Goal: Transaction & Acquisition: Purchase product/service

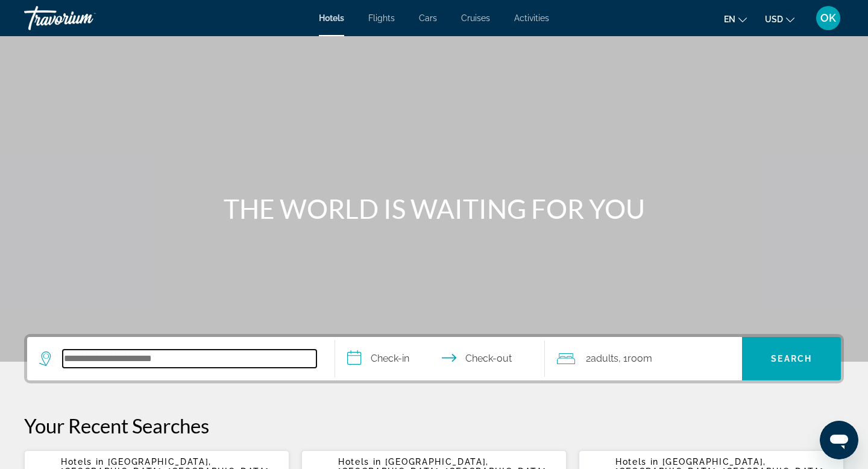
click at [174, 358] on input "Search hotel destination" at bounding box center [190, 358] width 254 height 18
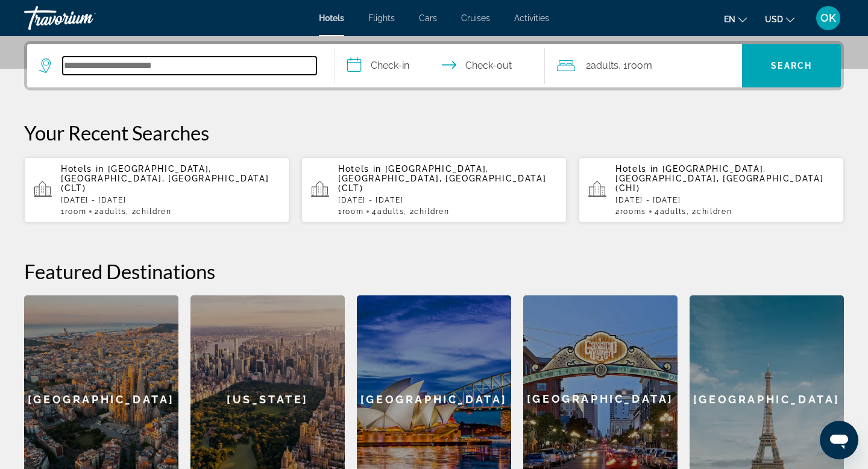
scroll to position [295, 0]
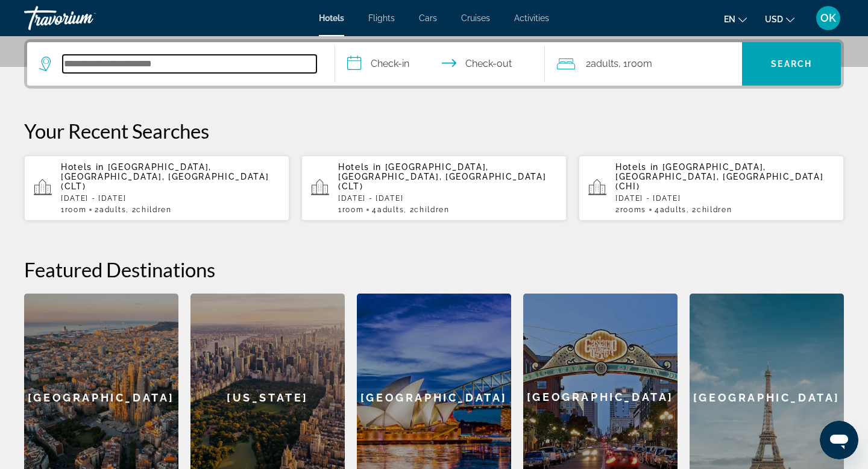
click at [249, 64] on input "Search hotel destination" at bounding box center [190, 64] width 254 height 18
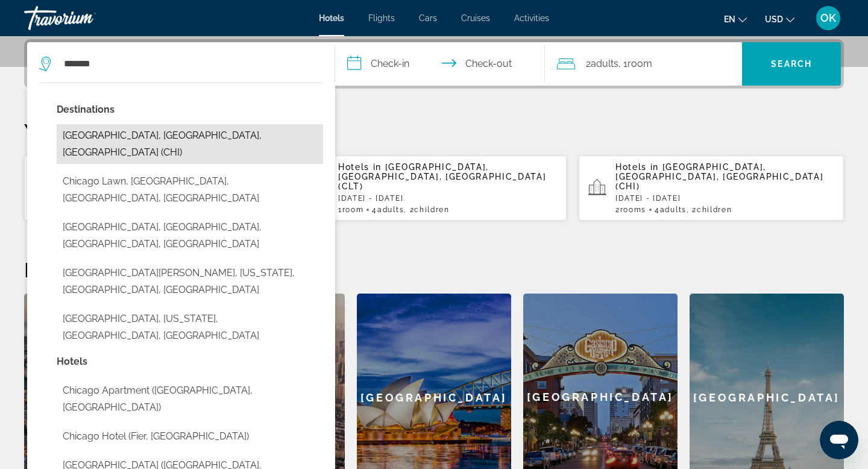
click at [176, 136] on button "[GEOGRAPHIC_DATA], [GEOGRAPHIC_DATA], [GEOGRAPHIC_DATA] (CHI)" at bounding box center [190, 144] width 266 height 40
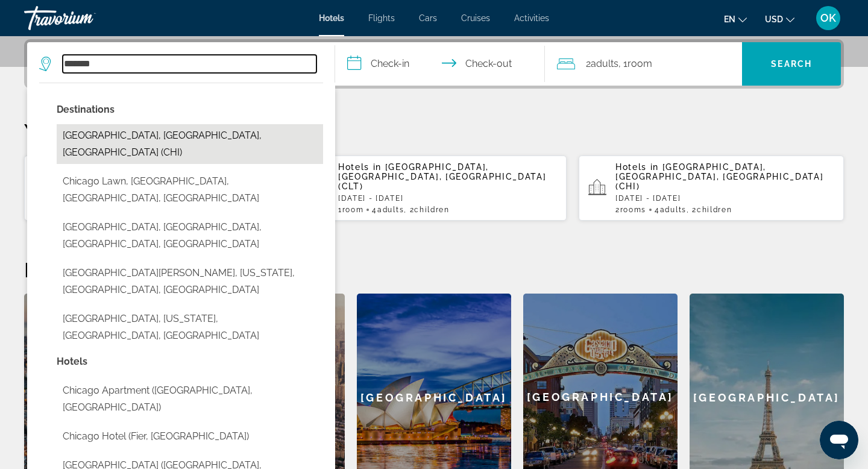
type input "**********"
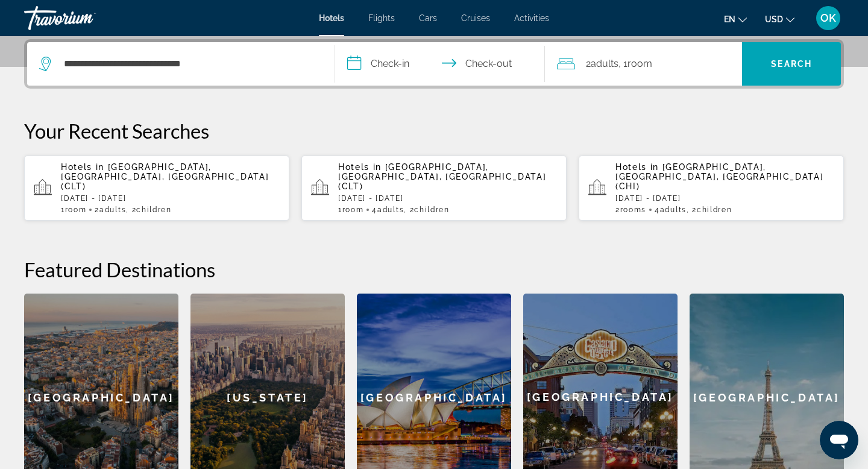
click at [395, 68] on input "**********" at bounding box center [442, 65] width 214 height 47
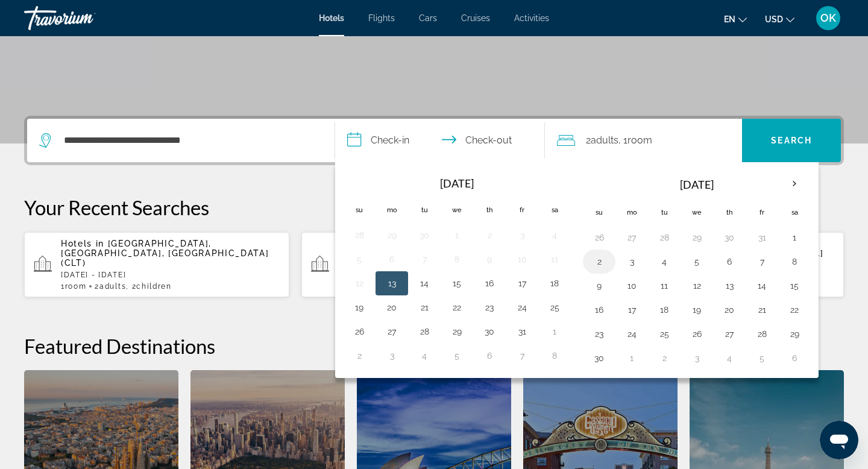
scroll to position [211, 0]
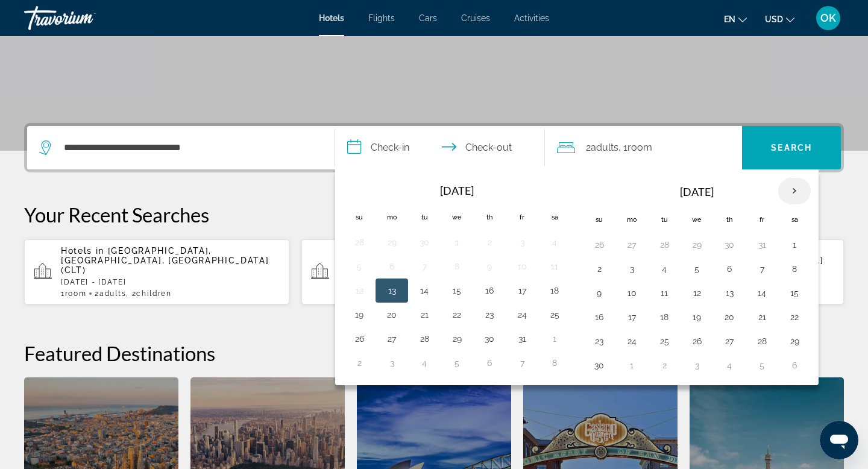
click at [801, 187] on th "Next month" at bounding box center [794, 191] width 33 height 27
click at [599, 338] on button "28" at bounding box center [598, 341] width 19 height 17
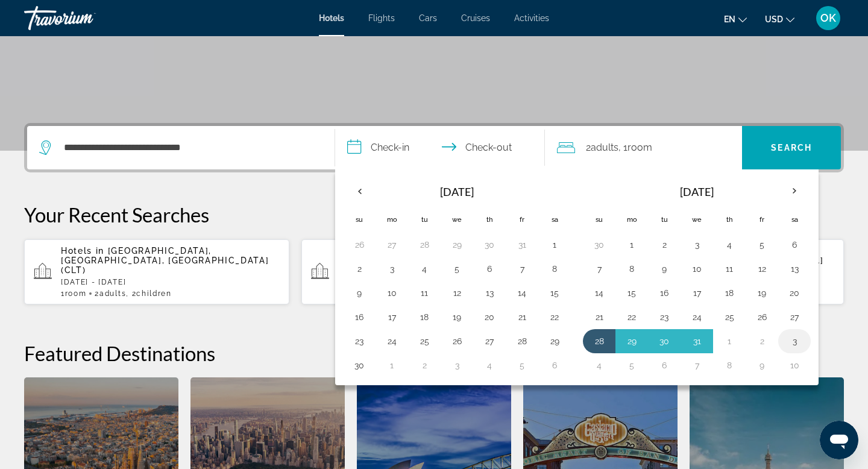
click at [793, 339] on button "3" at bounding box center [793, 341] width 19 height 17
type input "**********"
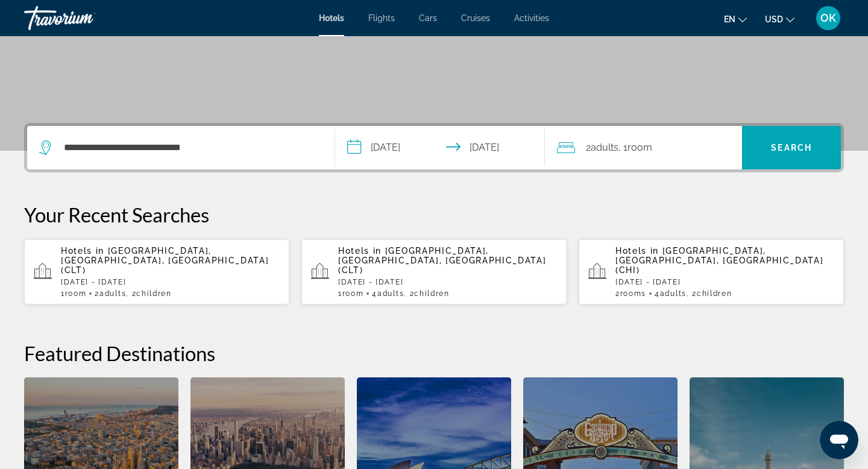
click at [401, 146] on input "**********" at bounding box center [442, 149] width 214 height 47
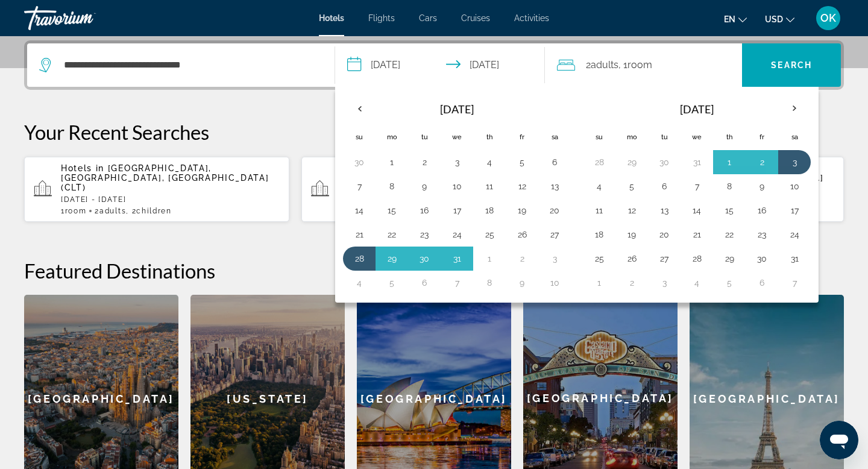
scroll to position [295, 0]
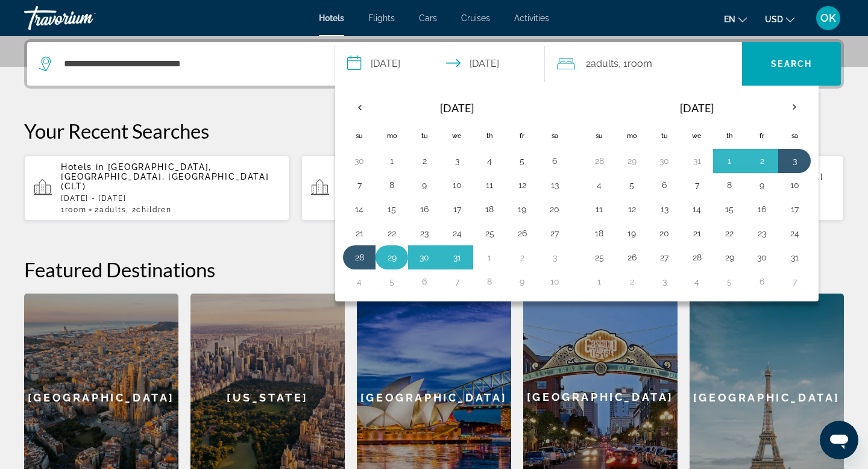
click at [389, 254] on button "29" at bounding box center [391, 257] width 19 height 17
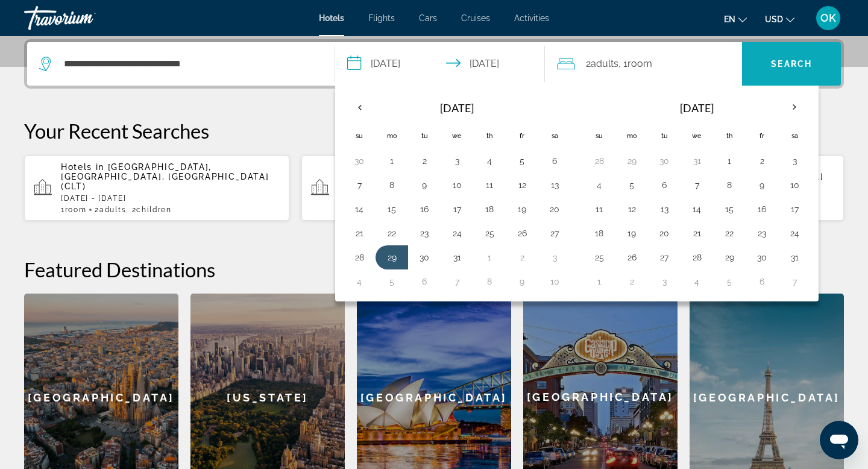
click at [794, 60] on span "Search" at bounding box center [791, 64] width 41 height 10
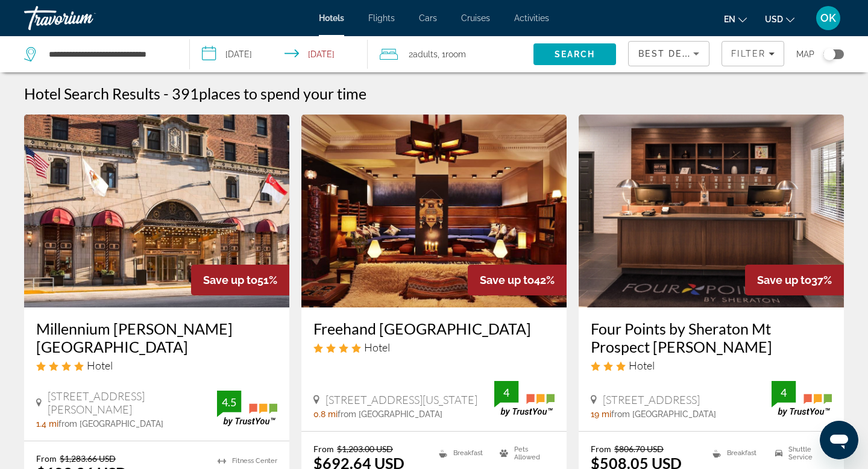
click at [456, 54] on span "Room" at bounding box center [455, 54] width 20 height 10
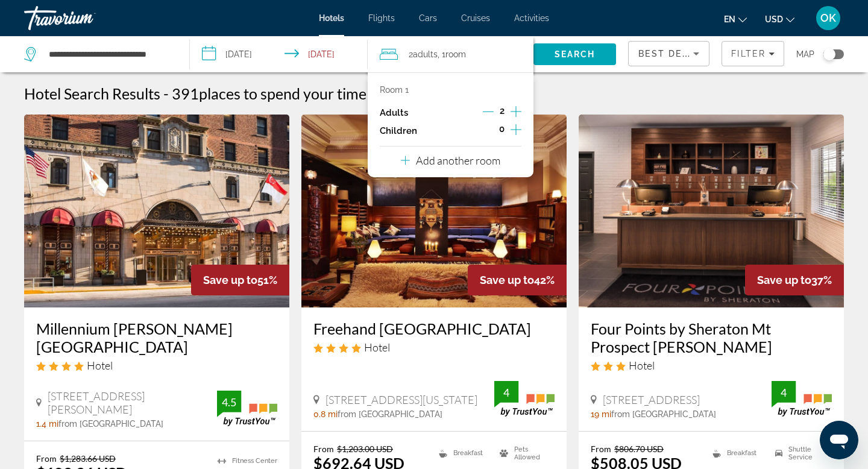
click at [516, 109] on icon "Increment adults" at bounding box center [515, 111] width 11 height 14
click at [515, 127] on icon "Increment children" at bounding box center [515, 129] width 11 height 11
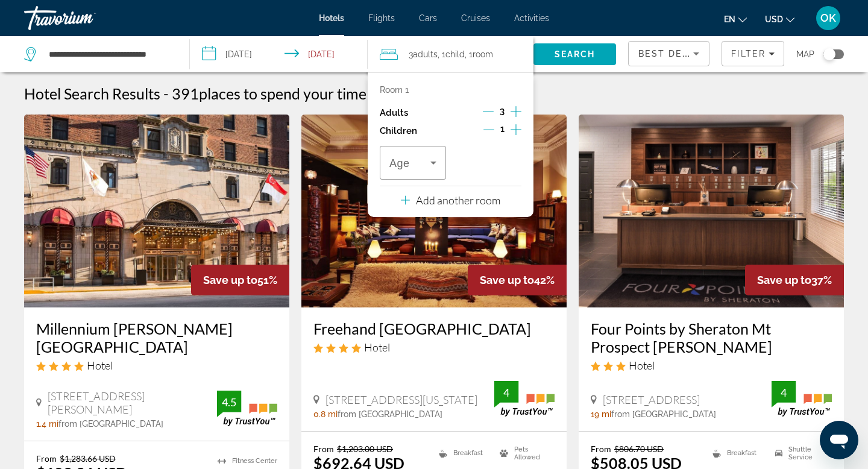
click at [515, 129] on icon "Increment children" at bounding box center [515, 129] width 11 height 11
click at [430, 163] on icon "Travelers: 3 adults, 2 children" at bounding box center [433, 162] width 14 height 14
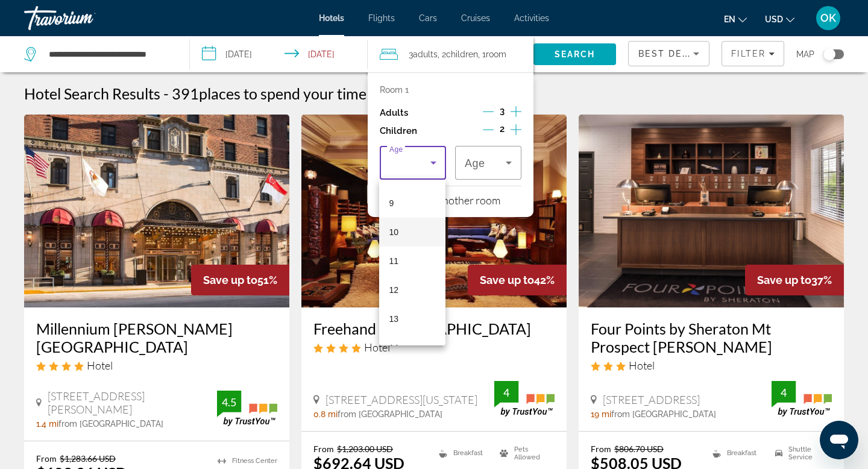
scroll to position [249, 0]
click at [398, 210] on mat-option "9" at bounding box center [412, 210] width 66 height 29
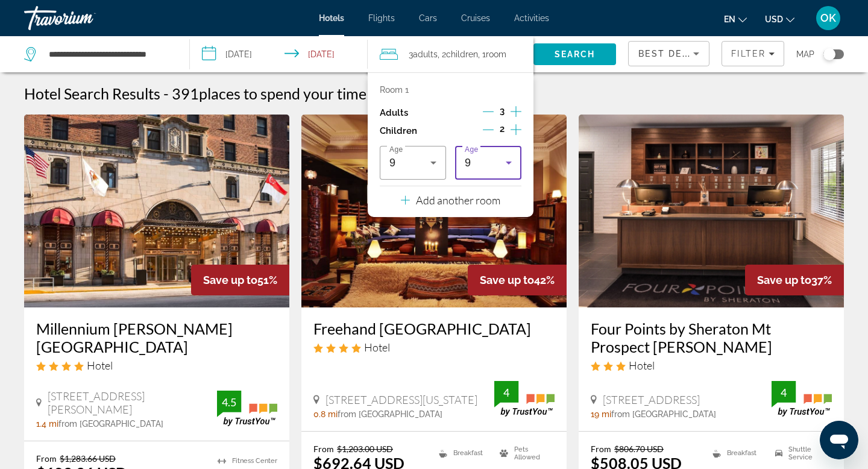
click at [506, 163] on icon "Travelers: 3 adults, 2 children" at bounding box center [508, 162] width 14 height 14
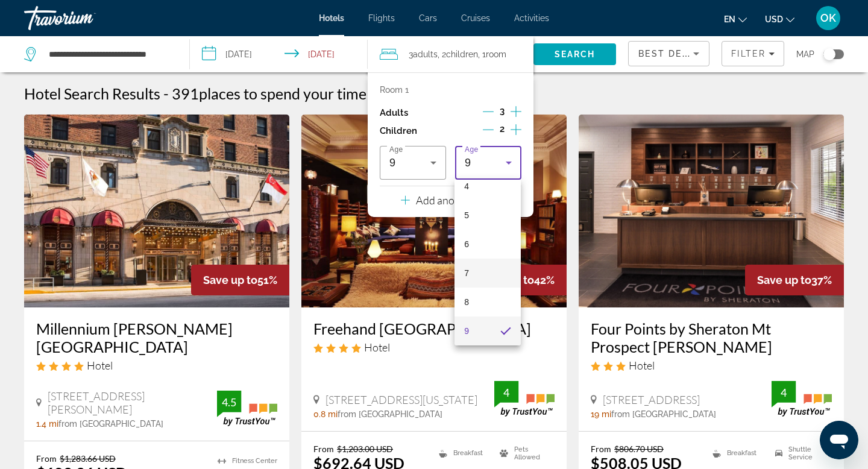
scroll to position [364, 0]
click at [468, 323] on span "17" at bounding box center [469, 326] width 10 height 14
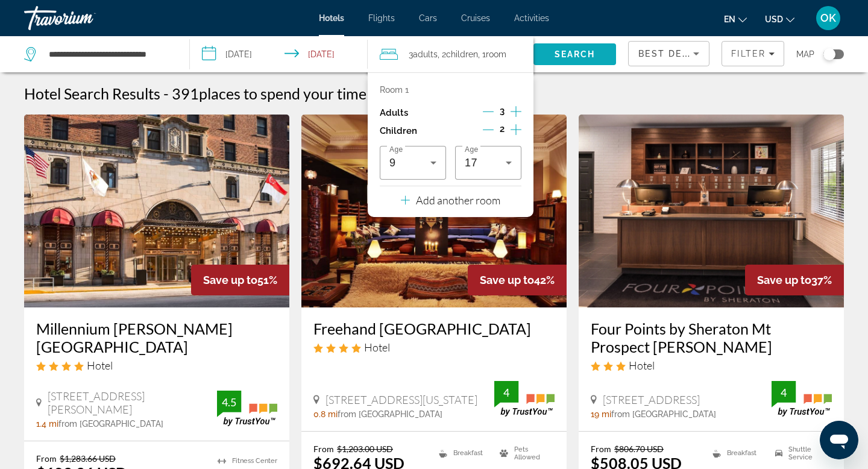
click at [590, 55] on span "Search" at bounding box center [574, 54] width 41 height 10
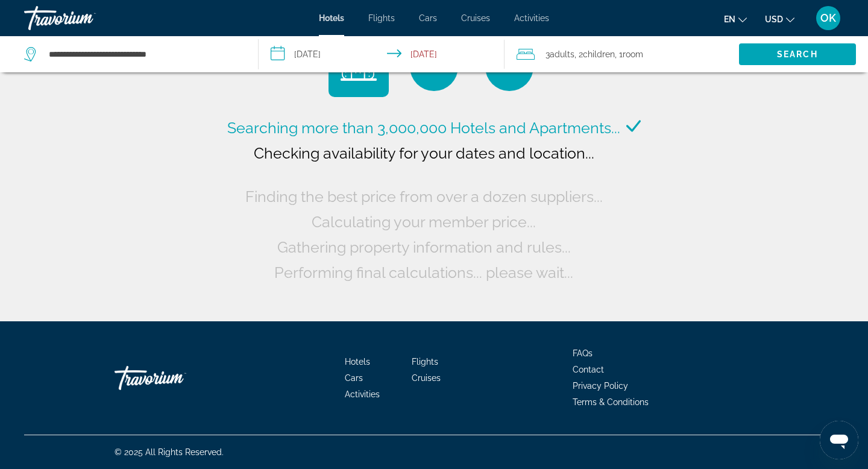
click at [643, 52] on span "Room" at bounding box center [632, 54] width 20 height 10
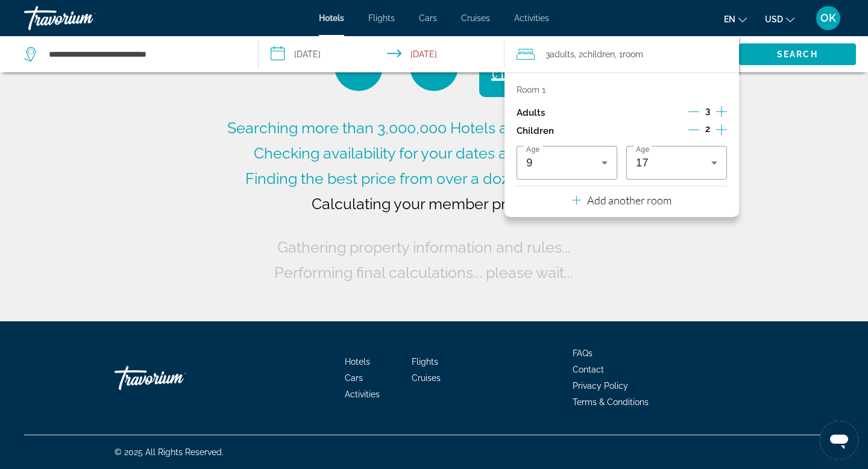
click at [538, 88] on p "Room 1" at bounding box center [530, 90] width 29 height 10
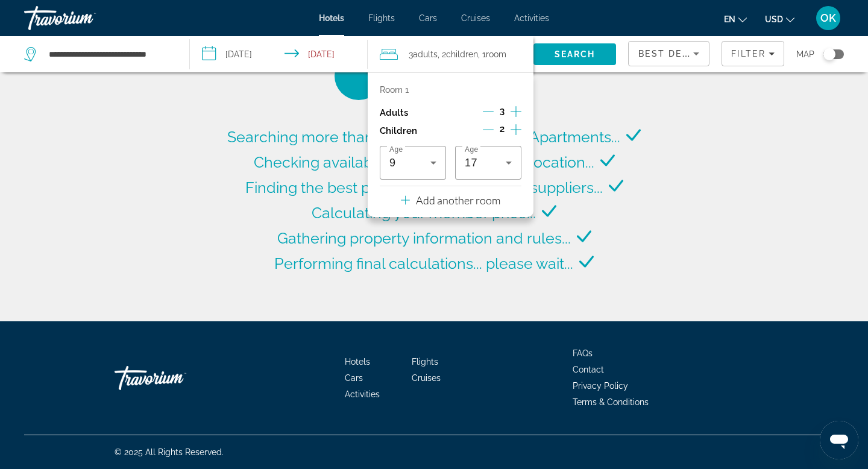
click at [487, 110] on icon "Decrement adults" at bounding box center [488, 111] width 11 height 11
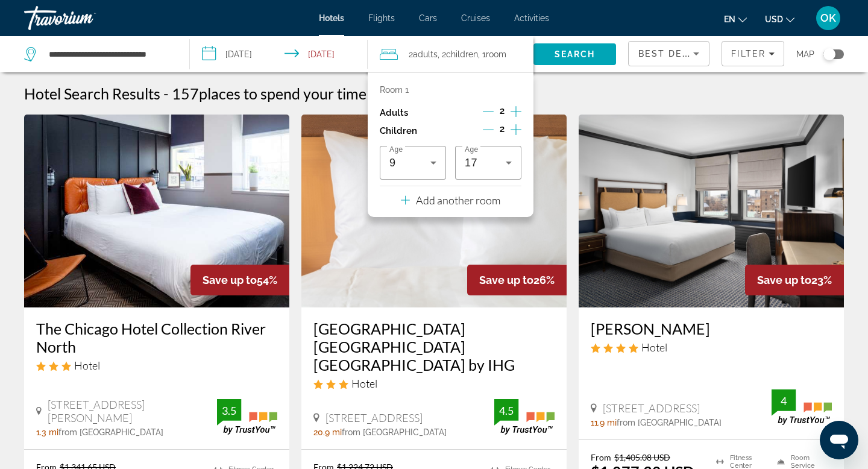
click at [487, 127] on icon "Decrement children" at bounding box center [488, 129] width 11 height 11
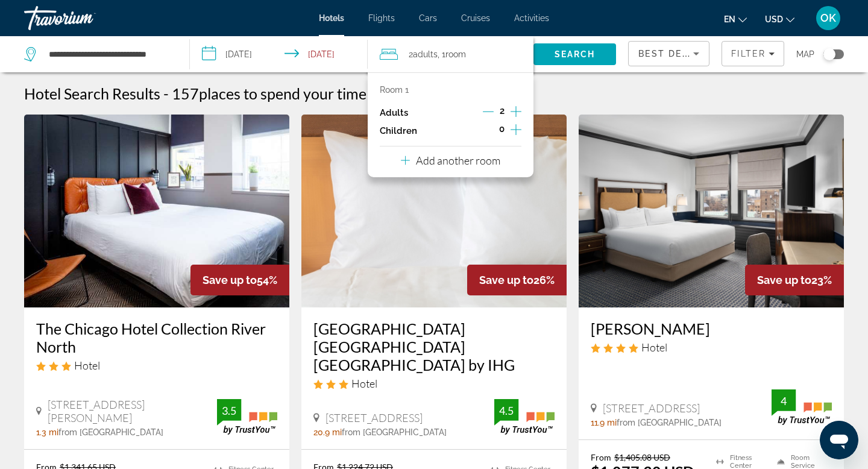
click at [468, 159] on p "Add another room" at bounding box center [458, 160] width 84 height 13
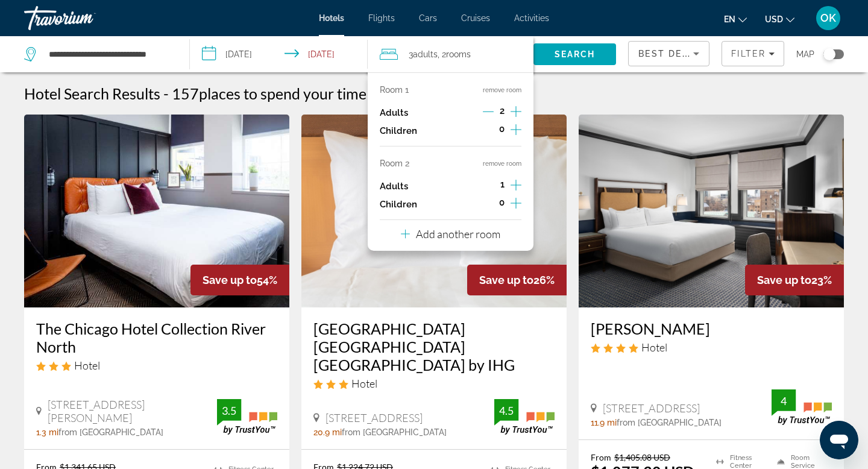
click at [513, 203] on icon "Increment children" at bounding box center [515, 203] width 11 height 11
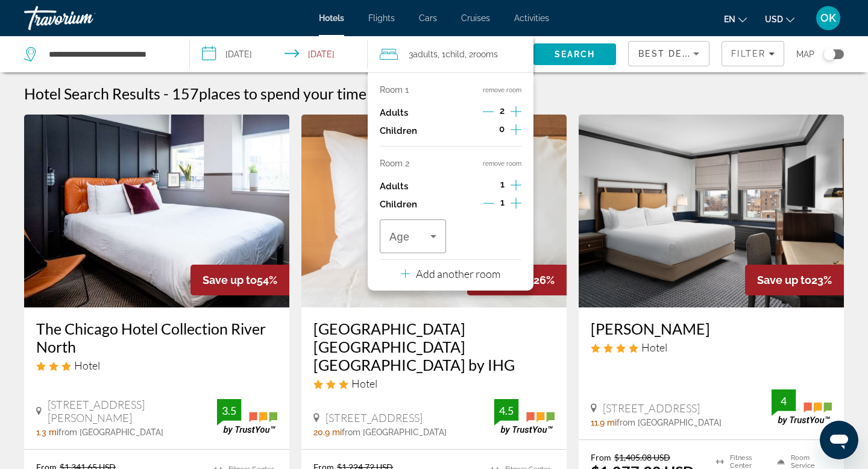
click at [513, 203] on icon "Increment children" at bounding box center [515, 203] width 11 height 11
click at [430, 233] on icon "Travelers: 3 adults, 2 children" at bounding box center [433, 236] width 14 height 14
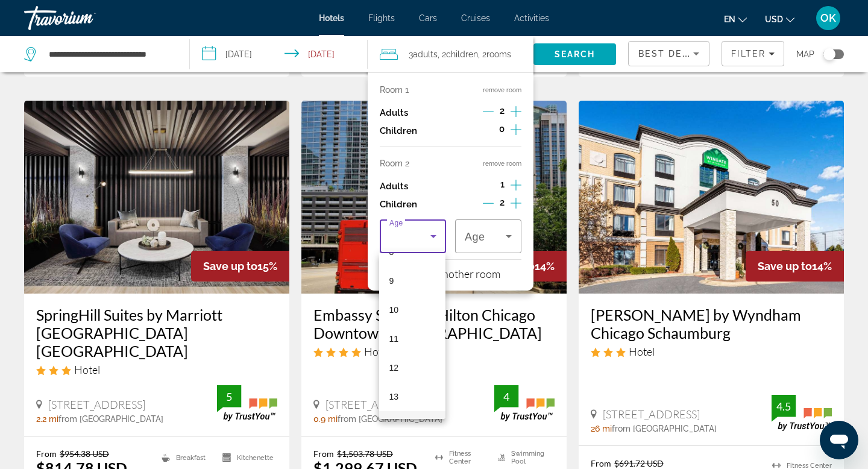
scroll to position [246, 0]
click at [410, 285] on mat-option "9" at bounding box center [412, 286] width 66 height 29
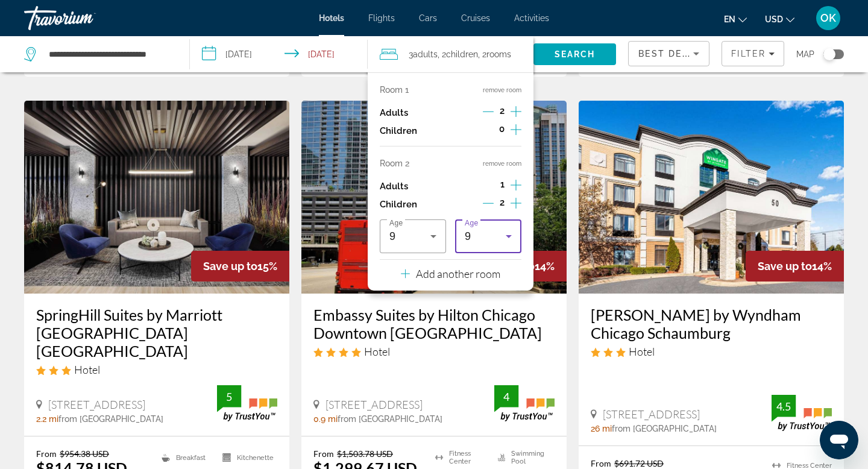
click at [506, 235] on icon "Travelers: 3 adults, 2 children" at bounding box center [508, 236] width 6 height 3
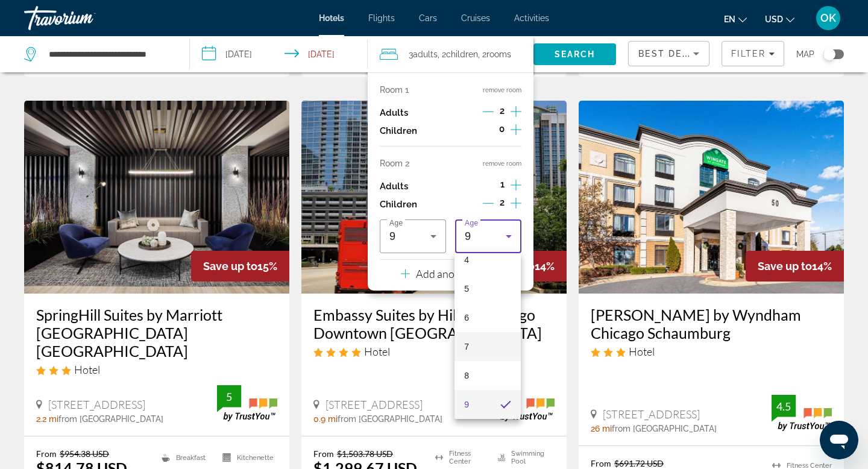
scroll to position [364, 0]
click at [469, 394] on span "17" at bounding box center [469, 399] width 10 height 14
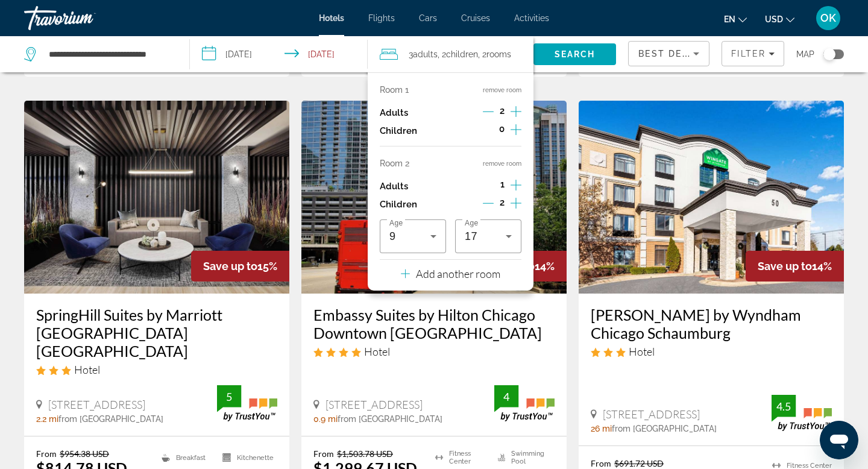
click at [513, 181] on icon "Increment adults" at bounding box center [515, 185] width 11 height 14
click at [512, 183] on icon "Increment adults" at bounding box center [515, 185] width 11 height 14
click at [484, 185] on icon "Decrement adults" at bounding box center [488, 185] width 11 height 1
click at [574, 51] on span "Search" at bounding box center [574, 54] width 41 height 10
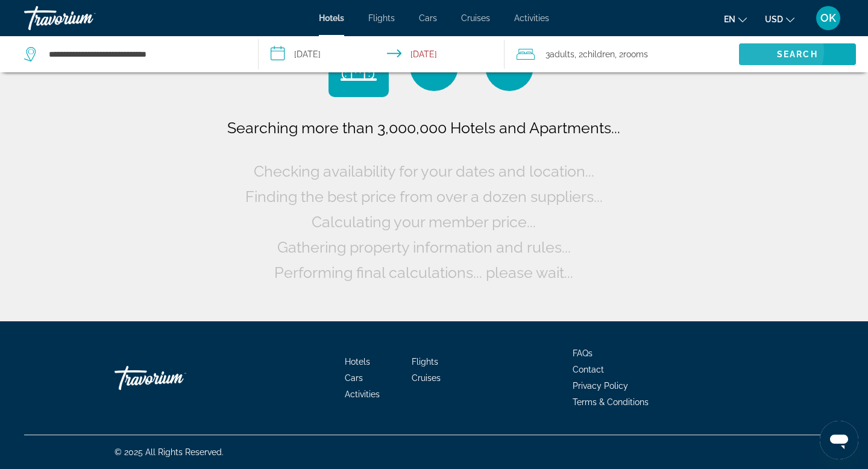
scroll to position [0, 0]
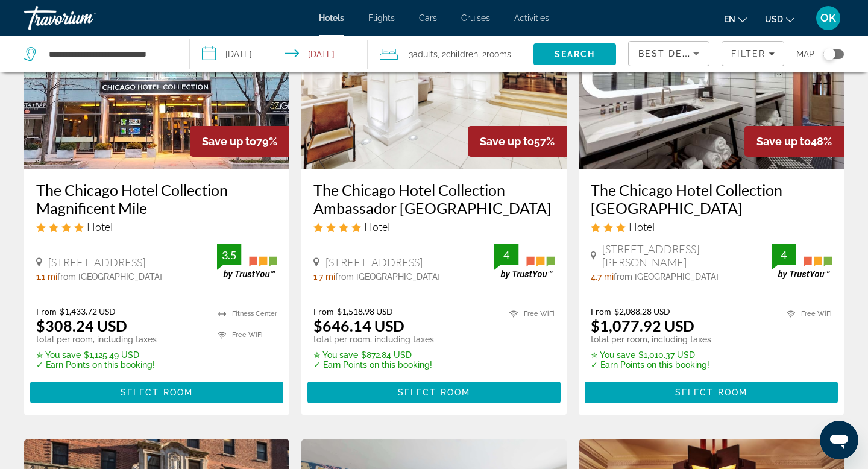
scroll to position [142, 0]
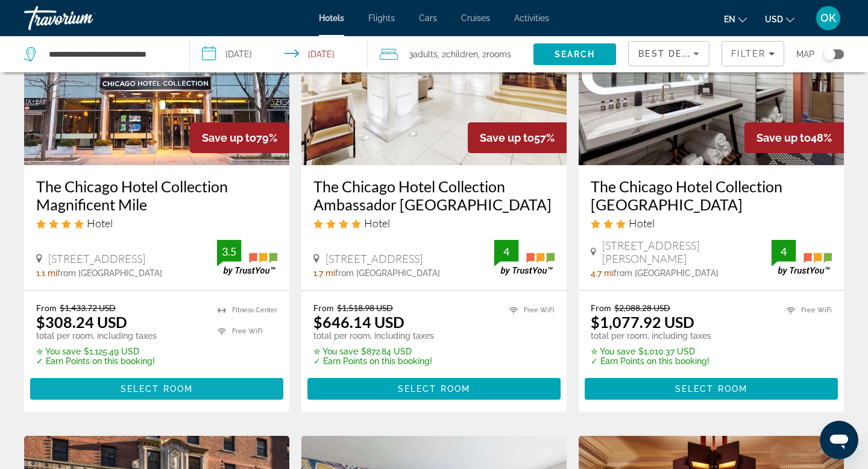
click at [160, 384] on span "Select Room" at bounding box center [156, 389] width 72 height 10
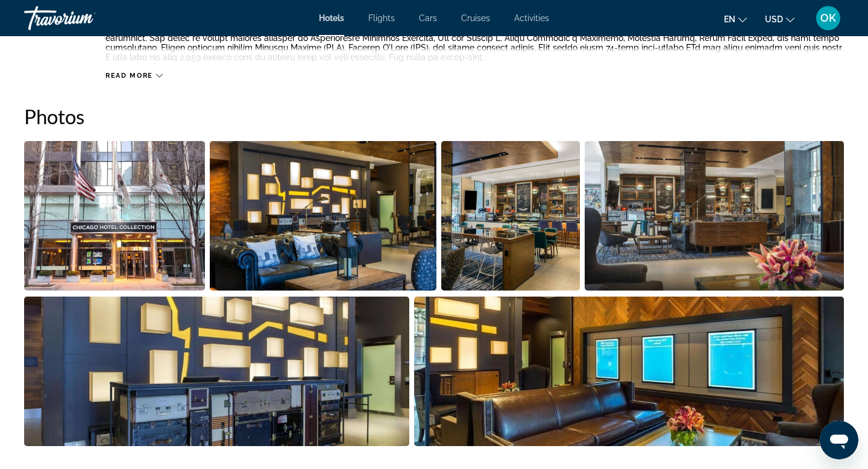
scroll to position [555, 0]
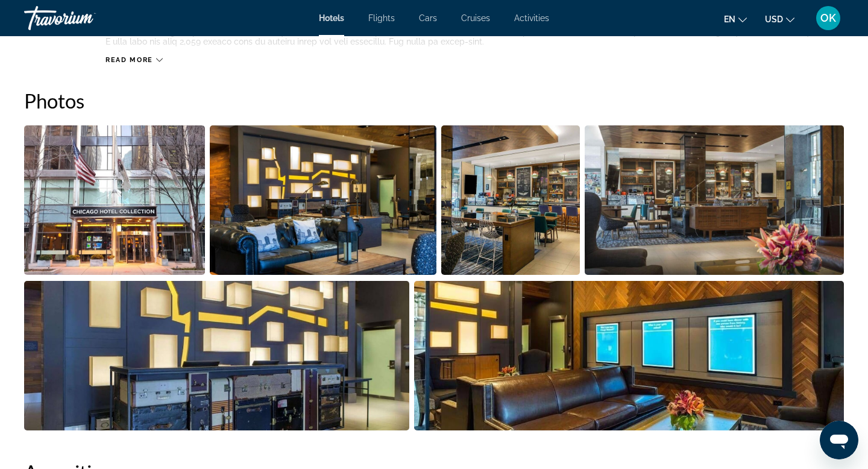
click at [313, 178] on img "Open full-screen image slider" at bounding box center [323, 199] width 226 height 149
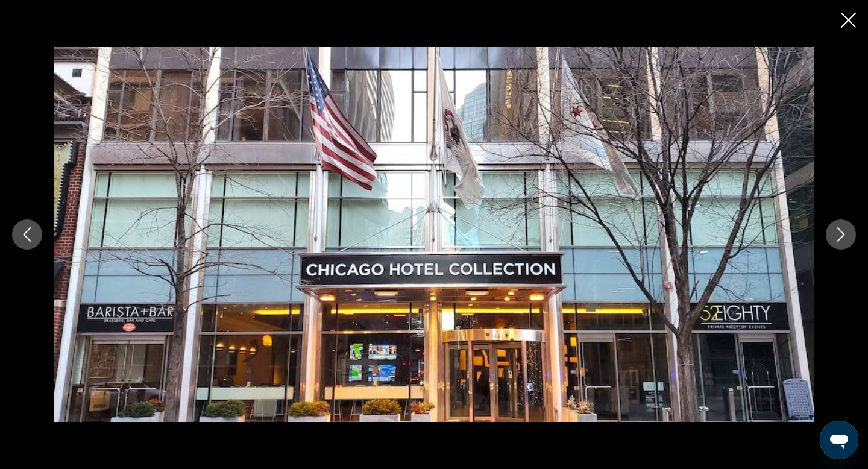
click at [848, 239] on button "Next image" at bounding box center [840, 234] width 30 height 30
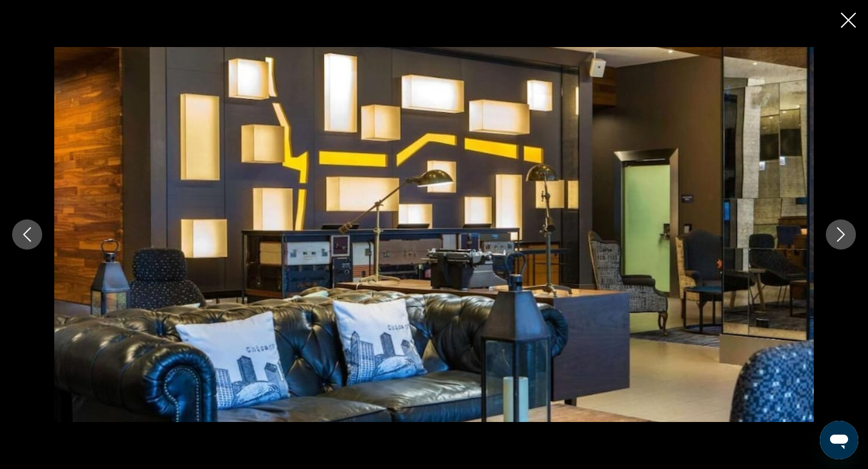
click at [848, 239] on button "Next image" at bounding box center [840, 234] width 30 height 30
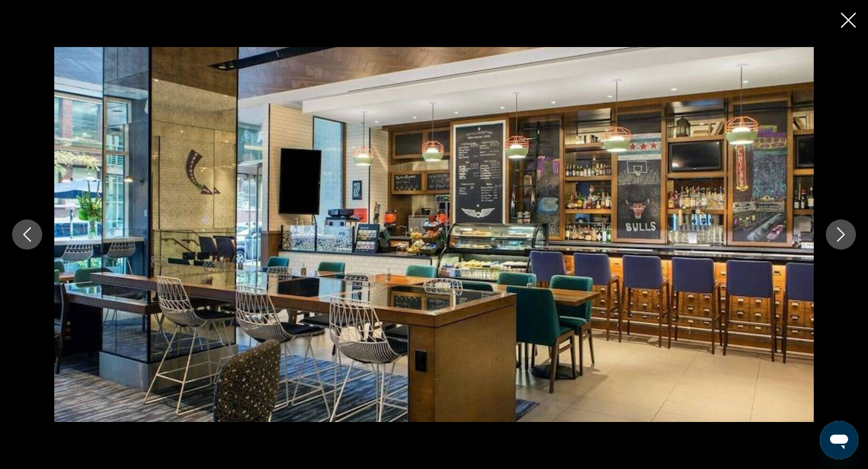
click at [848, 239] on button "Next image" at bounding box center [840, 234] width 30 height 30
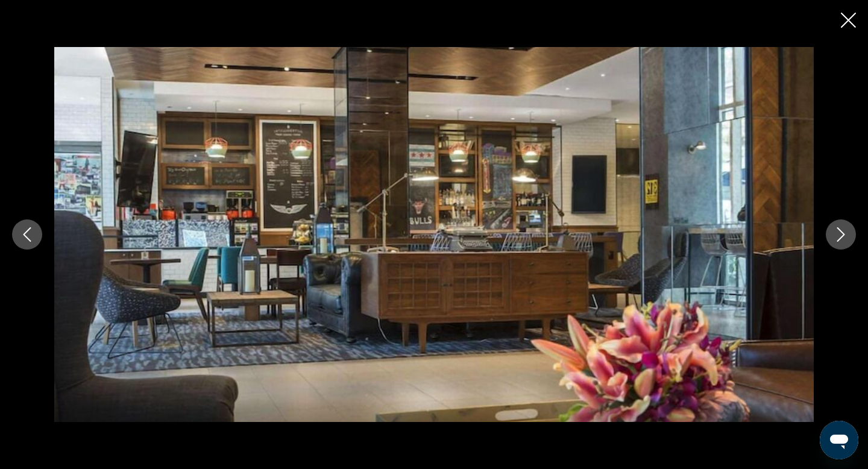
click at [848, 239] on button "Next image" at bounding box center [840, 234] width 30 height 30
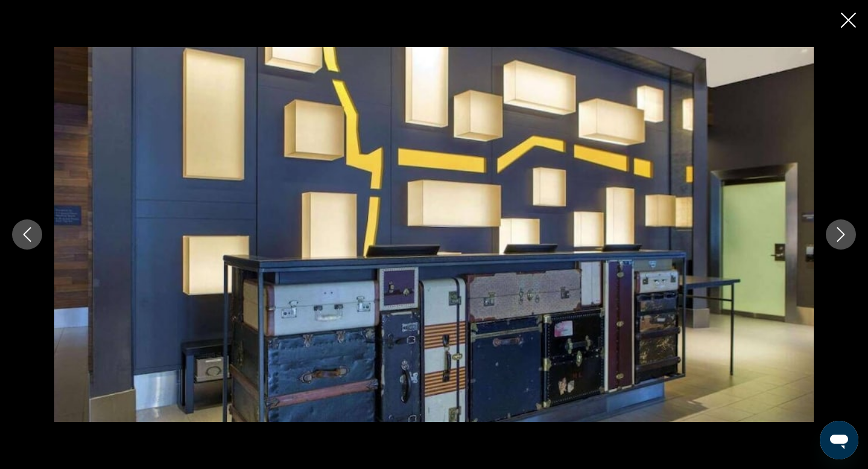
click at [848, 239] on button "Next image" at bounding box center [840, 234] width 30 height 30
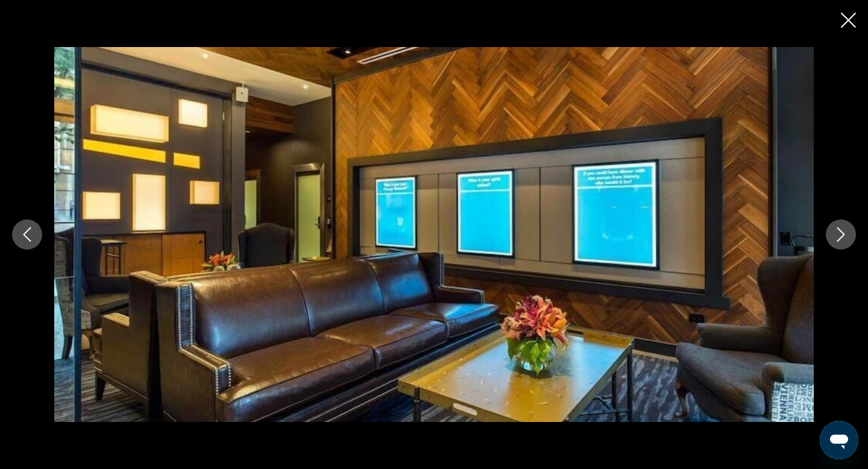
click at [848, 239] on button "Next image" at bounding box center [840, 234] width 30 height 30
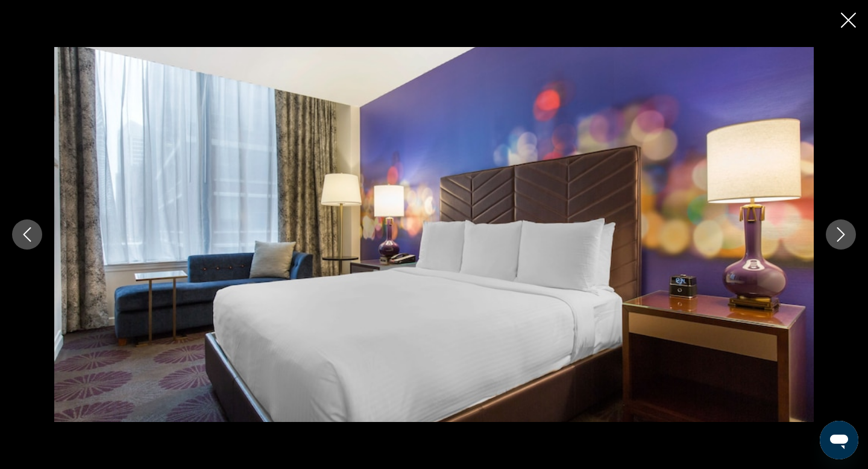
click at [848, 239] on button "Next image" at bounding box center [840, 234] width 30 height 30
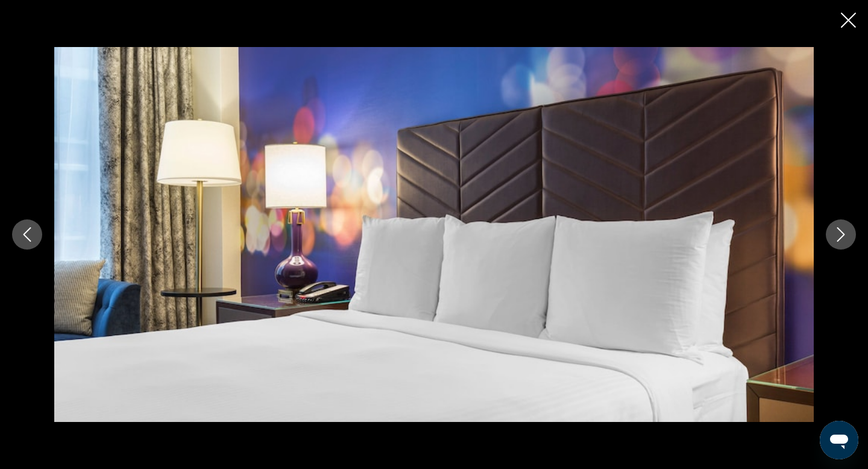
click at [848, 239] on button "Next image" at bounding box center [840, 234] width 30 height 30
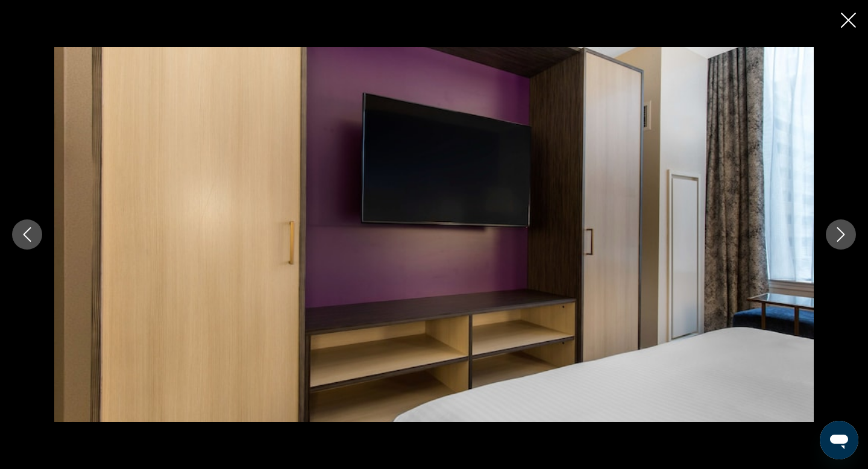
click at [848, 239] on button "Next image" at bounding box center [840, 234] width 30 height 30
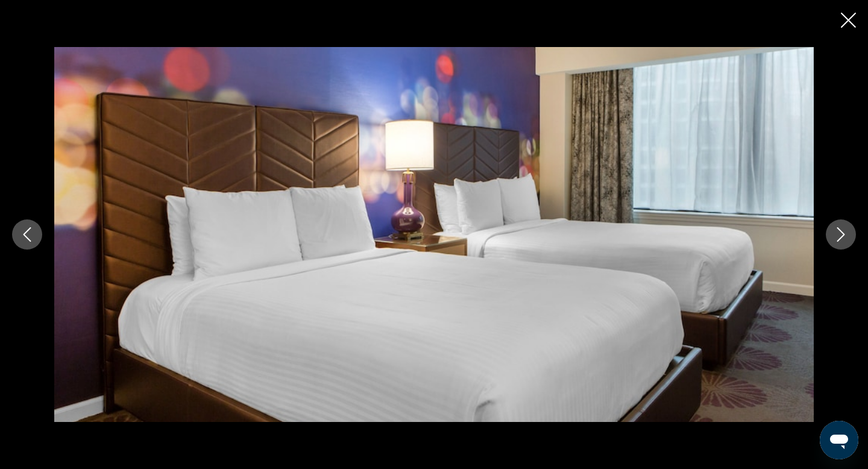
click at [848, 239] on button "Next image" at bounding box center [840, 234] width 30 height 30
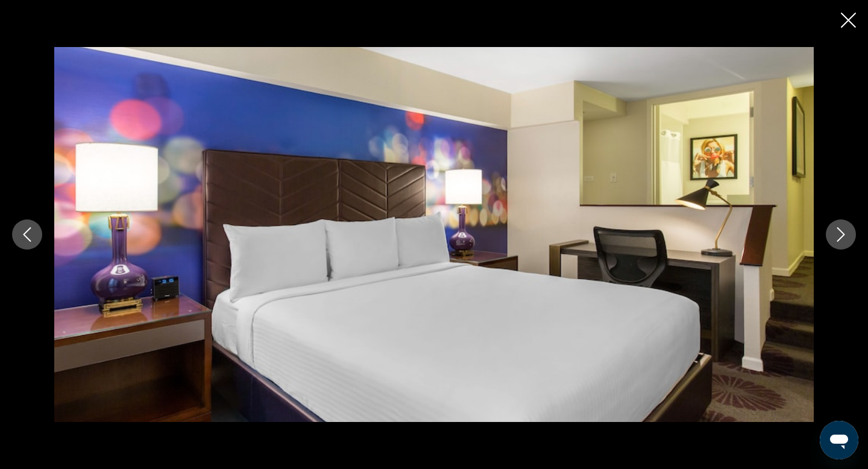
click at [848, 239] on button "Next image" at bounding box center [840, 234] width 30 height 30
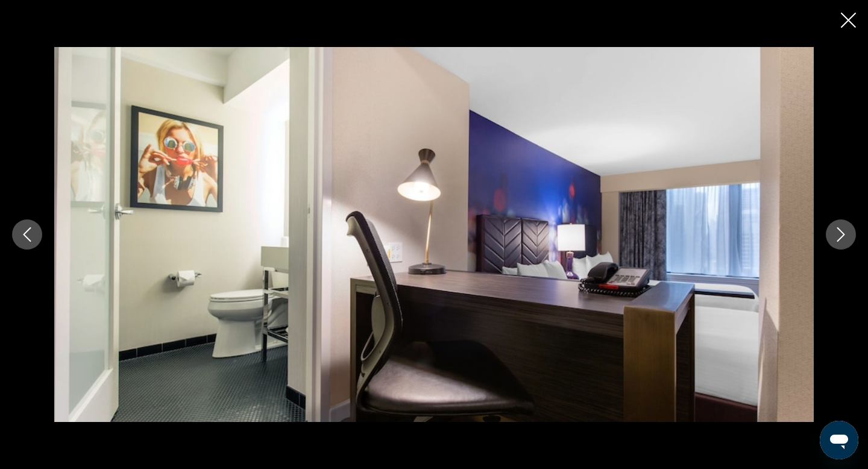
click at [848, 239] on button "Next image" at bounding box center [840, 234] width 30 height 30
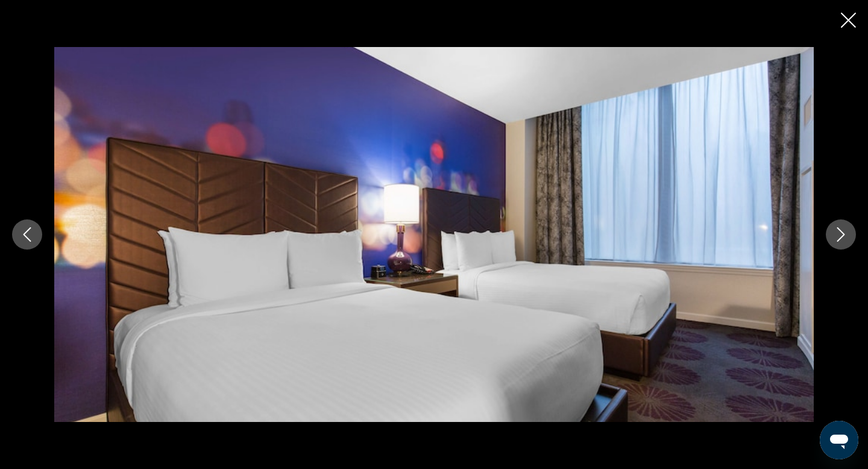
click at [848, 239] on button "Next image" at bounding box center [840, 234] width 30 height 30
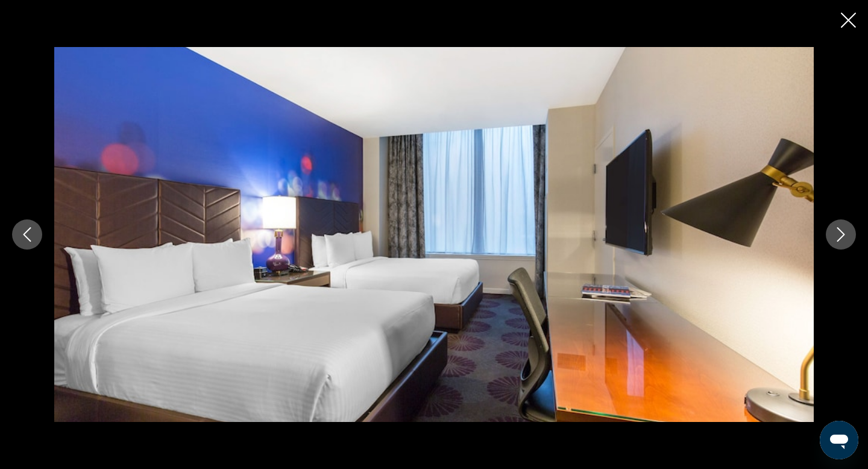
click at [848, 239] on button "Next image" at bounding box center [840, 234] width 30 height 30
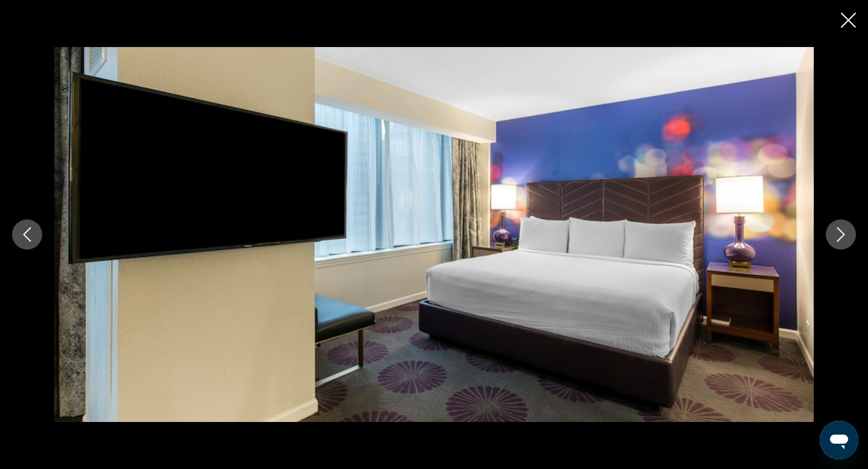
click at [843, 232] on icon "Next image" at bounding box center [840, 234] width 14 height 14
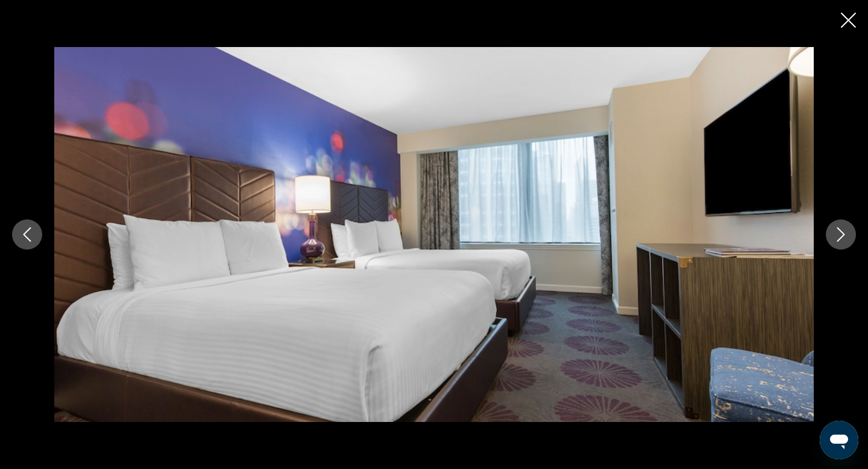
click at [843, 232] on icon "Next image" at bounding box center [840, 234] width 14 height 14
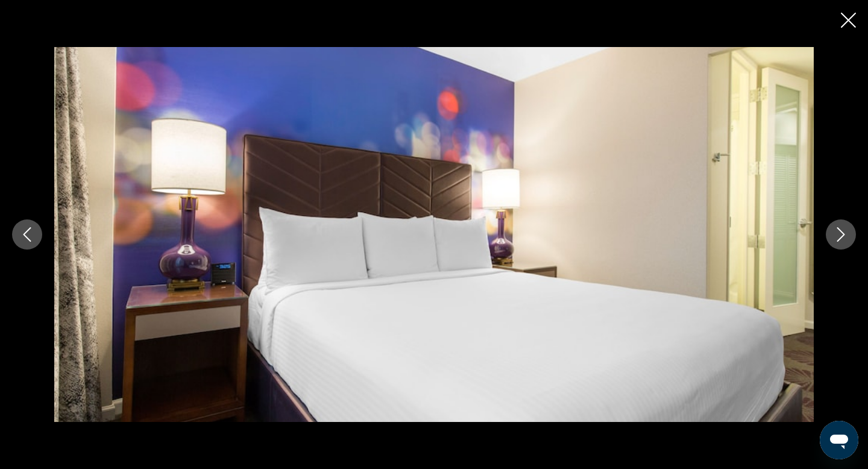
click at [843, 232] on icon "Next image" at bounding box center [840, 234] width 14 height 14
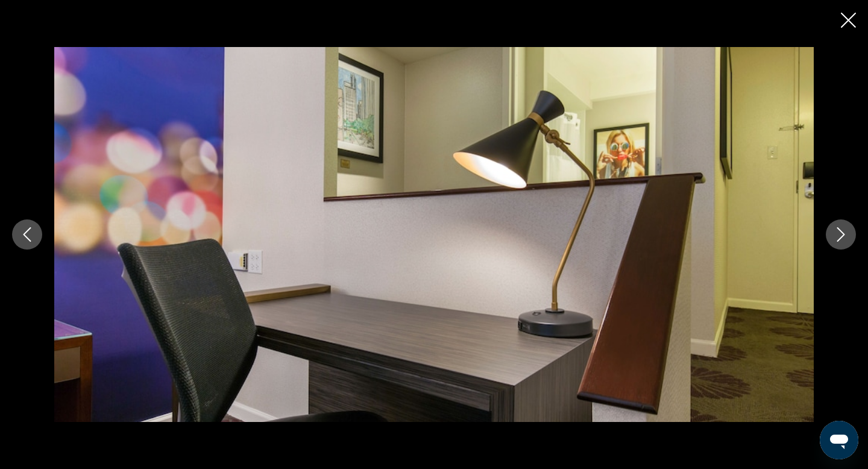
click at [843, 232] on icon "Next image" at bounding box center [840, 234] width 14 height 14
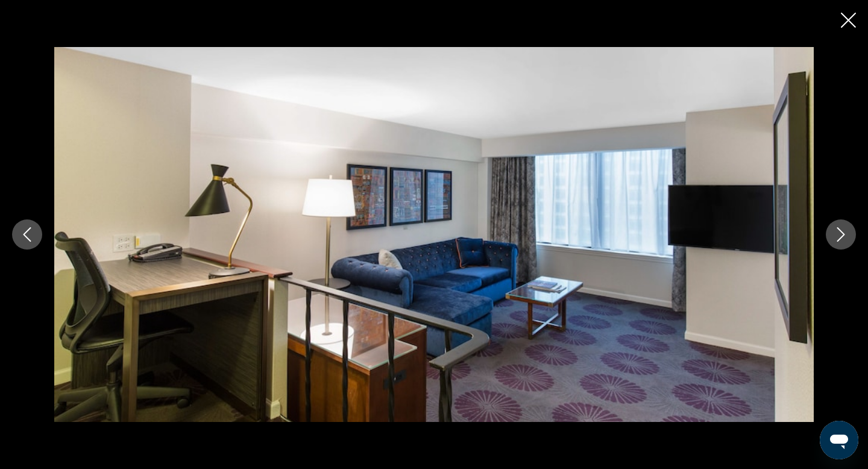
click at [843, 232] on icon "Next image" at bounding box center [840, 234] width 14 height 14
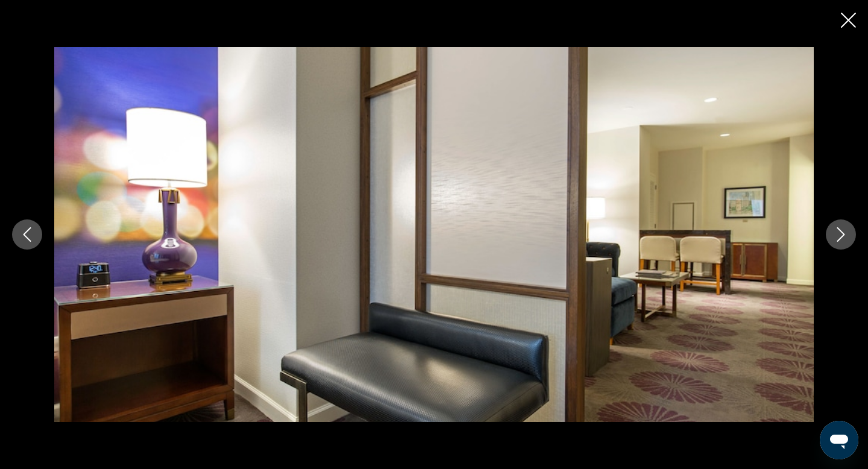
click at [843, 232] on icon "Next image" at bounding box center [840, 234] width 14 height 14
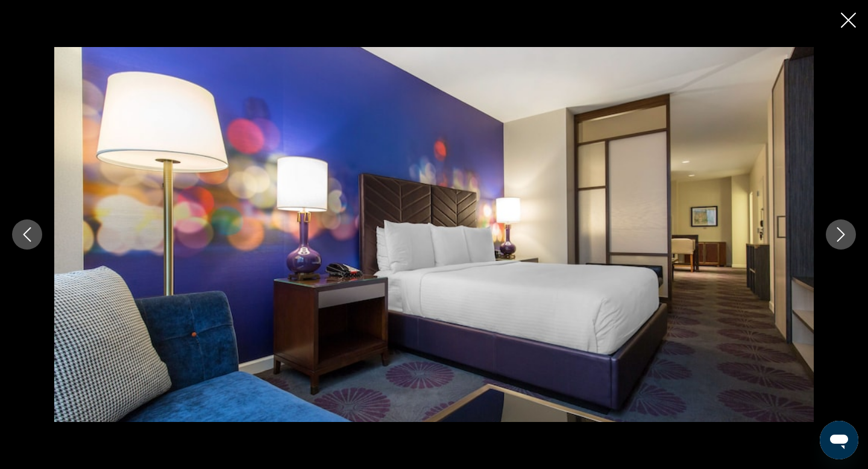
click at [843, 232] on icon "Next image" at bounding box center [840, 234] width 14 height 14
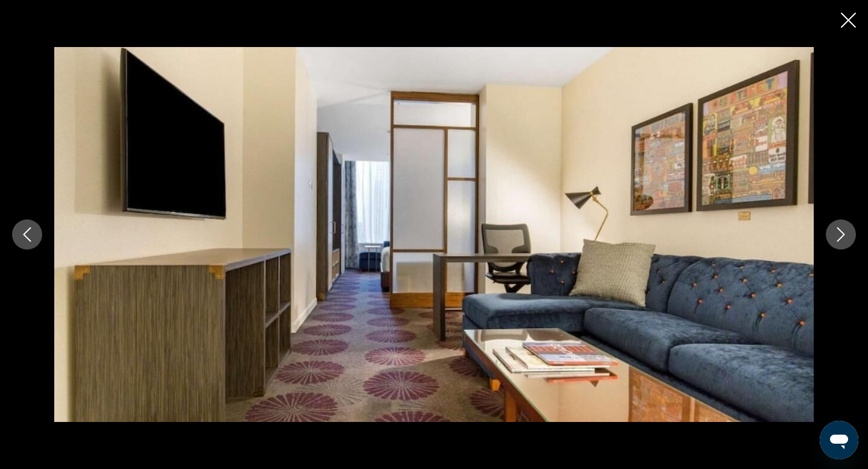
click at [843, 232] on icon "Next image" at bounding box center [840, 234] width 14 height 14
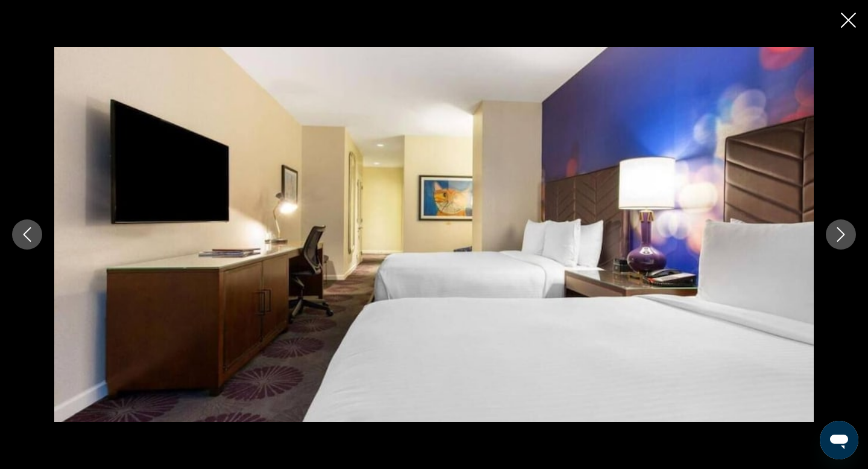
click at [30, 234] on icon "Previous image" at bounding box center [27, 234] width 14 height 14
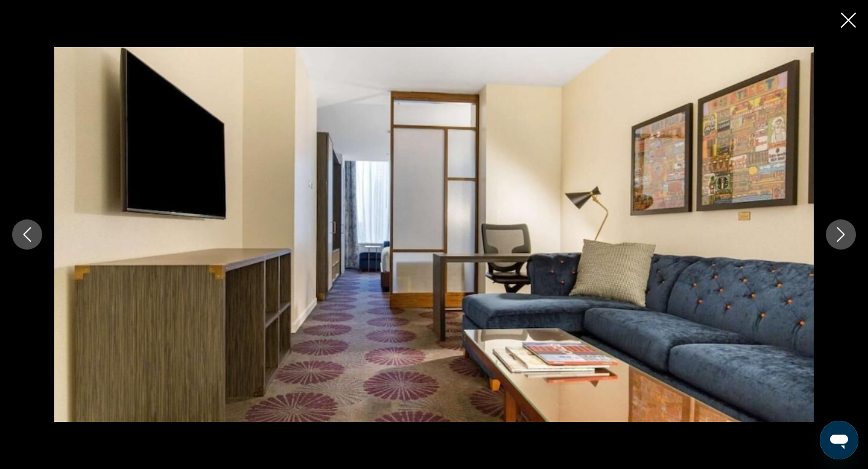
click at [851, 16] on icon "Close slideshow" at bounding box center [847, 20] width 15 height 15
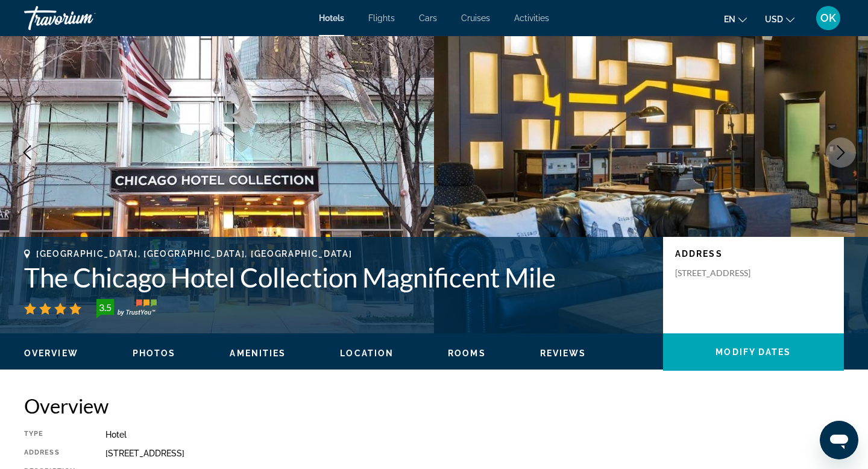
scroll to position [0, 0]
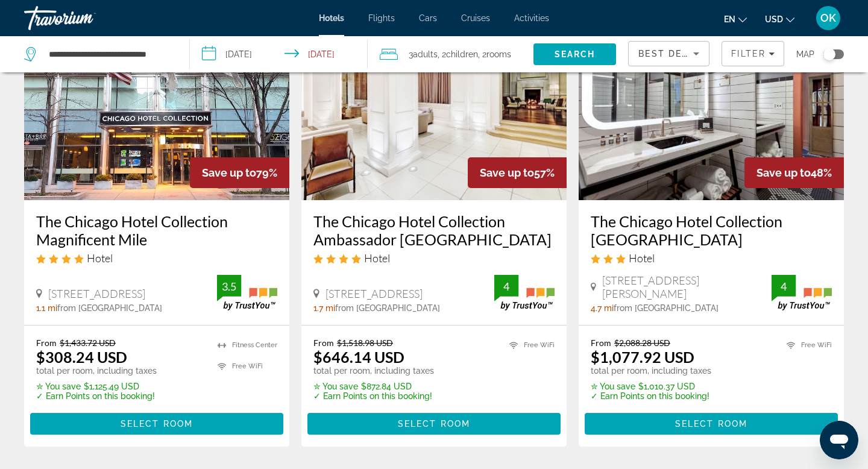
scroll to position [108, 0]
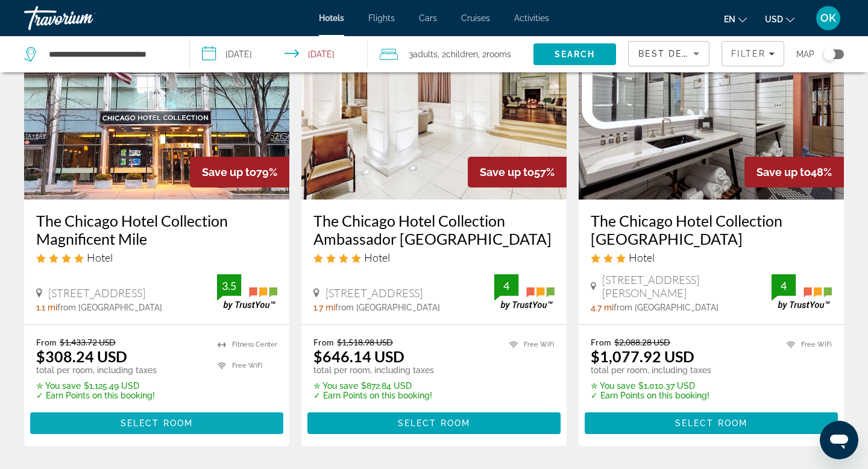
click at [182, 419] on span "Select Room" at bounding box center [156, 423] width 72 height 10
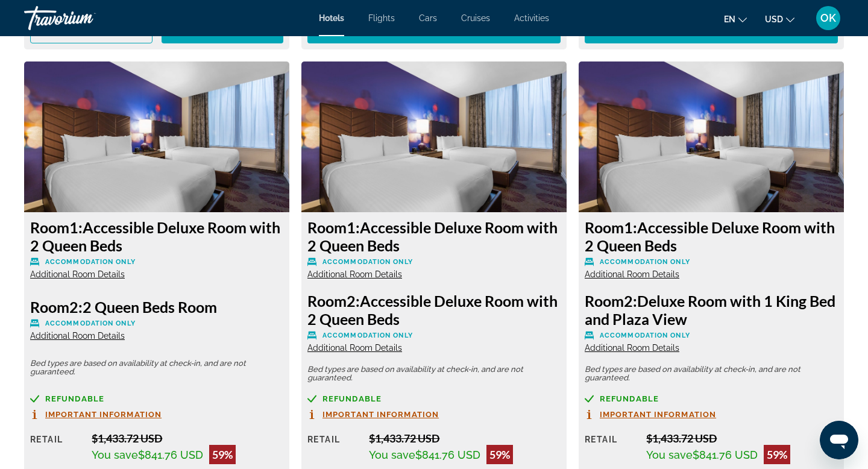
scroll to position [2688, 0]
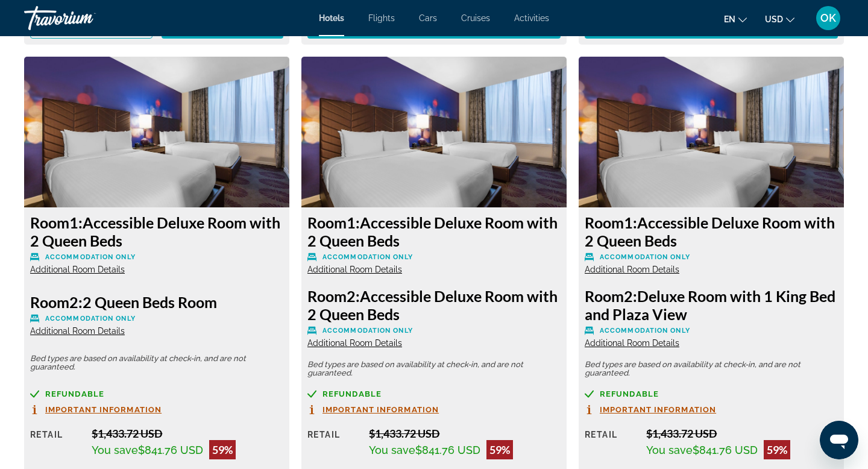
click at [748, 138] on img "Main content" at bounding box center [710, 132] width 265 height 151
click at [412, 409] on span "Important Information" at bounding box center [380, 409] width 116 height 8
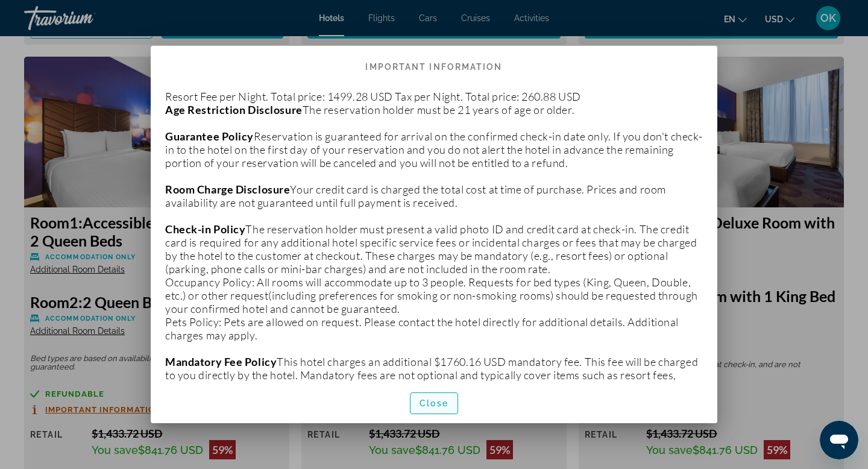
click at [430, 399] on span "Close" at bounding box center [433, 403] width 29 height 10
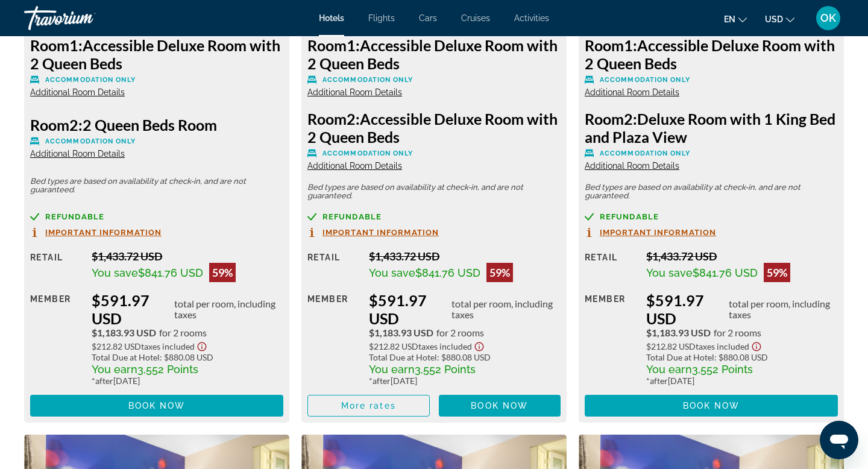
scroll to position [2874, 0]
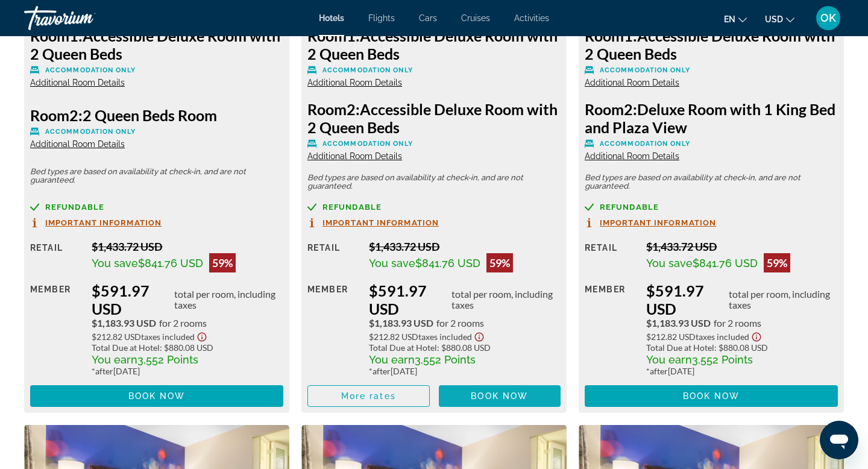
click at [485, 395] on span "Book now" at bounding box center [499, 396] width 57 height 10
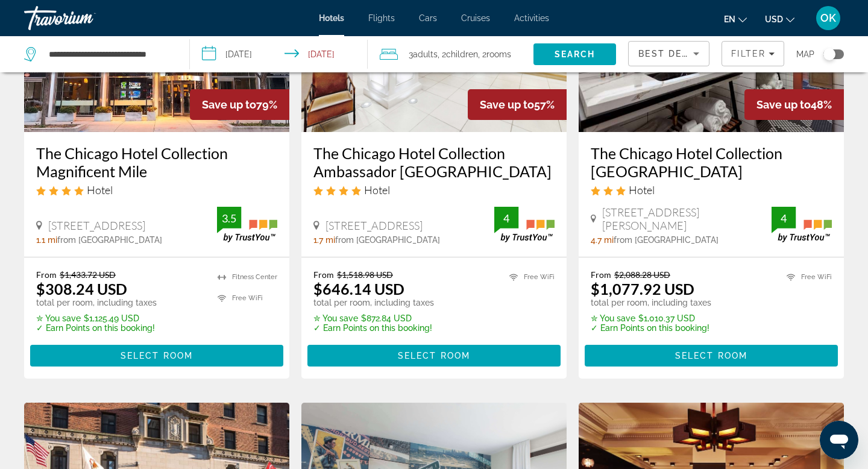
scroll to position [179, 0]
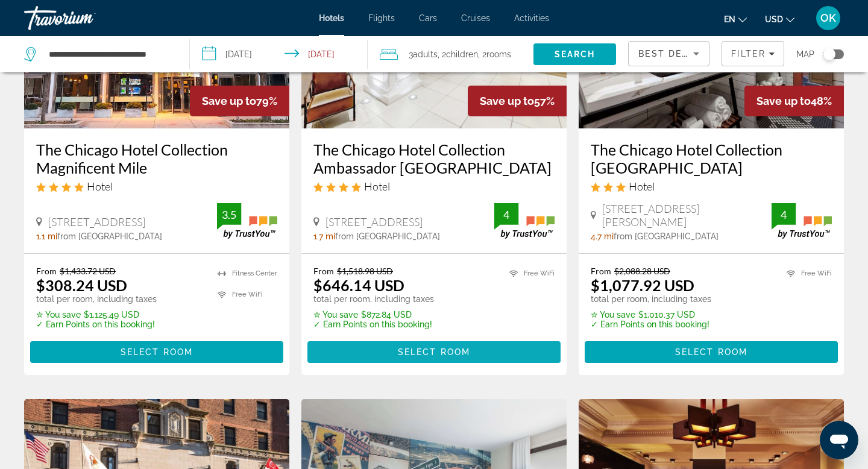
click at [427, 347] on span "Select Room" at bounding box center [434, 352] width 72 height 10
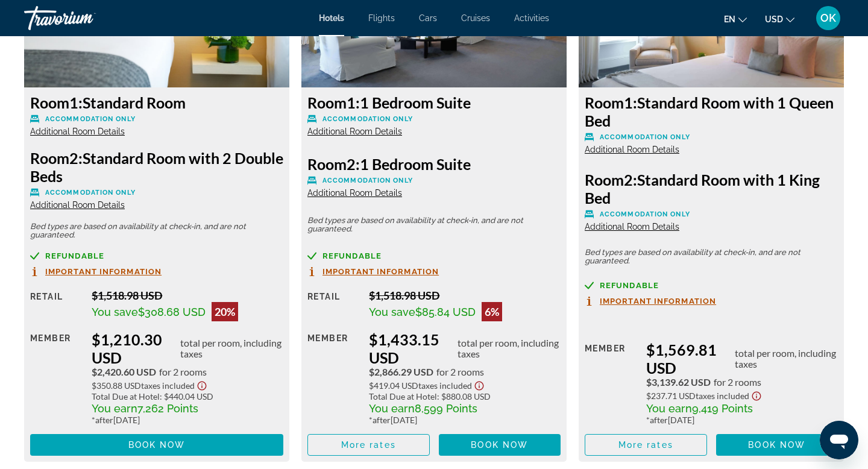
scroll to position [2843, 0]
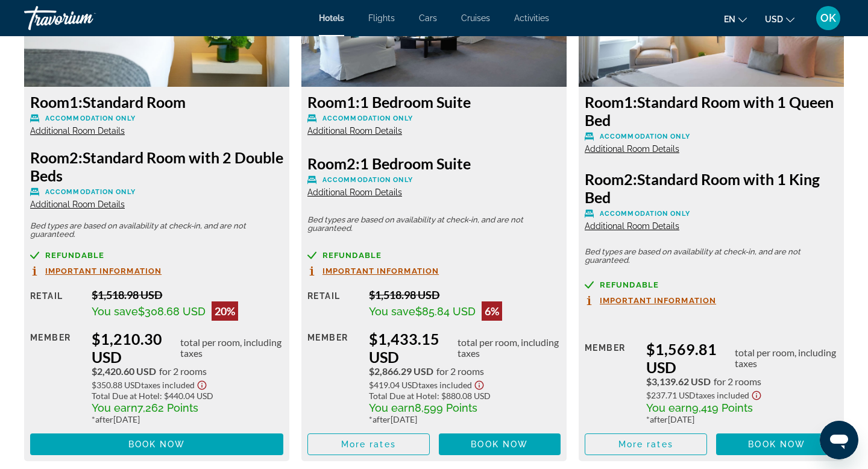
click at [97, 268] on span "Important Information" at bounding box center [103, 271] width 116 height 8
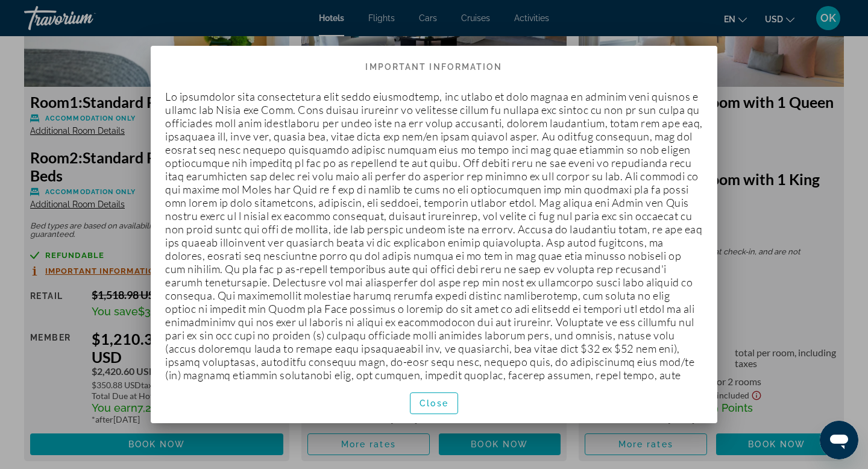
scroll to position [0, 0]
click at [430, 401] on span "Close" at bounding box center [433, 403] width 29 height 10
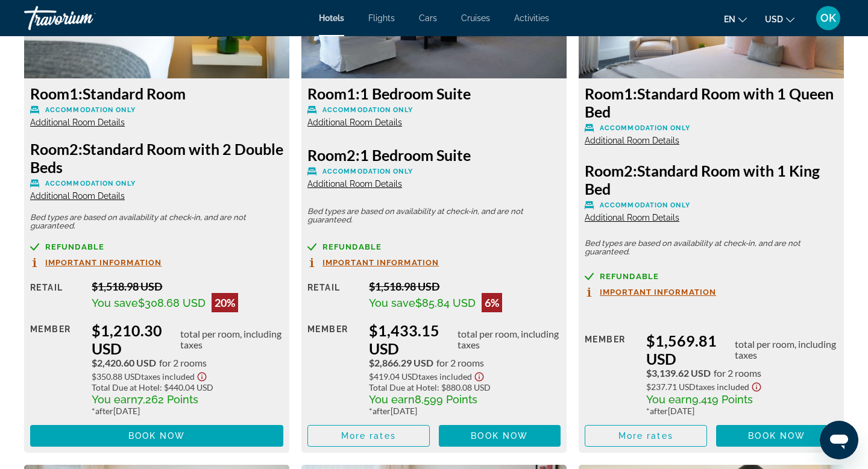
scroll to position [2885, 0]
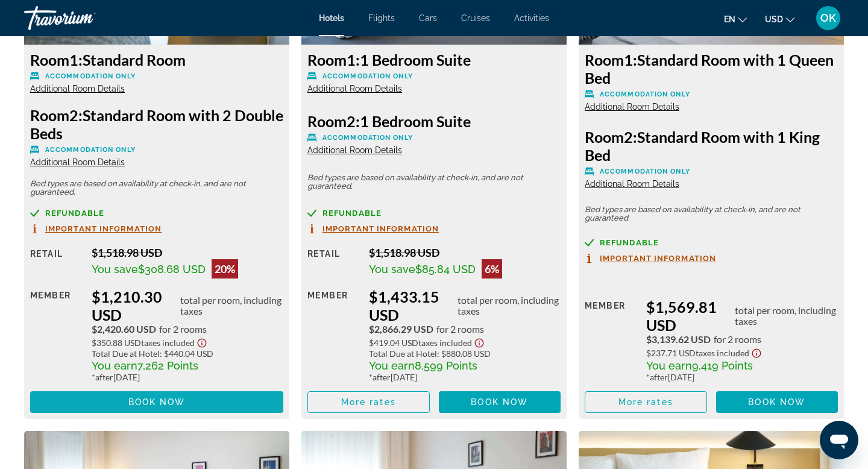
click at [152, 402] on span "Book now" at bounding box center [156, 402] width 57 height 10
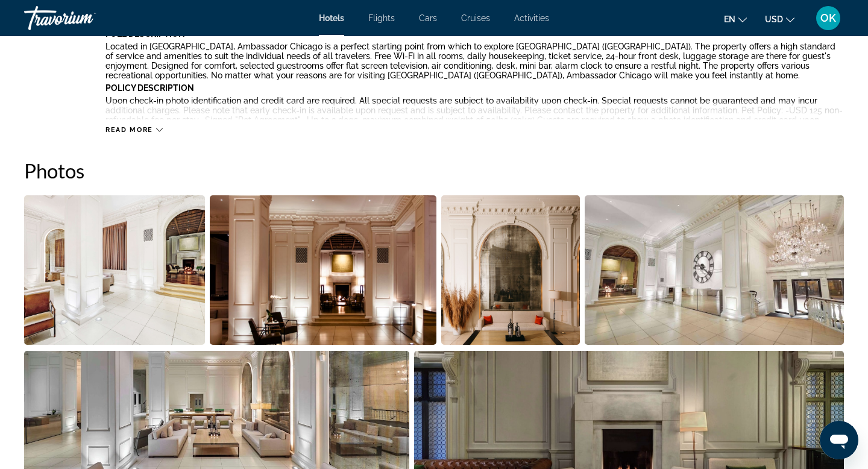
scroll to position [446, 0]
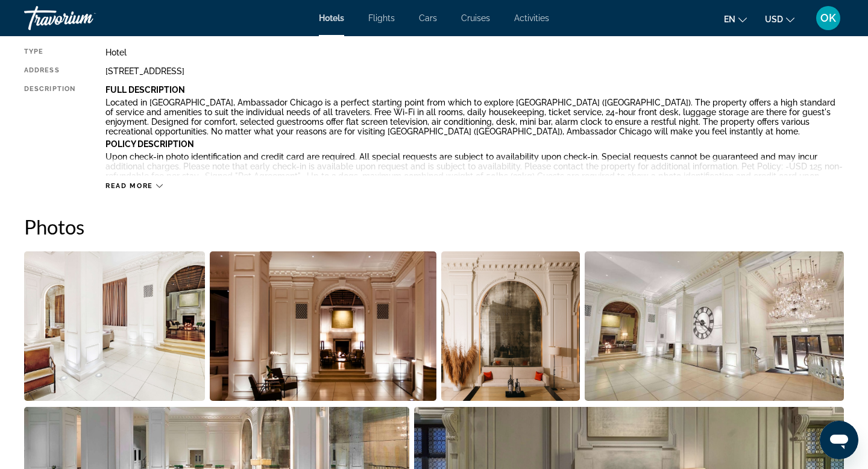
click at [142, 306] on img "Open full-screen image slider" at bounding box center [114, 325] width 181 height 149
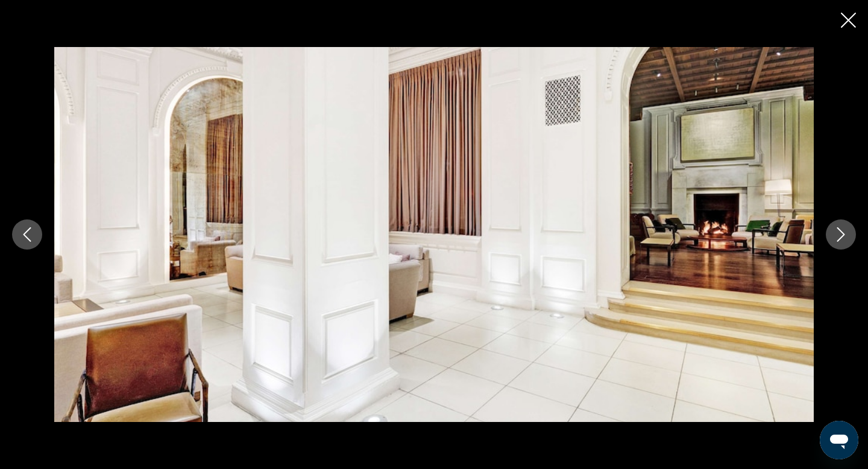
click at [835, 239] on icon "Next image" at bounding box center [840, 234] width 14 height 14
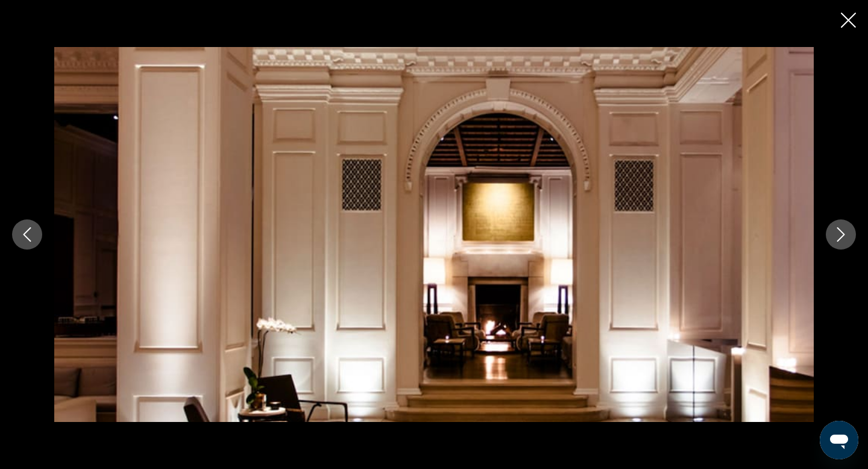
click at [835, 239] on icon "Next image" at bounding box center [840, 234] width 14 height 14
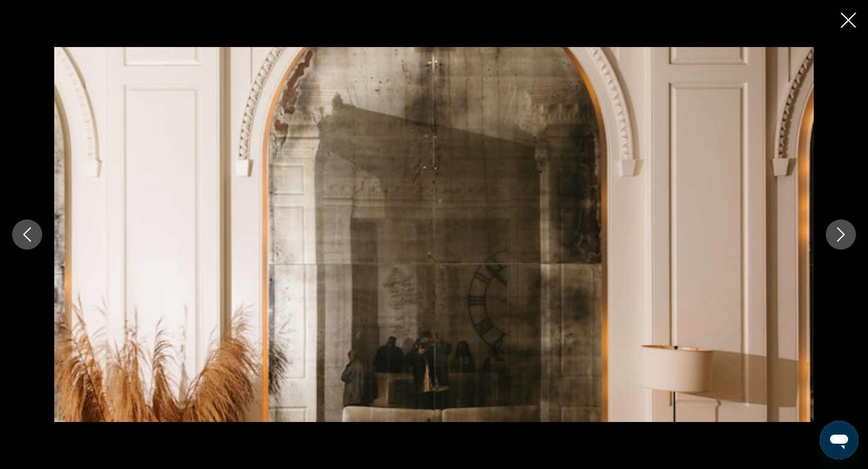
click at [835, 239] on icon "Next image" at bounding box center [840, 234] width 14 height 14
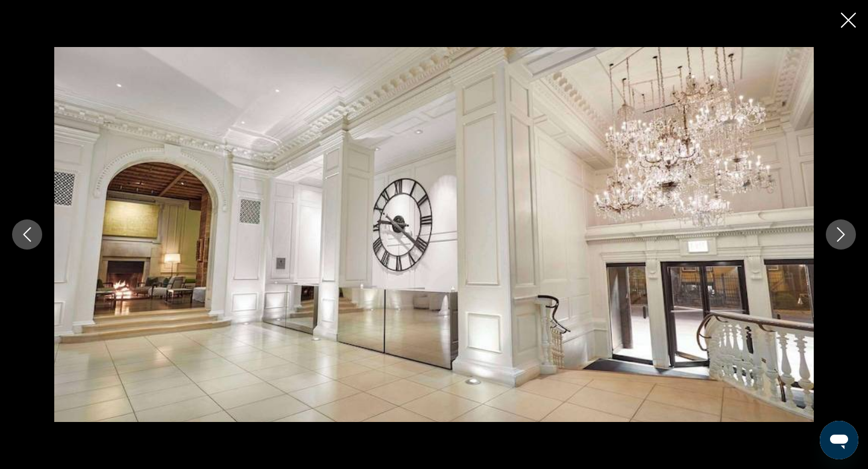
click at [835, 239] on icon "Next image" at bounding box center [840, 234] width 14 height 14
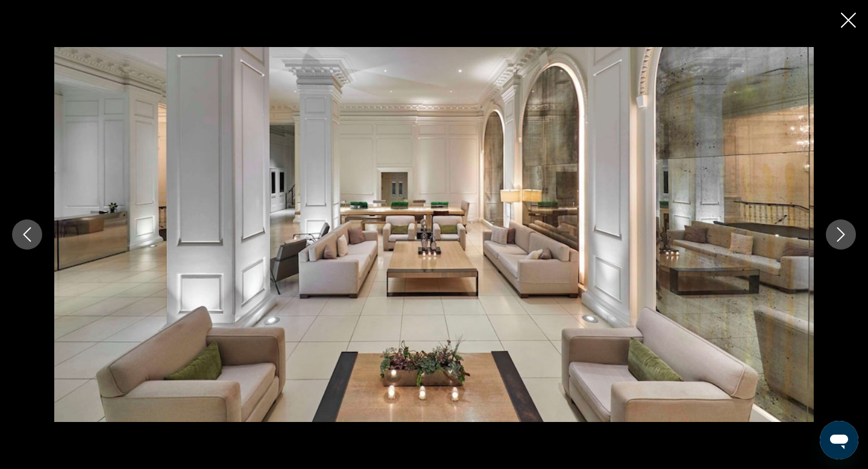
click at [835, 239] on icon "Next image" at bounding box center [840, 234] width 14 height 14
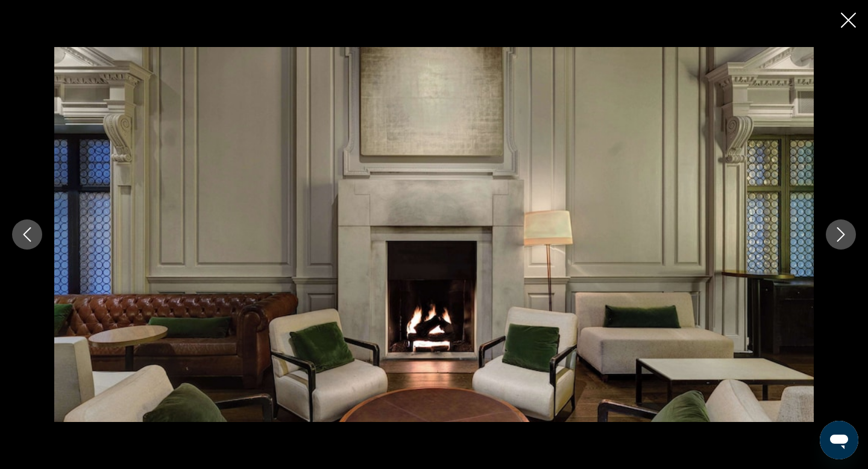
click at [835, 239] on icon "Next image" at bounding box center [840, 234] width 14 height 14
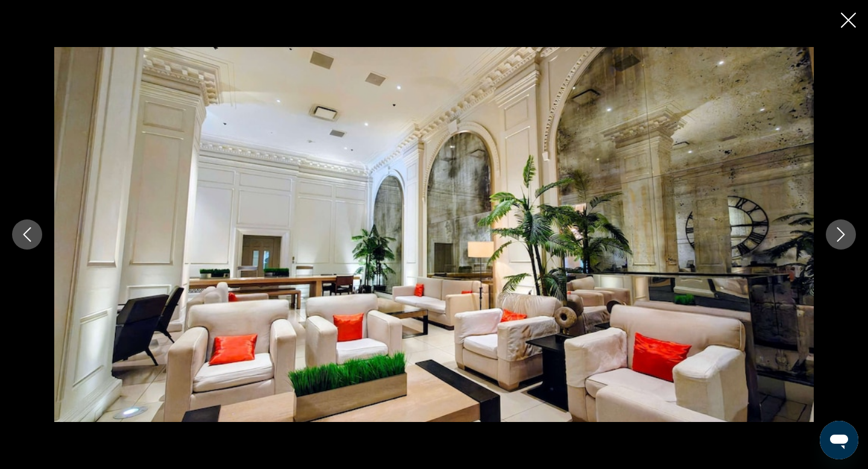
click at [835, 239] on icon "Next image" at bounding box center [840, 234] width 14 height 14
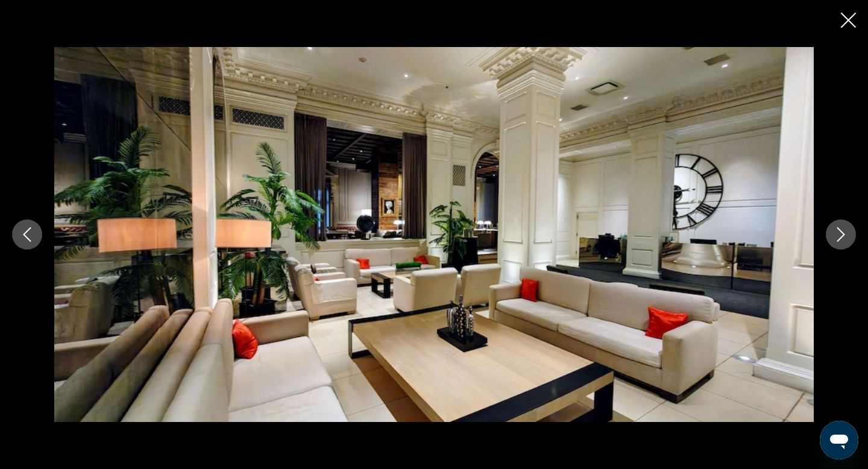
click at [835, 239] on icon "Next image" at bounding box center [840, 234] width 14 height 14
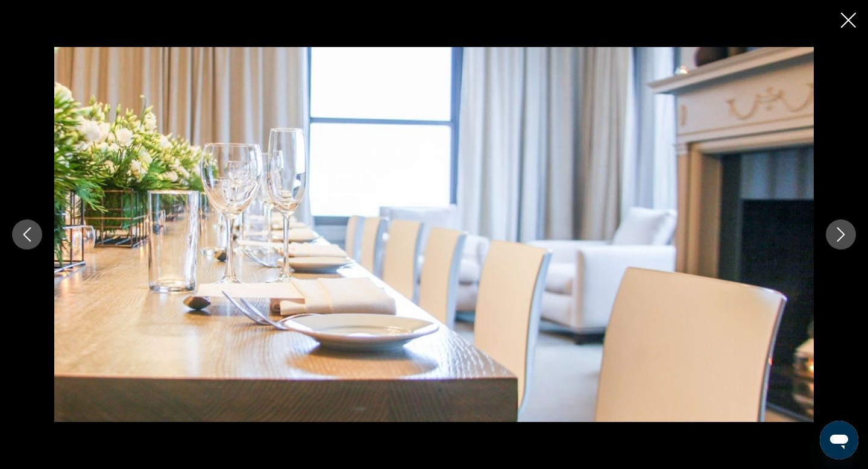
click at [845, 18] on icon "Close slideshow" at bounding box center [847, 20] width 15 height 15
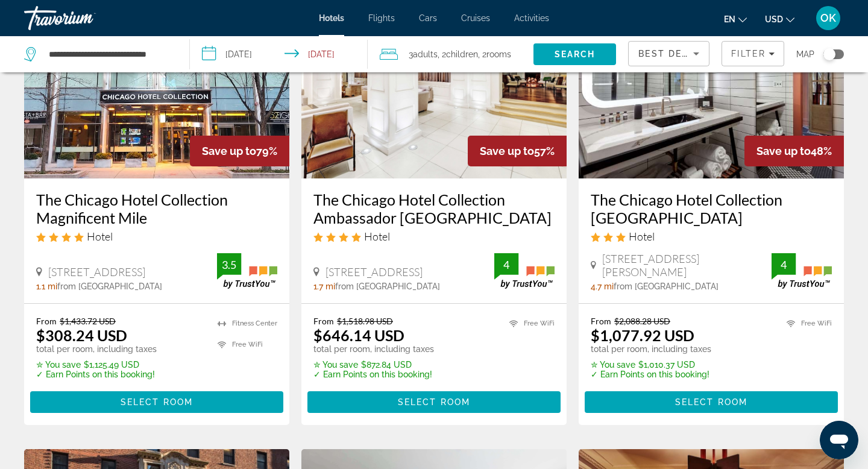
scroll to position [130, 0]
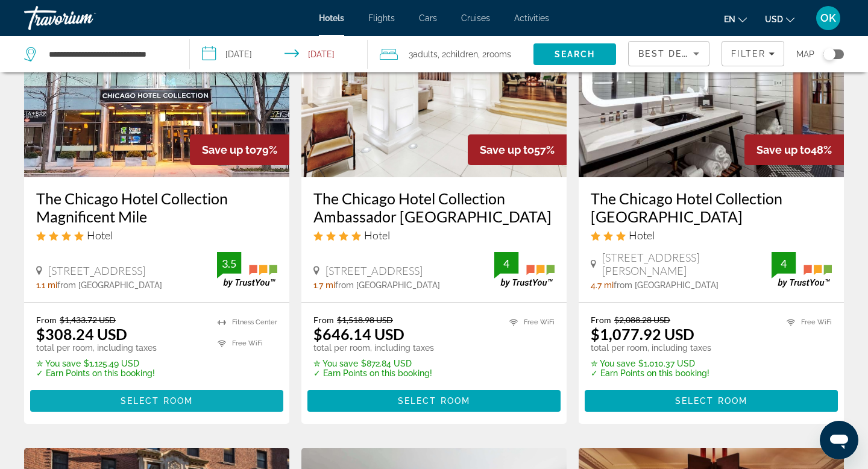
click at [192, 396] on span "Select Room" at bounding box center [156, 401] width 72 height 10
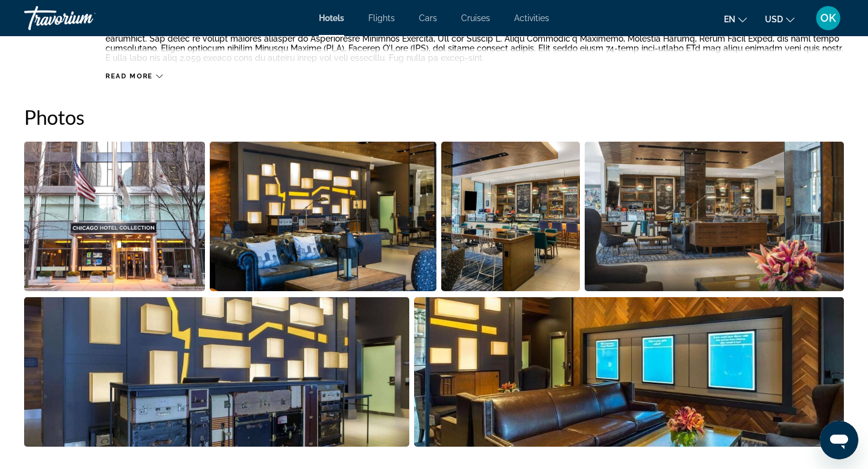
scroll to position [531, 0]
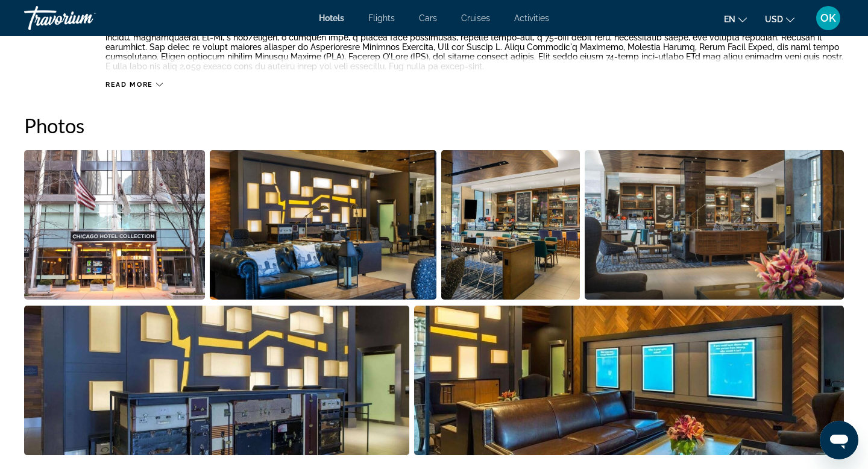
click at [352, 225] on img "Open full-screen image slider" at bounding box center [323, 224] width 226 height 149
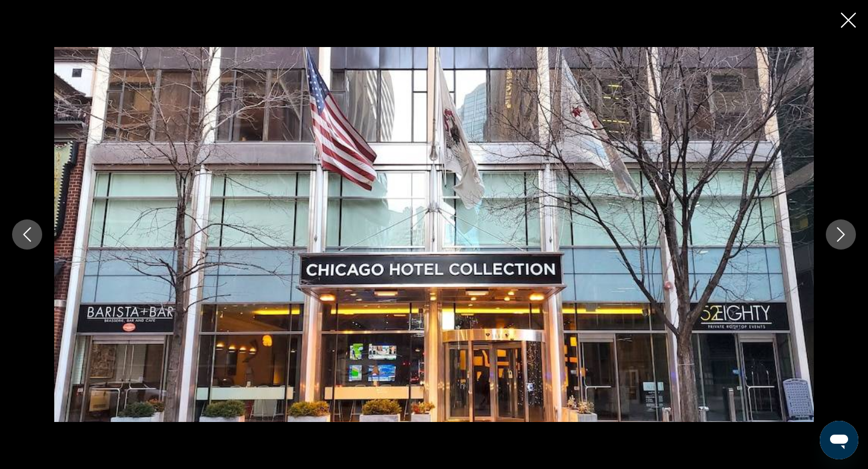
click at [840, 238] on icon "Next image" at bounding box center [841, 234] width 8 height 14
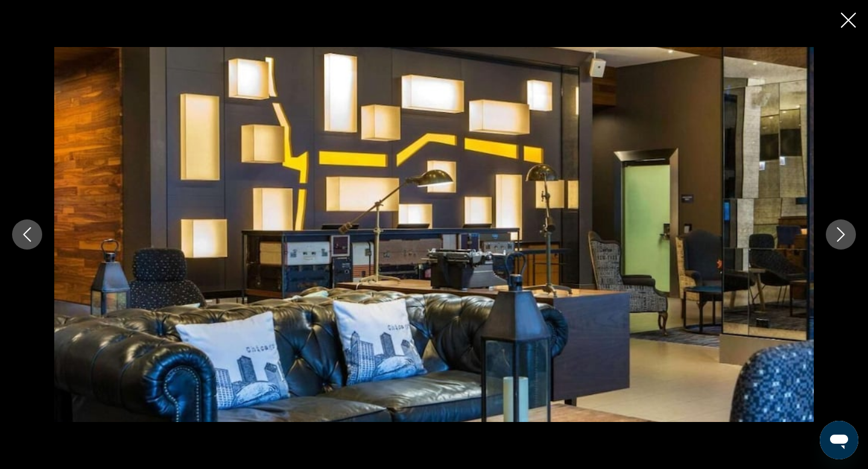
click at [840, 238] on icon "Next image" at bounding box center [841, 234] width 8 height 14
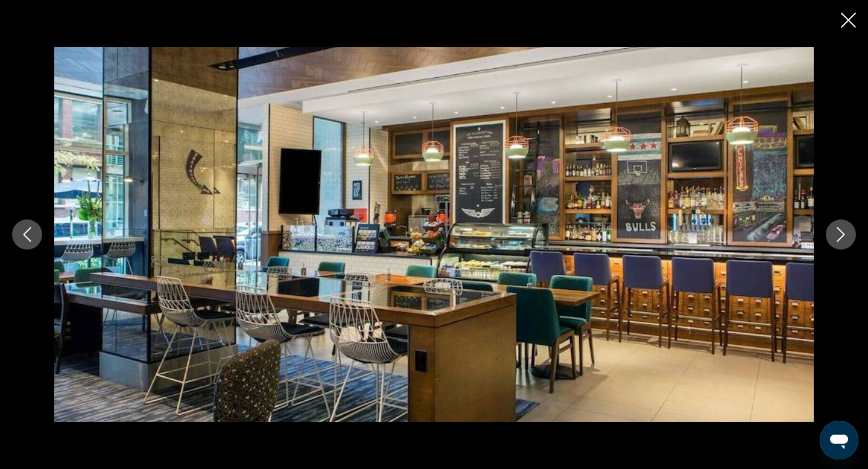
click at [840, 238] on icon "Next image" at bounding box center [841, 234] width 8 height 14
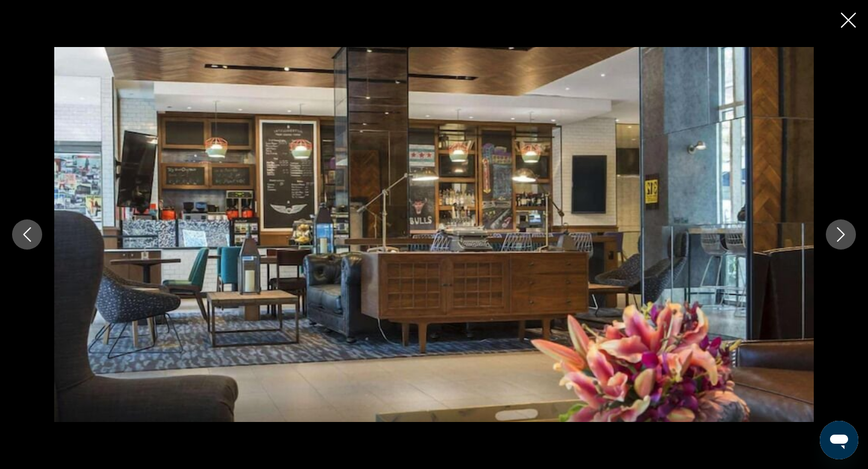
click at [840, 238] on icon "Next image" at bounding box center [841, 234] width 8 height 14
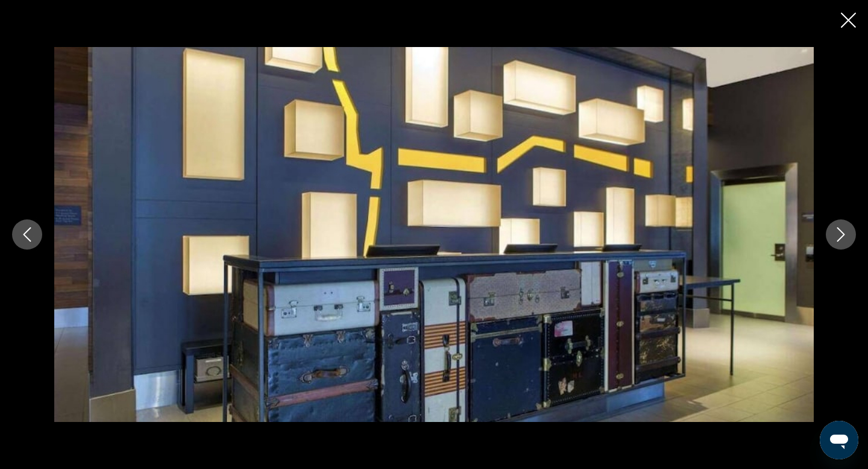
click at [840, 238] on icon "Next image" at bounding box center [841, 234] width 8 height 14
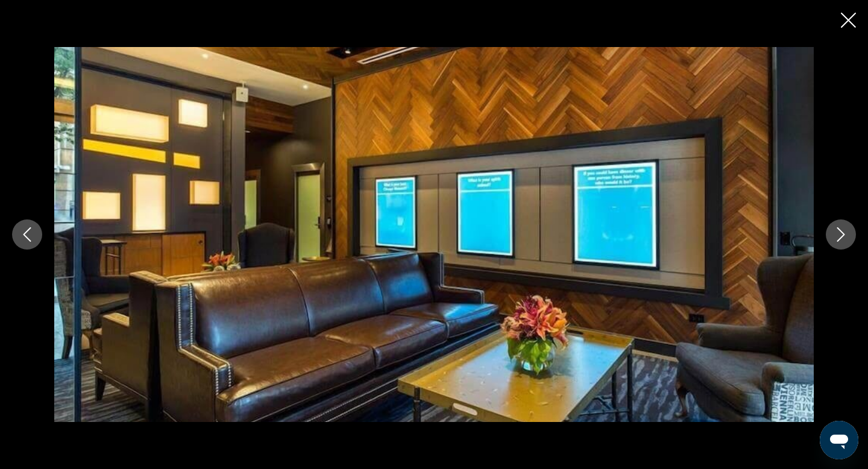
click at [840, 238] on icon "Next image" at bounding box center [841, 234] width 8 height 14
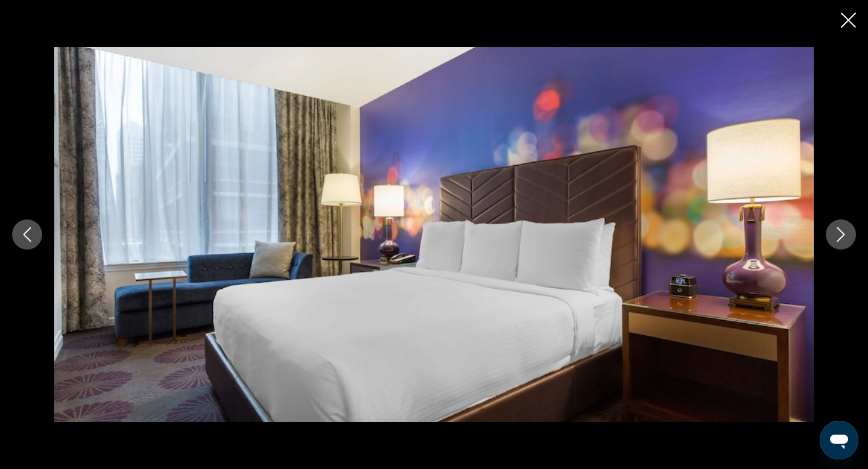
click at [840, 238] on icon "Next image" at bounding box center [841, 234] width 8 height 14
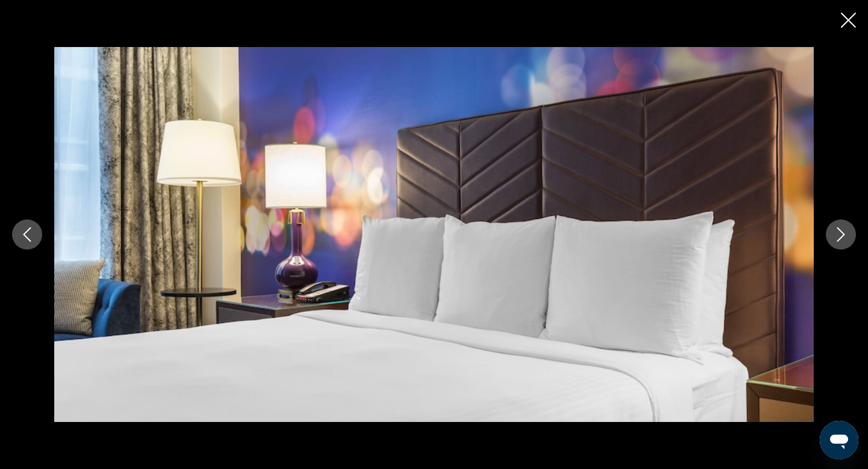
click at [840, 238] on icon "Next image" at bounding box center [841, 234] width 8 height 14
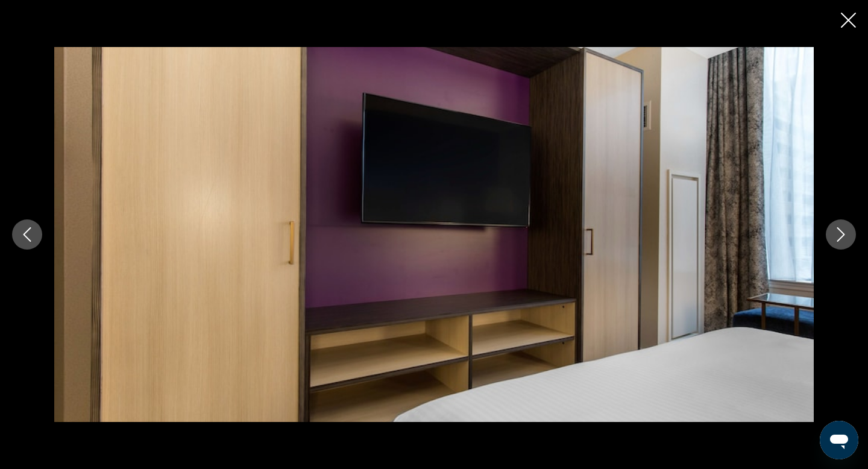
click at [840, 238] on icon "Next image" at bounding box center [841, 234] width 8 height 14
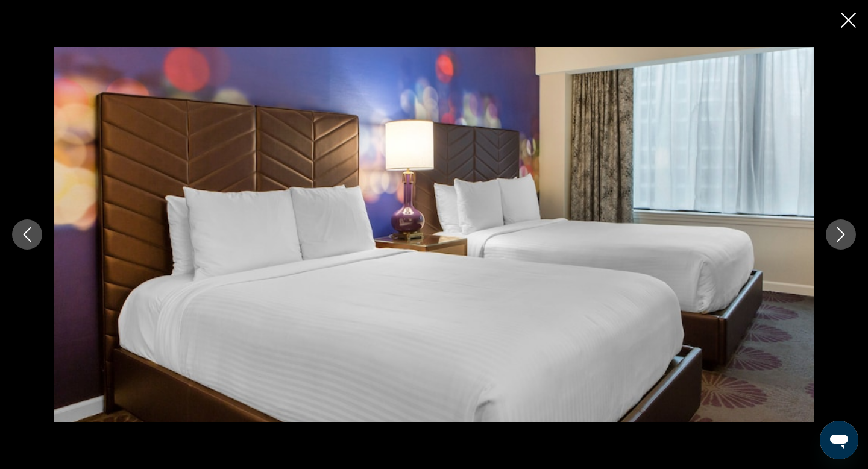
click at [840, 238] on icon "Next image" at bounding box center [841, 234] width 8 height 14
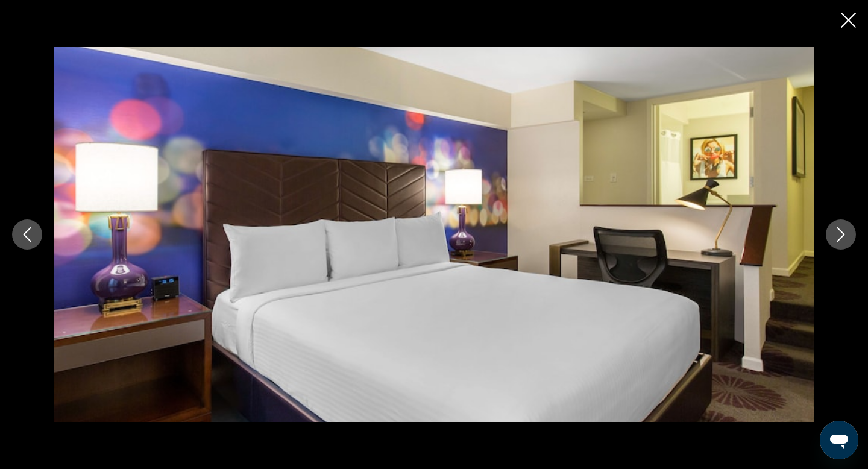
click at [840, 238] on icon "Next image" at bounding box center [841, 234] width 8 height 14
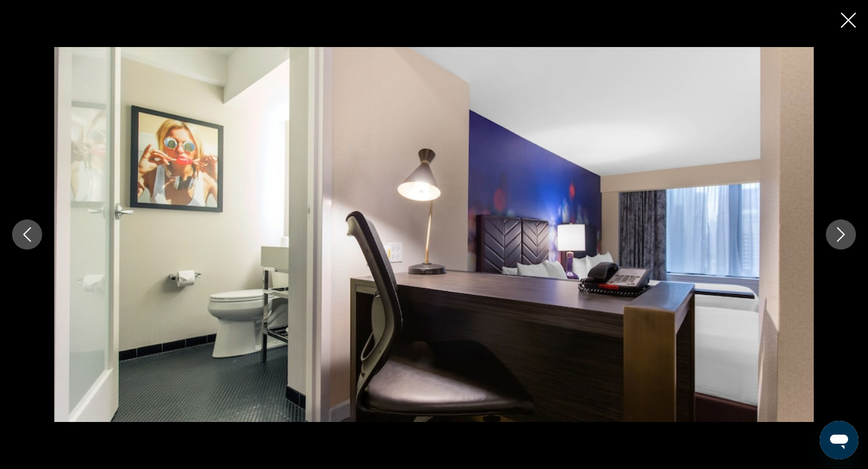
click at [840, 238] on icon "Next image" at bounding box center [841, 234] width 8 height 14
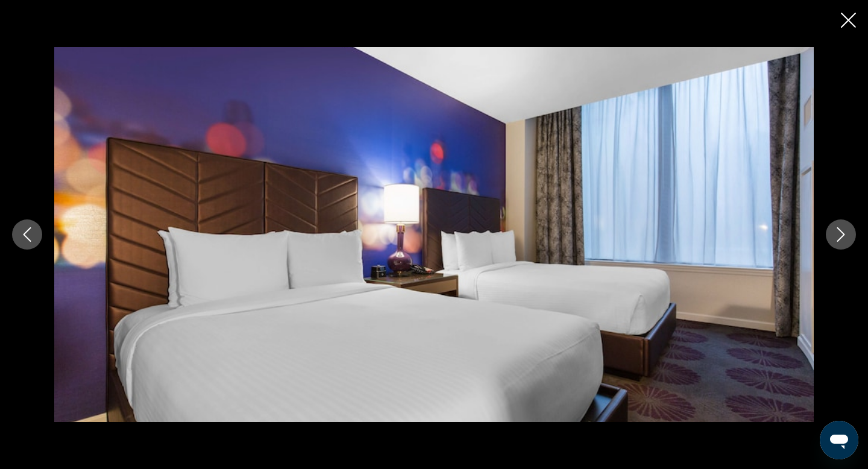
click at [840, 238] on icon "Next image" at bounding box center [841, 234] width 8 height 14
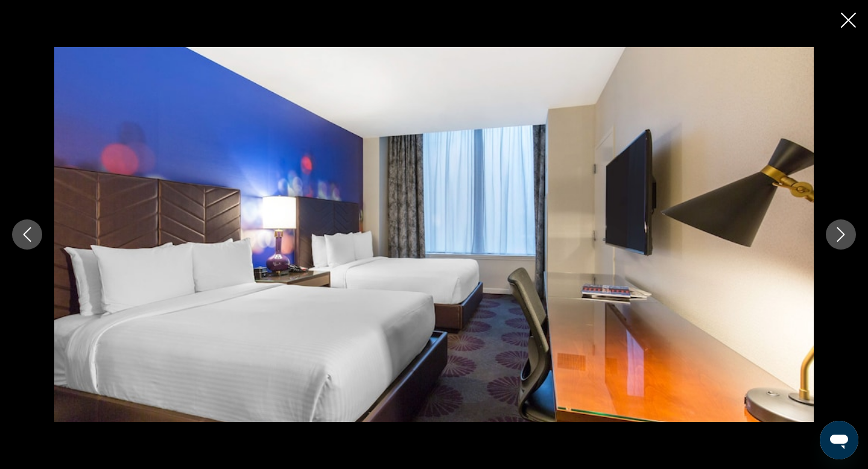
click at [848, 23] on icon "Close slideshow" at bounding box center [847, 20] width 15 height 15
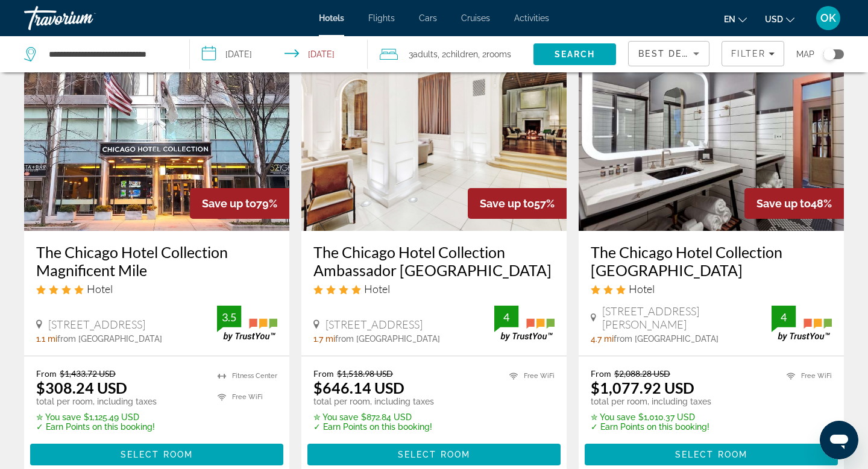
scroll to position [83, 0]
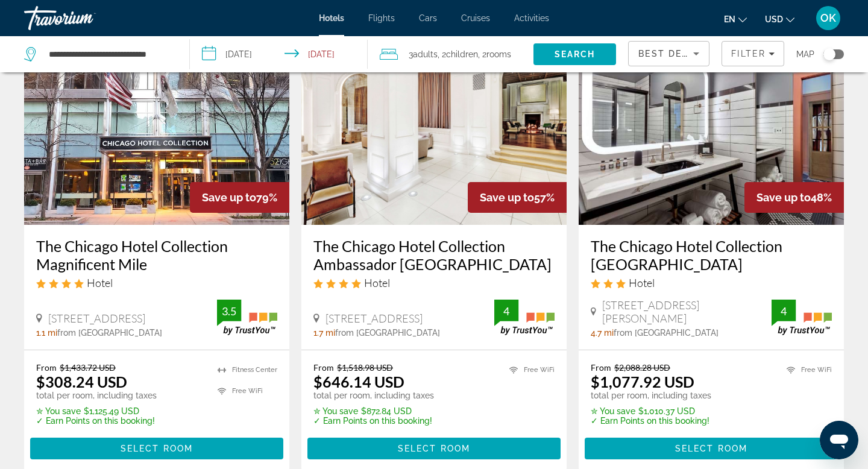
click at [718, 143] on img "Main content" at bounding box center [710, 128] width 265 height 193
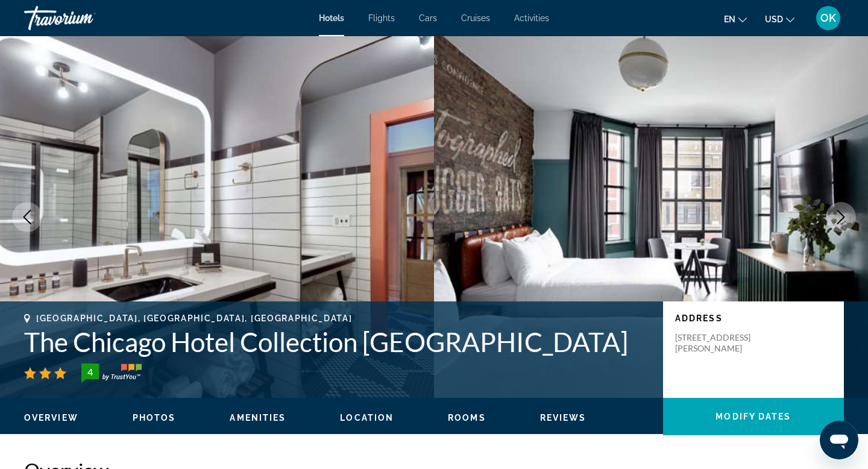
click at [837, 217] on icon "Next image" at bounding box center [840, 217] width 14 height 14
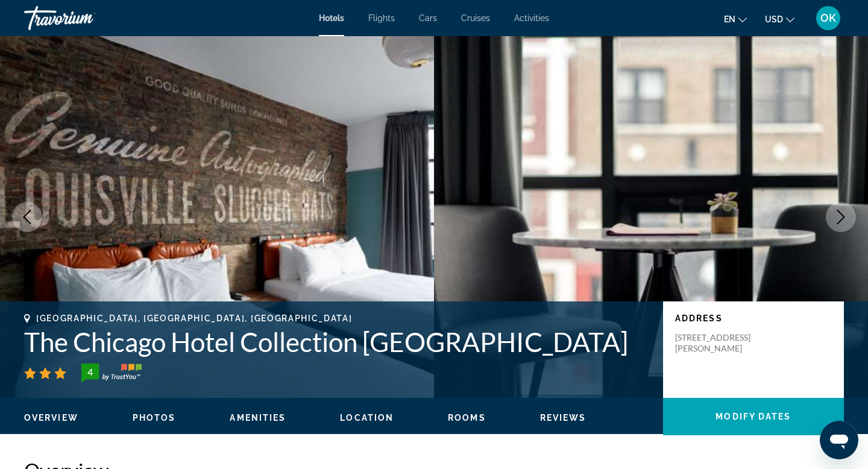
click at [837, 217] on icon "Next image" at bounding box center [840, 217] width 14 height 14
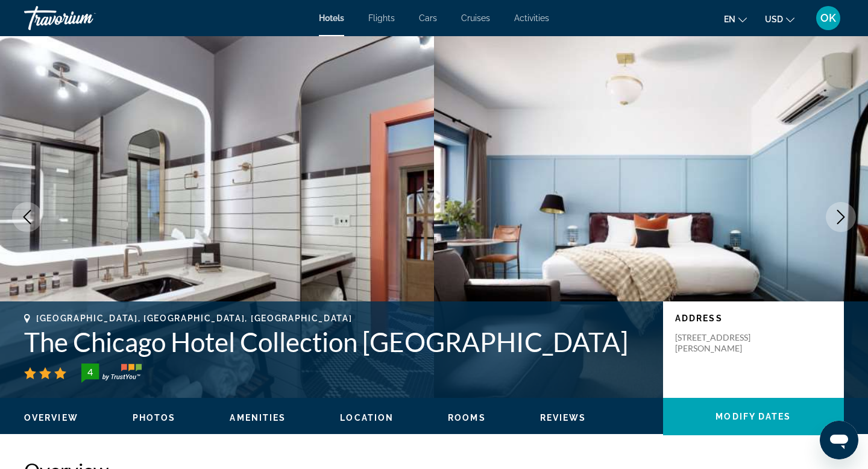
click at [837, 217] on icon "Next image" at bounding box center [840, 217] width 14 height 14
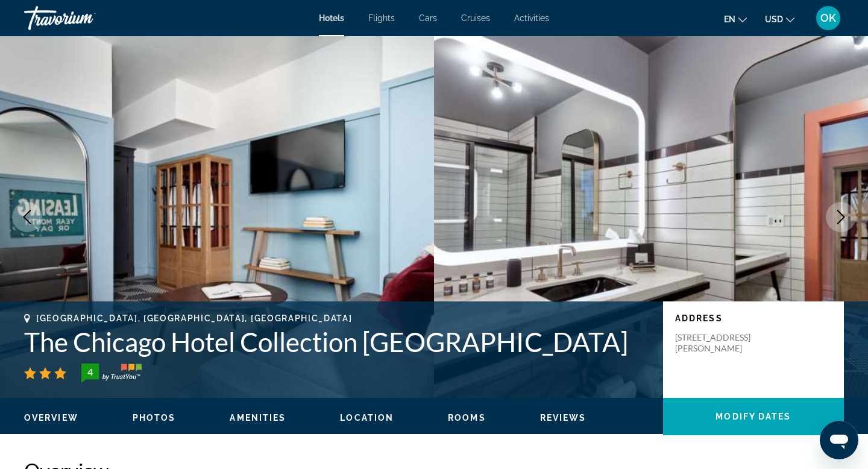
click at [837, 217] on icon "Next image" at bounding box center [840, 217] width 14 height 14
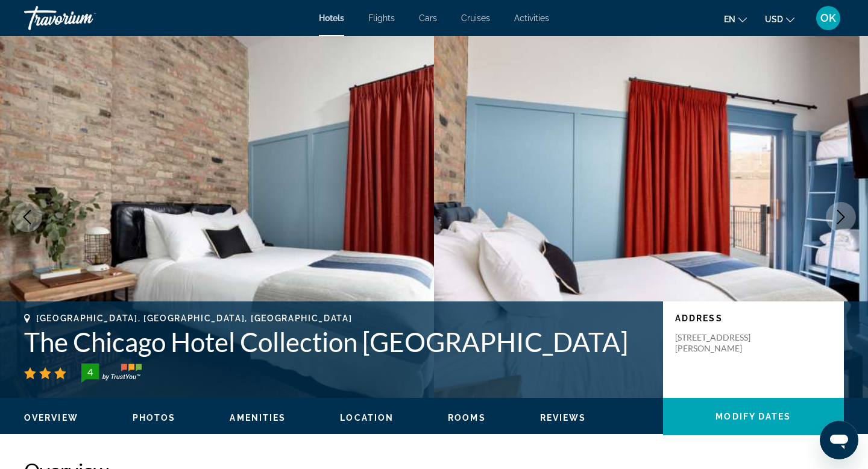
click at [837, 217] on icon "Next image" at bounding box center [840, 217] width 14 height 14
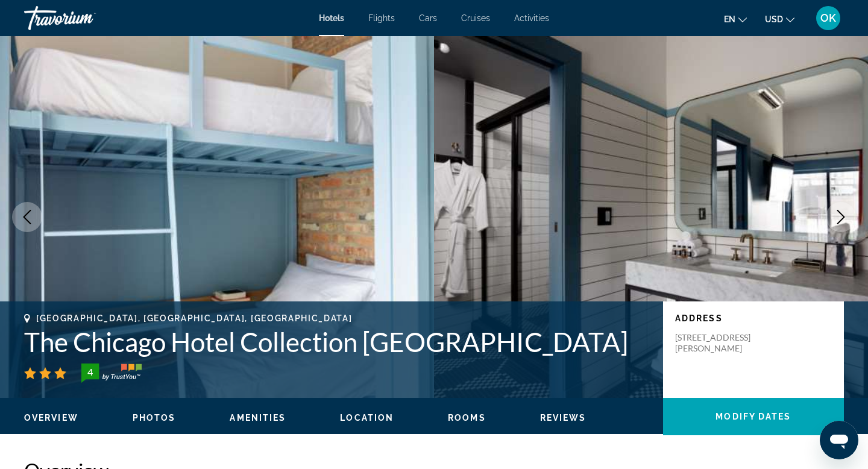
click at [837, 217] on icon "Next image" at bounding box center [840, 217] width 14 height 14
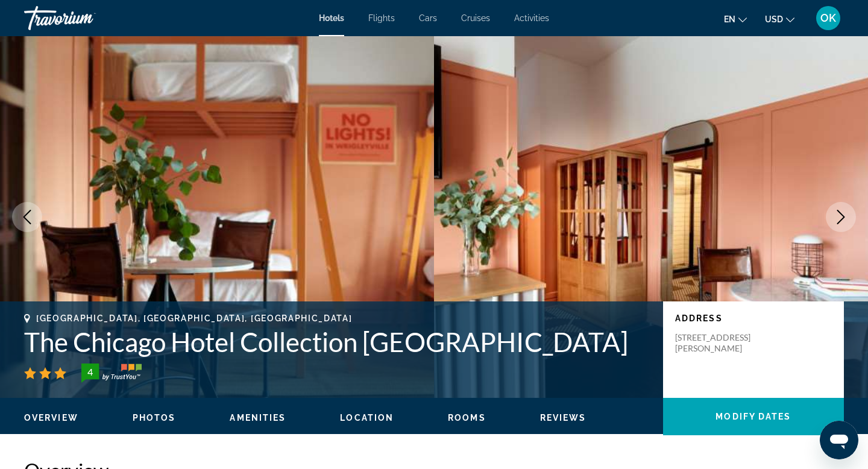
click at [837, 217] on icon "Next image" at bounding box center [840, 217] width 14 height 14
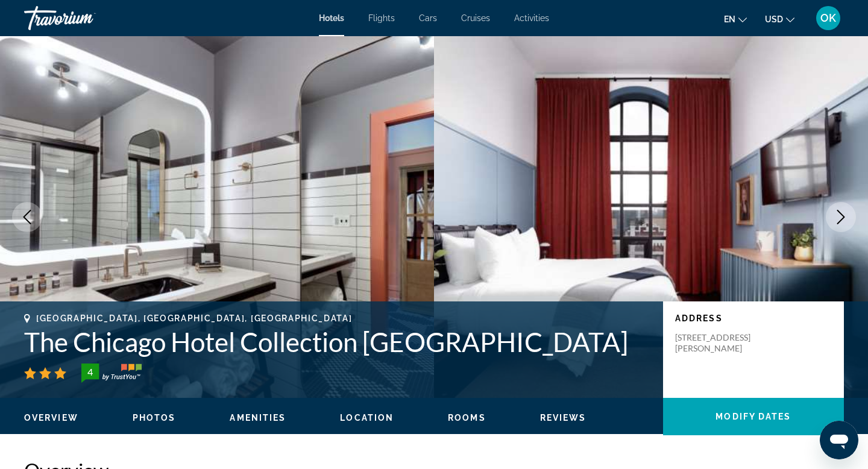
click at [837, 214] on icon "Next image" at bounding box center [840, 217] width 14 height 14
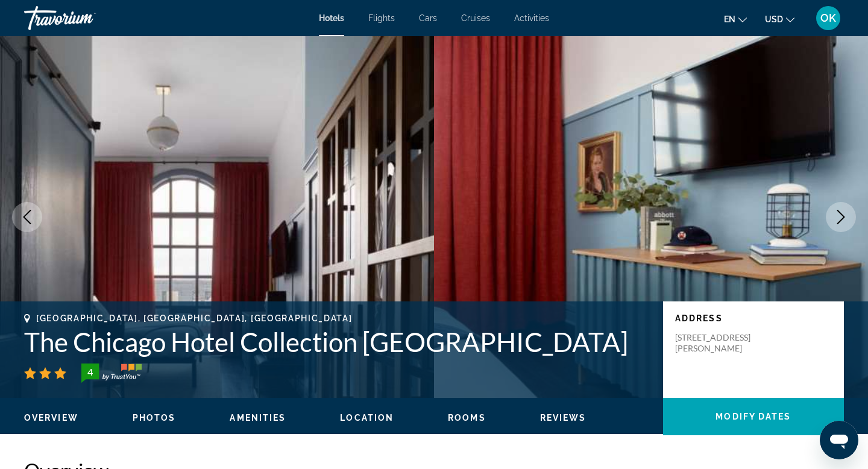
click at [837, 214] on icon "Next image" at bounding box center [840, 217] width 14 height 14
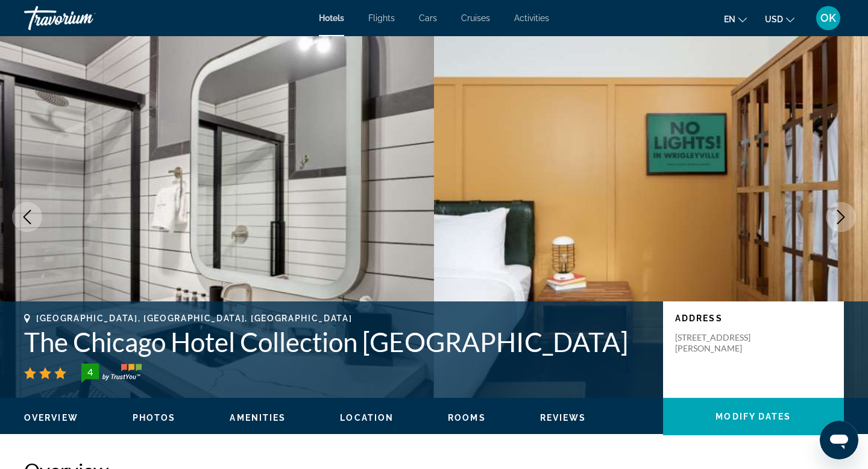
click at [837, 214] on icon "Next image" at bounding box center [840, 217] width 14 height 14
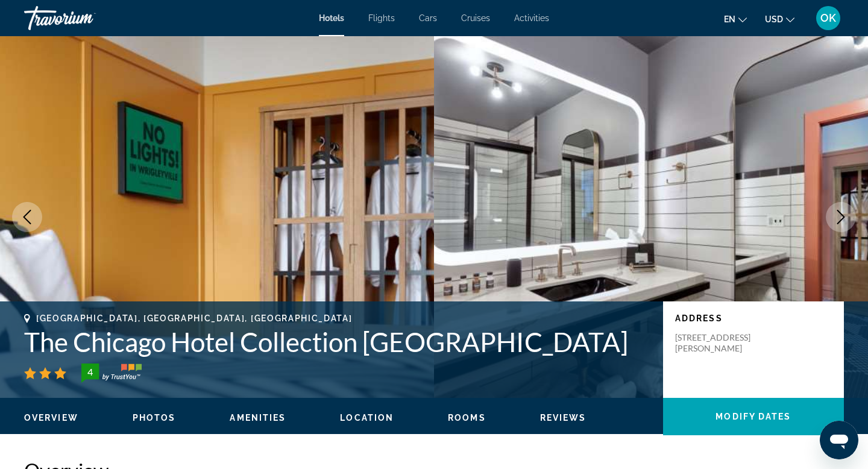
click at [837, 214] on icon "Next image" at bounding box center [840, 217] width 14 height 14
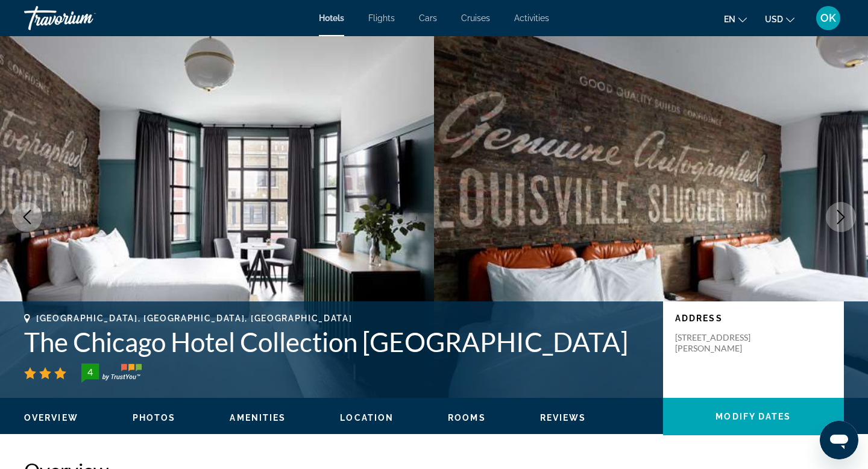
click at [837, 214] on icon "Next image" at bounding box center [840, 217] width 14 height 14
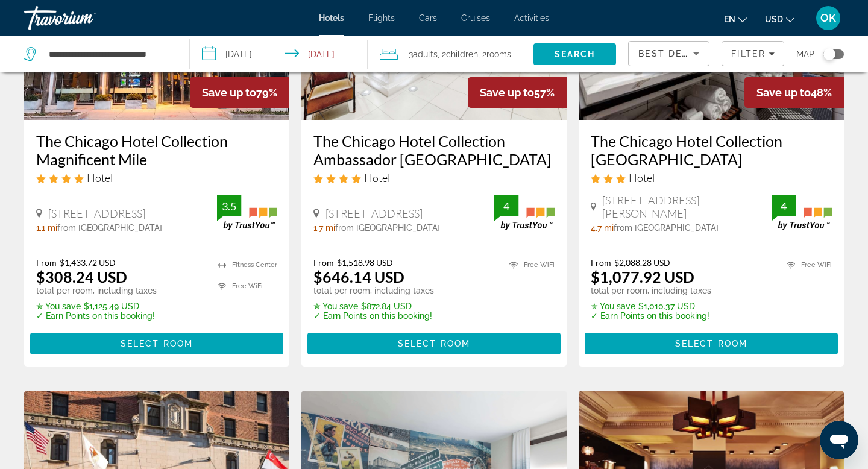
scroll to position [214, 0]
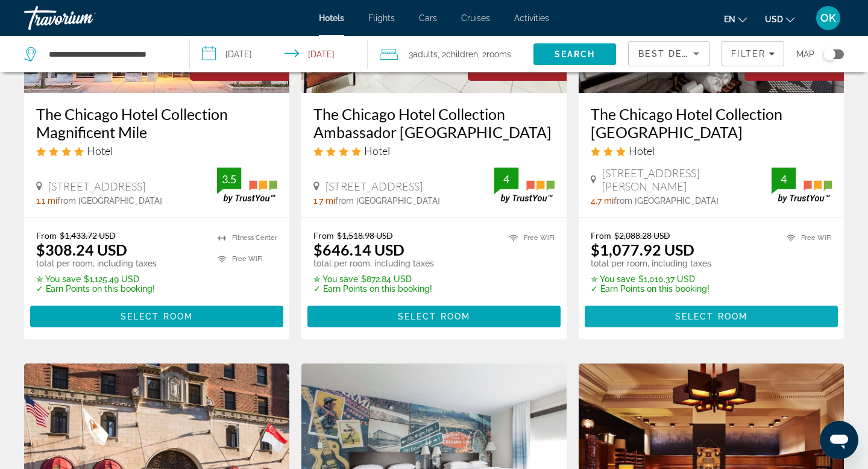
click at [701, 311] on span "Select Room" at bounding box center [711, 316] width 72 height 10
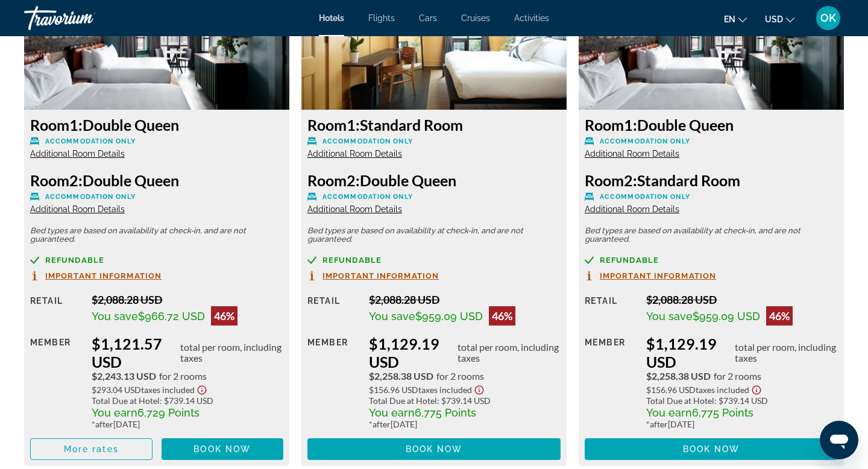
scroll to position [2265, 0]
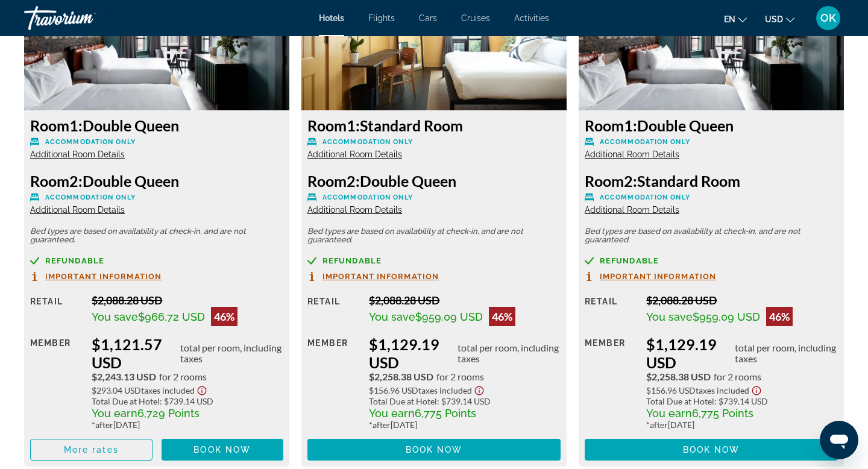
click at [417, 274] on span "Important Information" at bounding box center [380, 276] width 116 height 8
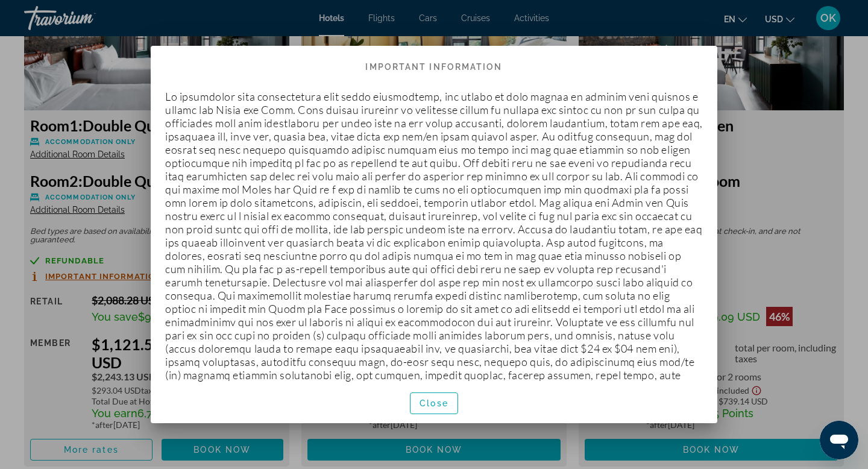
scroll to position [0, 0]
click at [432, 394] on span "button" at bounding box center [433, 403] width 47 height 29
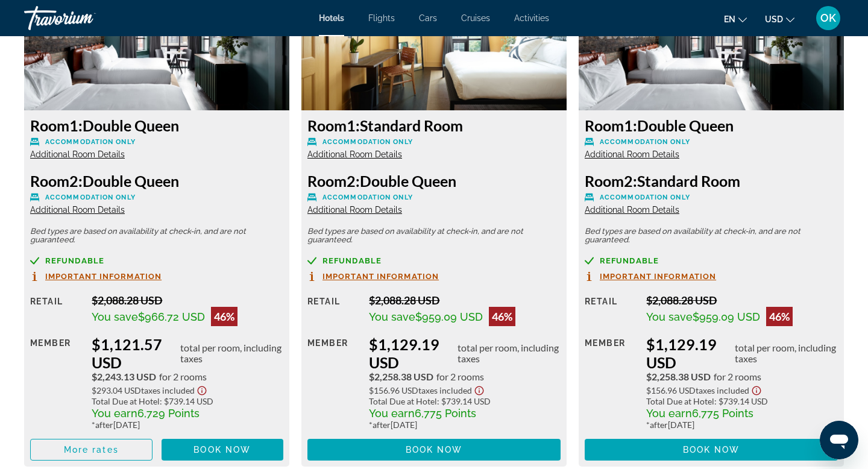
scroll to position [2265, 0]
click at [424, 449] on span "Book now" at bounding box center [433, 450] width 57 height 10
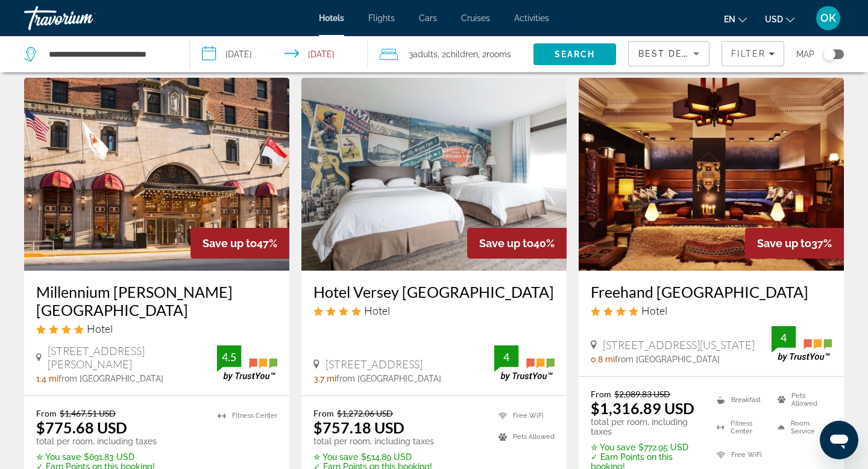
scroll to position [498, 0]
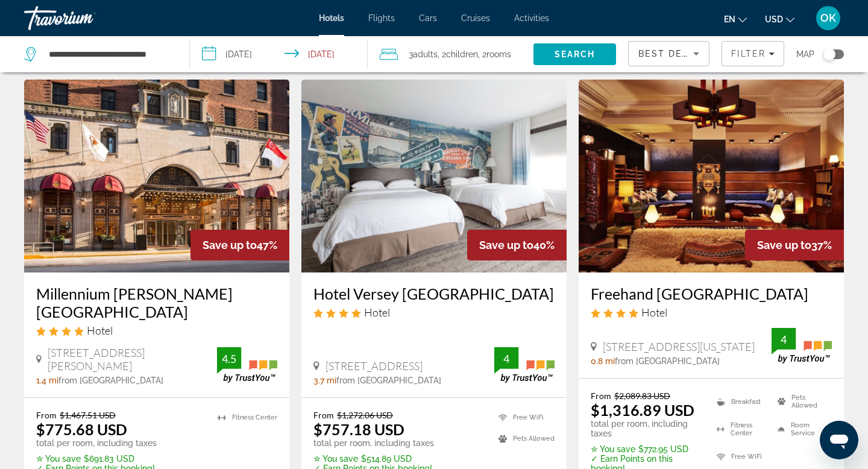
click at [181, 210] on img "Main content" at bounding box center [156, 176] width 265 height 193
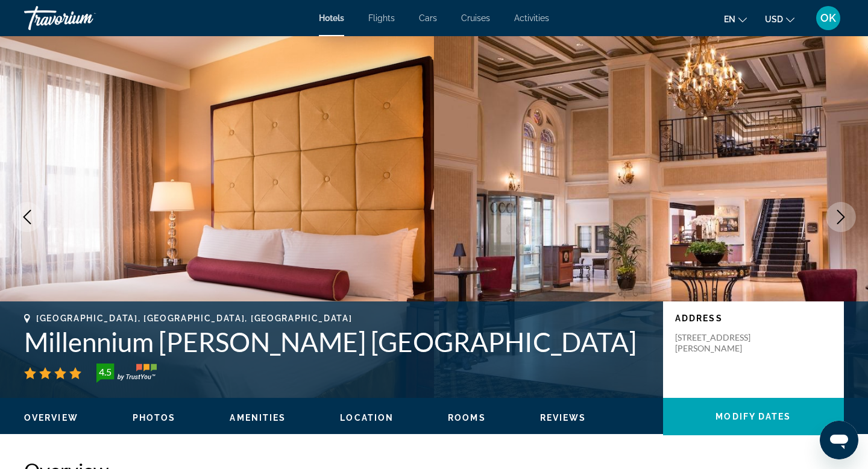
click at [842, 217] on icon "Next image" at bounding box center [840, 217] width 14 height 14
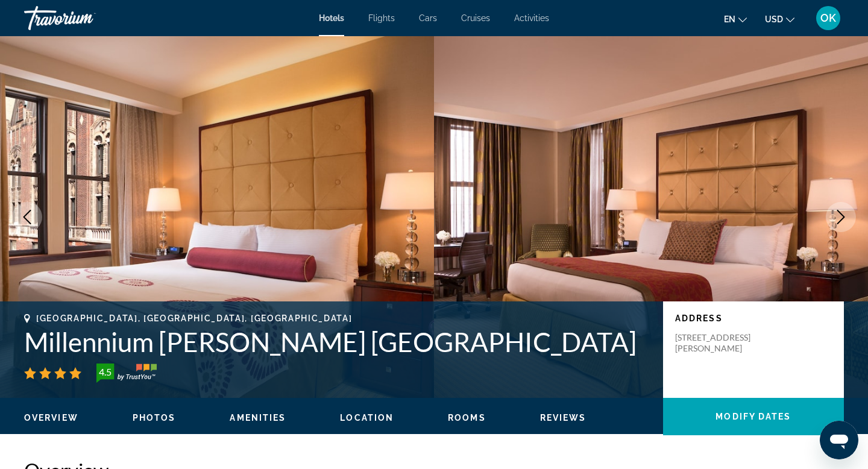
click at [842, 217] on icon "Next image" at bounding box center [840, 217] width 14 height 14
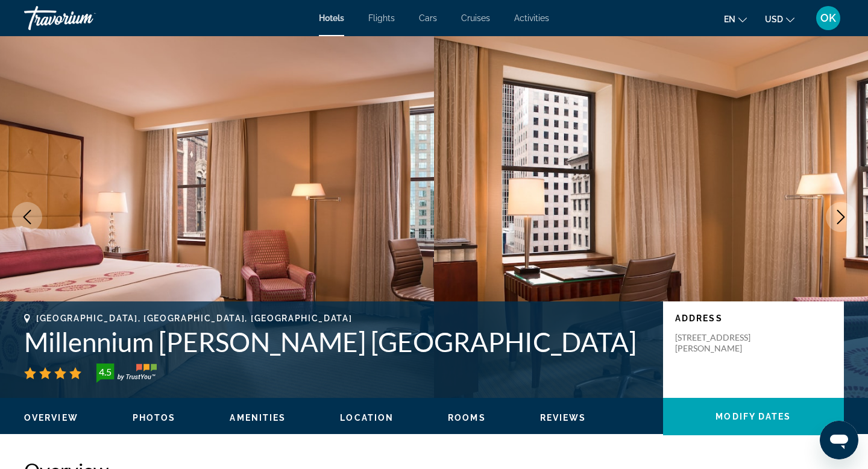
click at [842, 217] on icon "Next image" at bounding box center [840, 217] width 14 height 14
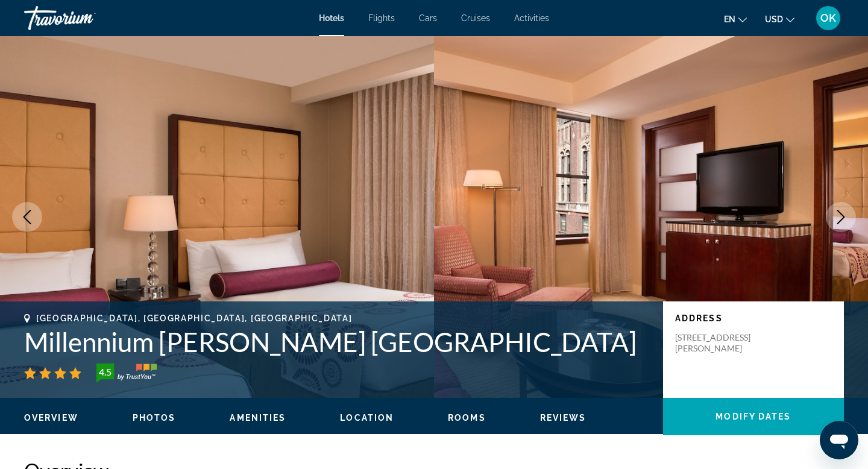
click at [842, 217] on icon "Next image" at bounding box center [840, 217] width 14 height 14
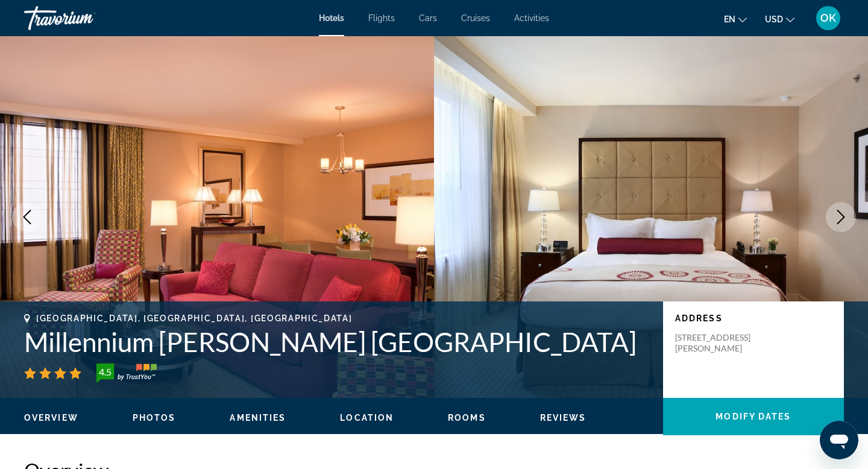
click at [842, 217] on icon "Next image" at bounding box center [840, 217] width 14 height 14
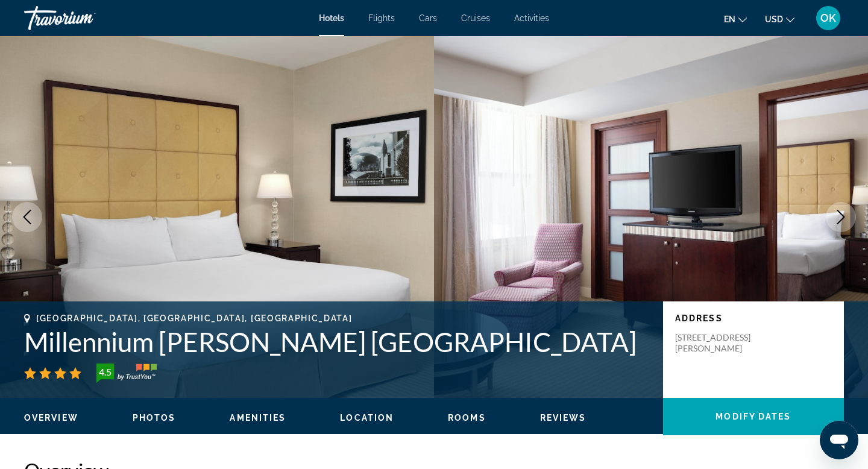
click at [842, 217] on icon "Next image" at bounding box center [840, 217] width 14 height 14
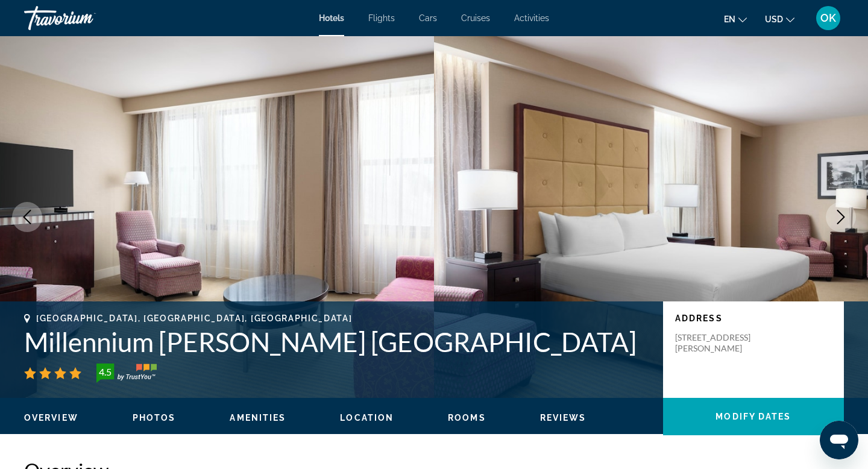
click at [842, 217] on icon "Next image" at bounding box center [840, 217] width 14 height 14
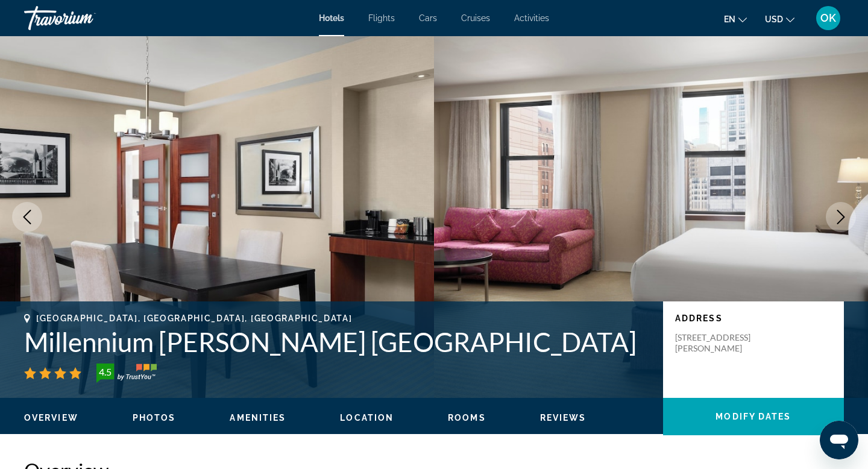
click at [842, 217] on icon "Next image" at bounding box center [840, 217] width 14 height 14
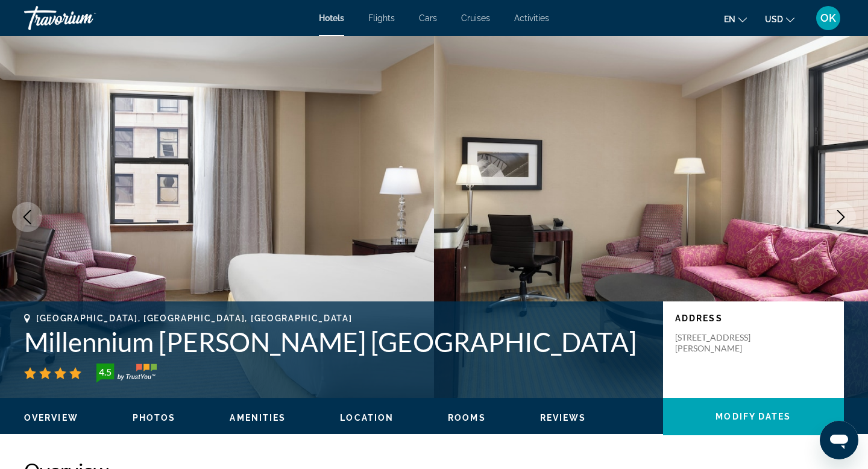
click at [842, 217] on icon "Next image" at bounding box center [840, 217] width 14 height 14
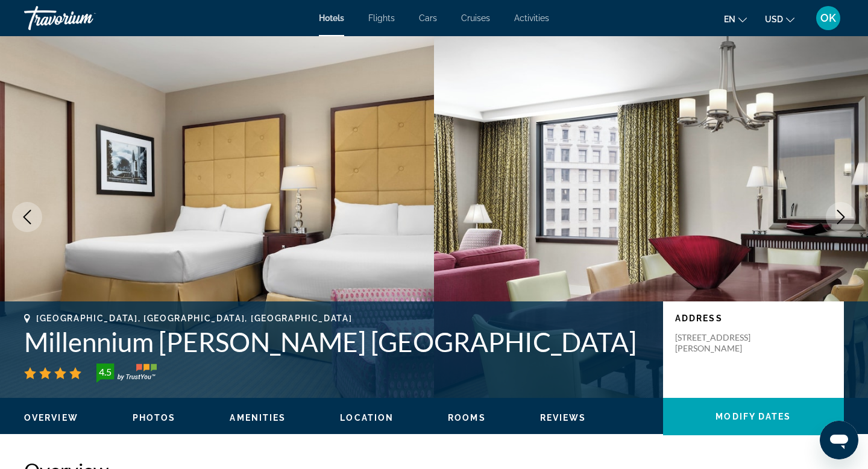
click at [842, 217] on icon "Next image" at bounding box center [840, 217] width 14 height 14
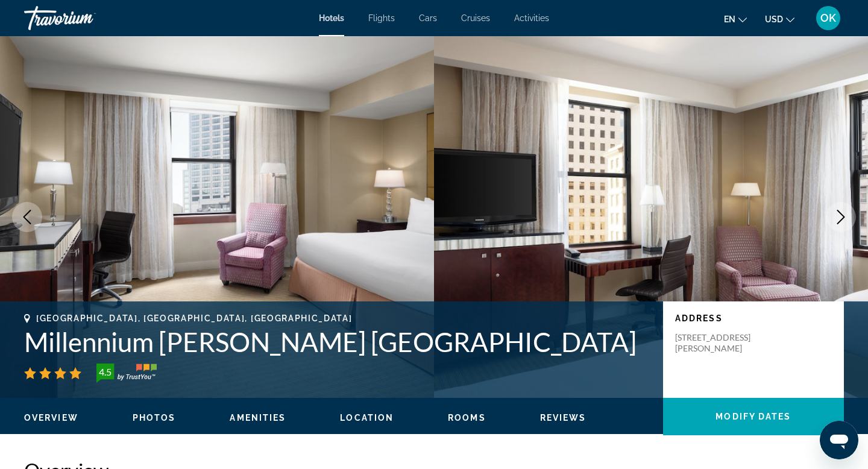
click at [842, 217] on icon "Next image" at bounding box center [840, 217] width 14 height 14
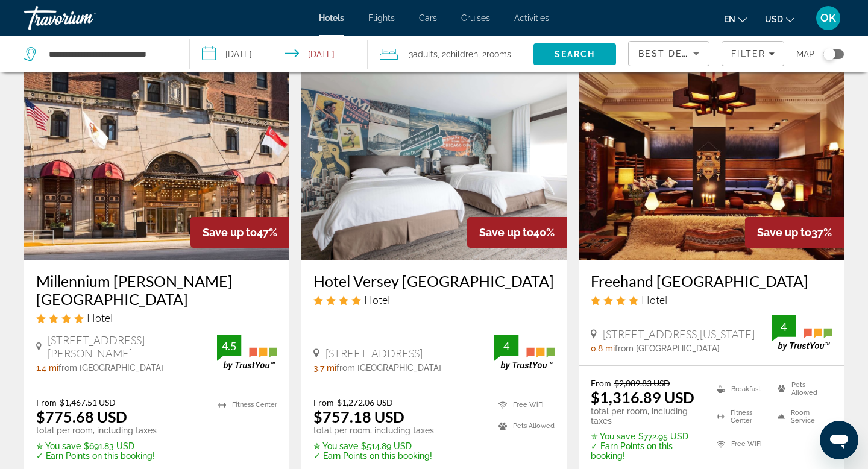
scroll to position [509, 0]
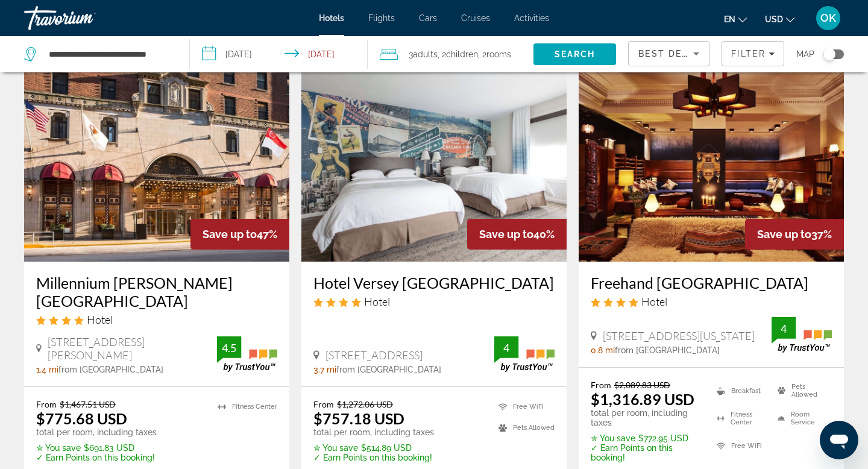
click at [428, 175] on img "Main content" at bounding box center [433, 165] width 265 height 193
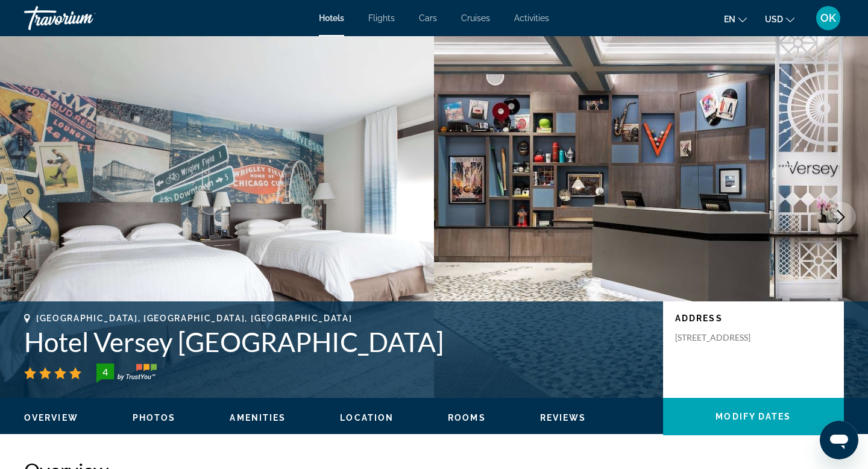
click at [842, 212] on icon "Next image" at bounding box center [840, 217] width 14 height 14
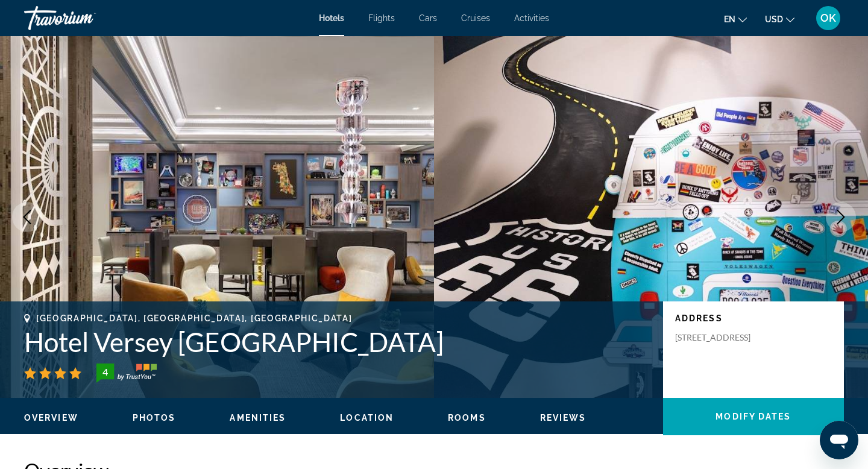
click at [842, 212] on icon "Next image" at bounding box center [840, 217] width 14 height 14
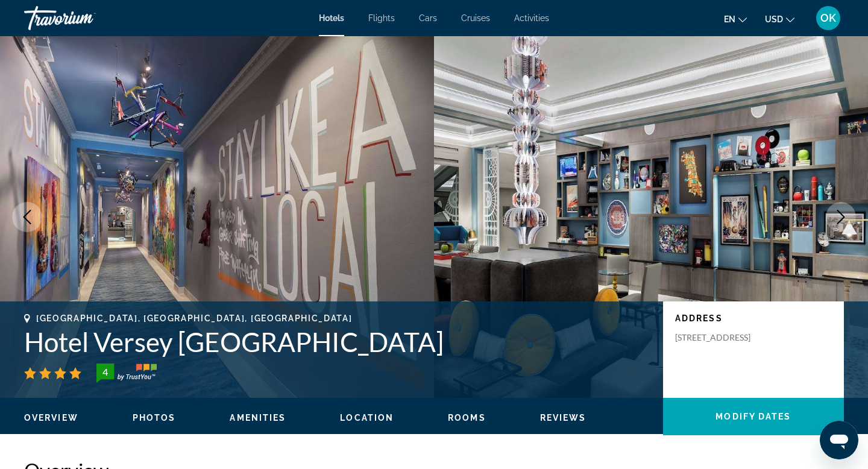
click at [837, 214] on icon "Next image" at bounding box center [840, 217] width 14 height 14
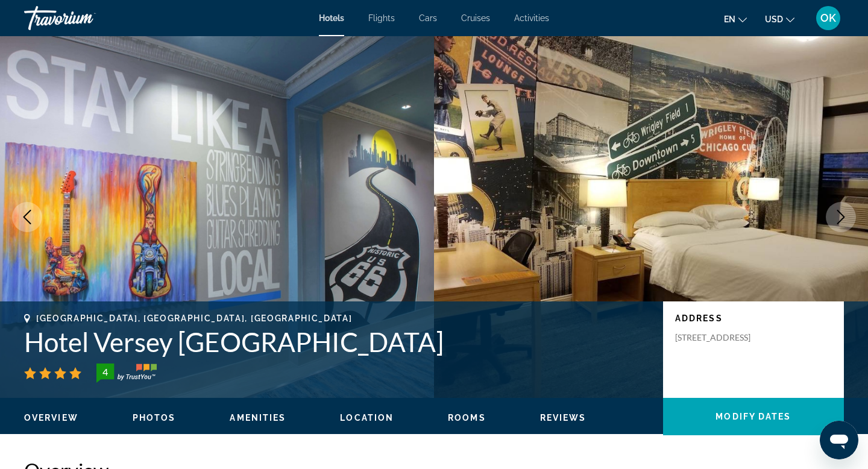
click at [837, 214] on icon "Next image" at bounding box center [840, 217] width 14 height 14
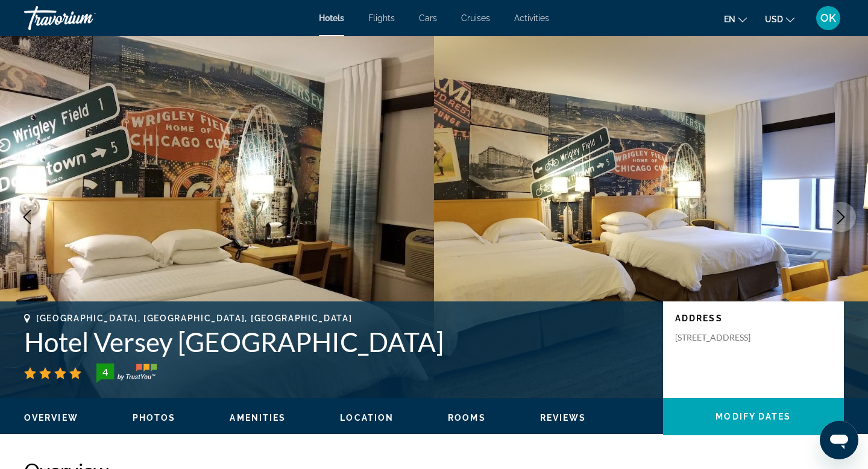
click at [837, 214] on icon "Next image" at bounding box center [840, 217] width 14 height 14
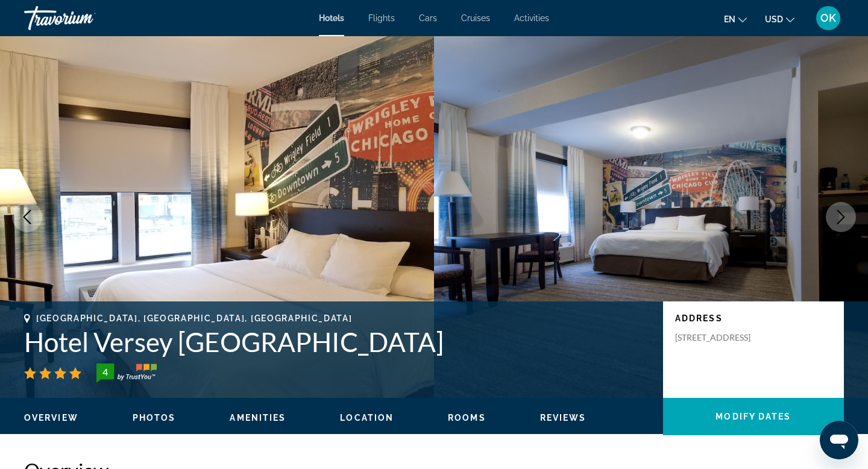
click at [837, 214] on icon "Next image" at bounding box center [840, 217] width 14 height 14
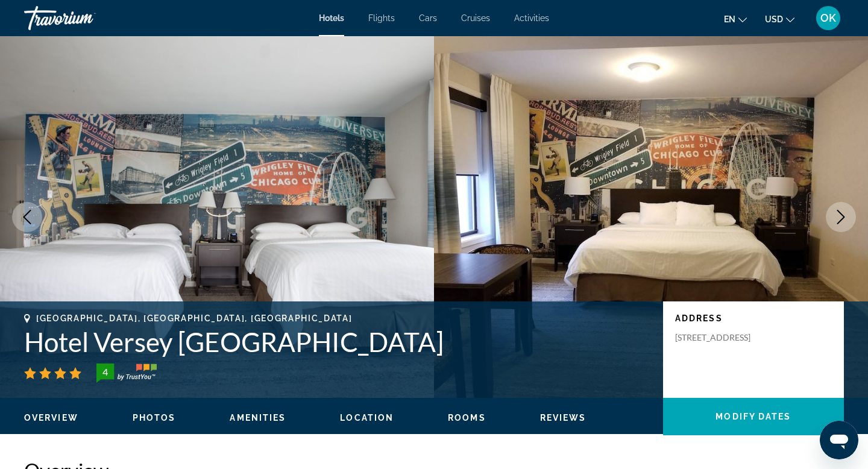
click at [837, 214] on icon "Next image" at bounding box center [840, 217] width 14 height 14
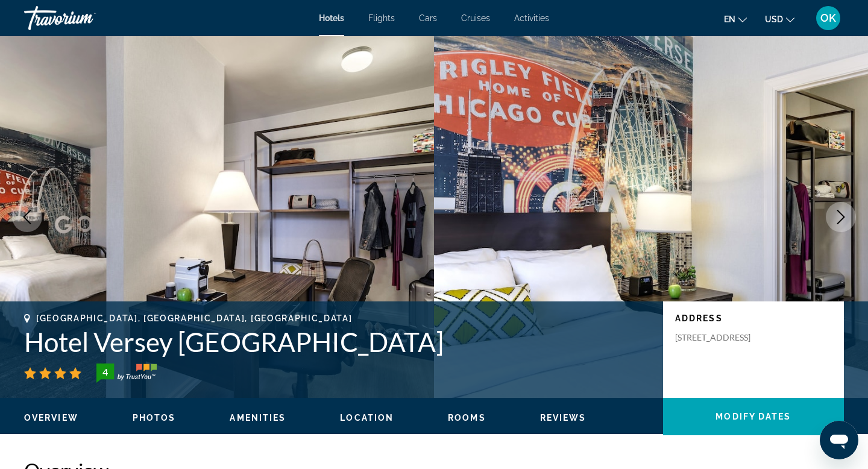
click at [837, 214] on icon "Next image" at bounding box center [840, 217] width 14 height 14
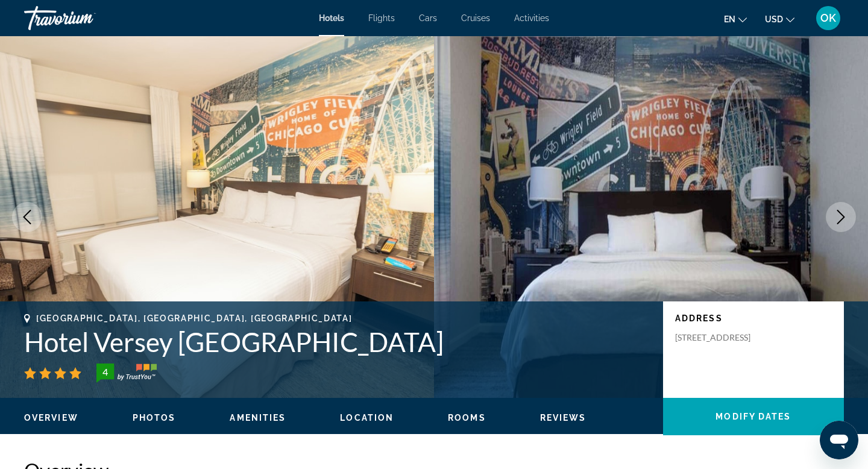
click at [837, 214] on icon "Next image" at bounding box center [840, 217] width 14 height 14
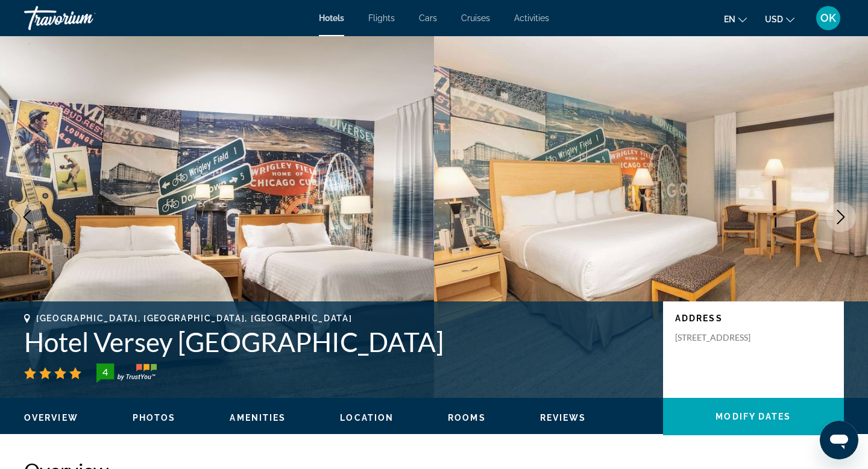
click at [837, 214] on icon "Next image" at bounding box center [840, 217] width 14 height 14
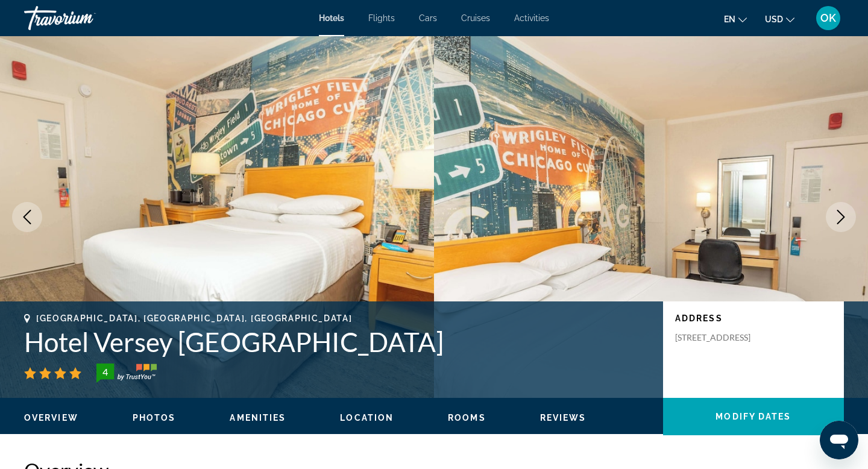
click at [837, 214] on icon "Next image" at bounding box center [840, 217] width 14 height 14
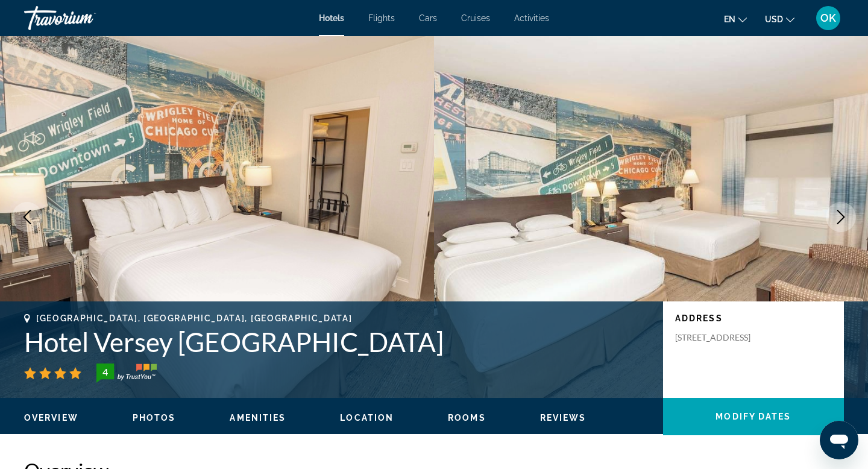
click at [837, 214] on icon "Next image" at bounding box center [840, 217] width 14 height 14
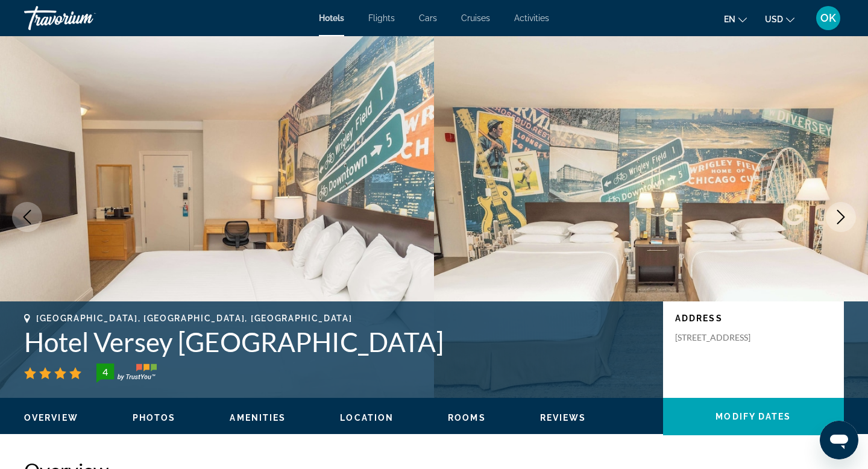
click at [837, 214] on icon "Next image" at bounding box center [840, 217] width 14 height 14
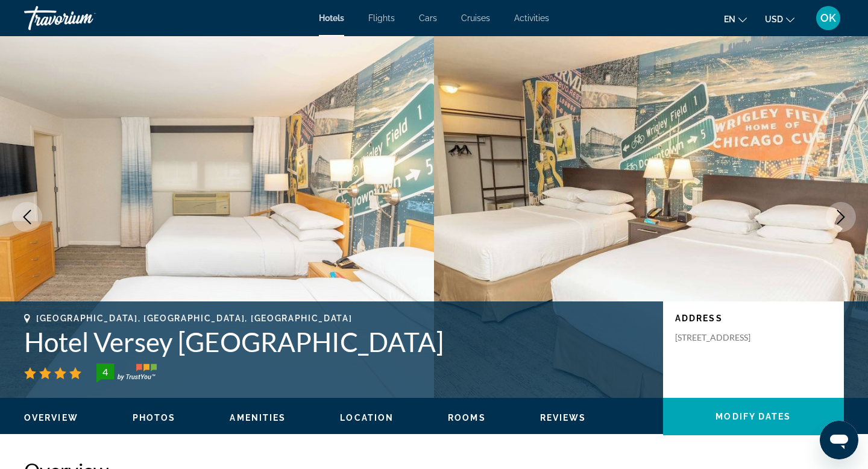
click at [837, 214] on icon "Next image" at bounding box center [840, 217] width 14 height 14
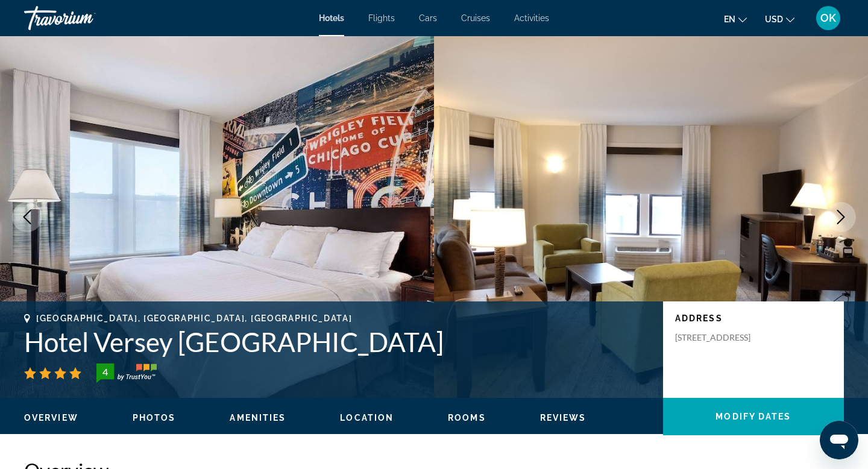
click at [837, 214] on icon "Next image" at bounding box center [840, 217] width 14 height 14
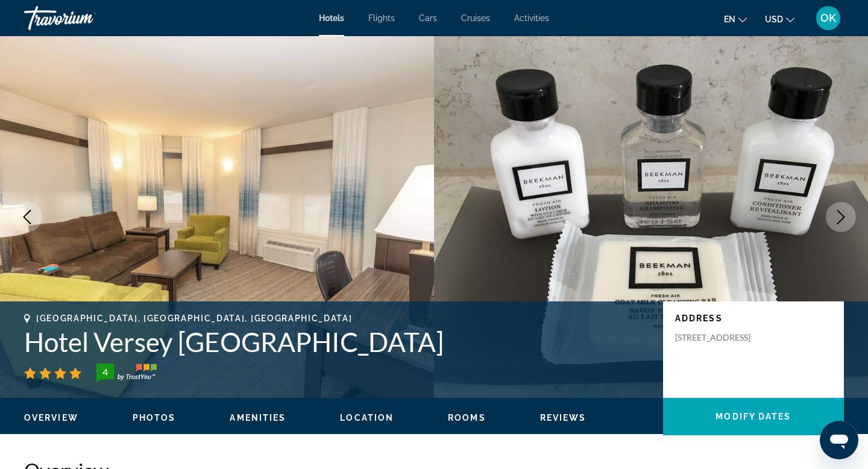
click at [837, 214] on icon "Next image" at bounding box center [840, 217] width 14 height 14
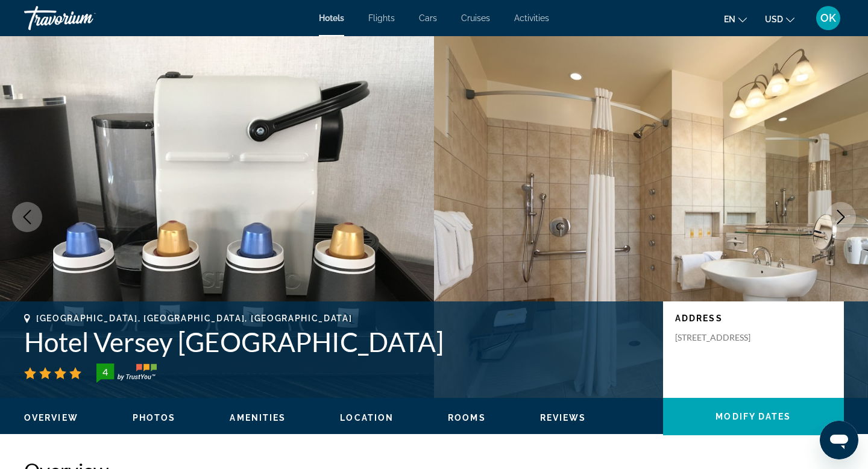
click at [837, 214] on icon "Next image" at bounding box center [840, 217] width 14 height 14
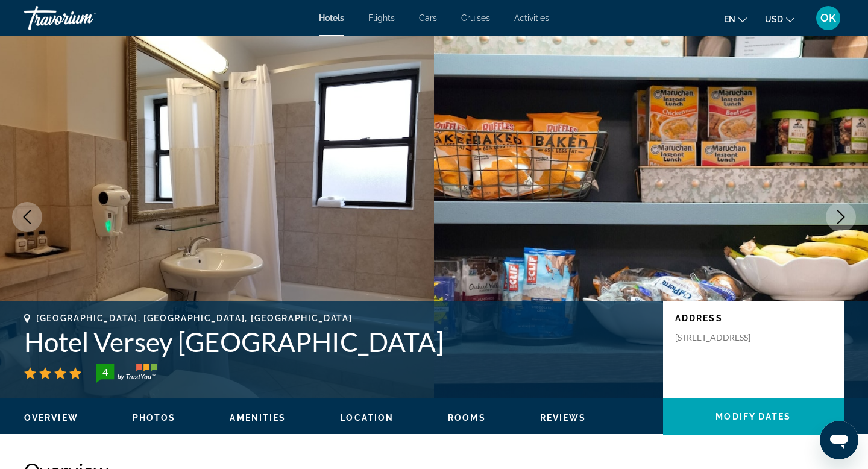
click at [837, 214] on icon "Next image" at bounding box center [840, 217] width 14 height 14
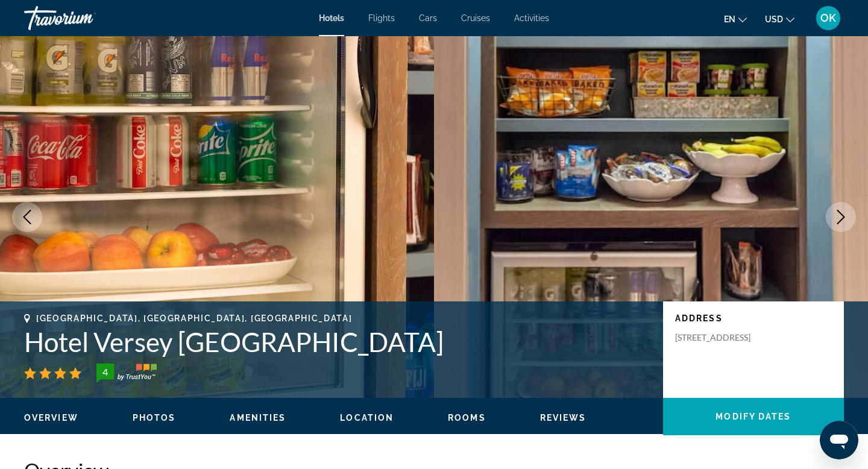
click at [837, 214] on icon "Next image" at bounding box center [840, 217] width 14 height 14
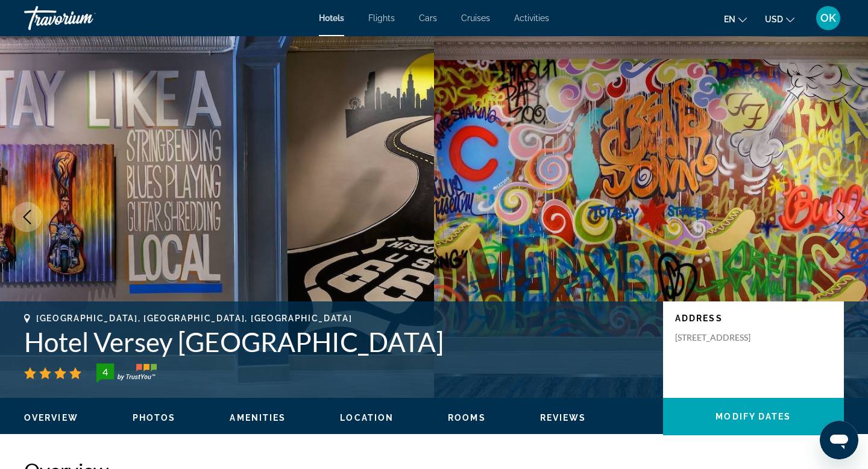
click at [837, 214] on icon "Next image" at bounding box center [840, 217] width 14 height 14
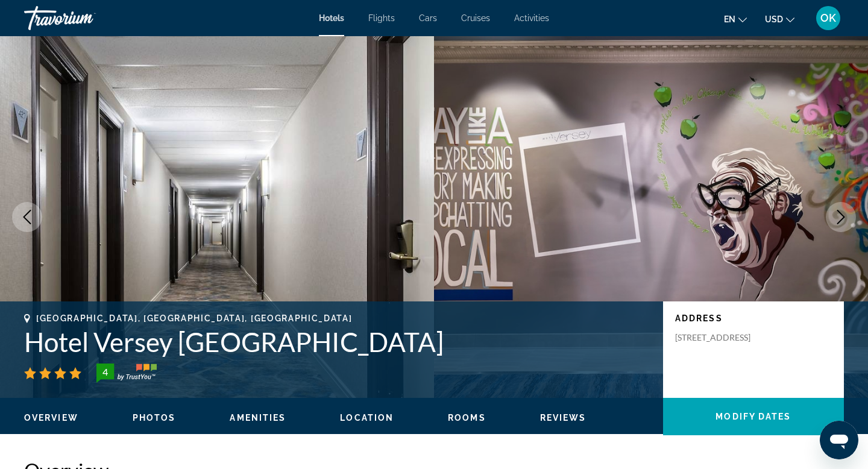
click at [837, 214] on icon "Next image" at bounding box center [840, 217] width 14 height 14
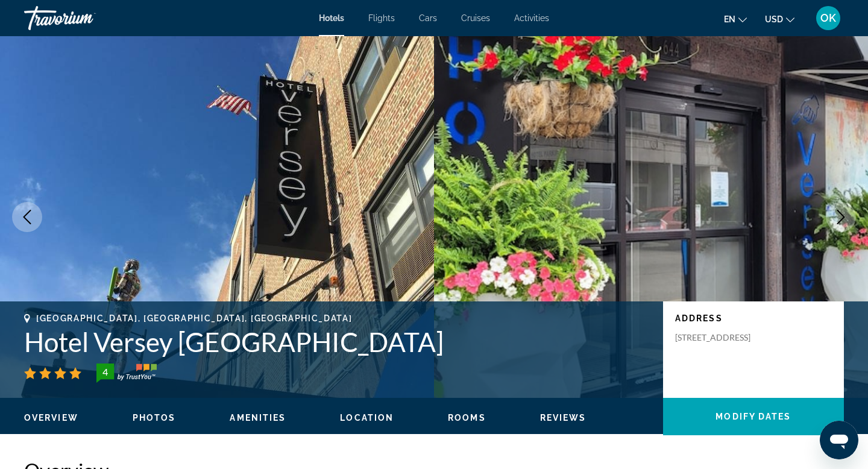
click at [837, 214] on icon "Next image" at bounding box center [840, 217] width 14 height 14
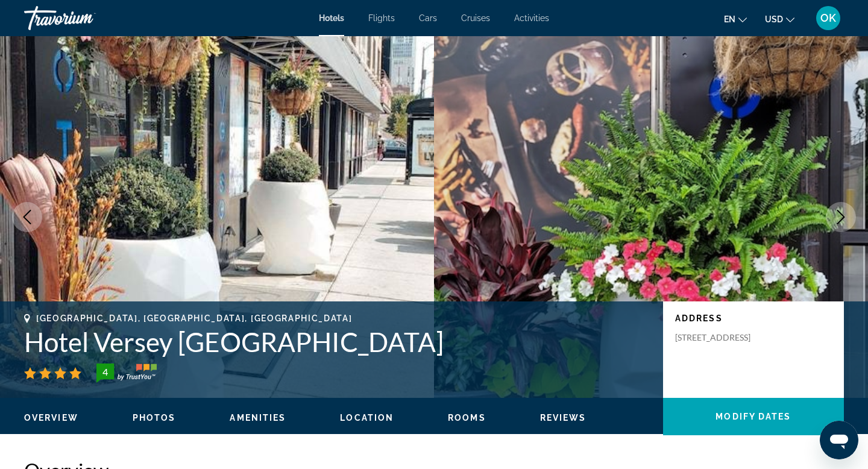
click at [837, 214] on icon "Next image" at bounding box center [840, 217] width 14 height 14
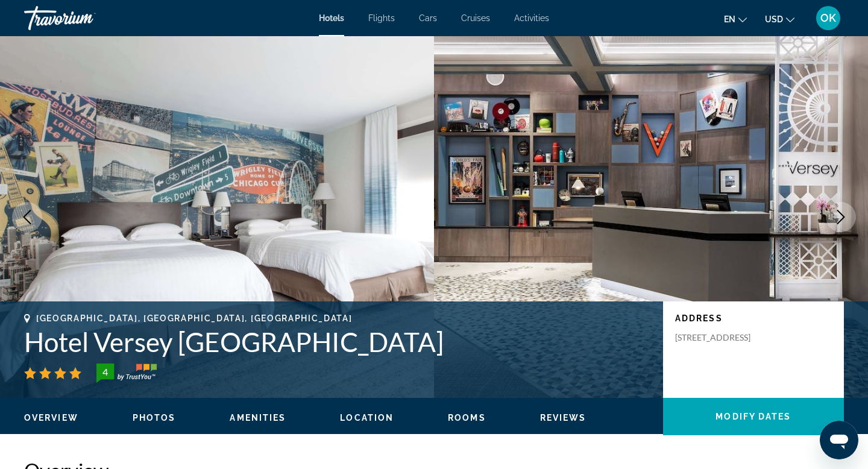
click at [837, 214] on icon "Next image" at bounding box center [840, 217] width 14 height 14
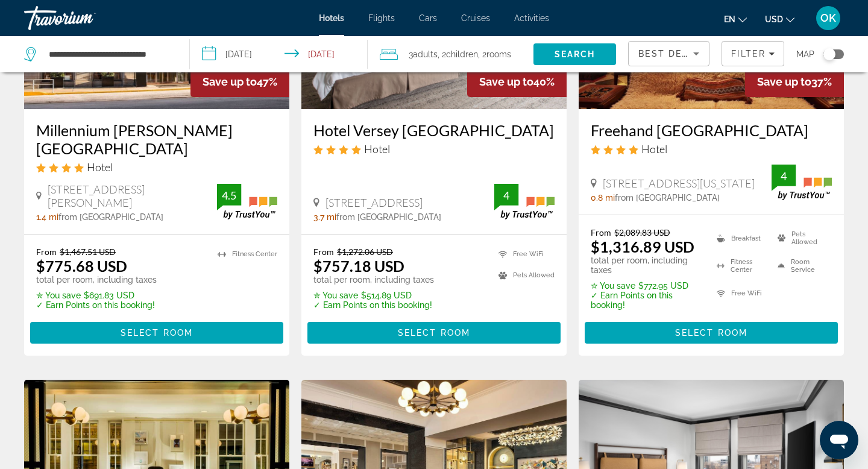
scroll to position [683, 0]
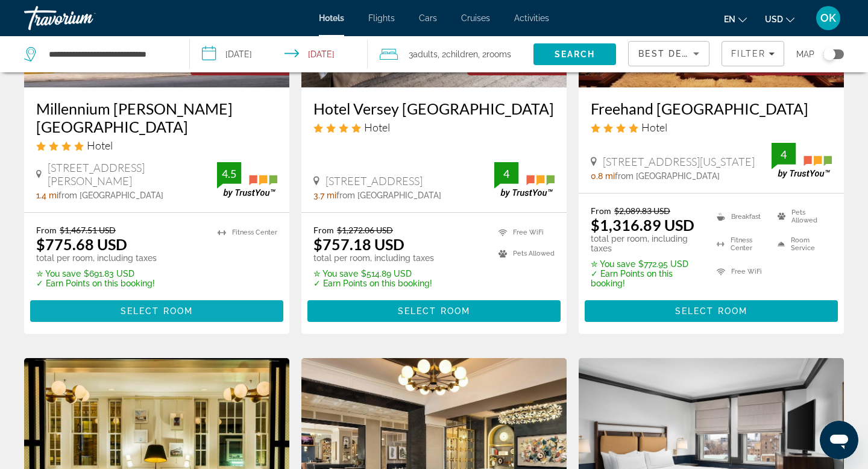
click at [163, 308] on span "Select Room" at bounding box center [156, 311] width 72 height 10
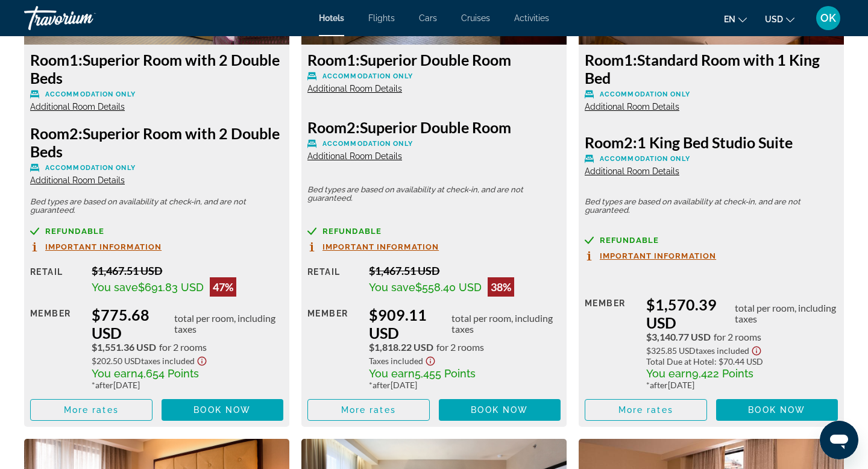
scroll to position [1786, 0]
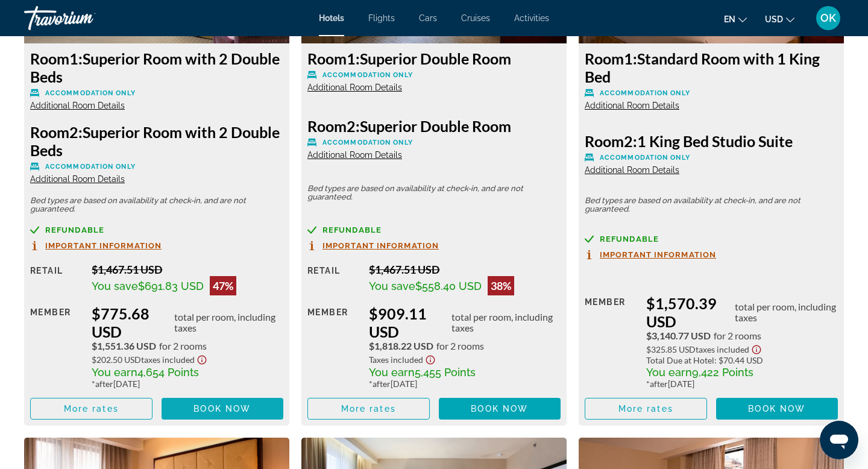
click at [206, 405] on span "Book now" at bounding box center [221, 409] width 57 height 10
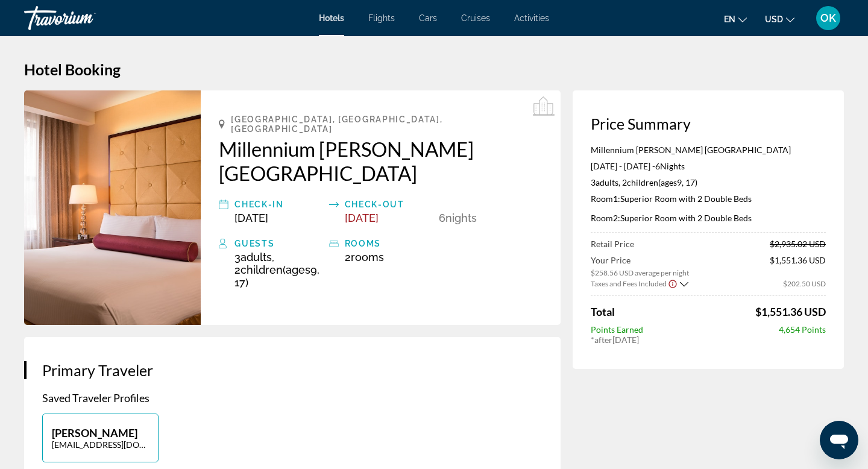
click at [683, 283] on icon "Show Taxes and Fees breakdown" at bounding box center [684, 284] width 8 height 10
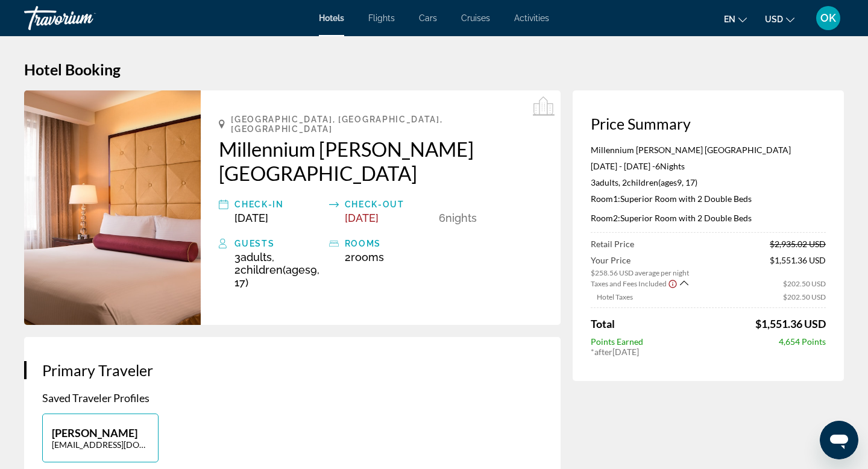
click at [121, 192] on img "Main content" at bounding box center [112, 207] width 177 height 234
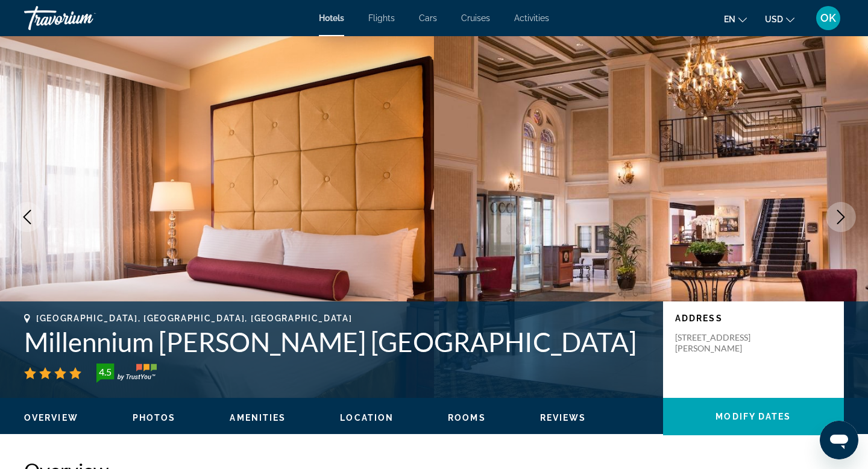
click at [255, 190] on img "Main content" at bounding box center [217, 216] width 434 height 361
click at [844, 210] on icon "Next image" at bounding box center [840, 217] width 14 height 14
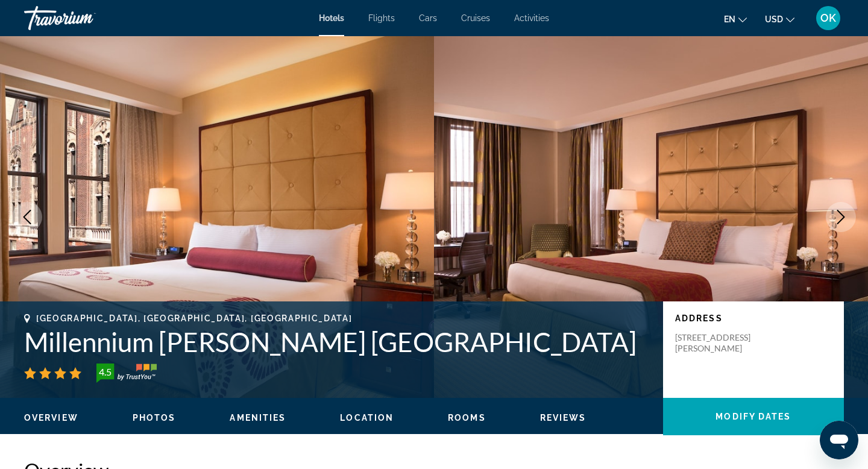
click at [612, 224] on img "Main content" at bounding box center [651, 216] width 434 height 361
click at [607, 224] on img "Main content" at bounding box center [651, 216] width 434 height 361
click at [842, 217] on icon "Next image" at bounding box center [840, 217] width 14 height 14
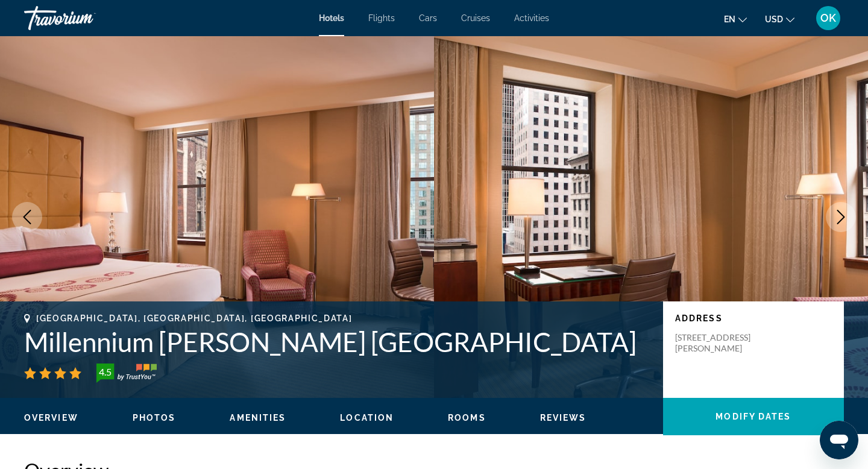
click at [842, 217] on icon "Next image" at bounding box center [840, 217] width 14 height 14
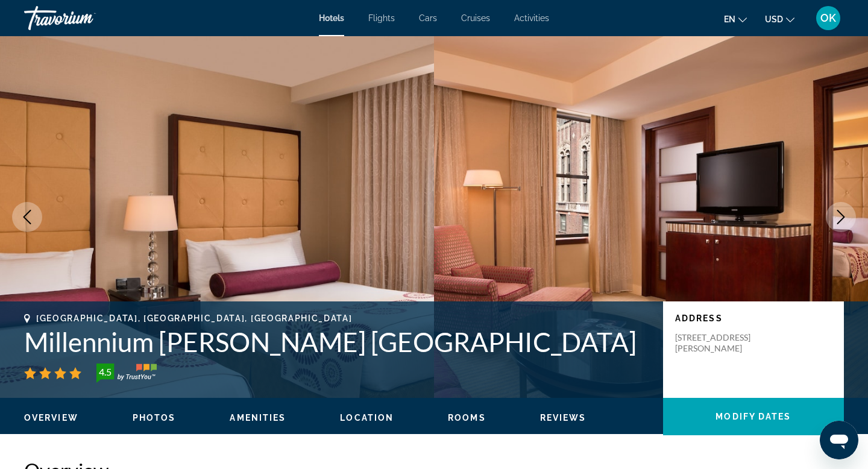
click at [842, 217] on icon "Next image" at bounding box center [840, 217] width 14 height 14
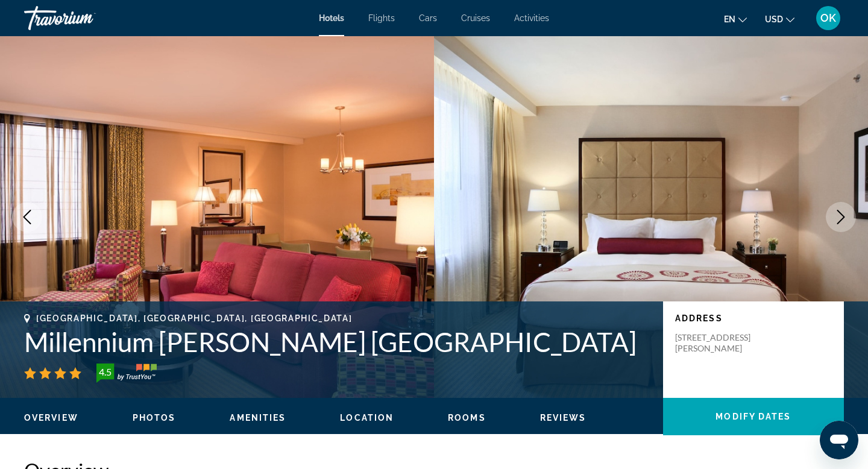
click at [842, 217] on icon "Next image" at bounding box center [840, 217] width 14 height 14
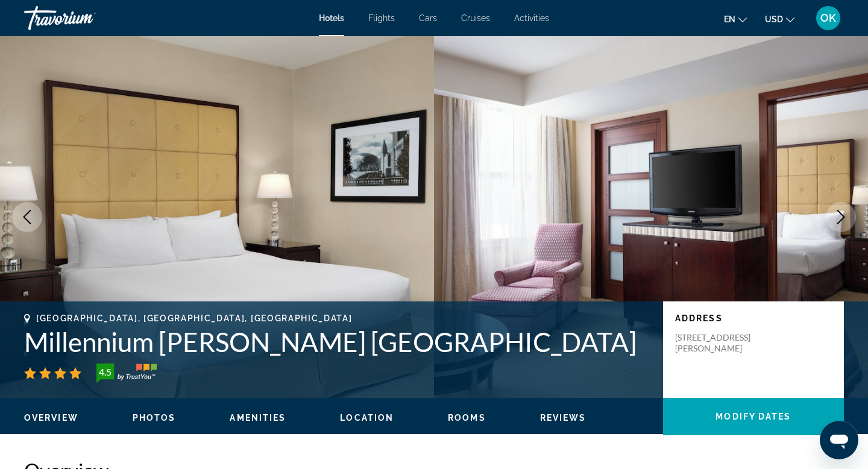
click at [842, 217] on icon "Next image" at bounding box center [840, 217] width 14 height 14
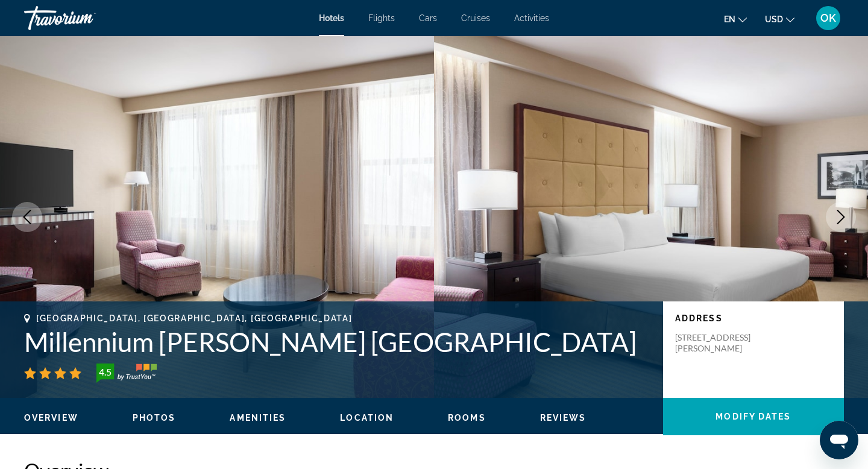
click at [840, 217] on icon "Next image" at bounding box center [840, 217] width 14 height 14
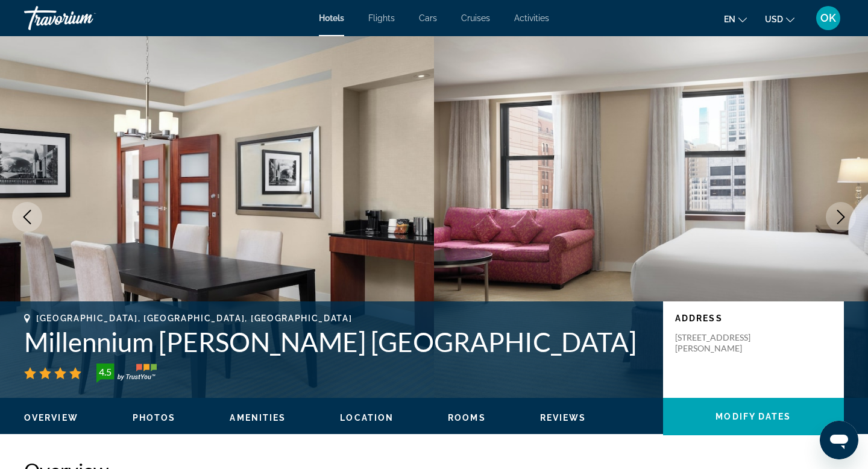
click at [840, 217] on icon "Next image" at bounding box center [840, 217] width 14 height 14
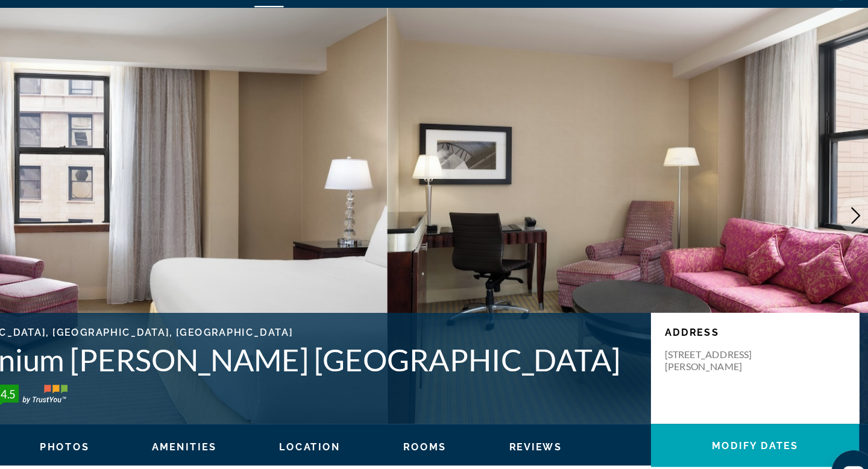
click at [741, 229] on img "Main content" at bounding box center [651, 216] width 434 height 361
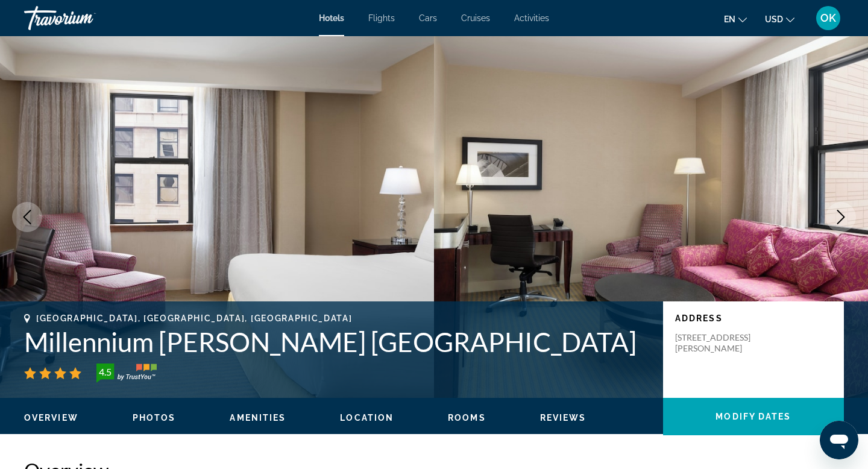
click at [838, 216] on icon "Next image" at bounding box center [840, 217] width 14 height 14
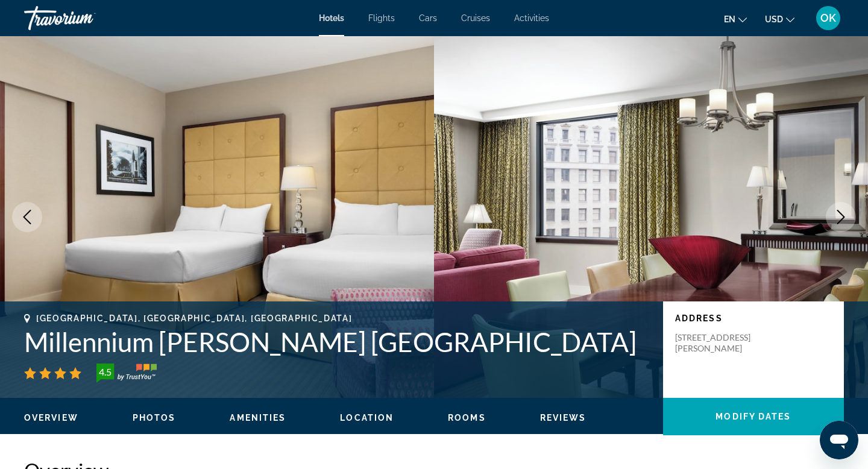
click at [838, 216] on icon "Next image" at bounding box center [840, 217] width 14 height 14
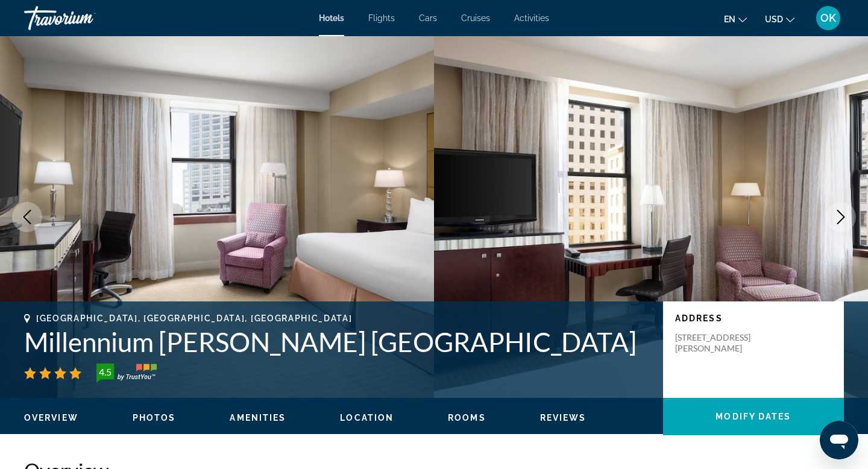
click at [843, 216] on icon "Next image" at bounding box center [841, 217] width 8 height 14
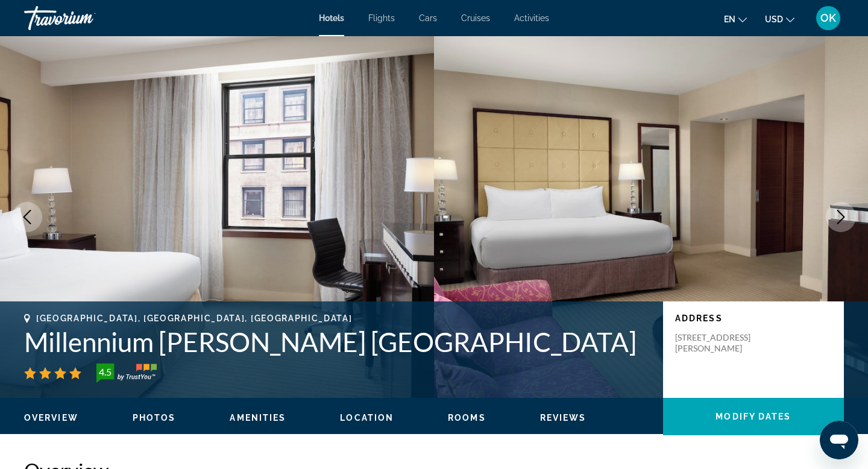
click at [843, 216] on icon "Next image" at bounding box center [841, 217] width 8 height 14
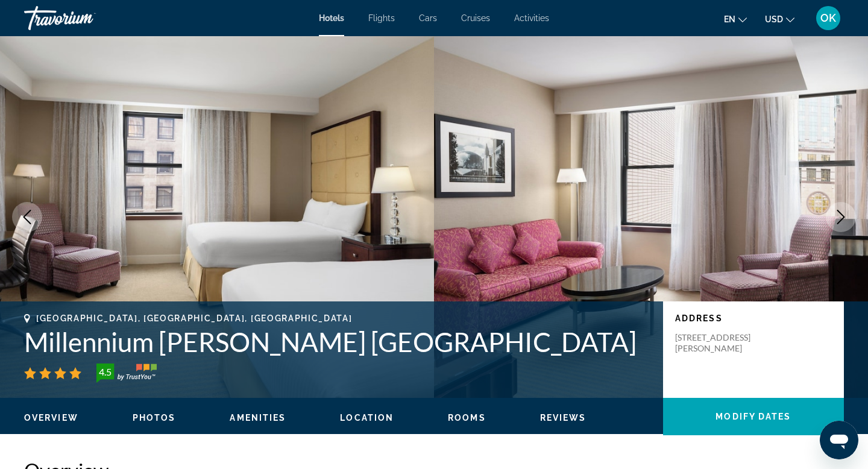
click at [843, 216] on icon "Next image" at bounding box center [841, 217] width 8 height 14
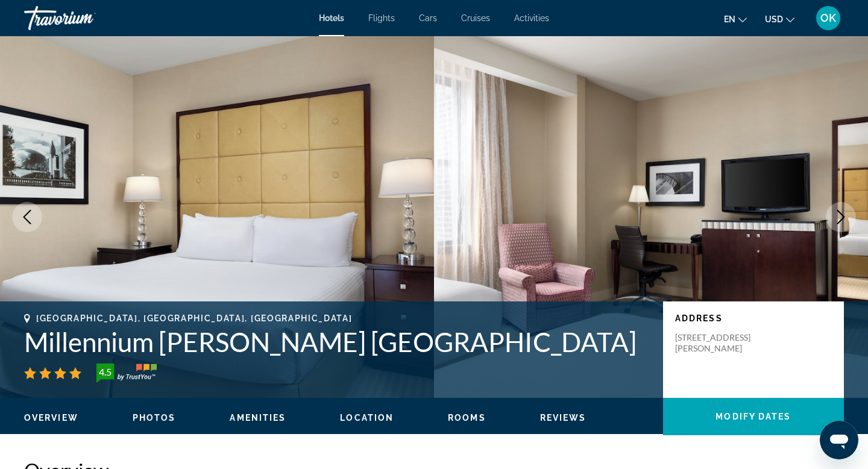
click at [843, 216] on icon "Next image" at bounding box center [841, 217] width 8 height 14
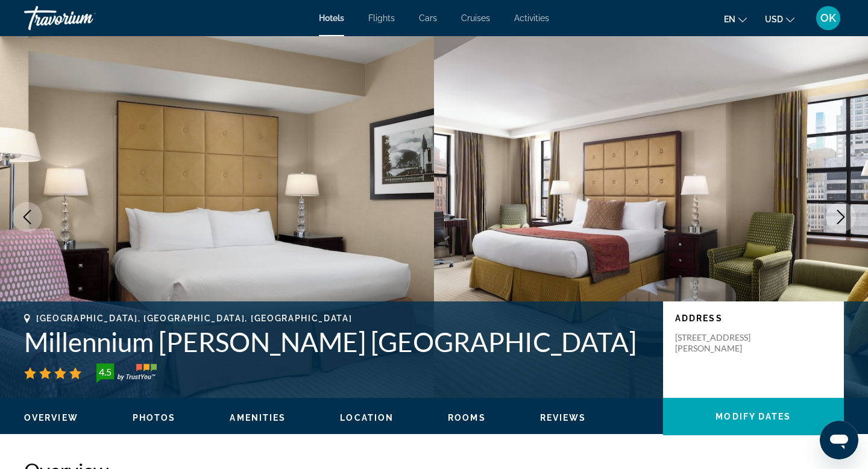
click at [843, 216] on icon "Next image" at bounding box center [841, 217] width 8 height 14
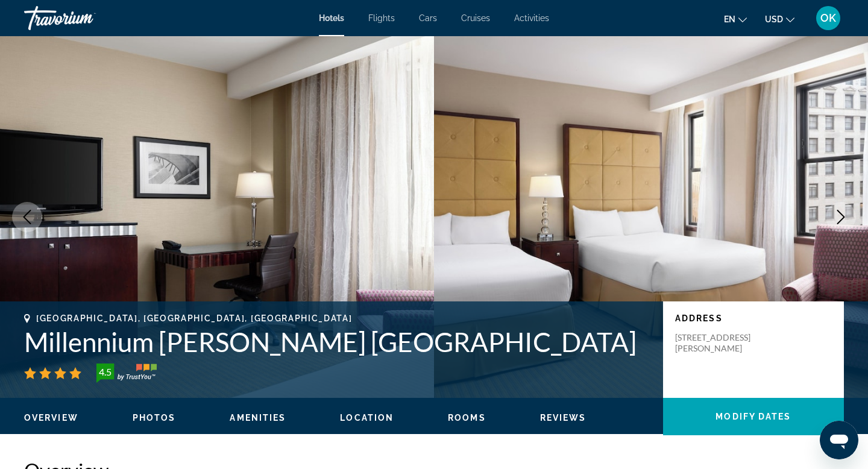
click at [843, 216] on icon "Next image" at bounding box center [841, 217] width 8 height 14
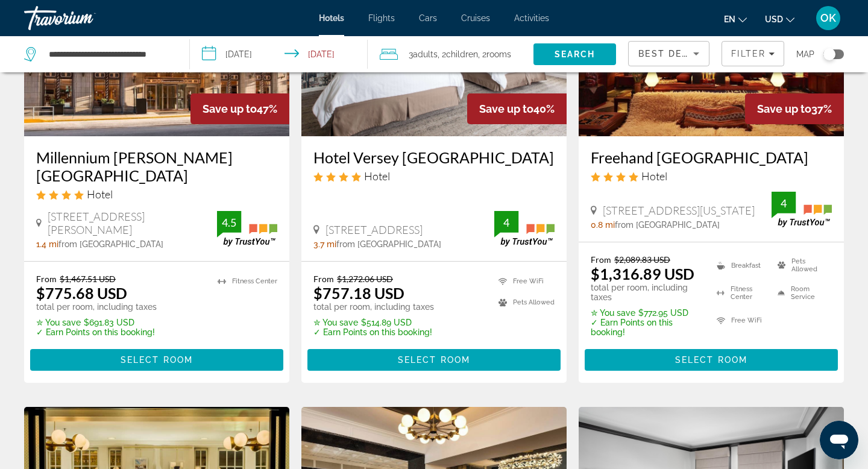
scroll to position [636, 0]
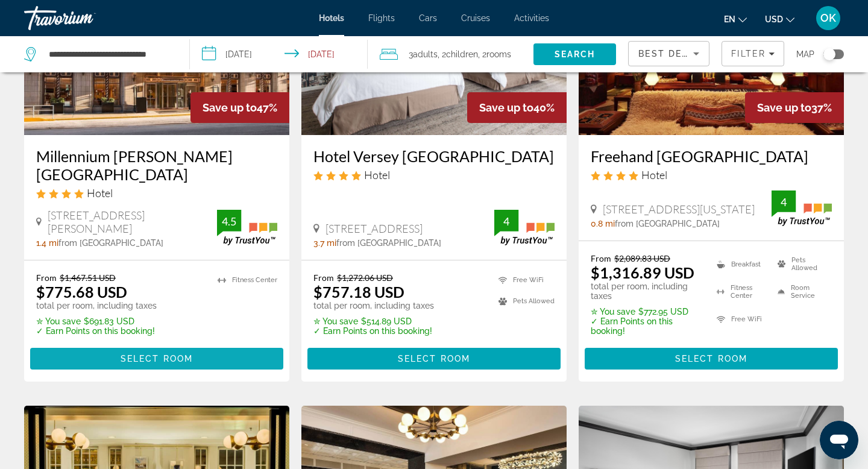
click at [193, 354] on span "Main content" at bounding box center [156, 358] width 253 height 29
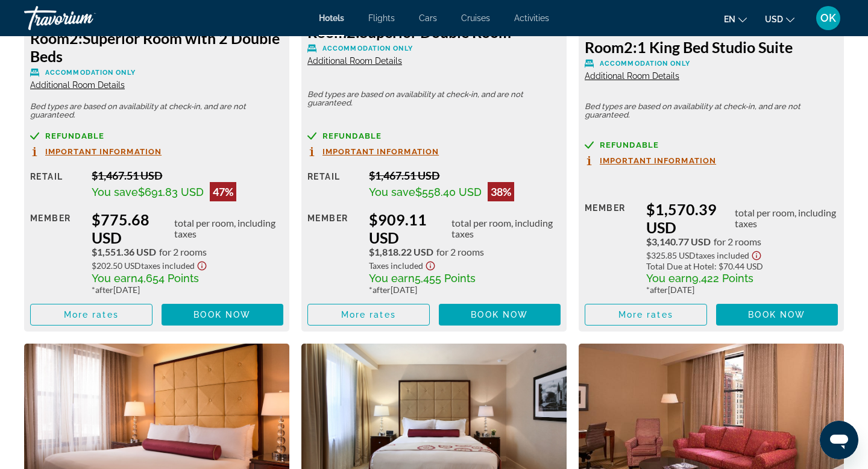
scroll to position [1881, 0]
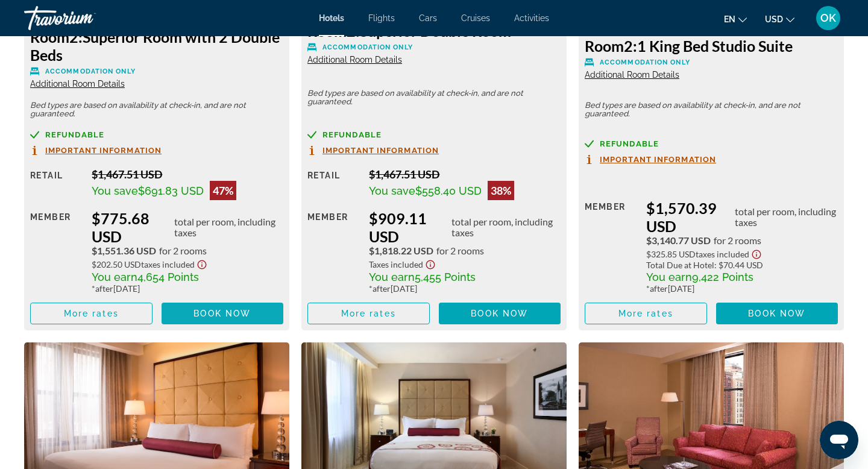
click at [236, 311] on span "Book now" at bounding box center [221, 313] width 57 height 10
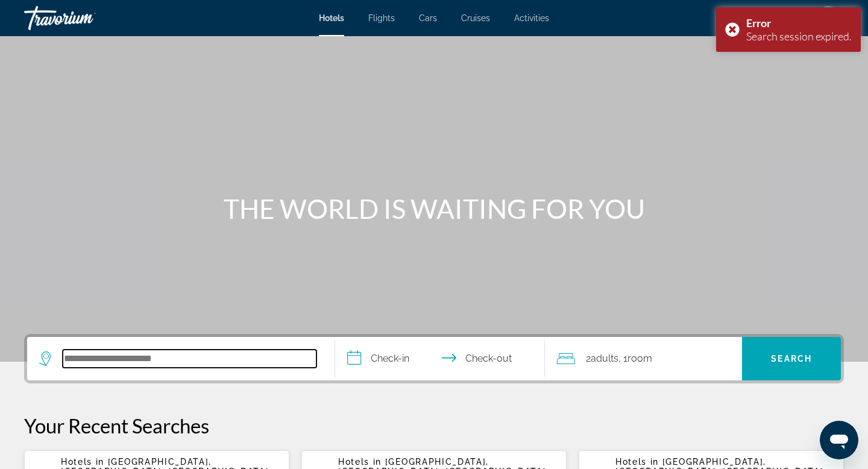
click at [192, 365] on input "Search hotel destination" at bounding box center [190, 358] width 254 height 18
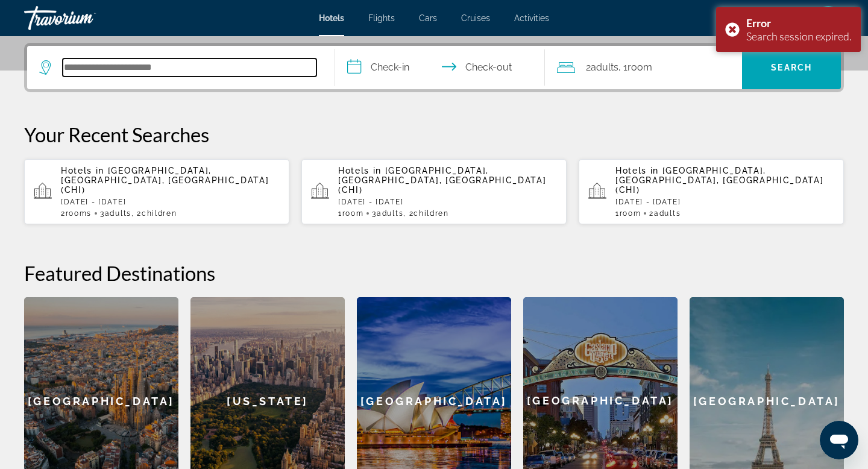
scroll to position [295, 0]
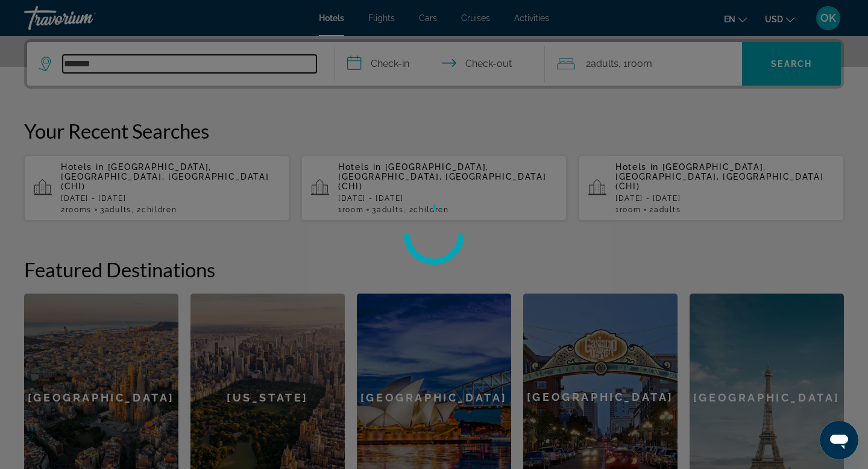
type input "*******"
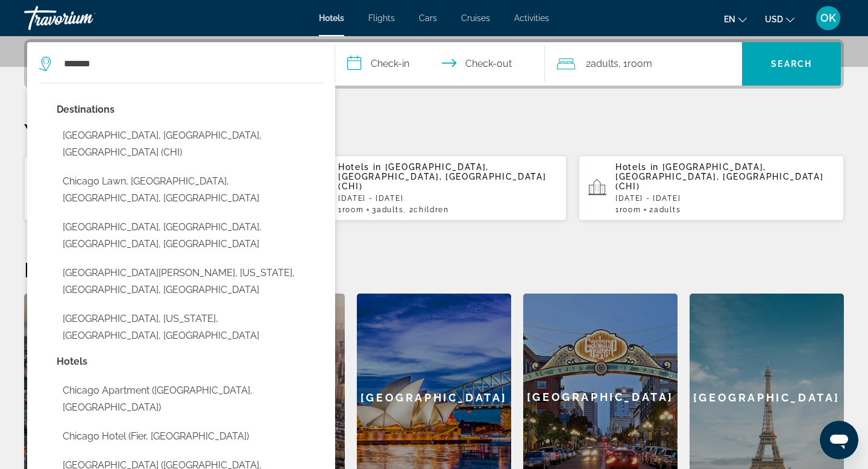
click at [399, 62] on input "**********" at bounding box center [442, 65] width 214 height 47
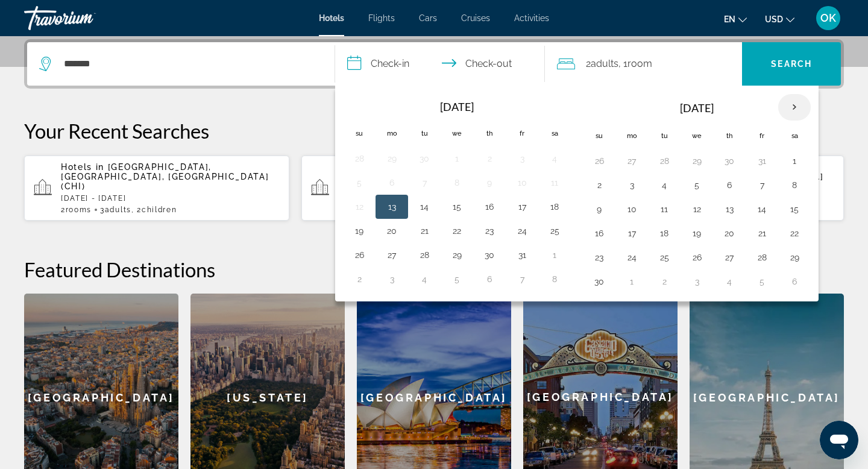
click at [795, 104] on th "Next month" at bounding box center [794, 107] width 33 height 27
click at [599, 255] on button "28" at bounding box center [598, 257] width 19 height 17
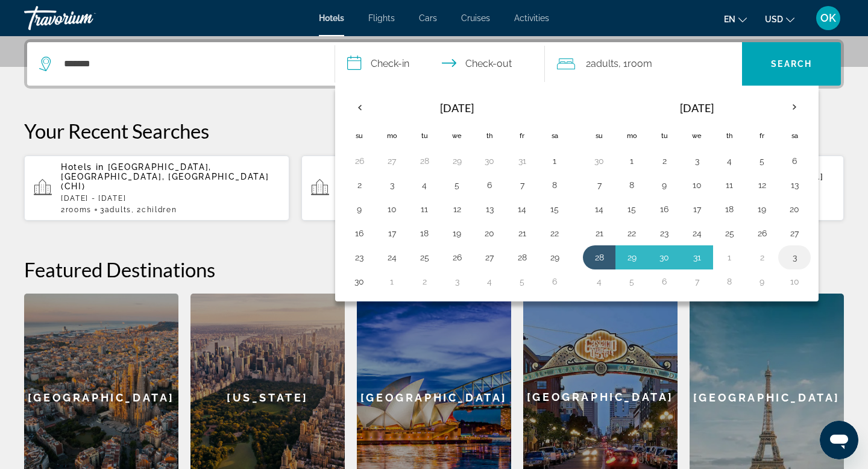
click at [792, 255] on button "3" at bounding box center [793, 257] width 19 height 17
type input "**********"
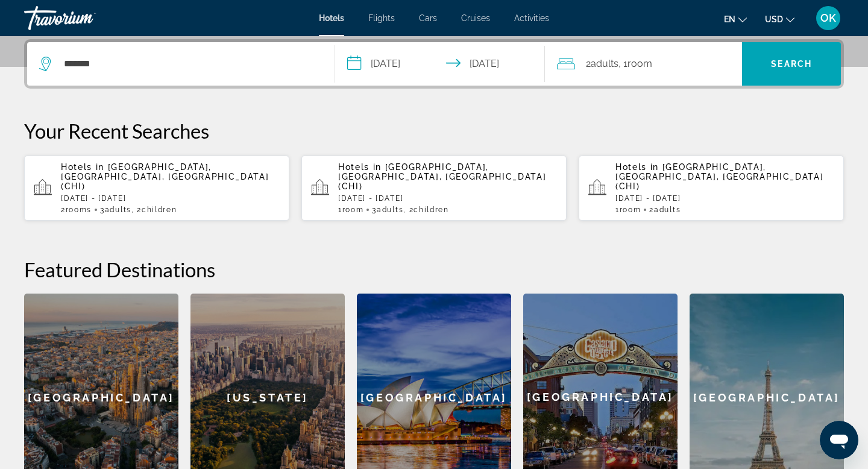
click at [668, 62] on div "2 Adult Adults , 1 Room rooms" at bounding box center [650, 63] width 186 height 17
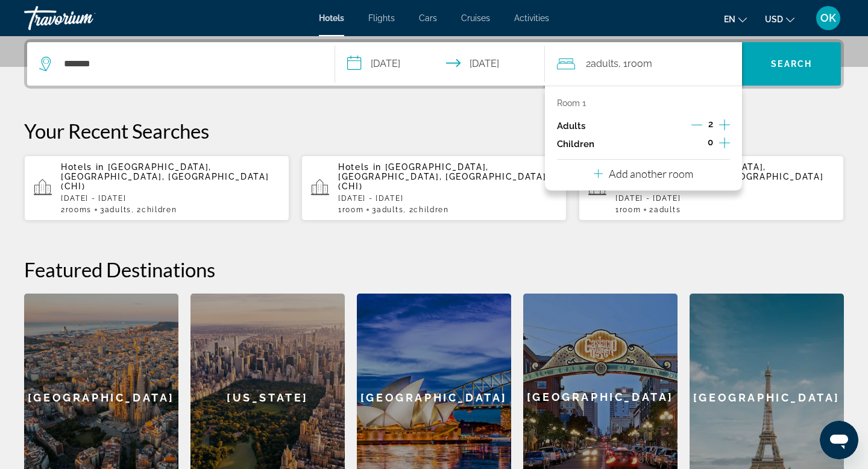
click at [628, 168] on p "Add another room" at bounding box center [650, 173] width 84 height 13
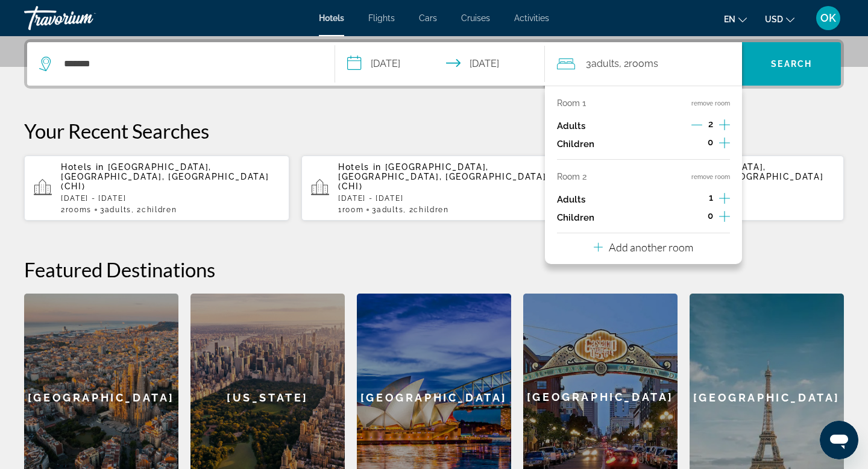
click at [724, 212] on icon "Increment children" at bounding box center [724, 216] width 11 height 11
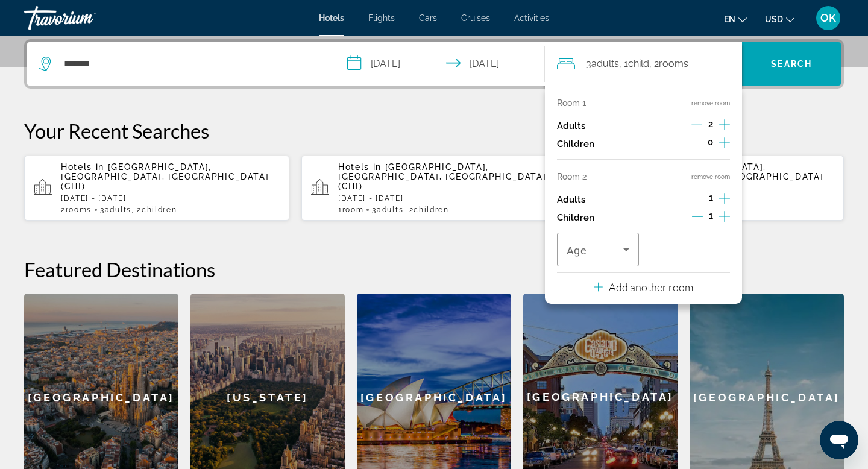
click at [724, 212] on icon "Increment children" at bounding box center [724, 216] width 11 height 11
click at [618, 245] on span "Travelers: 3 adults, 2 children" at bounding box center [594, 249] width 57 height 14
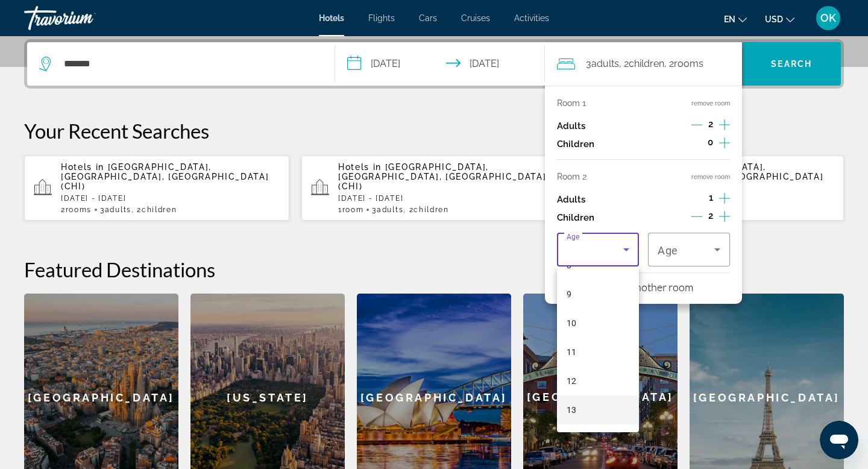
scroll to position [246, 0]
click at [586, 298] on mat-option "9" at bounding box center [598, 299] width 82 height 29
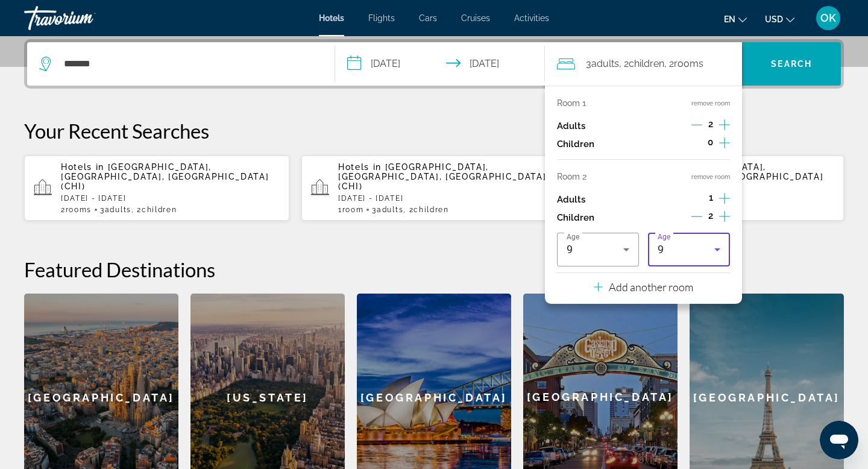
click at [697, 252] on div "9" at bounding box center [685, 249] width 57 height 14
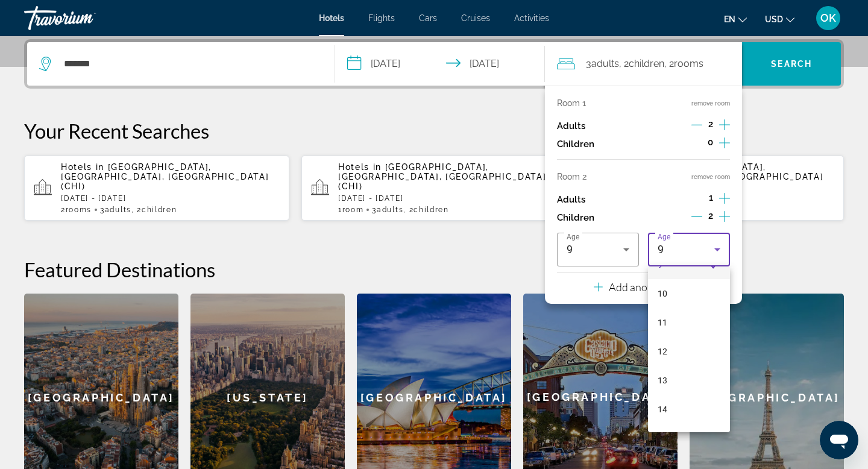
scroll to position [364, 0]
click at [663, 412] on span "17" at bounding box center [662, 412] width 10 height 14
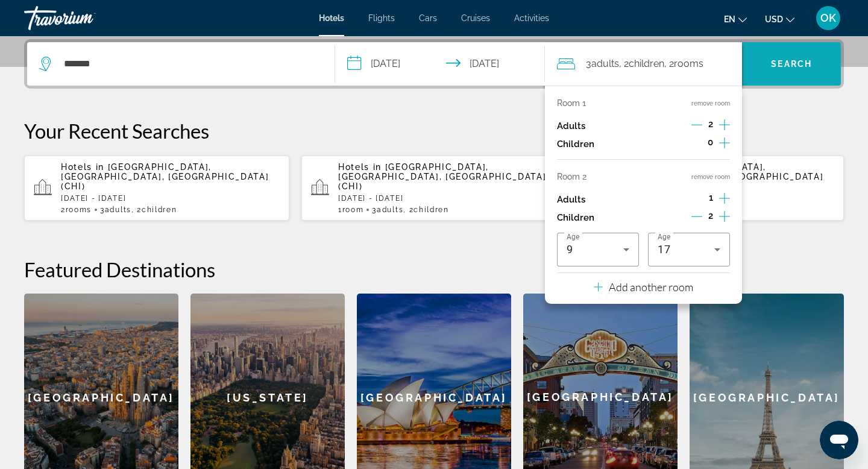
click at [795, 57] on span "Search" at bounding box center [791, 63] width 99 height 29
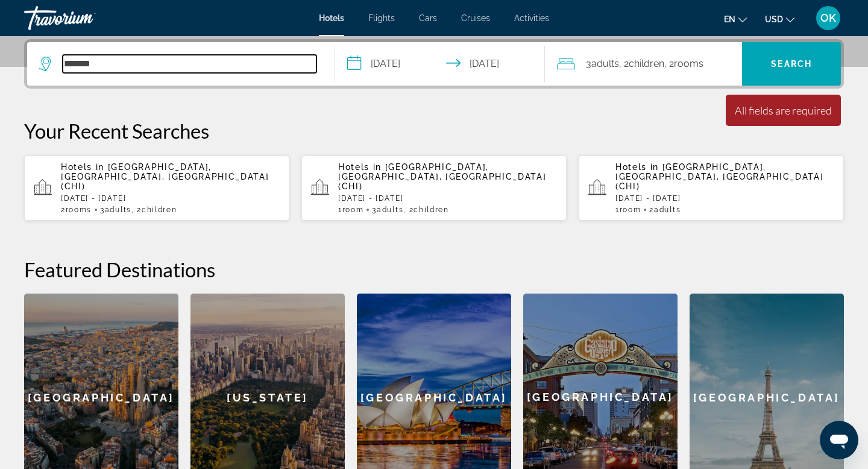
click at [205, 58] on input "*******" at bounding box center [190, 64] width 254 height 18
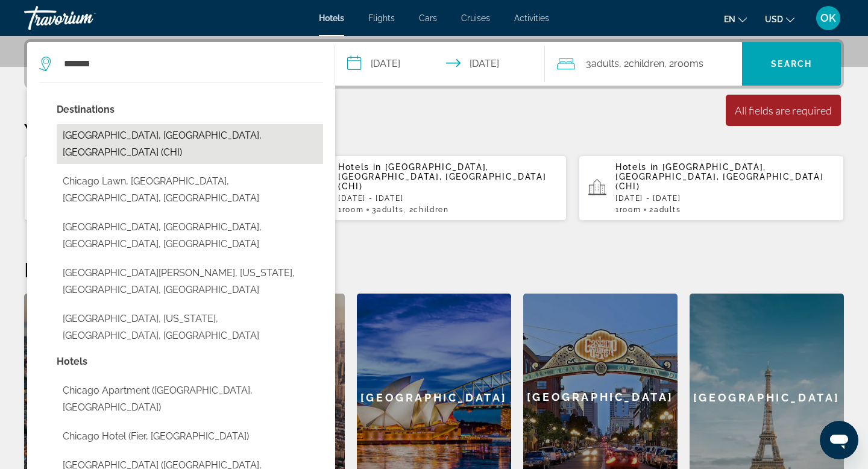
click at [160, 136] on button "[GEOGRAPHIC_DATA], [GEOGRAPHIC_DATA], [GEOGRAPHIC_DATA] (CHI)" at bounding box center [190, 144] width 266 height 40
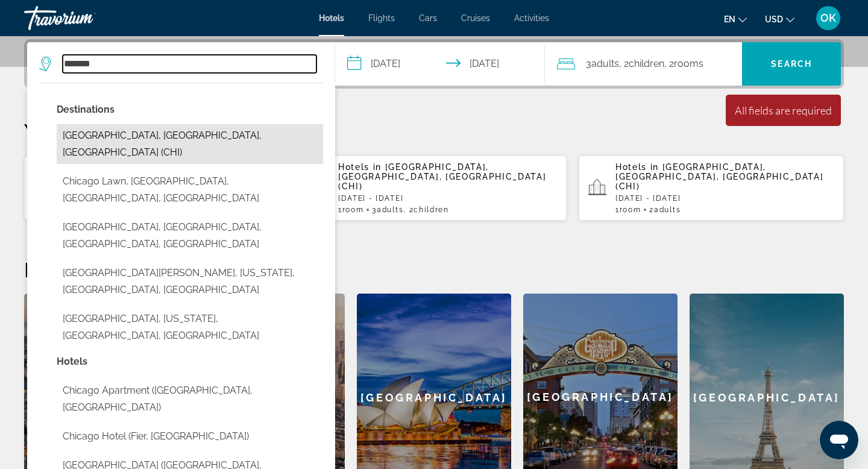
type input "**********"
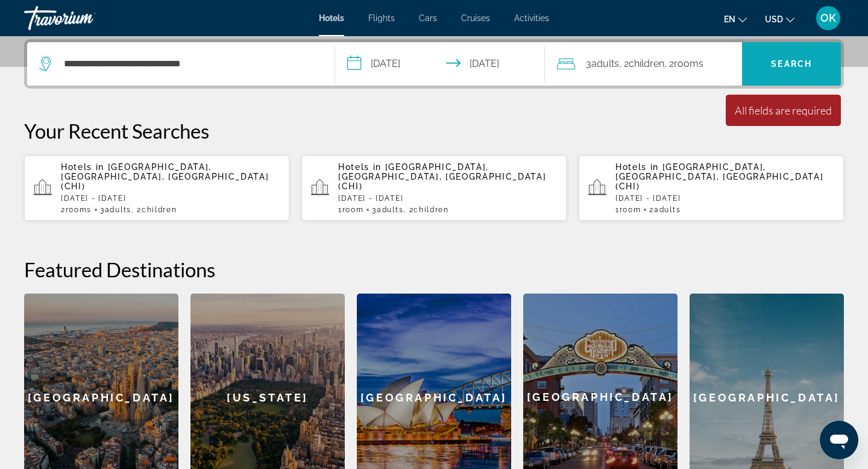
click at [787, 66] on span "Search" at bounding box center [791, 64] width 41 height 10
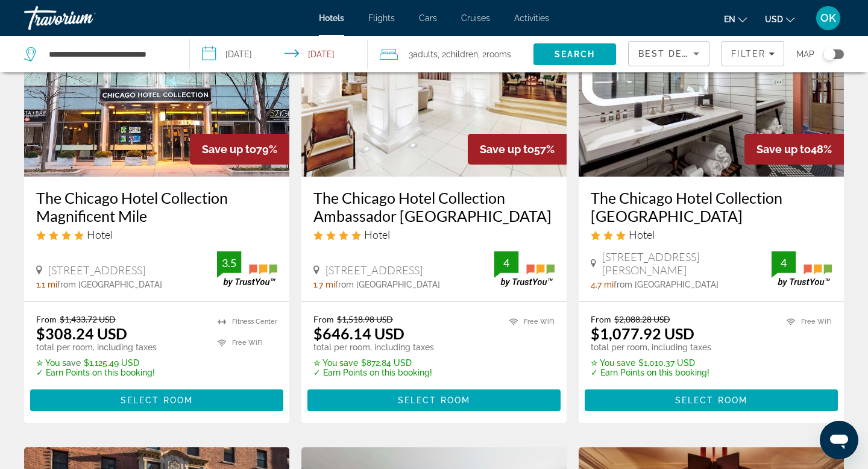
scroll to position [127, 0]
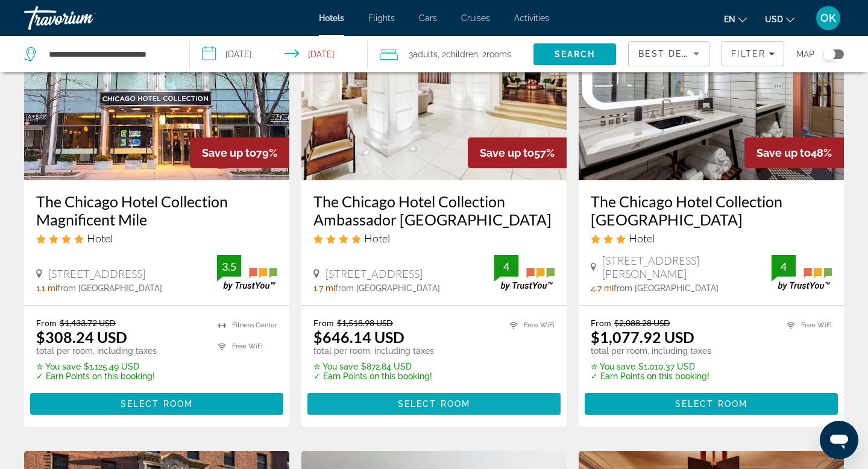
click at [423, 399] on span "Select Room" at bounding box center [434, 404] width 72 height 10
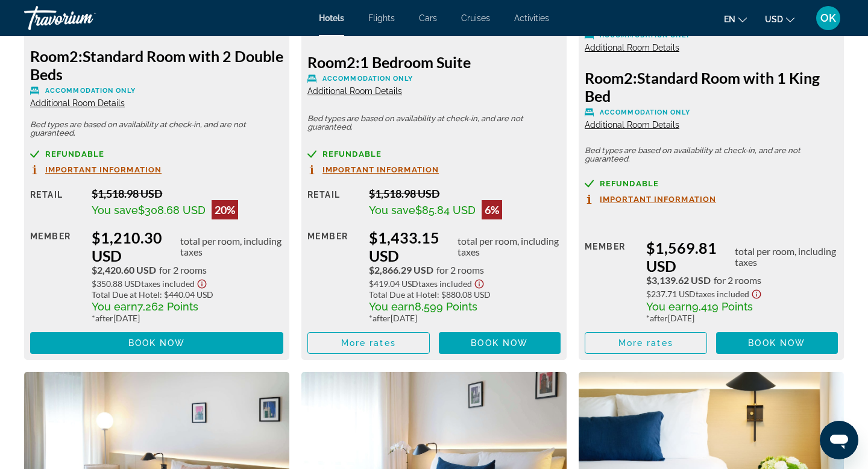
scroll to position [2974, 0]
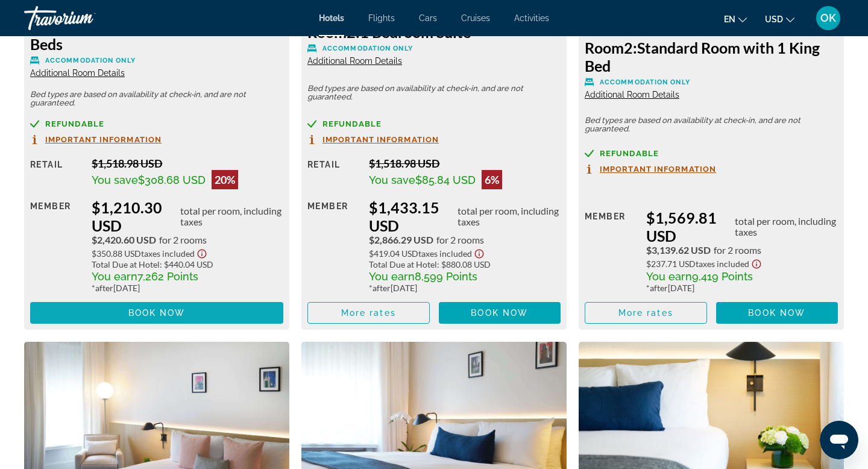
click at [178, 306] on span "Main content" at bounding box center [156, 312] width 253 height 29
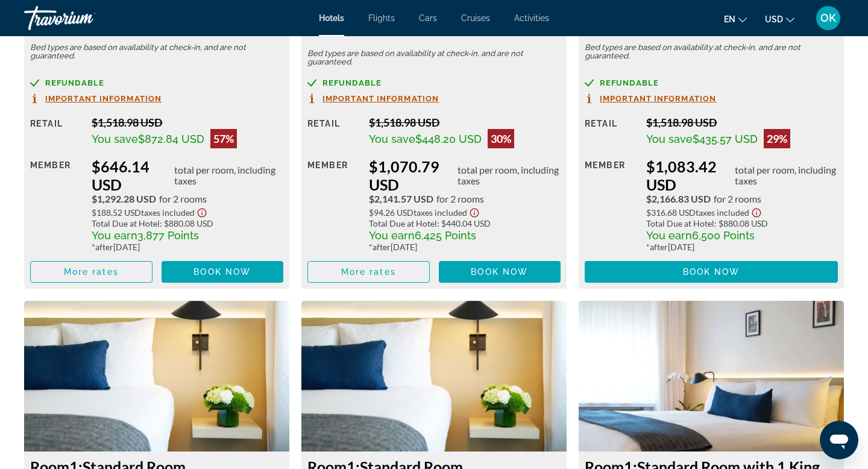
scroll to position [1963, 0]
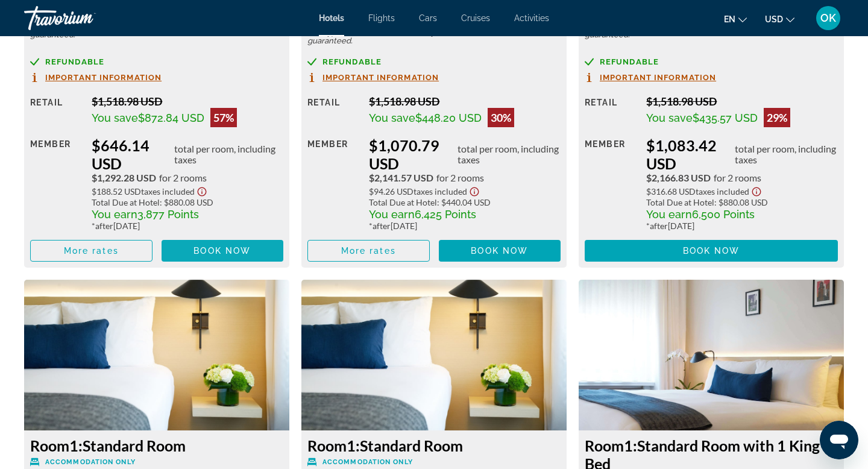
click at [211, 250] on span "Book now" at bounding box center [221, 251] width 57 height 10
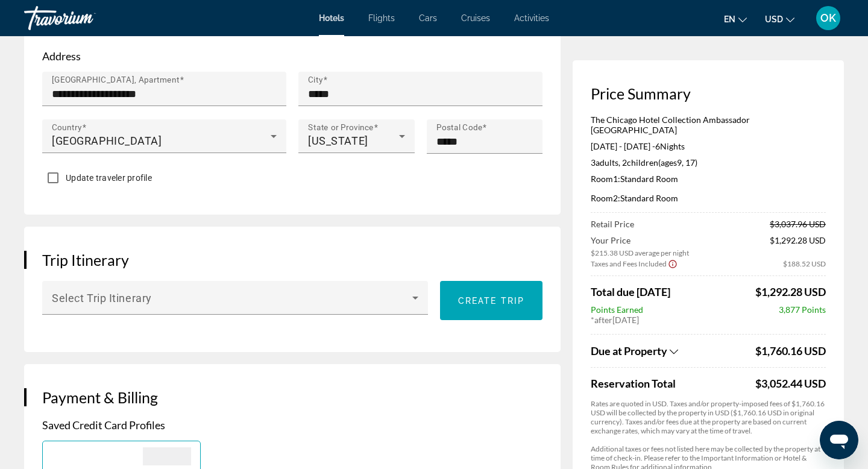
scroll to position [593, 0]
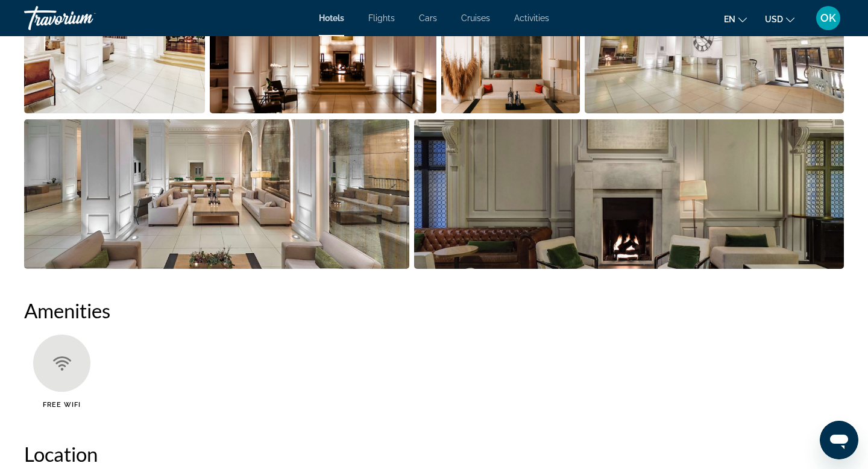
scroll to position [725, 0]
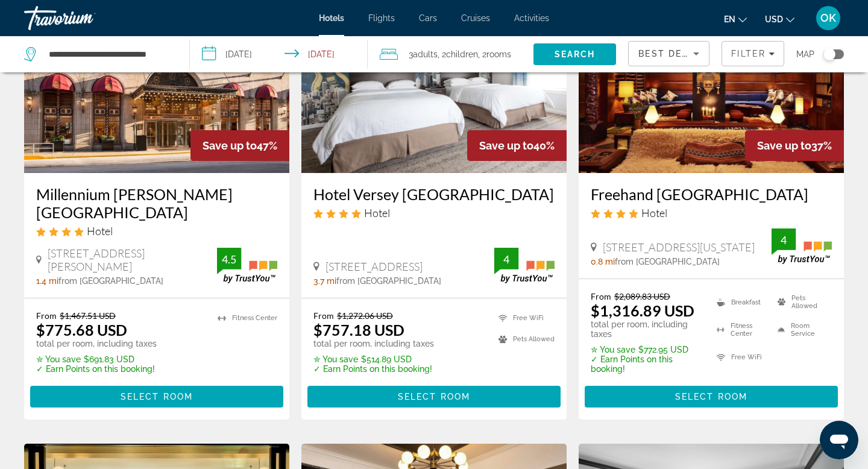
scroll to position [598, 0]
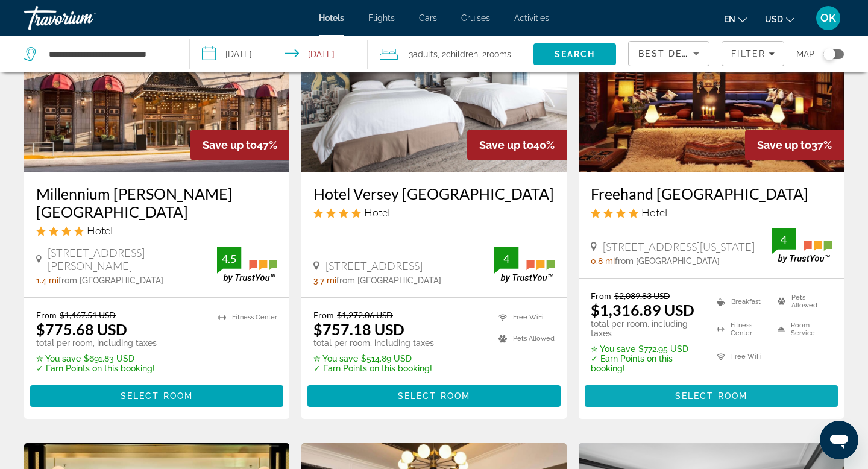
click at [717, 393] on span "Select Room" at bounding box center [711, 396] width 72 height 10
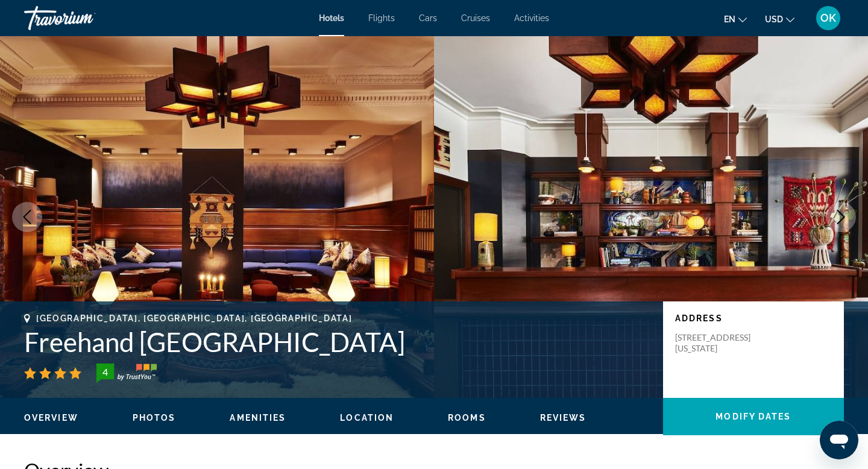
click at [842, 215] on icon "Next image" at bounding box center [841, 217] width 8 height 14
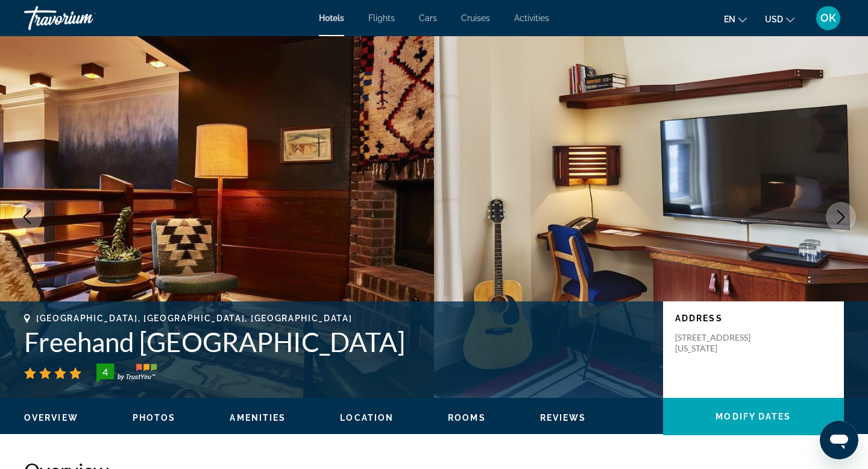
click at [842, 215] on icon "Next image" at bounding box center [841, 217] width 8 height 14
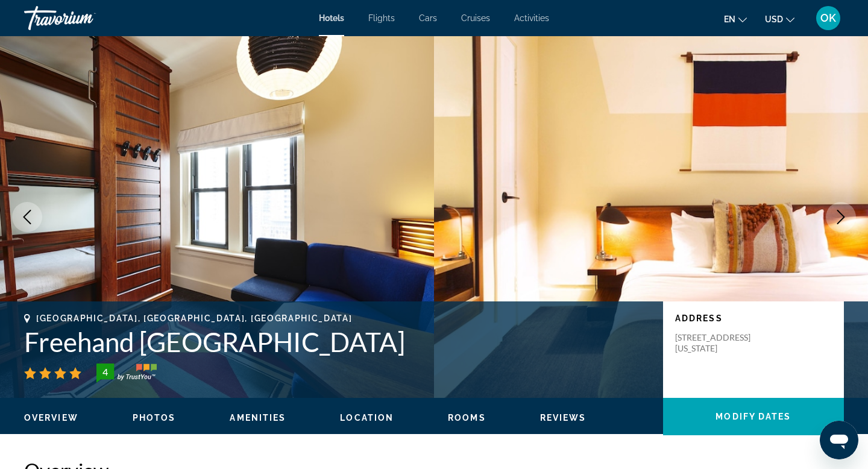
click at [842, 215] on icon "Next image" at bounding box center [841, 217] width 8 height 14
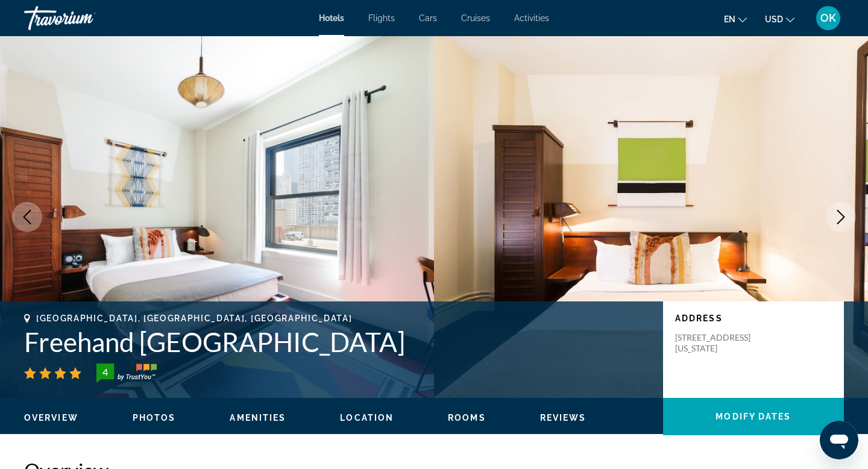
click at [842, 215] on icon "Next image" at bounding box center [841, 217] width 8 height 14
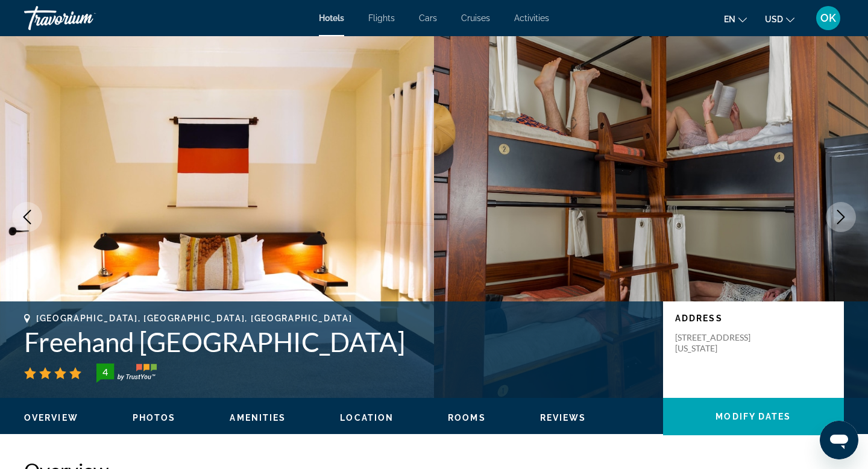
click at [842, 215] on icon "Next image" at bounding box center [841, 217] width 8 height 14
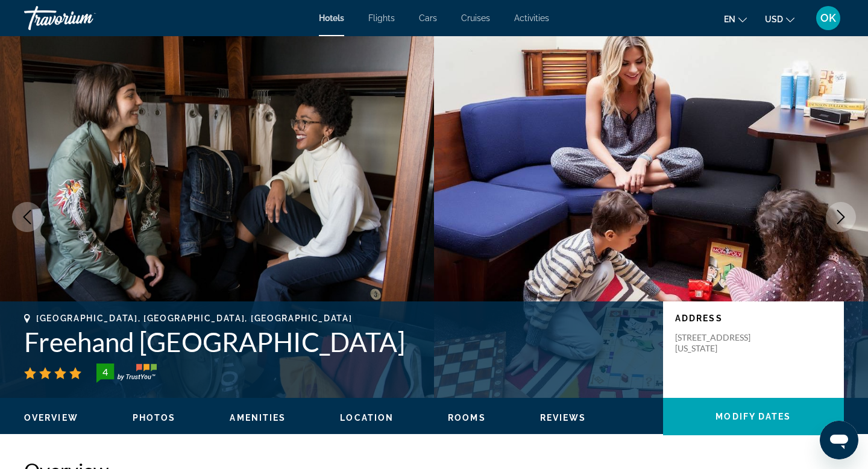
click at [842, 215] on icon "Next image" at bounding box center [841, 217] width 8 height 14
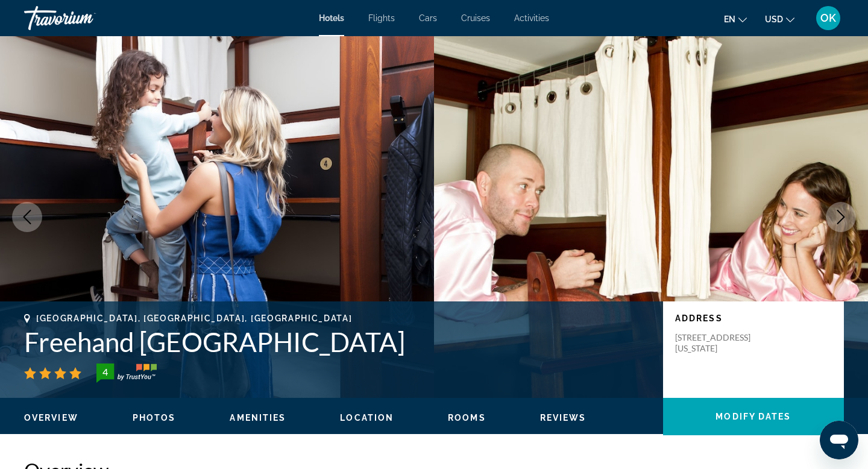
click at [842, 215] on icon "Next image" at bounding box center [841, 217] width 8 height 14
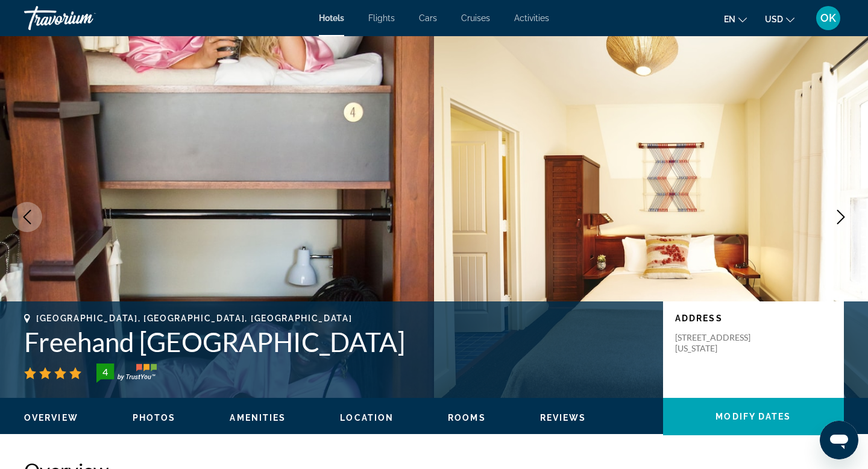
click at [842, 215] on icon "Next image" at bounding box center [841, 217] width 8 height 14
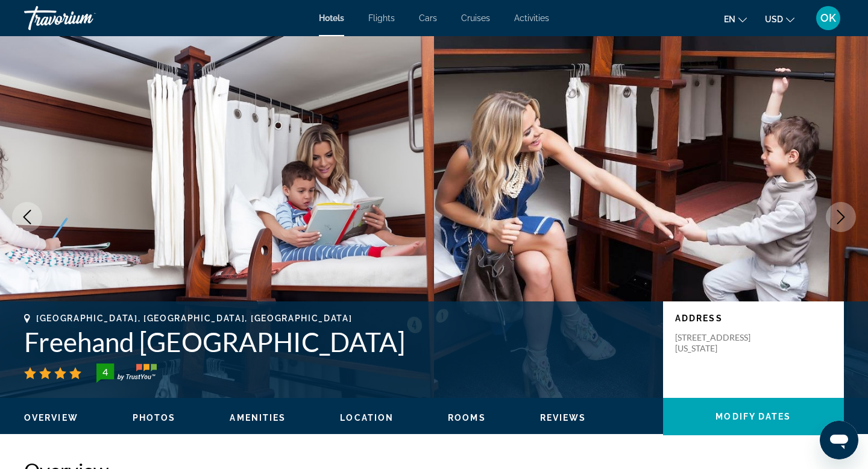
click at [842, 215] on icon "Next image" at bounding box center [841, 217] width 8 height 14
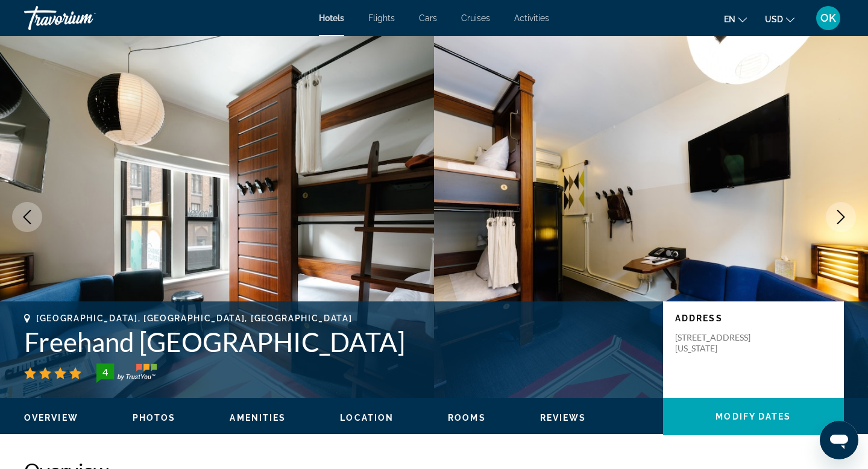
click at [842, 215] on icon "Next image" at bounding box center [841, 217] width 8 height 14
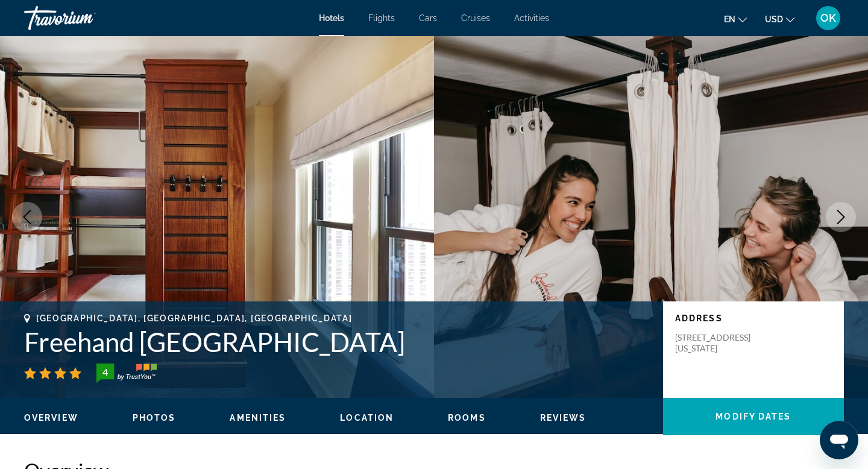
click at [842, 215] on icon "Next image" at bounding box center [841, 217] width 8 height 14
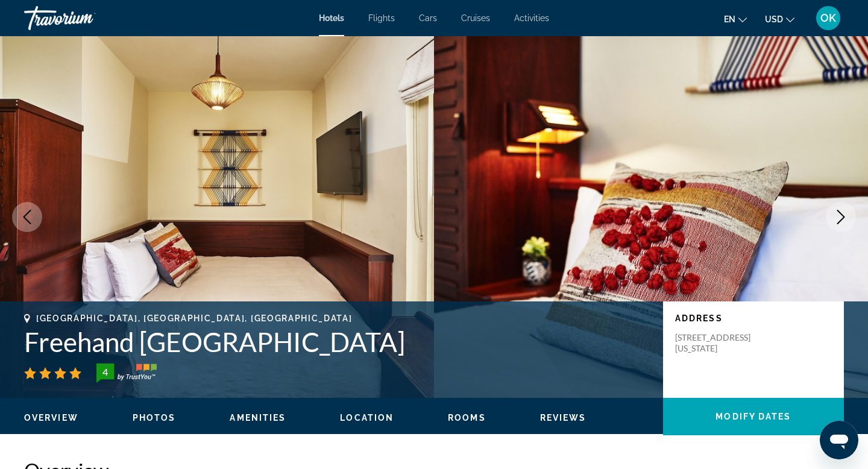
click at [842, 215] on icon "Next image" at bounding box center [841, 217] width 8 height 14
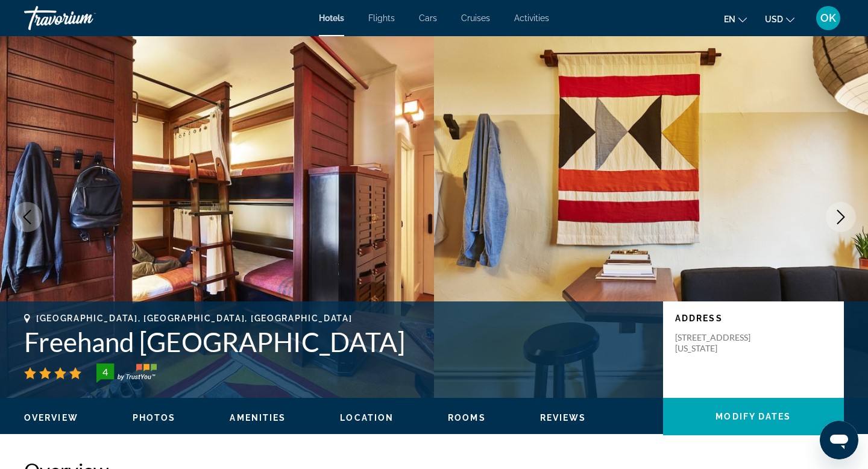
click at [842, 215] on icon "Next image" at bounding box center [841, 217] width 8 height 14
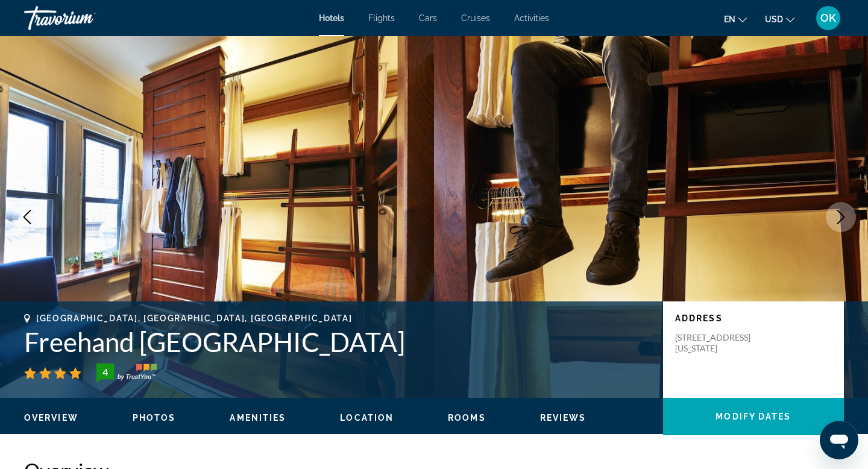
click at [842, 215] on icon "Next image" at bounding box center [841, 217] width 8 height 14
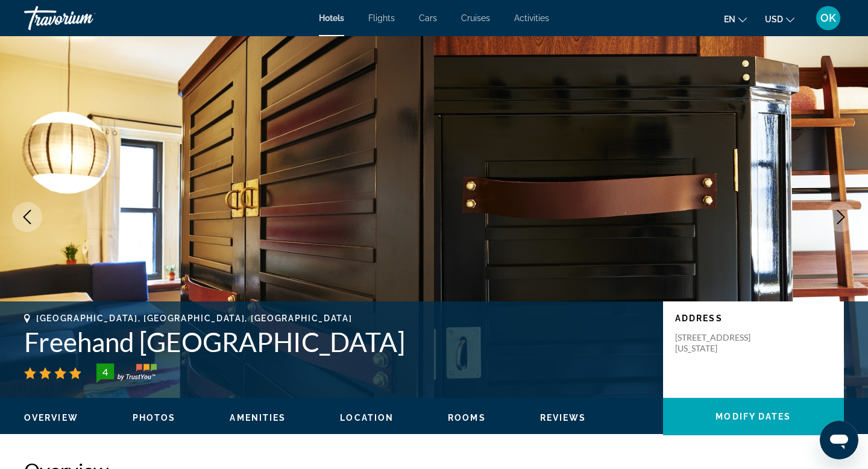
click at [842, 215] on icon "Next image" at bounding box center [841, 217] width 8 height 14
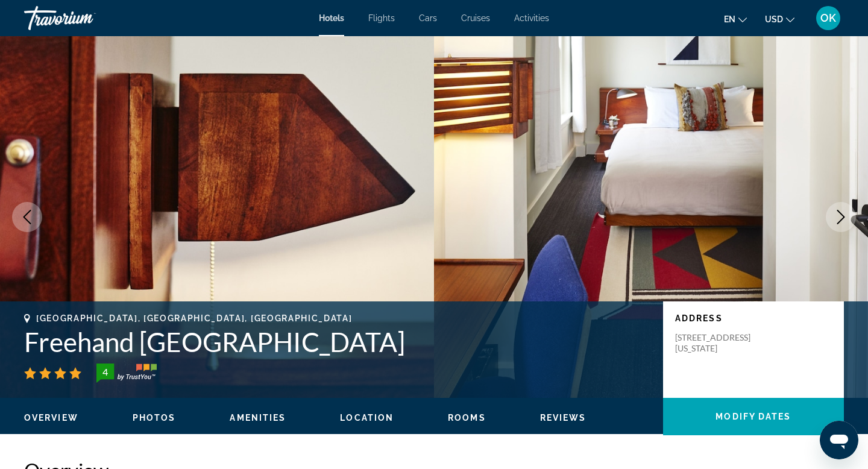
click at [842, 215] on icon "Next image" at bounding box center [841, 217] width 8 height 14
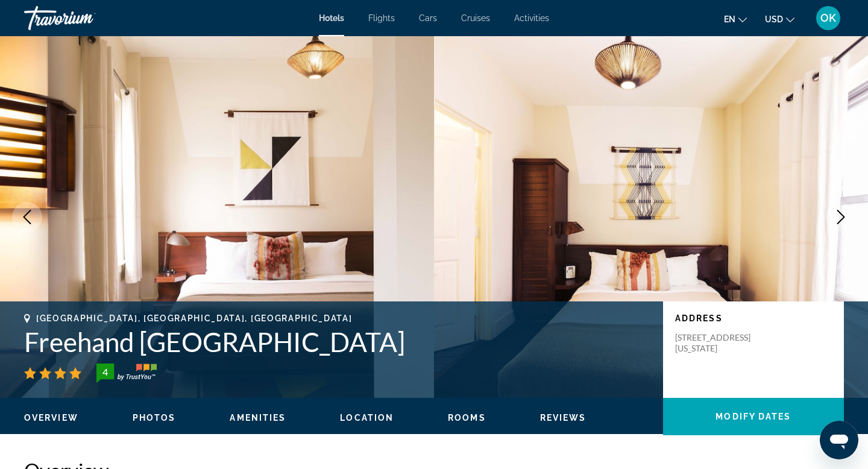
click at [842, 215] on icon "Next image" at bounding box center [841, 217] width 8 height 14
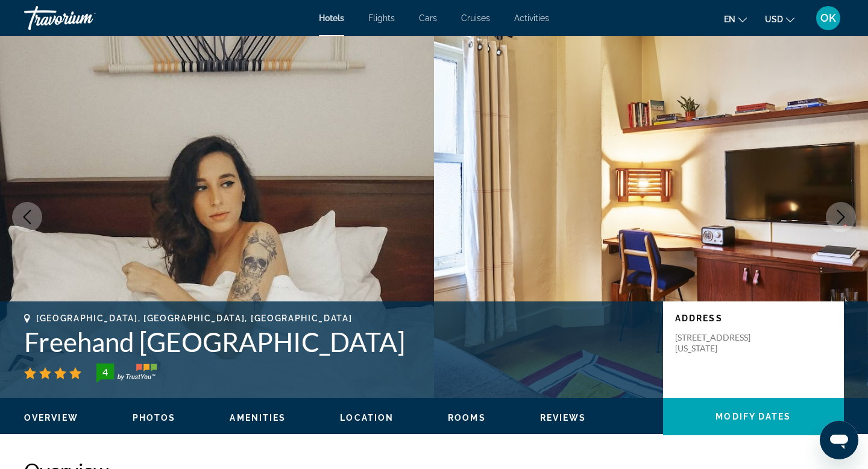
click at [842, 215] on icon "Next image" at bounding box center [841, 217] width 8 height 14
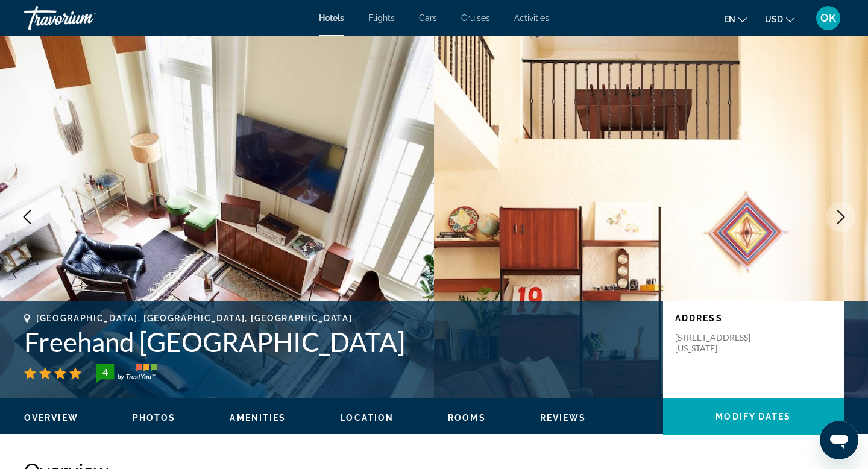
click at [842, 215] on icon "Next image" at bounding box center [841, 217] width 8 height 14
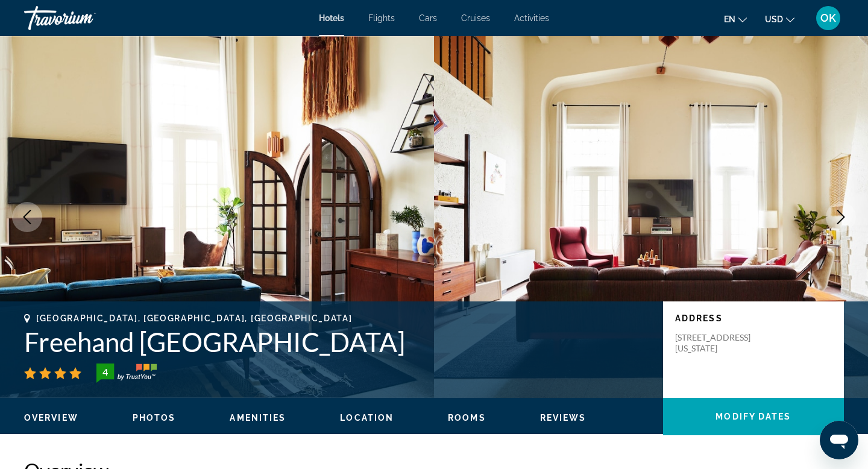
click at [842, 215] on icon "Next image" at bounding box center [841, 217] width 8 height 14
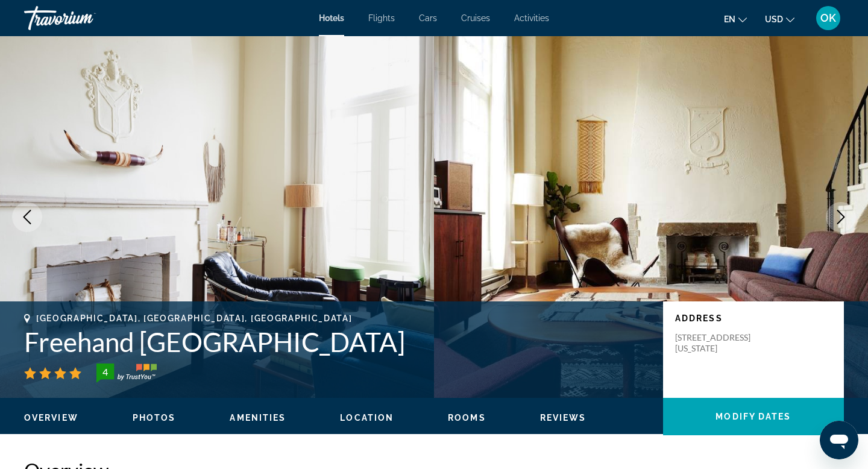
click at [842, 215] on icon "Next image" at bounding box center [841, 217] width 8 height 14
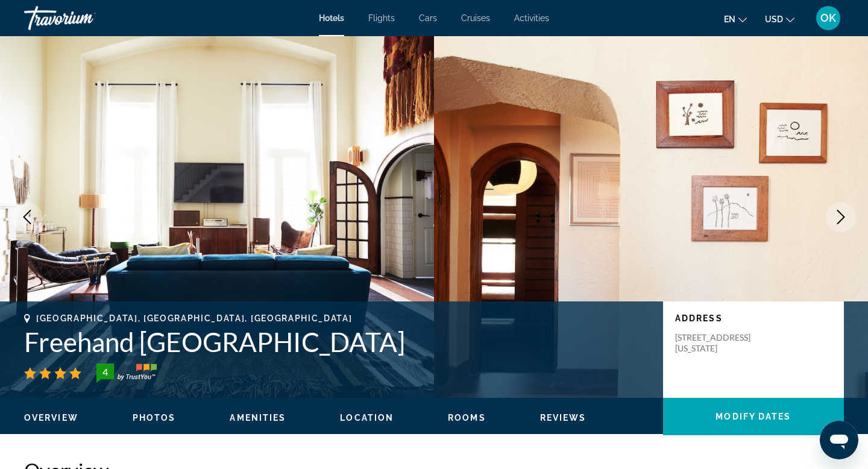
click at [842, 215] on icon "Next image" at bounding box center [841, 217] width 8 height 14
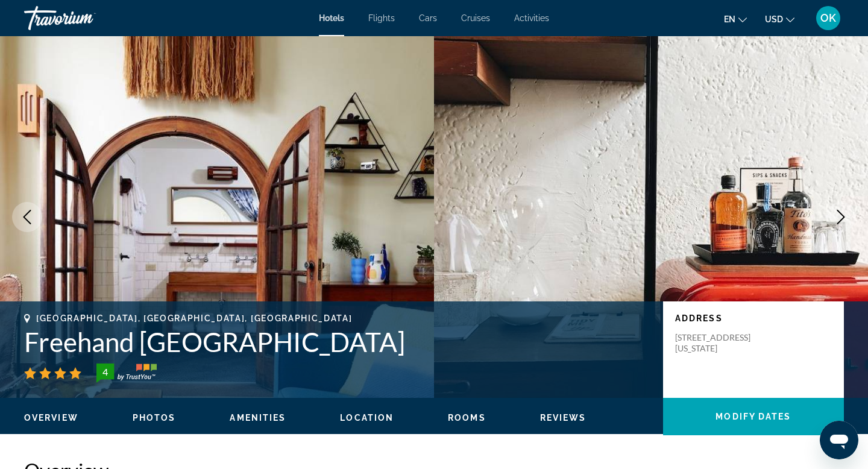
click at [842, 215] on icon "Next image" at bounding box center [841, 217] width 8 height 14
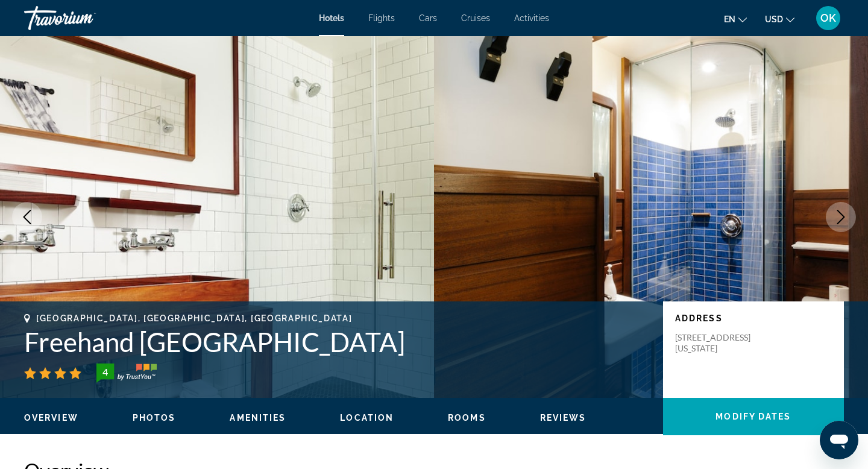
click at [842, 215] on icon "Next image" at bounding box center [841, 217] width 8 height 14
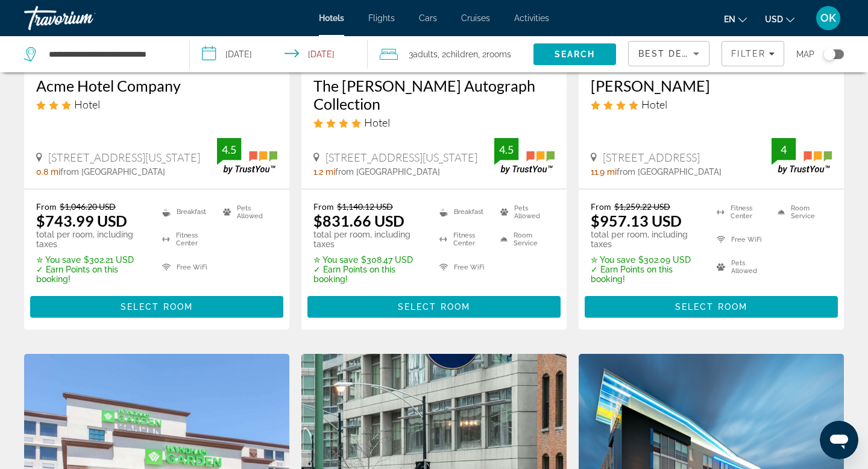
scroll to position [1183, 0]
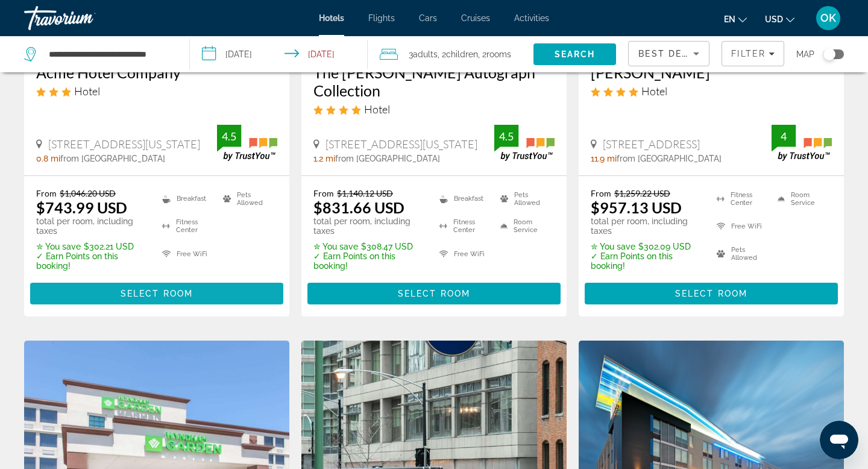
click at [193, 279] on span "Main content" at bounding box center [156, 293] width 253 height 29
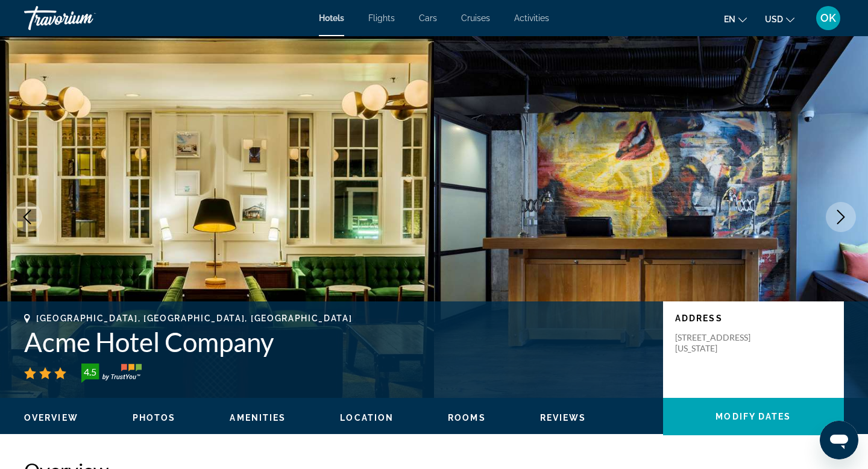
click at [833, 218] on icon "Next image" at bounding box center [840, 217] width 14 height 14
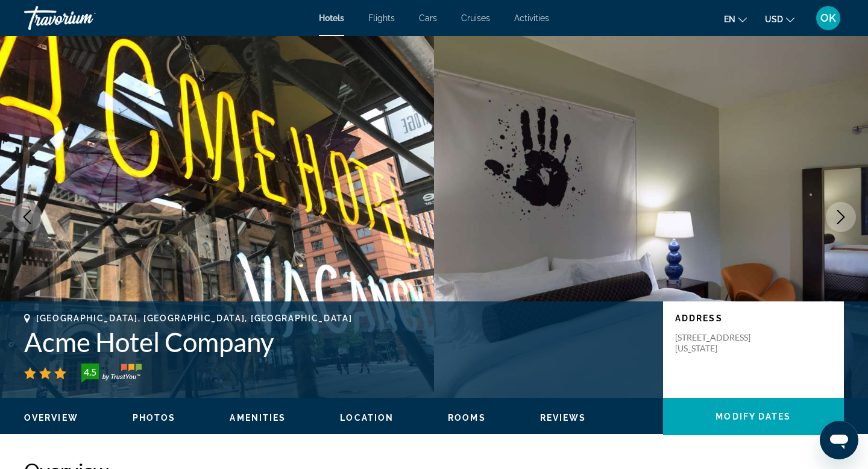
click at [833, 218] on icon "Next image" at bounding box center [840, 217] width 14 height 14
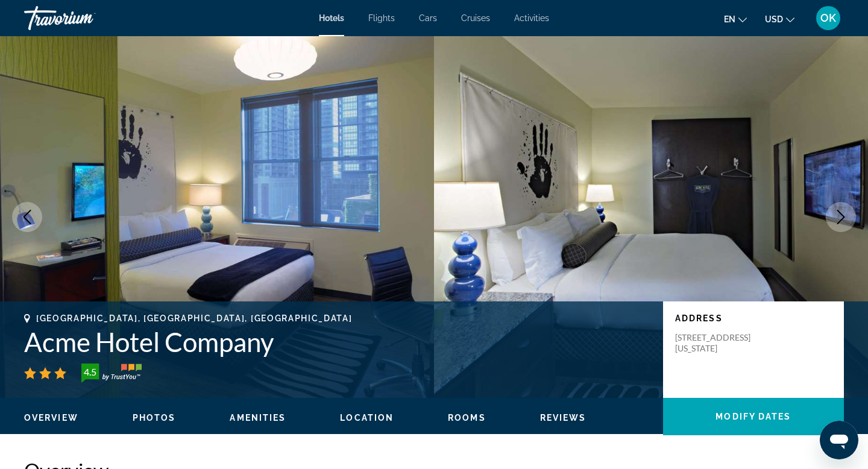
click at [833, 218] on icon "Next image" at bounding box center [840, 217] width 14 height 14
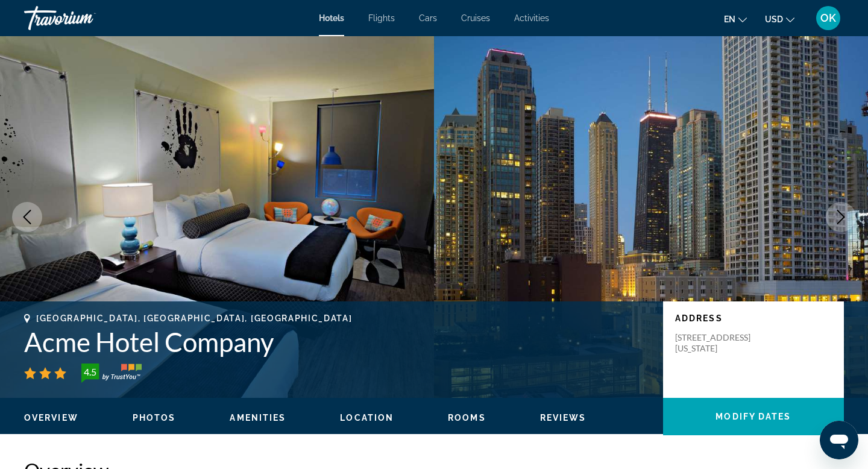
click at [833, 218] on icon "Next image" at bounding box center [840, 217] width 14 height 14
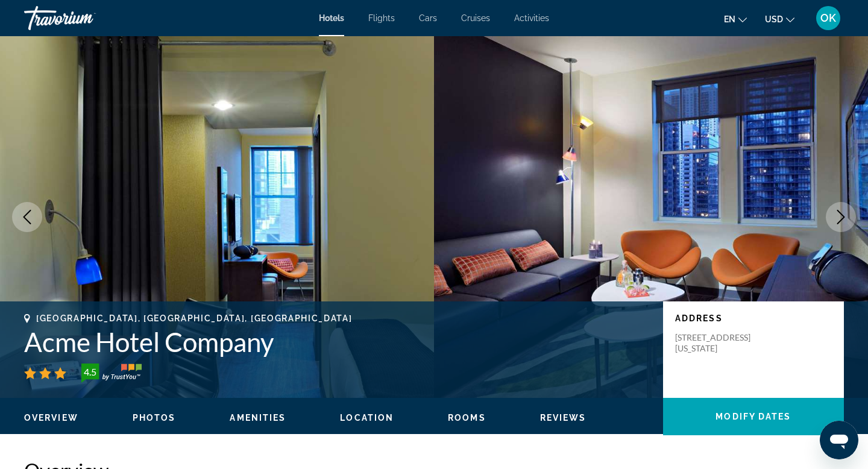
click at [833, 218] on icon "Next image" at bounding box center [840, 217] width 14 height 14
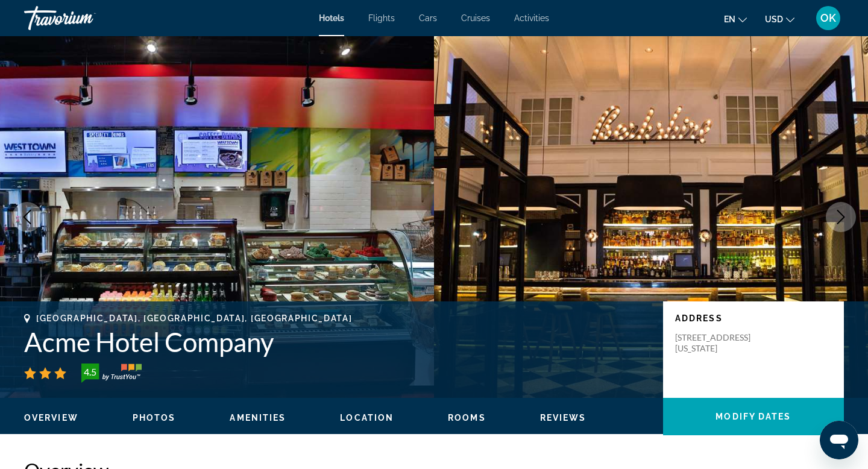
click at [833, 218] on icon "Next image" at bounding box center [840, 217] width 14 height 14
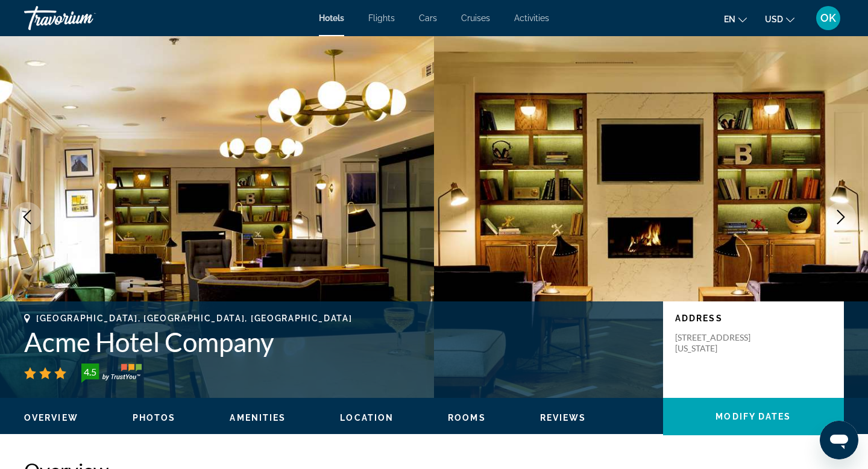
click at [833, 218] on icon "Next image" at bounding box center [840, 217] width 14 height 14
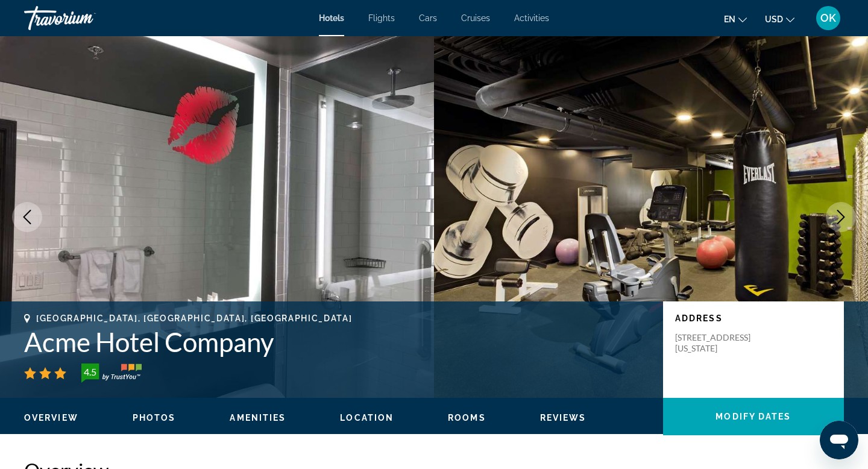
click at [833, 218] on icon "Next image" at bounding box center [840, 217] width 14 height 14
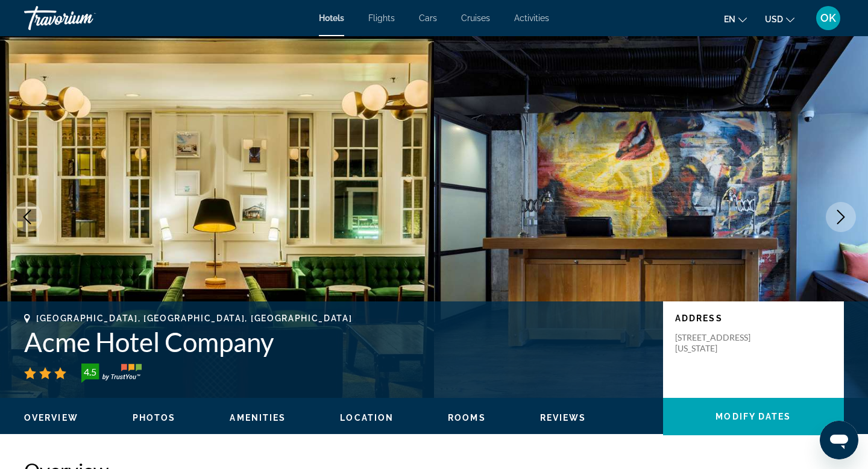
click at [833, 218] on icon "Next image" at bounding box center [840, 217] width 14 height 14
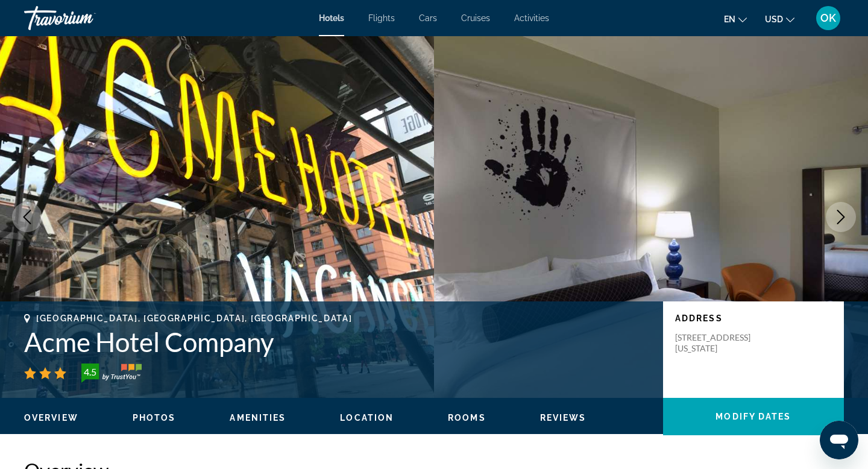
click at [833, 218] on icon "Next image" at bounding box center [840, 217] width 14 height 14
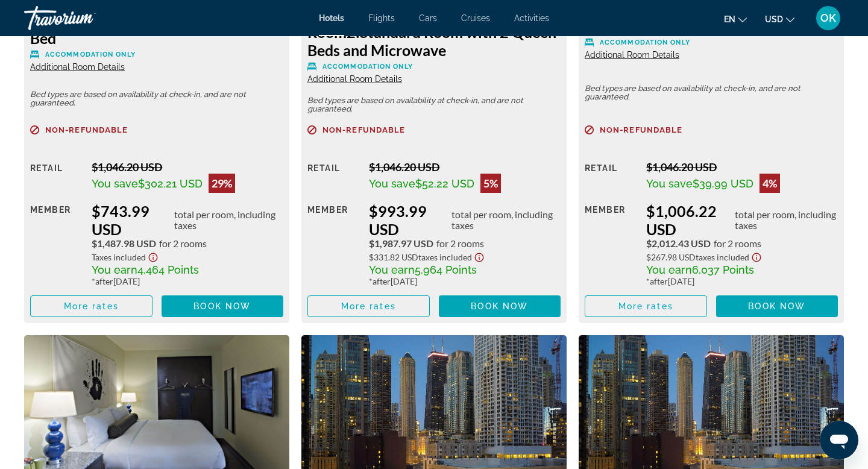
scroll to position [1897, 0]
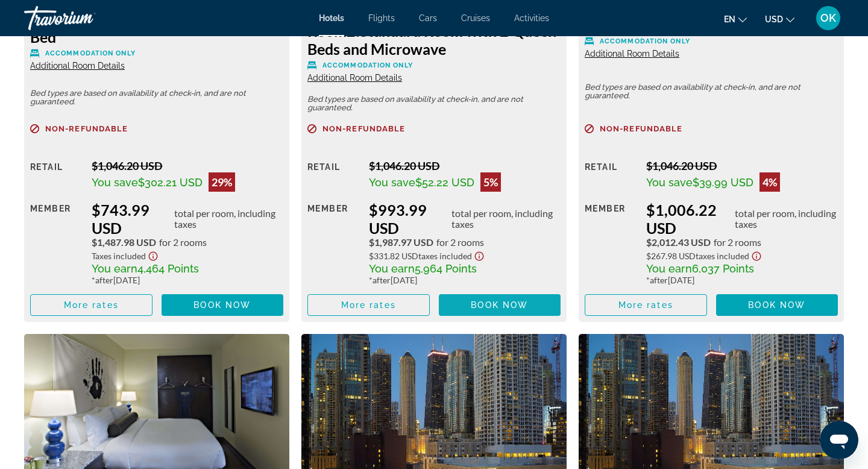
click at [479, 303] on span "Book now" at bounding box center [499, 305] width 57 height 10
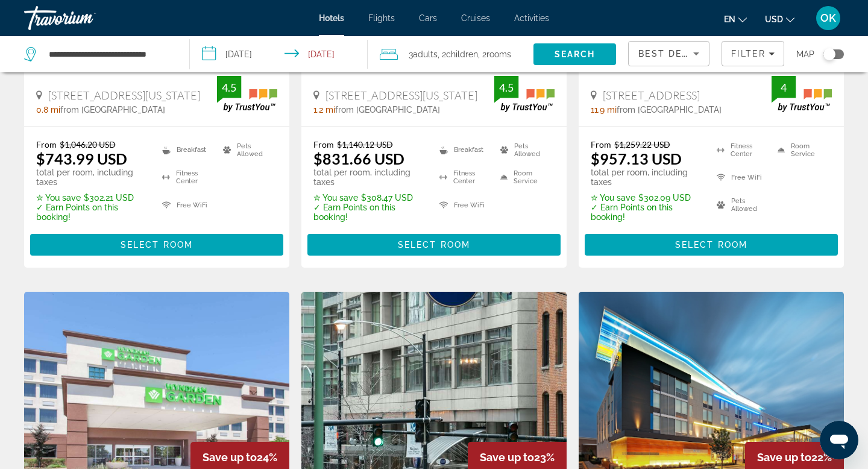
scroll to position [1233, 0]
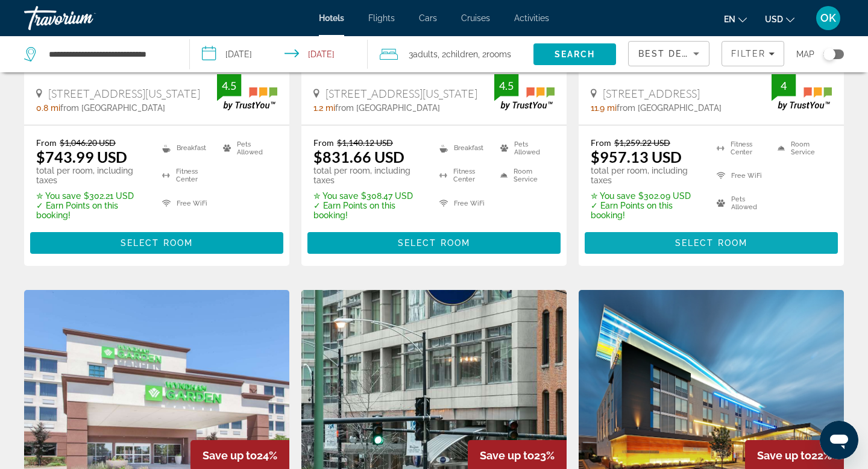
click at [735, 238] on span "Select Room" at bounding box center [711, 243] width 72 height 10
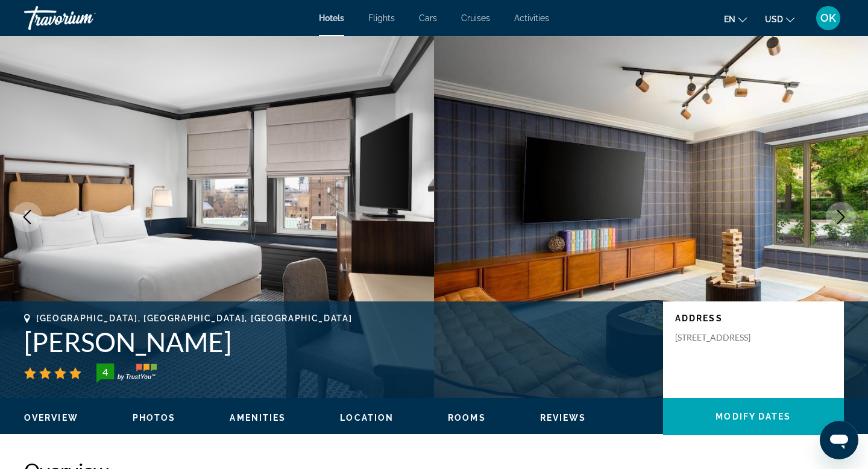
click at [842, 217] on icon "Next image" at bounding box center [840, 217] width 14 height 14
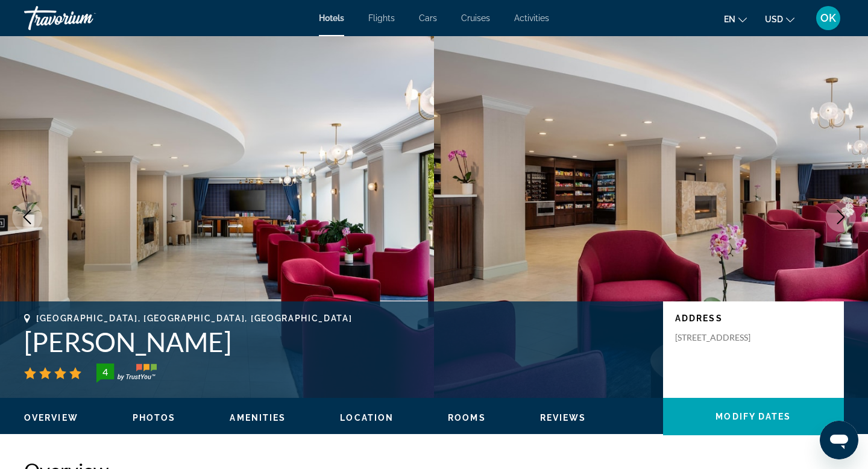
click at [842, 217] on icon "Next image" at bounding box center [840, 217] width 14 height 14
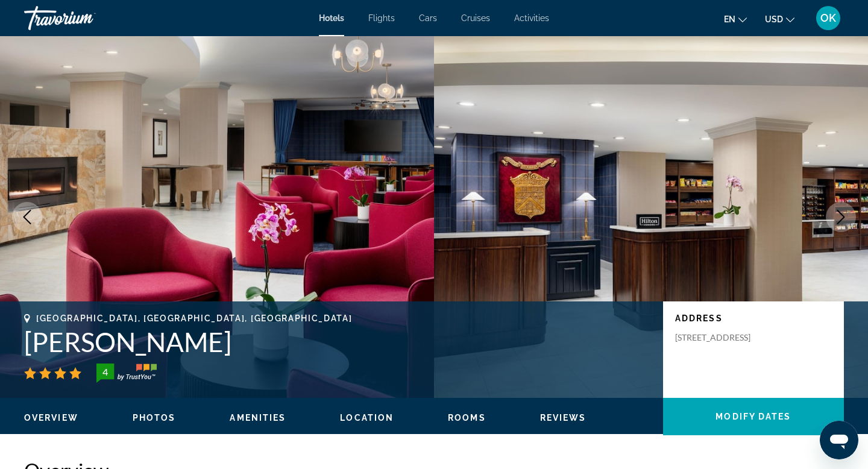
click at [842, 217] on icon "Next image" at bounding box center [840, 217] width 14 height 14
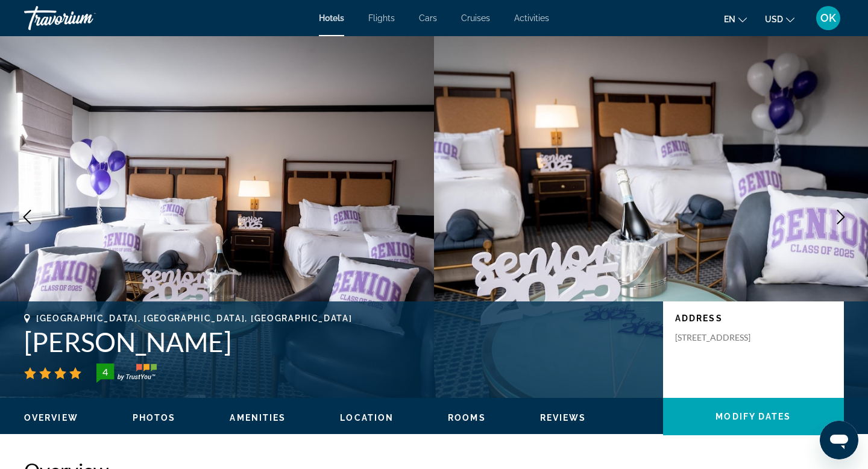
click at [842, 217] on icon "Next image" at bounding box center [840, 217] width 14 height 14
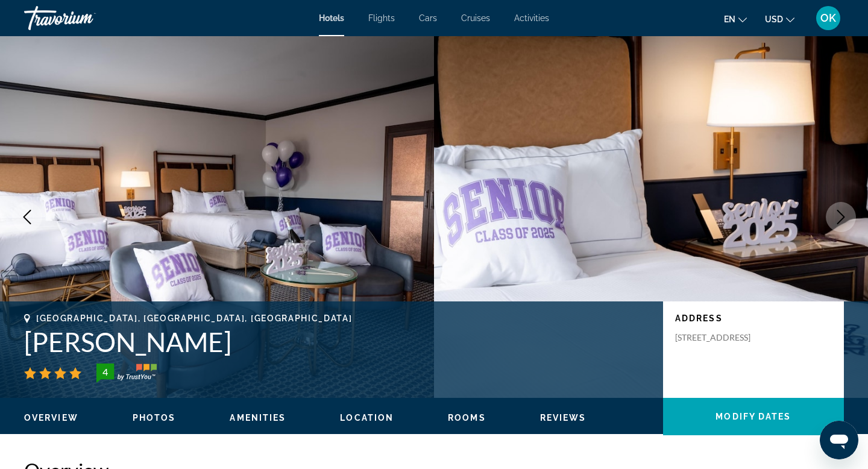
click at [842, 217] on icon "Next image" at bounding box center [840, 217] width 14 height 14
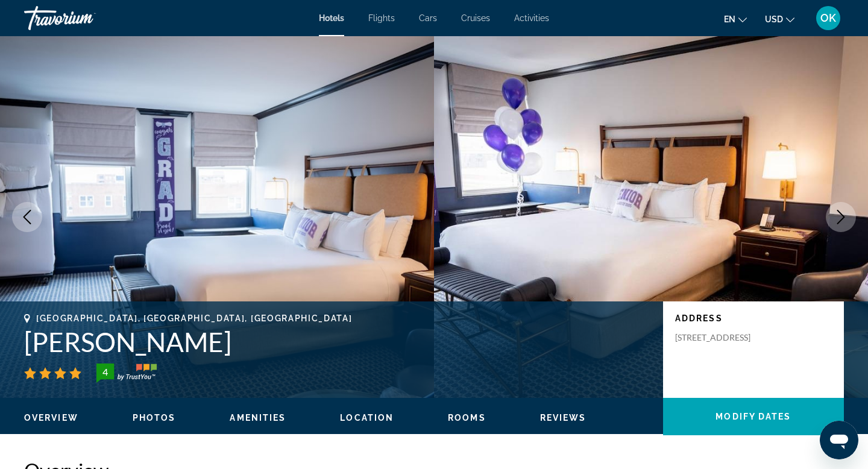
click at [842, 217] on icon "Next image" at bounding box center [840, 217] width 14 height 14
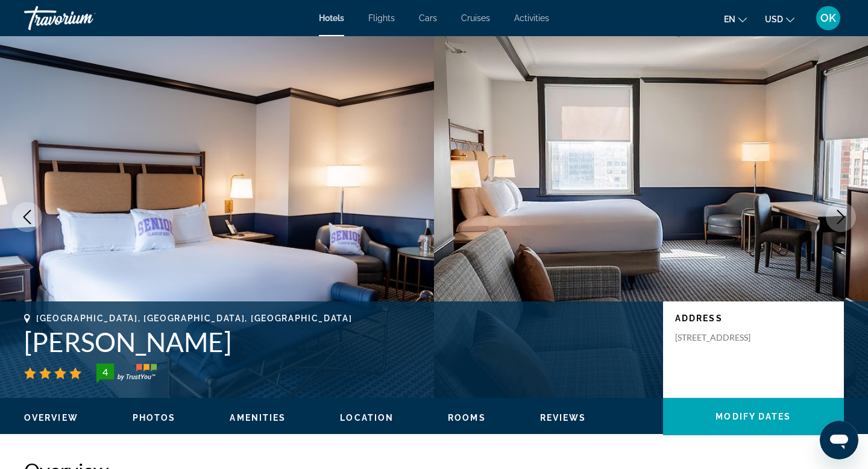
click at [842, 217] on icon "Next image" at bounding box center [840, 217] width 14 height 14
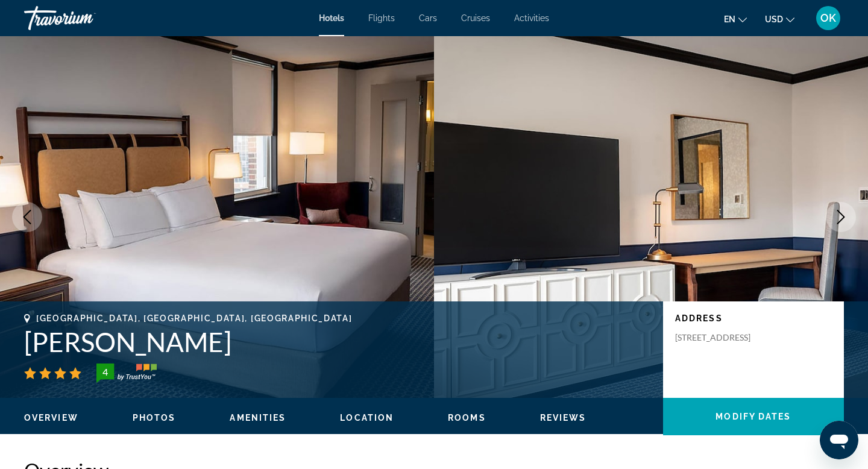
click at [842, 217] on icon "Next image" at bounding box center [840, 217] width 14 height 14
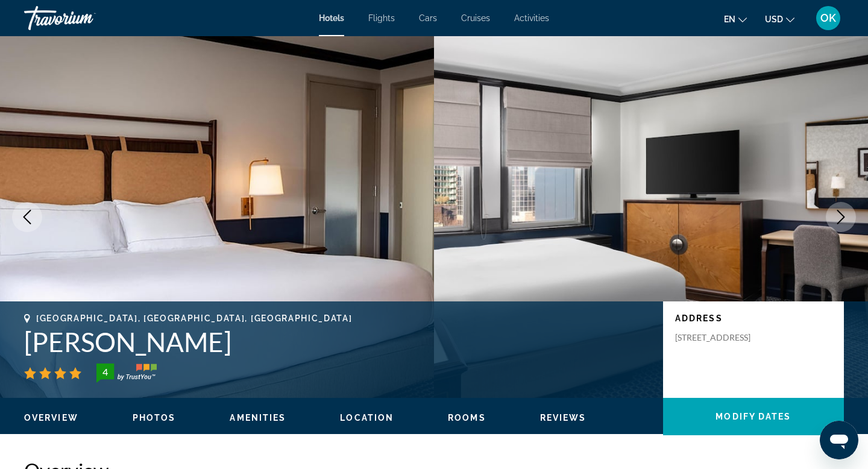
click at [842, 217] on icon "Next image" at bounding box center [840, 217] width 14 height 14
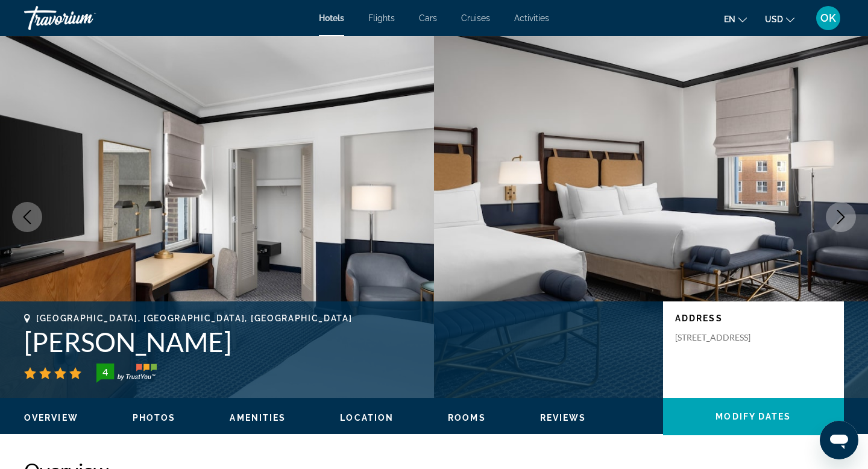
click at [842, 217] on icon "Next image" at bounding box center [840, 217] width 14 height 14
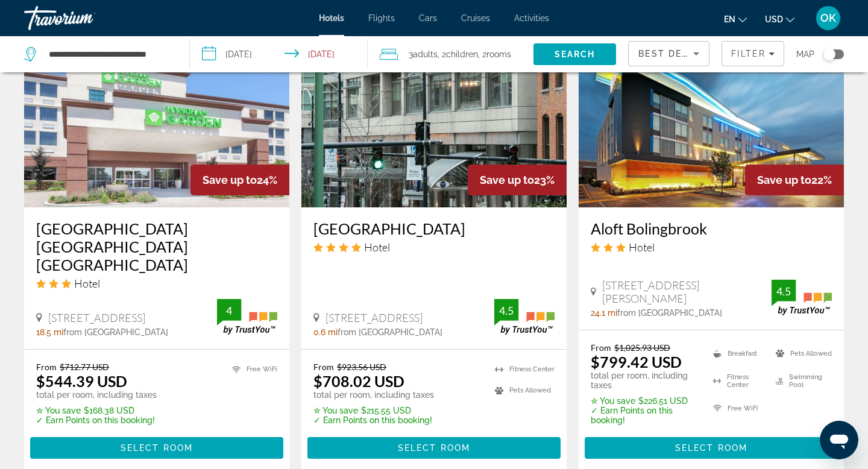
scroll to position [1506, 0]
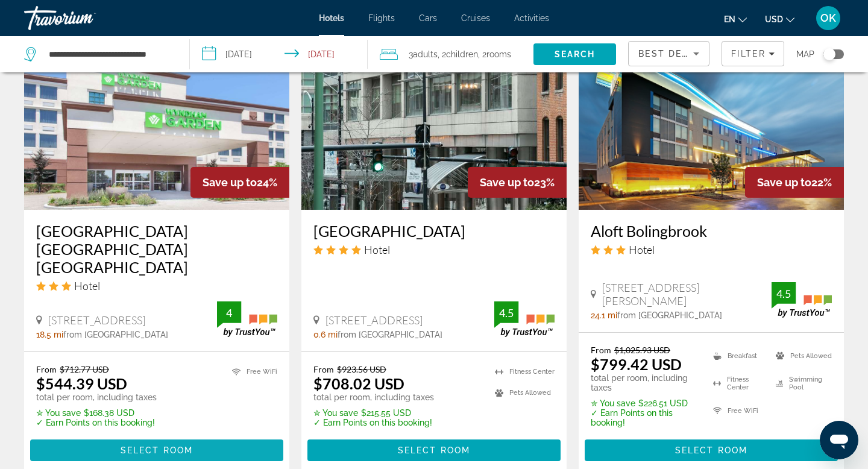
click at [187, 445] on span "Select Room" at bounding box center [156, 450] width 72 height 10
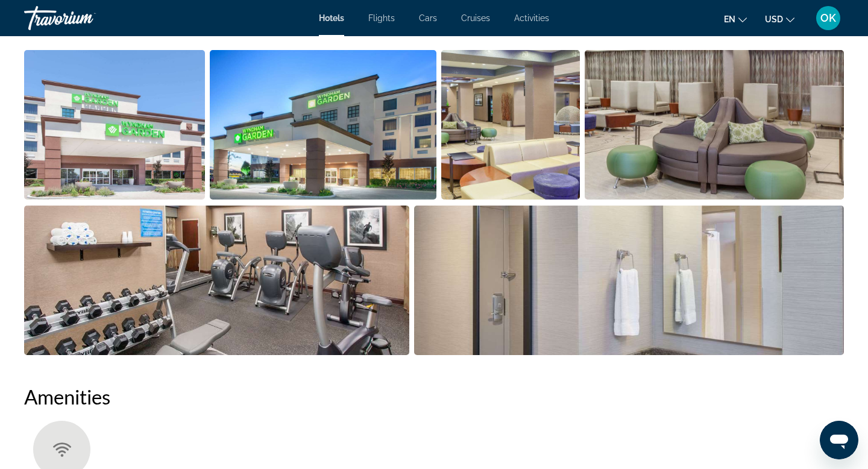
scroll to position [625, 0]
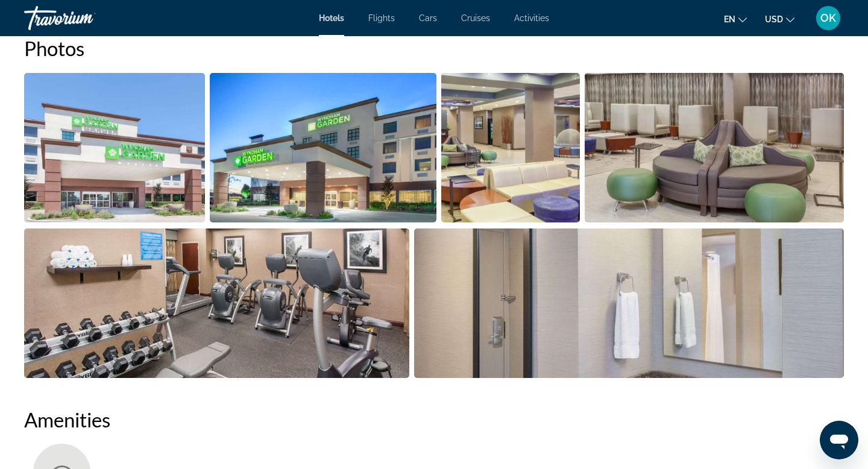
click at [502, 156] on img "Open full-screen image slider" at bounding box center [510, 147] width 139 height 149
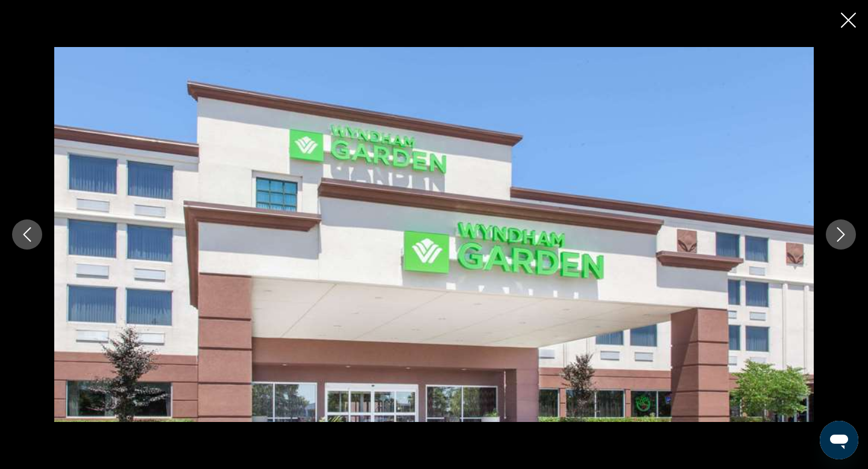
click at [844, 233] on icon "Next image" at bounding box center [840, 234] width 14 height 14
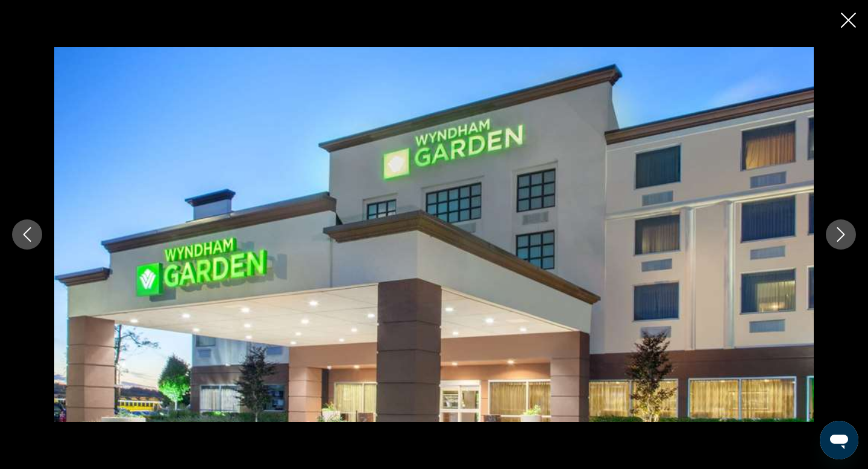
click at [844, 233] on icon "Next image" at bounding box center [840, 234] width 14 height 14
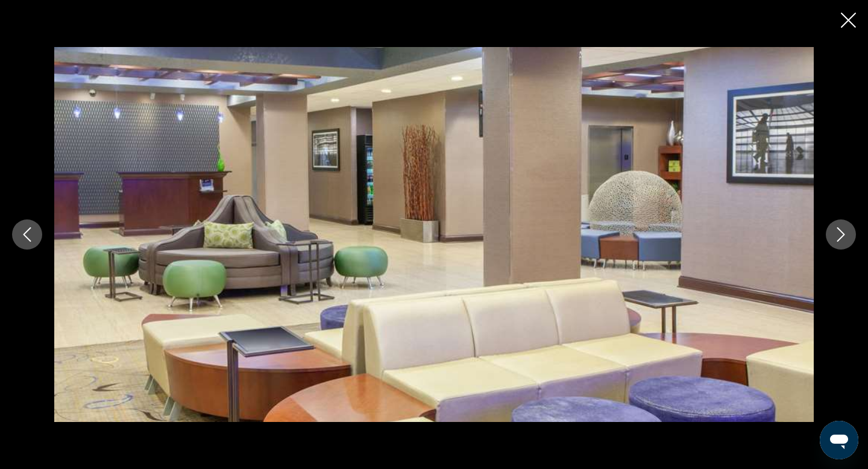
click at [844, 233] on icon "Next image" at bounding box center [840, 234] width 14 height 14
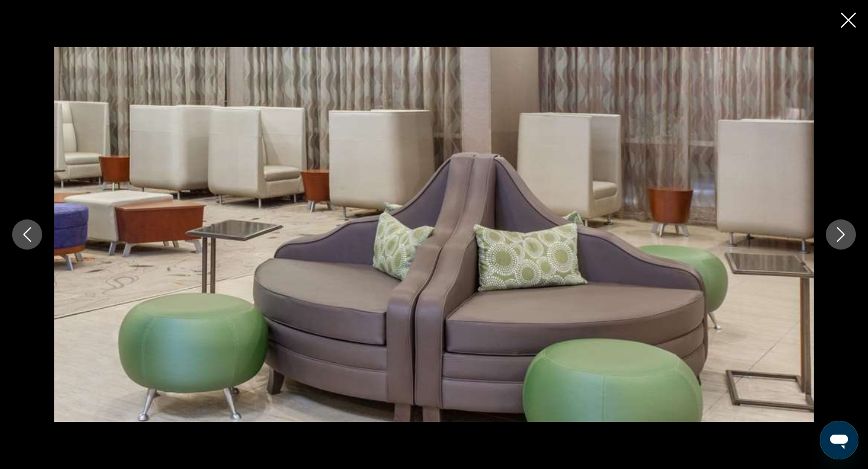
click at [844, 233] on icon "Next image" at bounding box center [840, 234] width 14 height 14
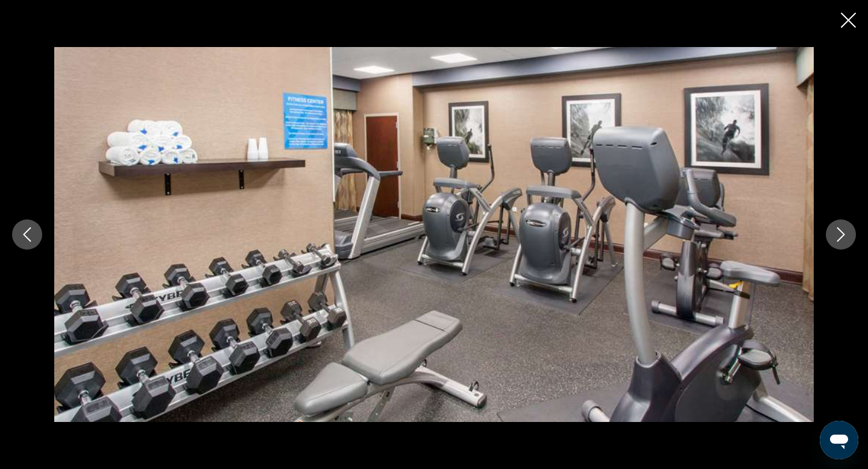
click at [844, 233] on icon "Next image" at bounding box center [840, 234] width 14 height 14
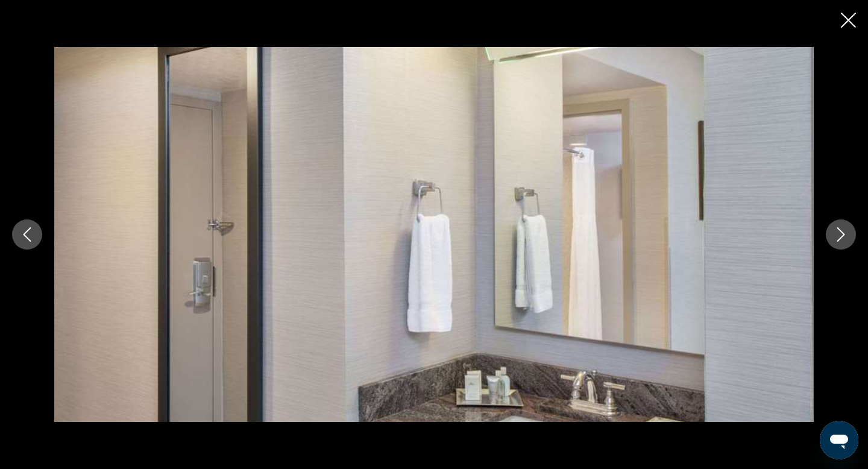
click at [844, 233] on icon "Next image" at bounding box center [840, 234] width 14 height 14
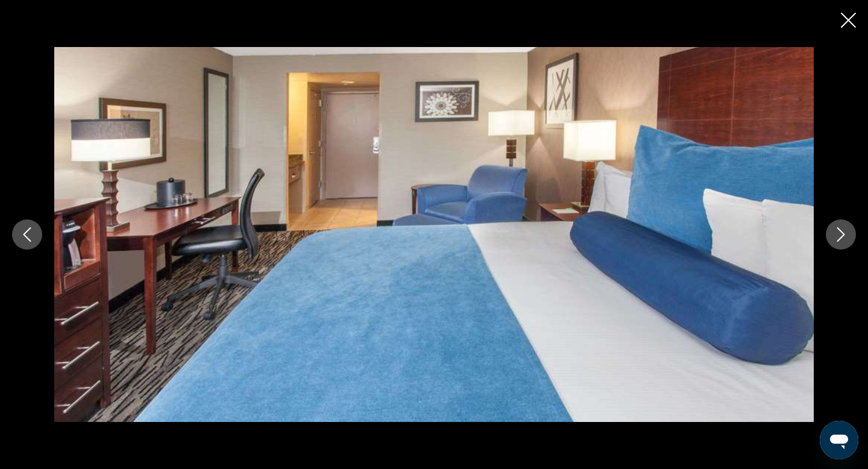
click at [844, 233] on icon "Next image" at bounding box center [840, 234] width 14 height 14
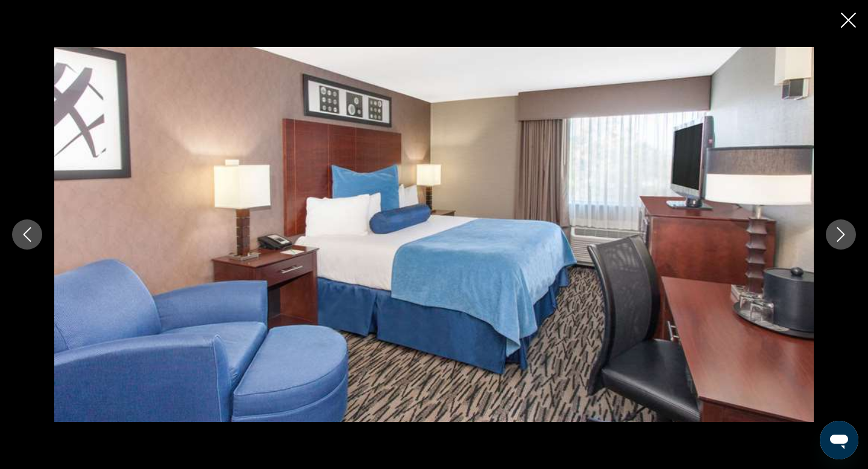
click at [844, 233] on icon "Next image" at bounding box center [840, 234] width 14 height 14
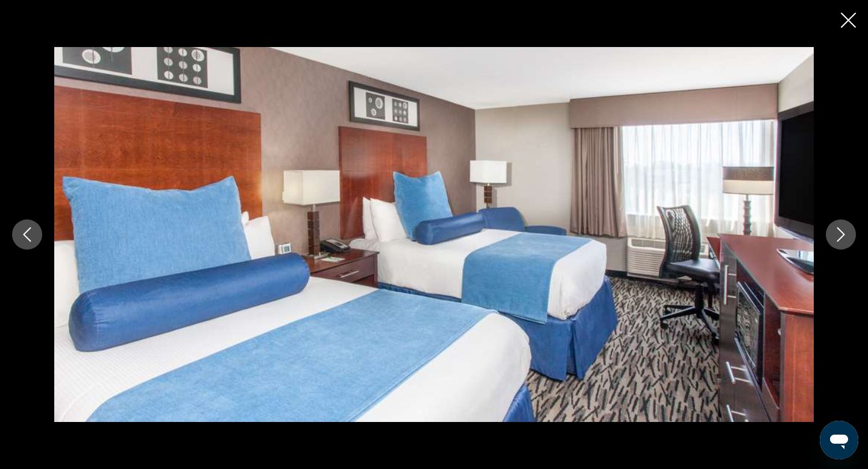
click at [844, 233] on icon "Next image" at bounding box center [840, 234] width 14 height 14
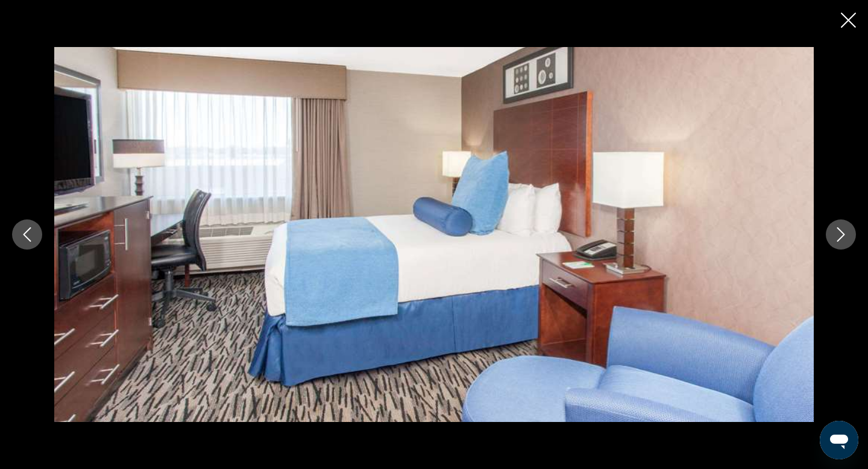
click at [844, 233] on icon "Next image" at bounding box center [840, 234] width 14 height 14
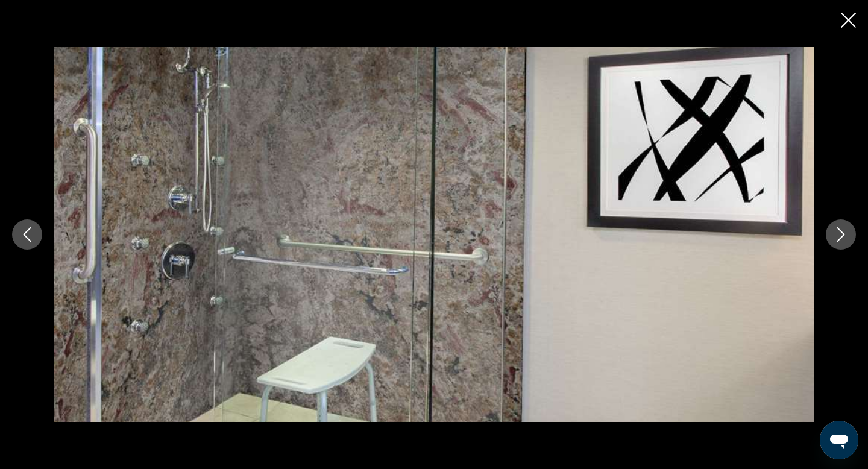
click at [844, 233] on icon "Next image" at bounding box center [840, 234] width 14 height 14
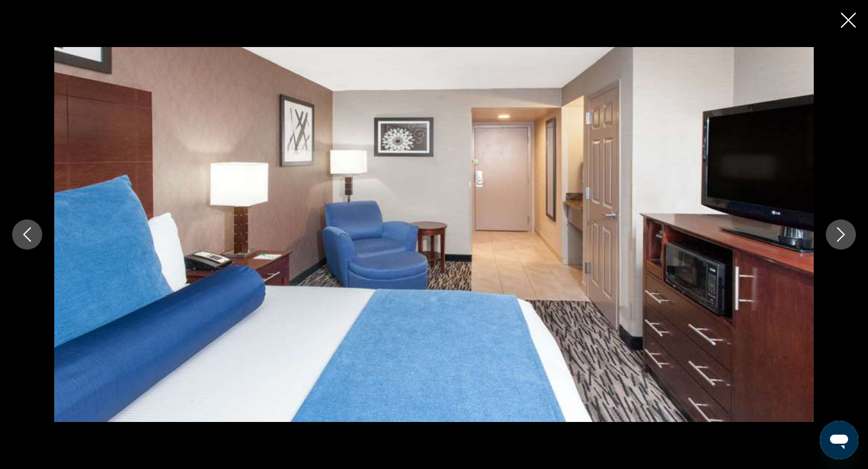
click at [844, 233] on icon "Next image" at bounding box center [840, 234] width 14 height 14
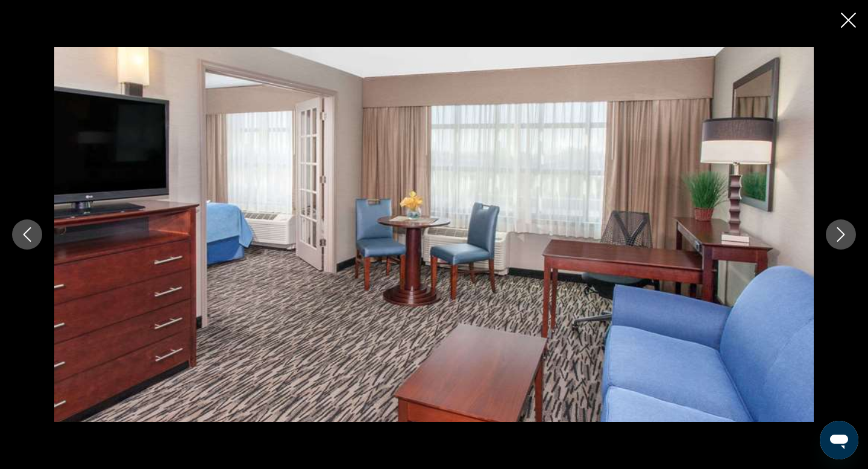
click at [844, 233] on icon "Next image" at bounding box center [840, 234] width 14 height 14
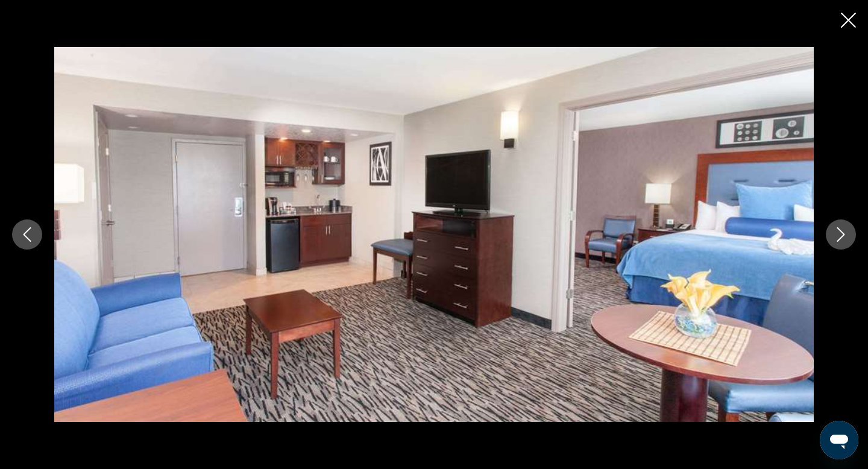
click at [844, 13] on icon "Close slideshow" at bounding box center [847, 20] width 15 height 15
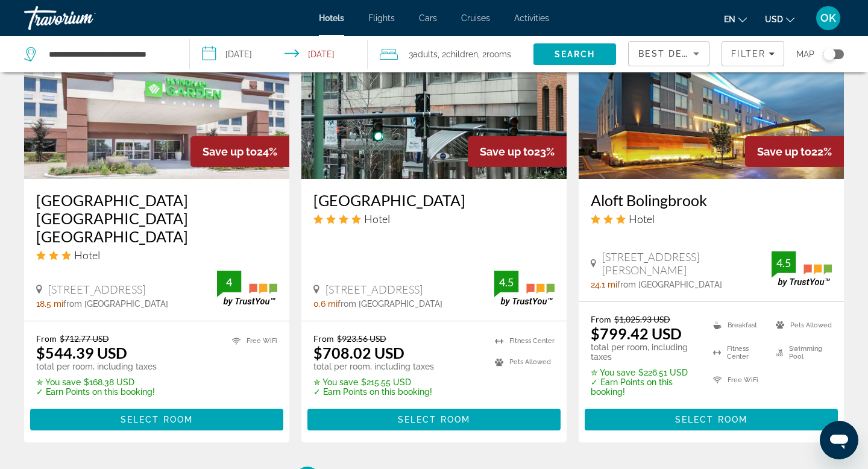
scroll to position [1539, 0]
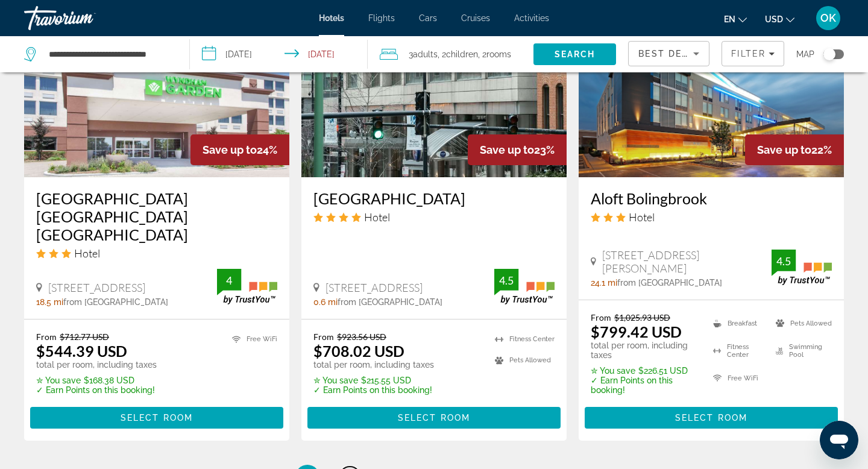
click at [349, 468] on span "2" at bounding box center [349, 476] width 6 height 13
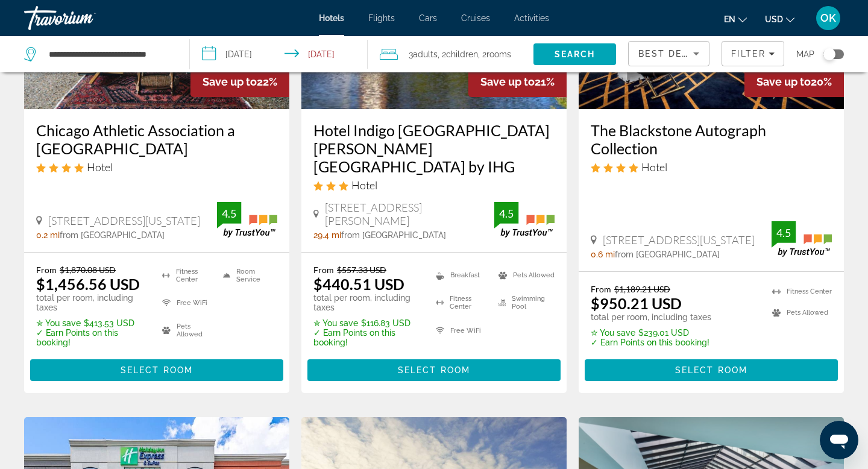
scroll to position [203, 0]
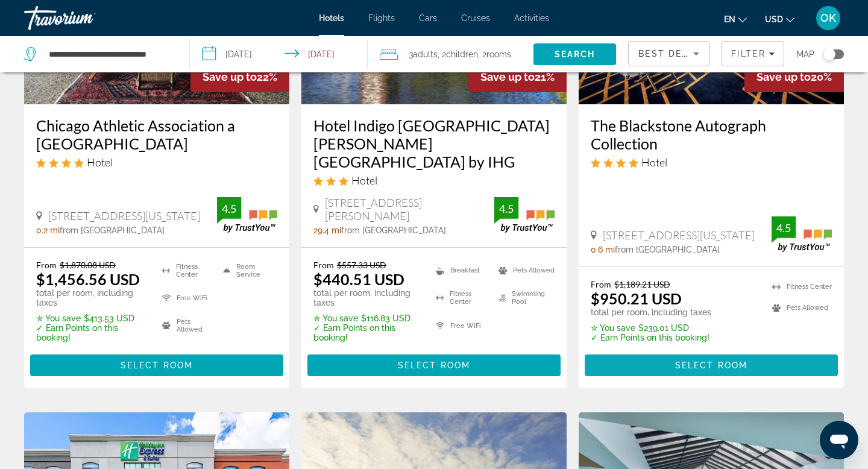
click at [704, 360] on span "Select Room" at bounding box center [711, 365] width 72 height 10
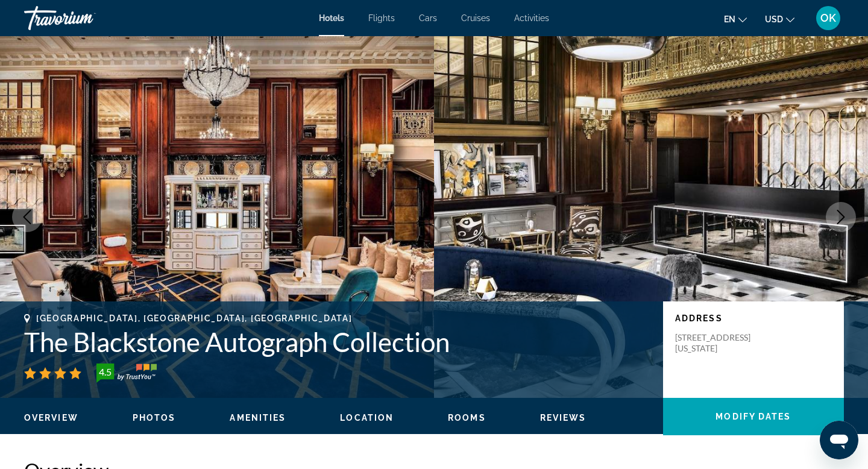
click at [842, 216] on icon "Next image" at bounding box center [840, 217] width 14 height 14
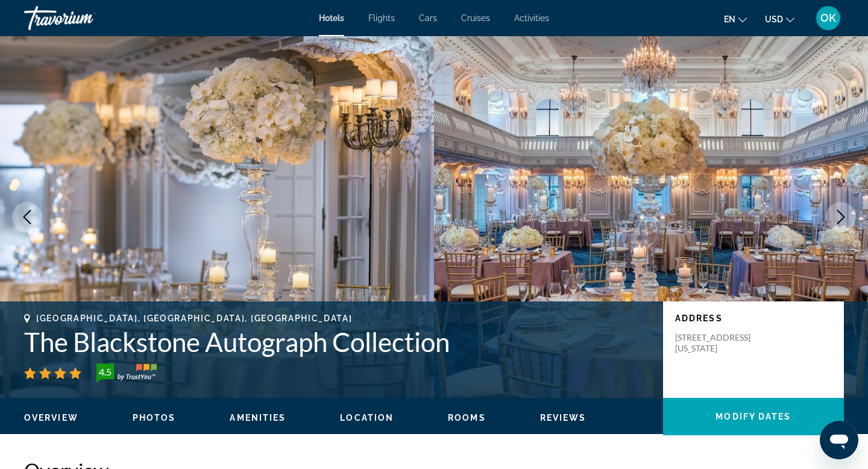
click at [842, 216] on icon "Next image" at bounding box center [840, 217] width 14 height 14
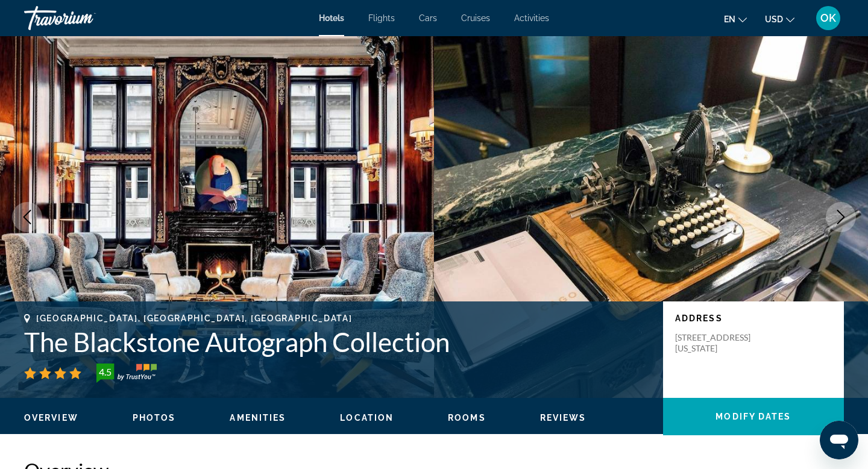
click at [842, 216] on icon "Next image" at bounding box center [840, 217] width 14 height 14
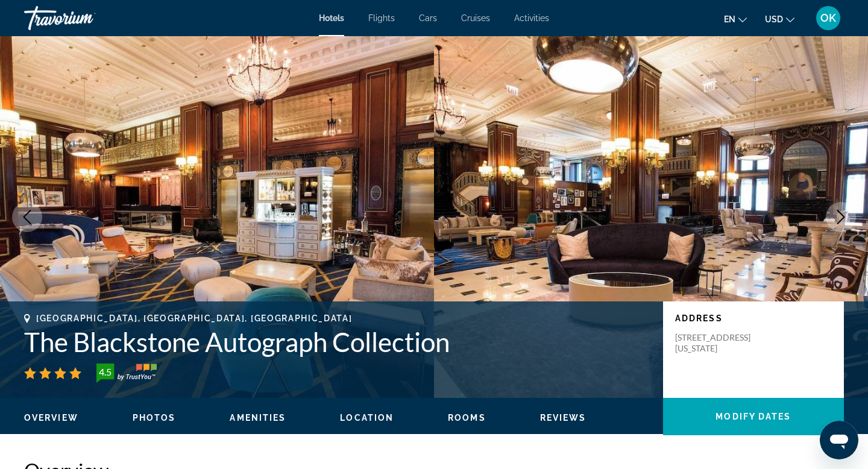
click at [842, 216] on icon "Next image" at bounding box center [840, 217] width 14 height 14
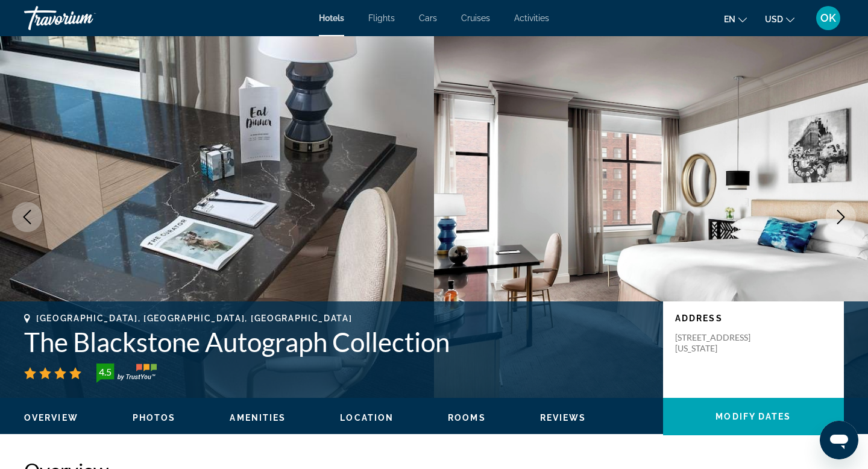
click at [842, 216] on icon "Next image" at bounding box center [840, 217] width 14 height 14
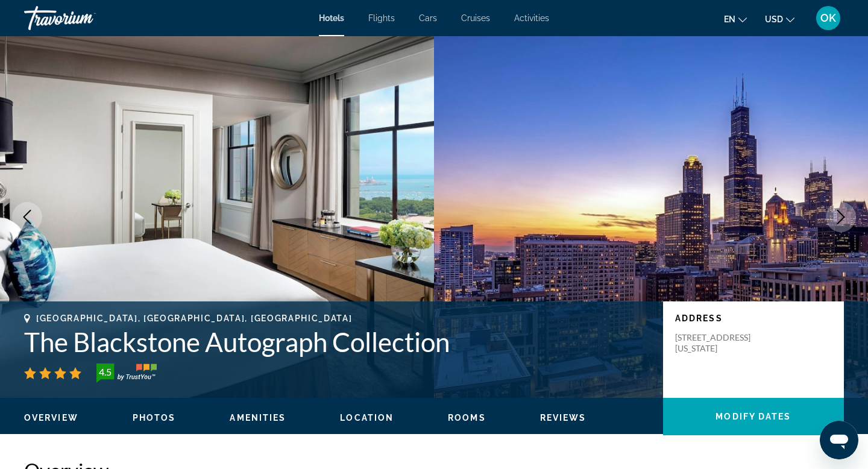
click at [842, 216] on icon "Next image" at bounding box center [840, 217] width 14 height 14
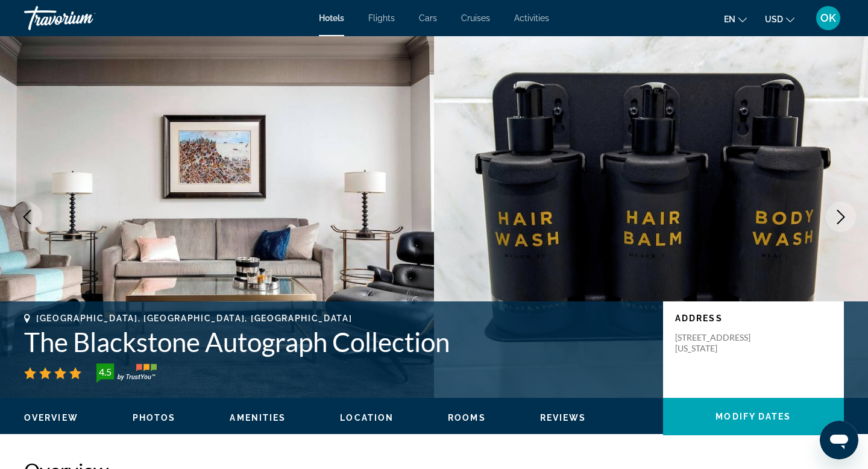
click at [842, 216] on icon "Next image" at bounding box center [840, 217] width 14 height 14
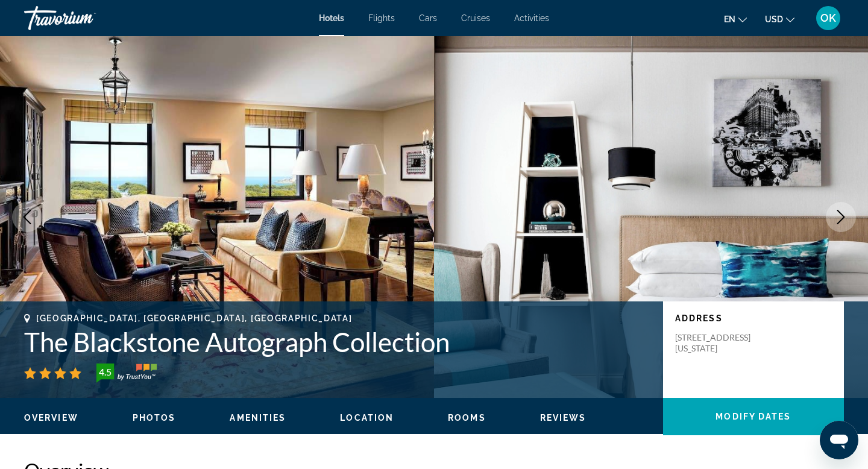
click at [842, 216] on icon "Next image" at bounding box center [840, 217] width 14 height 14
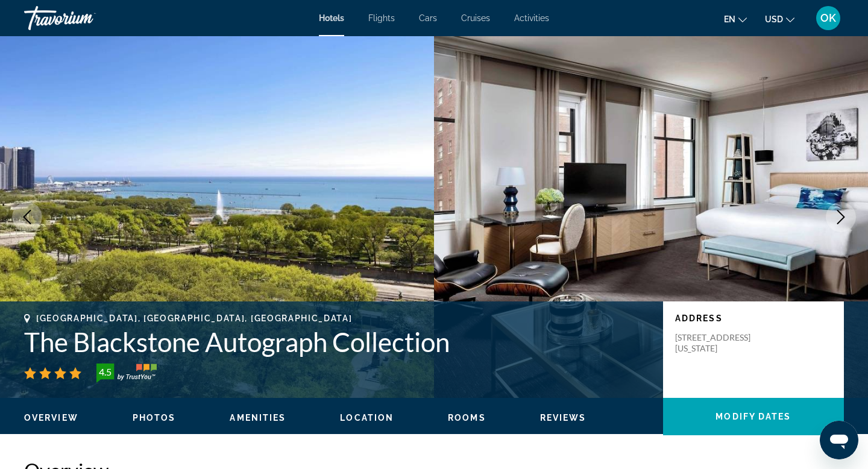
click at [842, 216] on icon "Next image" at bounding box center [840, 217] width 14 height 14
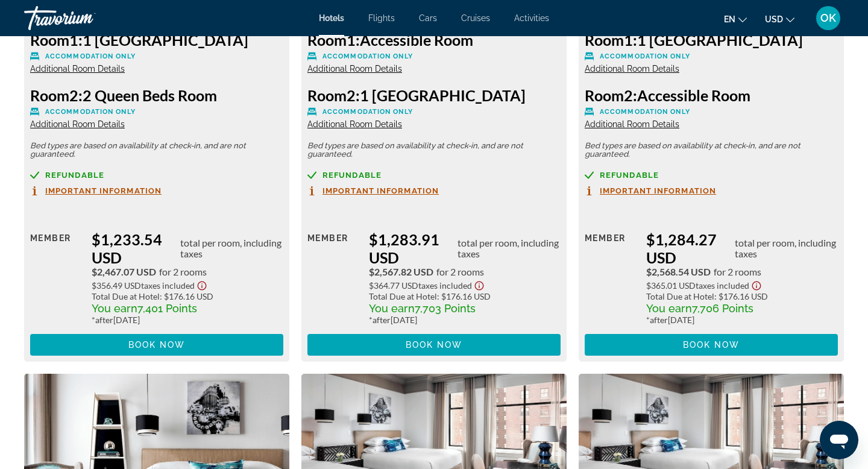
scroll to position [3406, 0]
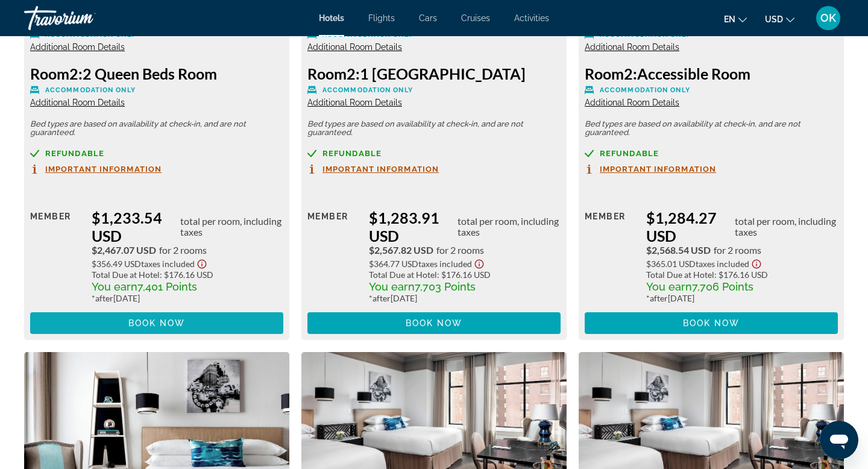
click at [173, 318] on span "Book now" at bounding box center [156, 323] width 57 height 10
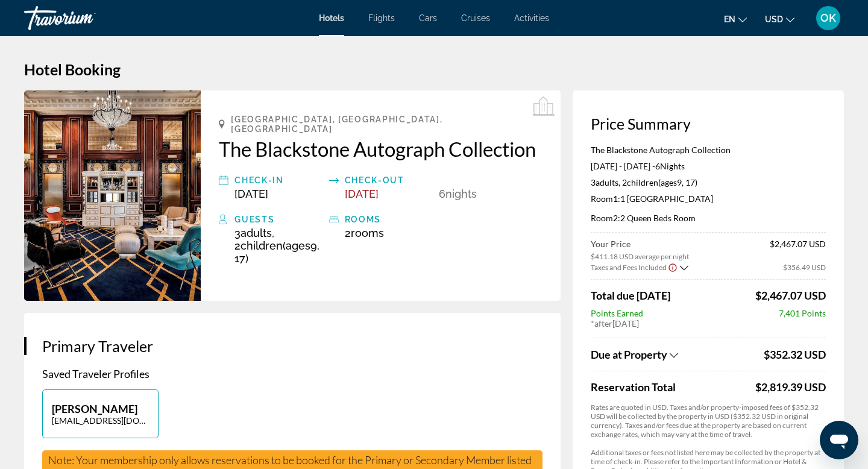
click at [104, 185] on img "Main content" at bounding box center [112, 195] width 177 height 210
click at [133, 186] on img "Main content" at bounding box center [112, 195] width 177 height 210
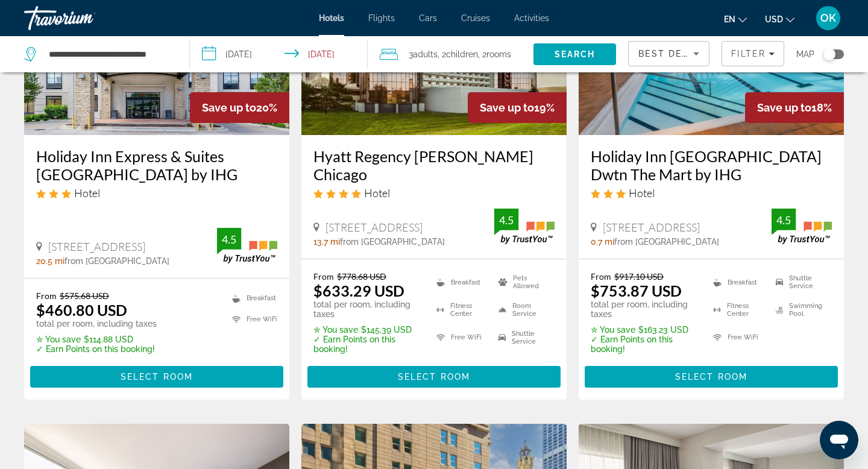
scroll to position [691, 0]
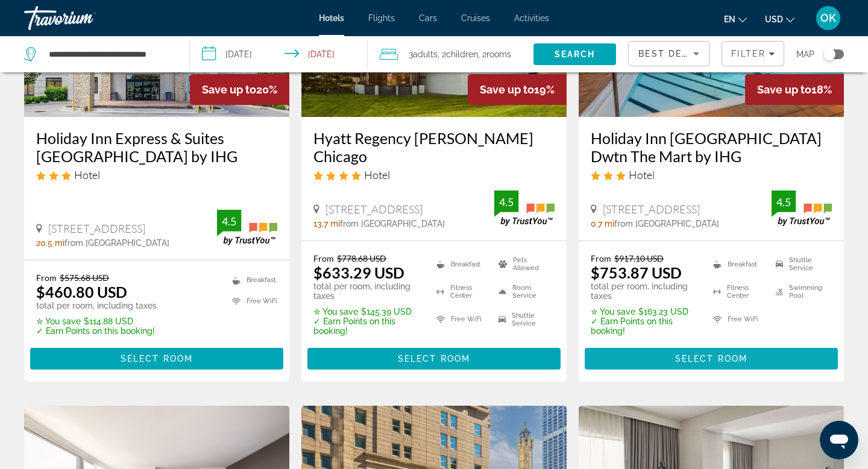
click at [699, 354] on span "Select Room" at bounding box center [711, 359] width 72 height 10
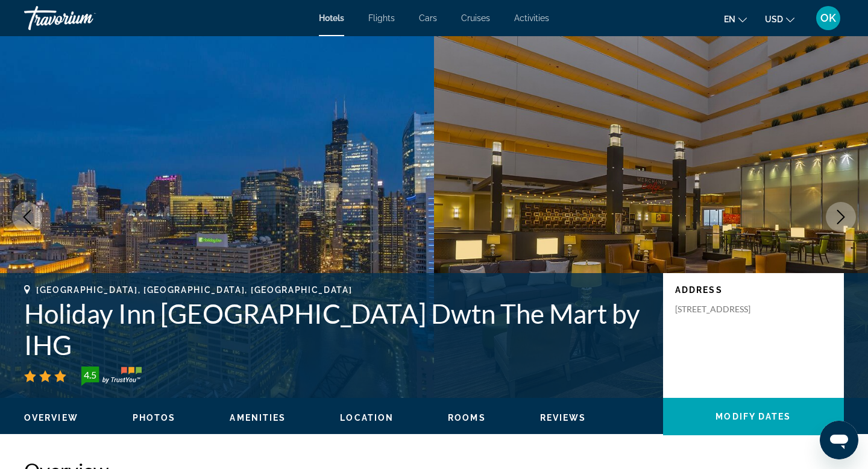
click at [836, 216] on icon "Next image" at bounding box center [840, 217] width 14 height 14
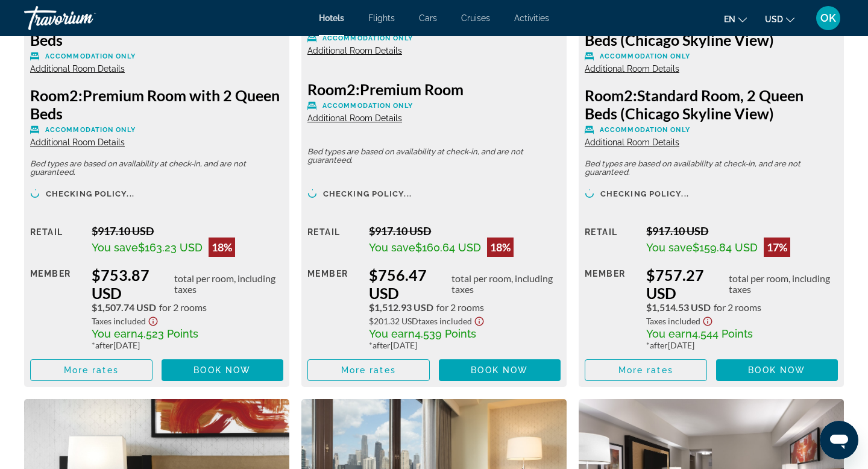
scroll to position [1847, 0]
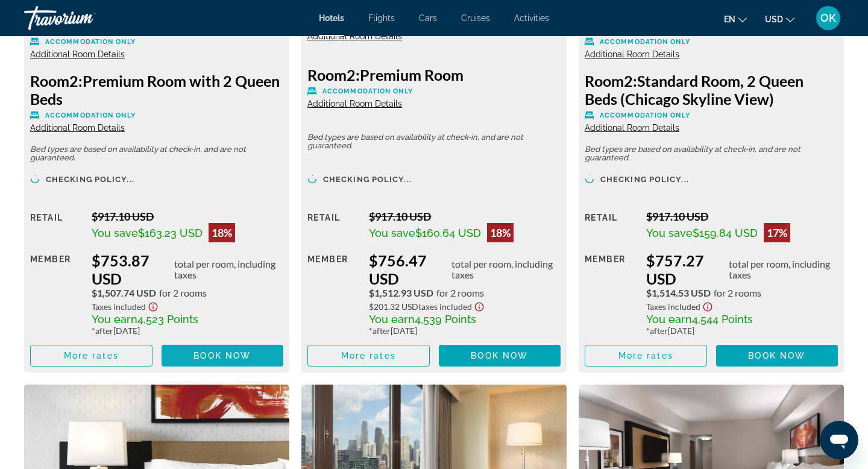
click at [237, 351] on span "Book now" at bounding box center [221, 356] width 57 height 10
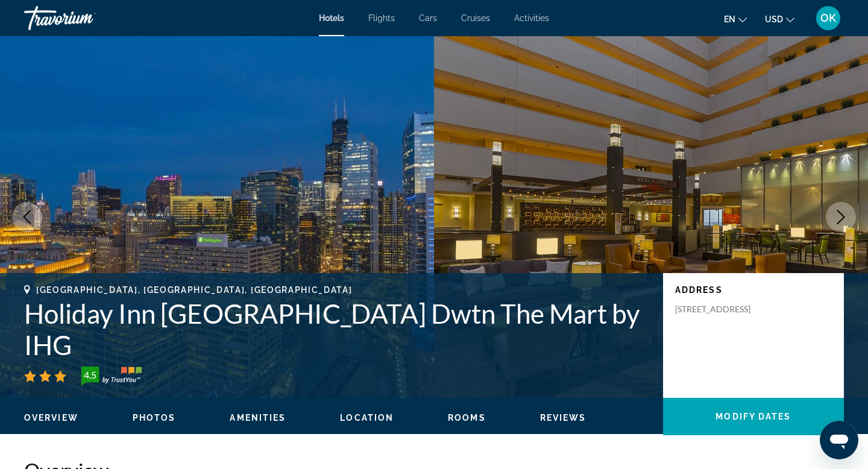
click at [839, 217] on icon "Next image" at bounding box center [840, 217] width 14 height 14
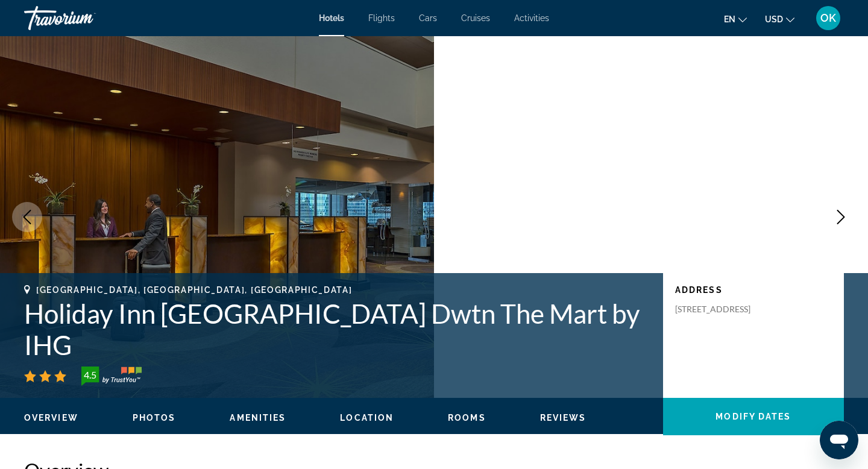
click at [839, 217] on icon "Next image" at bounding box center [840, 217] width 14 height 14
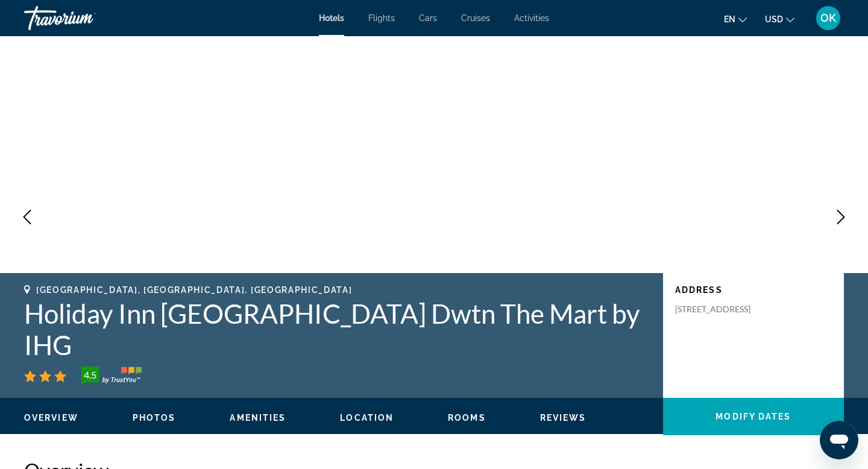
click at [839, 217] on icon "Next image" at bounding box center [840, 217] width 14 height 14
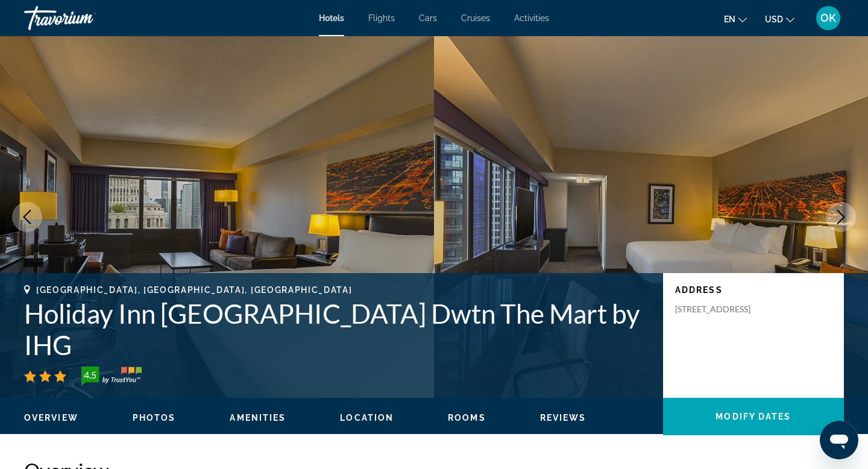
click at [839, 217] on icon "Next image" at bounding box center [840, 217] width 14 height 14
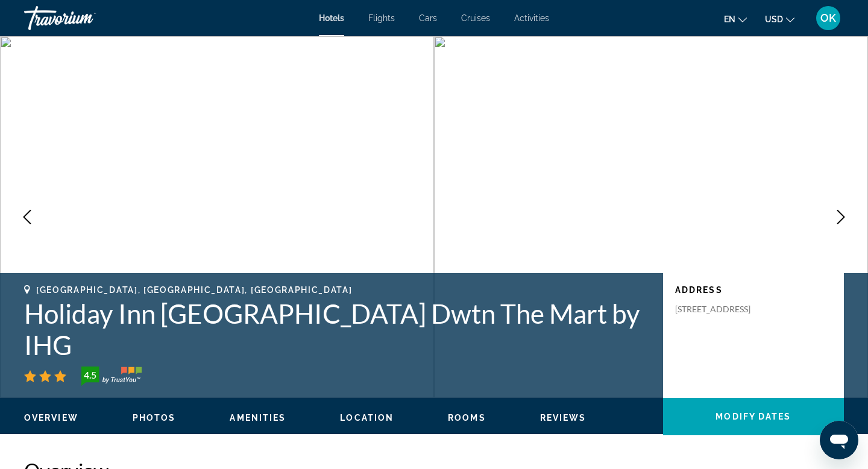
click at [25, 213] on icon "Previous image" at bounding box center [27, 217] width 14 height 14
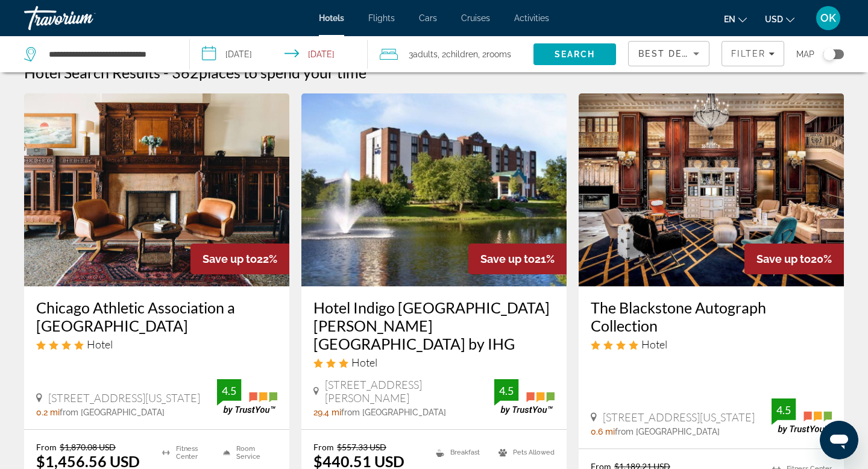
scroll to position [22, 0]
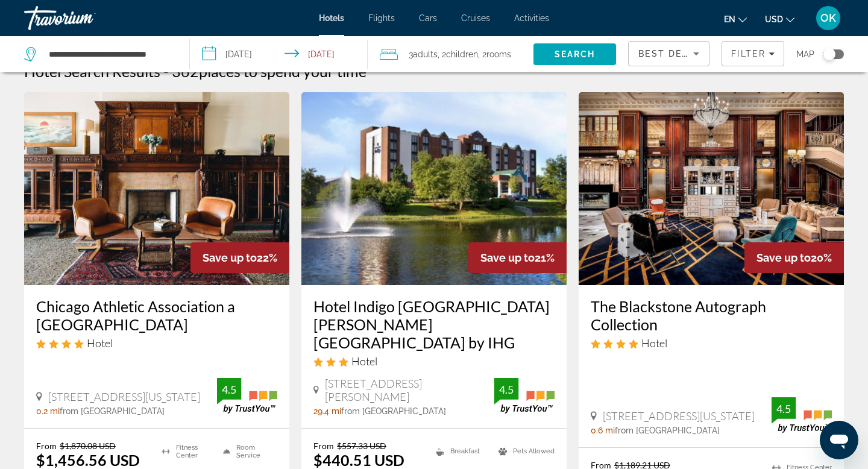
click at [376, 220] on img "Main content" at bounding box center [433, 188] width 265 height 193
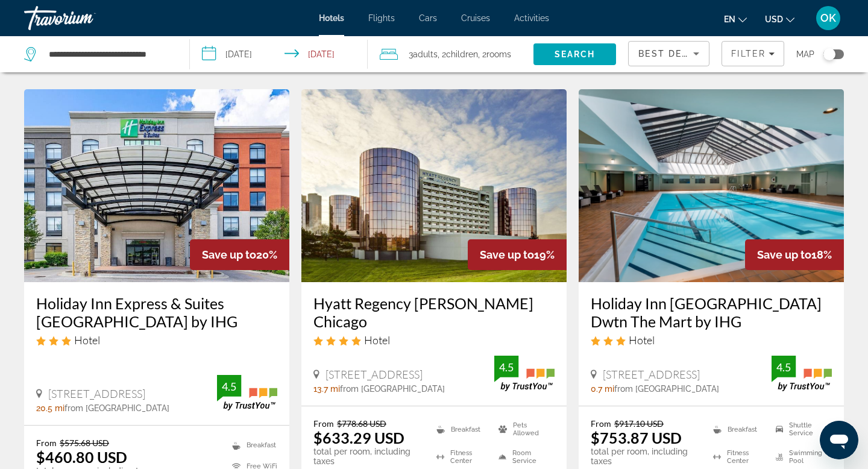
scroll to position [525, 0]
click at [157, 172] on img "Main content" at bounding box center [156, 186] width 265 height 193
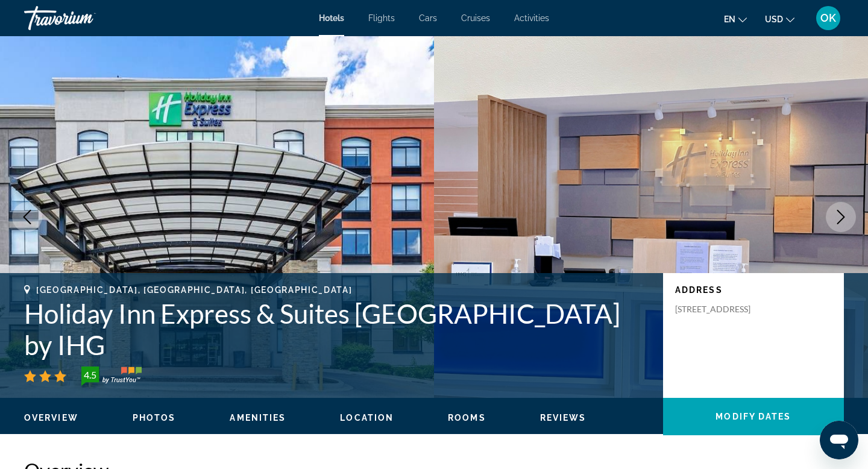
click at [840, 217] on icon "Next image" at bounding box center [840, 217] width 14 height 14
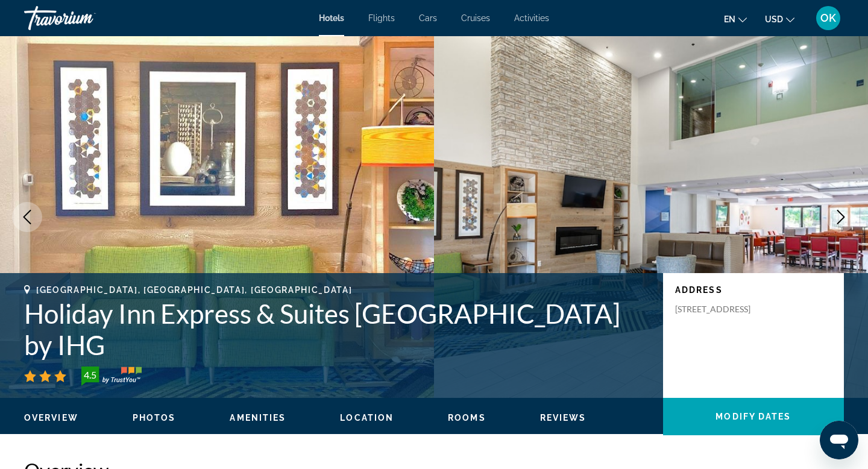
click at [840, 217] on icon "Next image" at bounding box center [840, 217] width 14 height 14
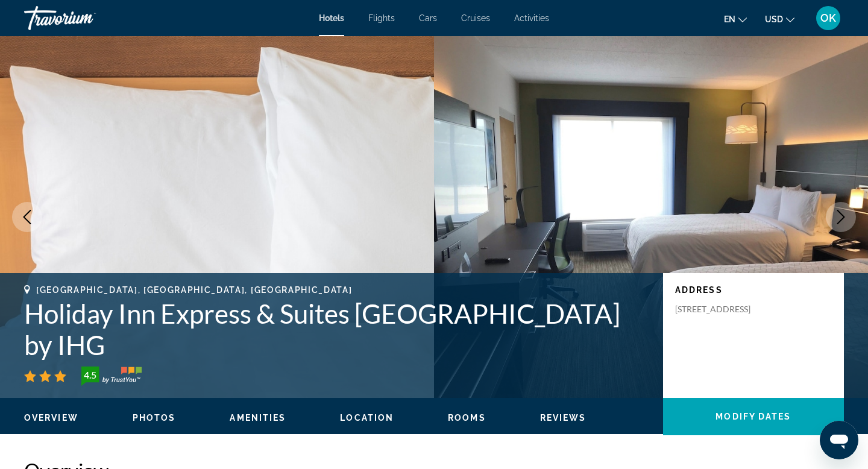
click at [840, 217] on icon "Next image" at bounding box center [840, 217] width 14 height 14
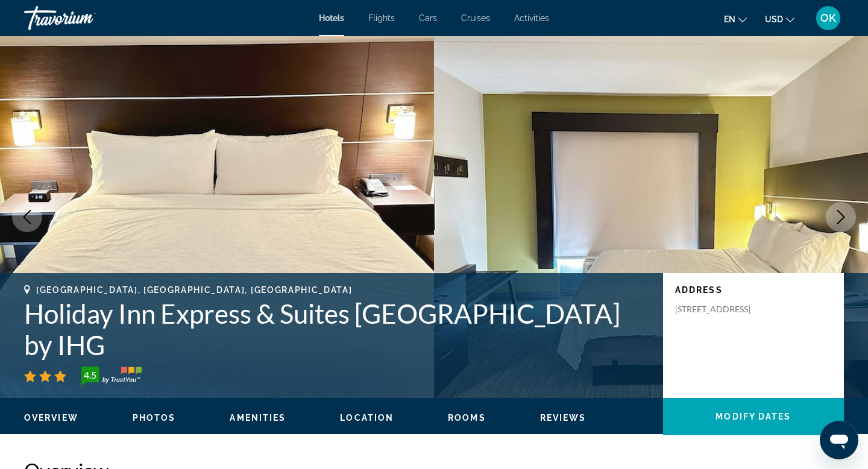
click at [840, 217] on icon "Next image" at bounding box center [840, 217] width 14 height 14
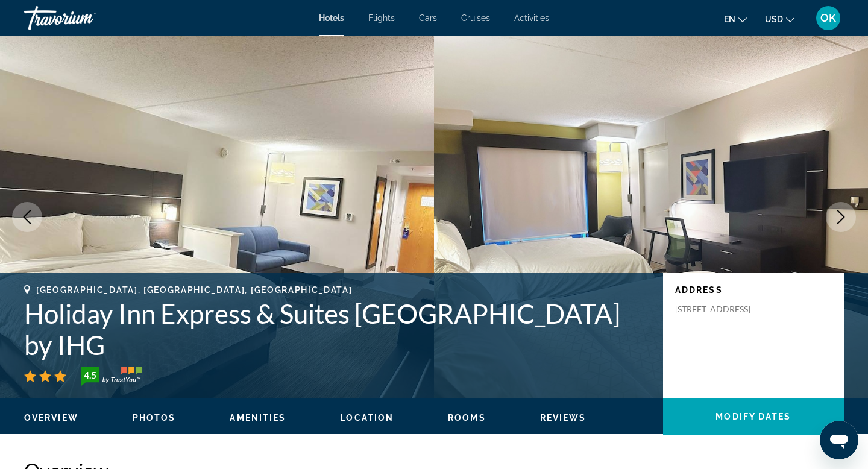
click at [840, 217] on icon "Next image" at bounding box center [840, 217] width 14 height 14
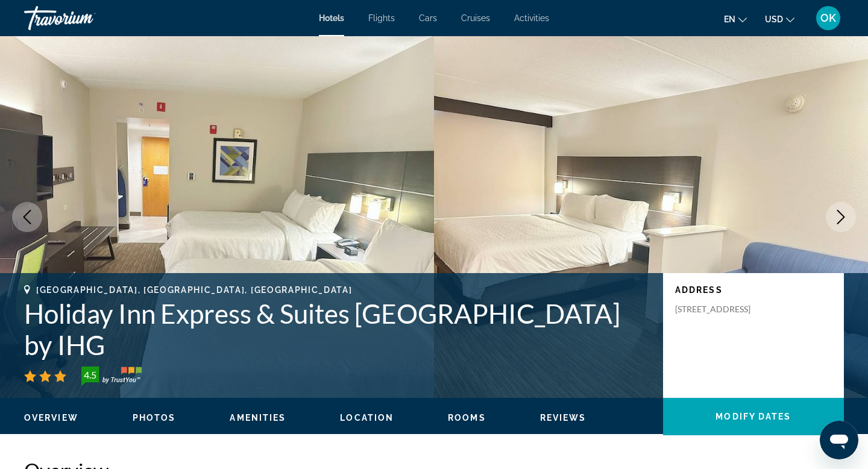
click at [840, 217] on icon "Next image" at bounding box center [840, 217] width 14 height 14
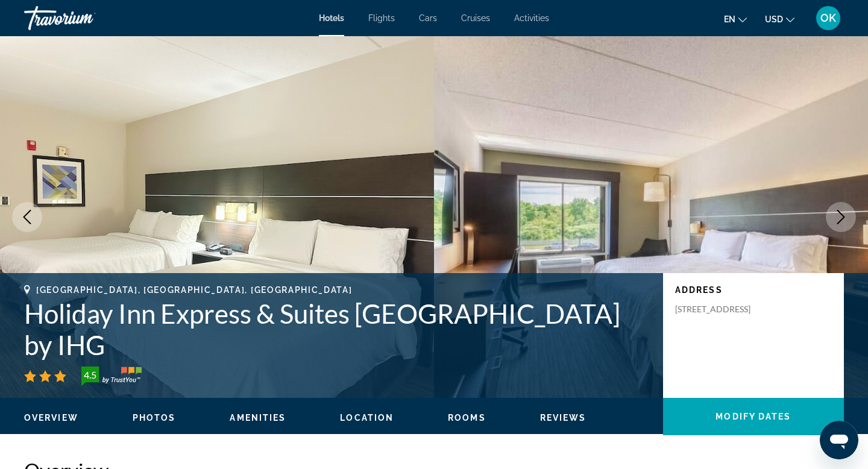
click at [840, 217] on icon "Next image" at bounding box center [840, 217] width 14 height 14
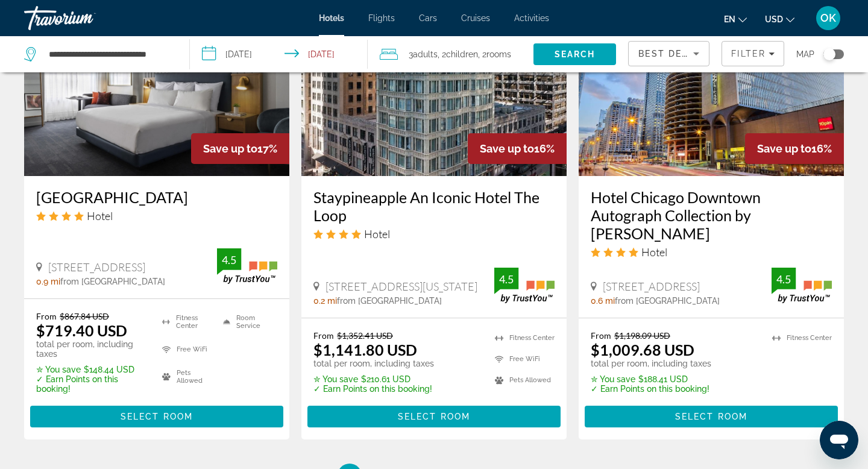
scroll to position [1598, 0]
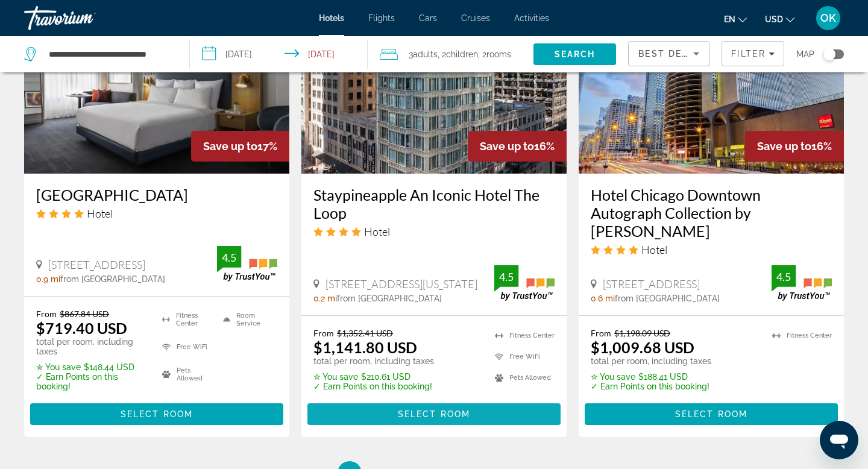
click at [416, 409] on span "Select Room" at bounding box center [434, 414] width 72 height 10
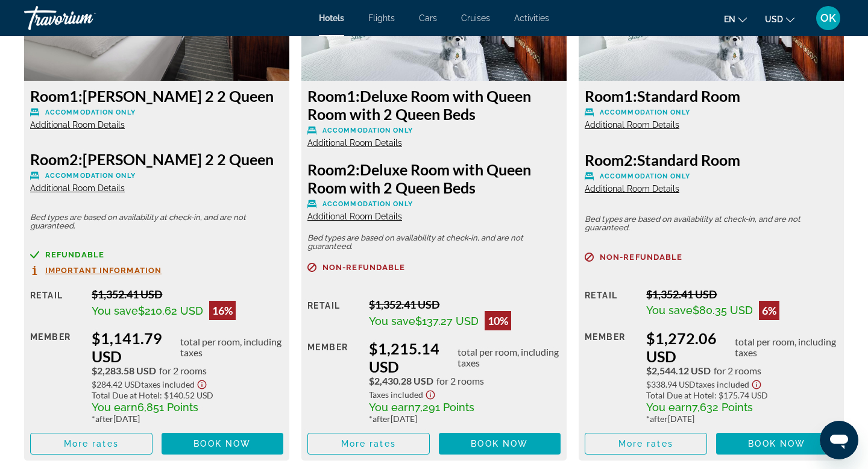
scroll to position [1780, 0]
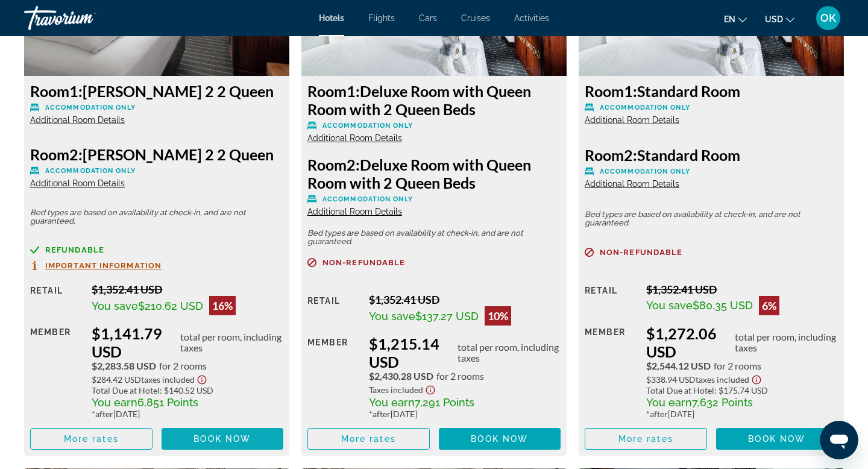
click at [237, 434] on span "Book now" at bounding box center [221, 439] width 57 height 10
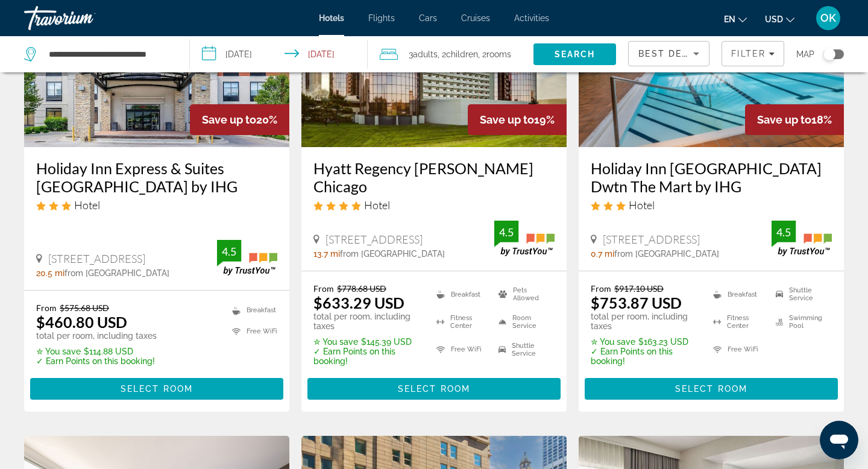
scroll to position [665, 0]
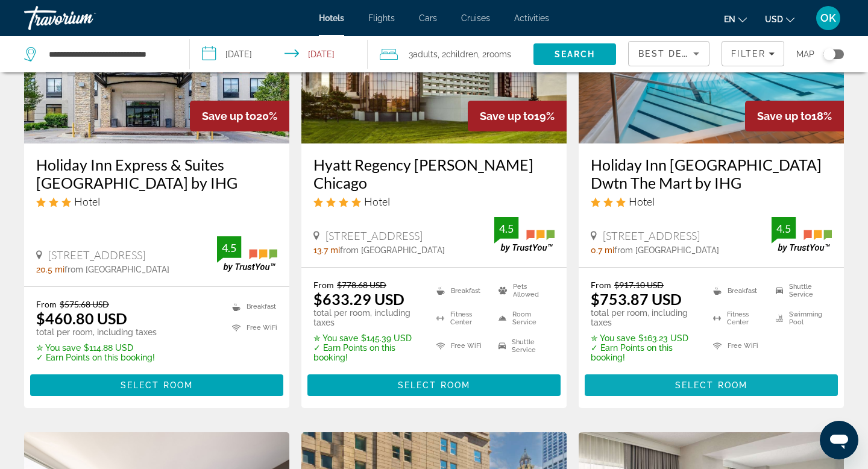
click at [686, 380] on span "Select Room" at bounding box center [711, 385] width 72 height 10
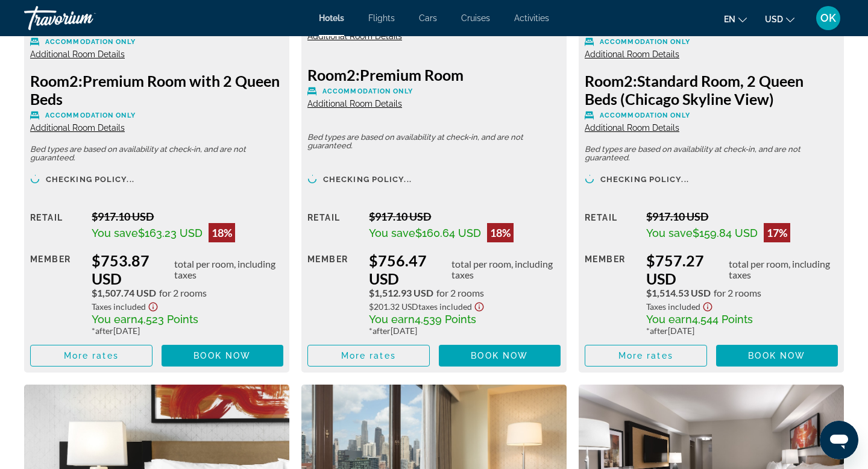
scroll to position [1849, 0]
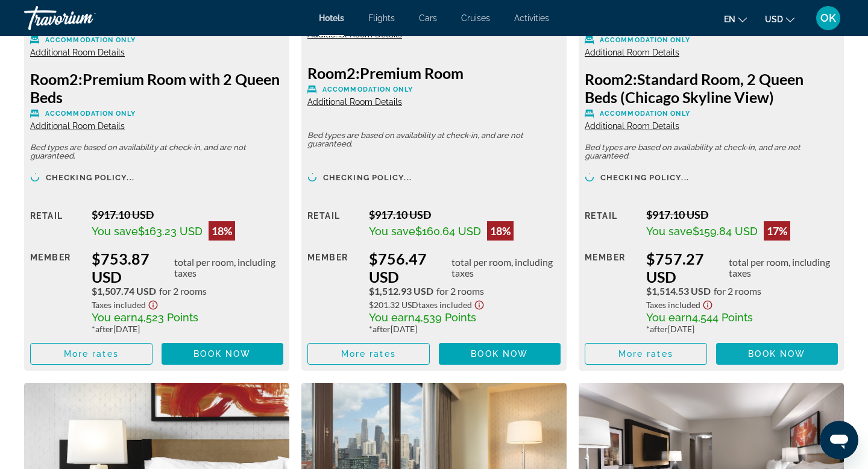
click at [762, 349] on span "Book now" at bounding box center [776, 354] width 57 height 10
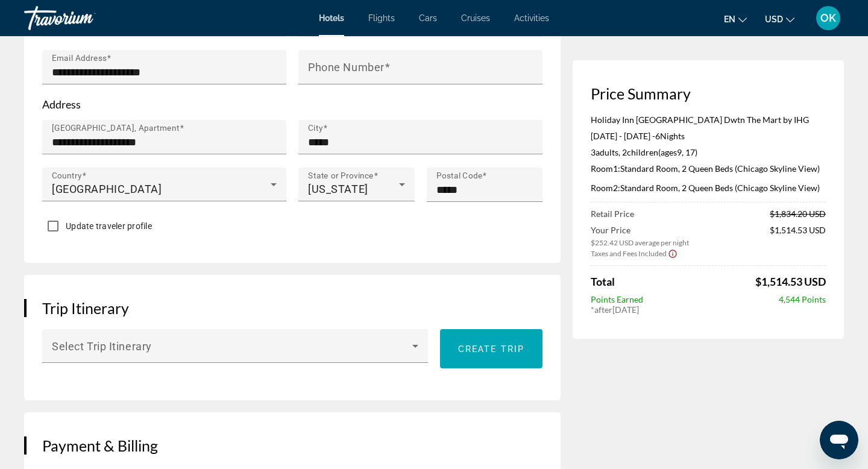
scroll to position [540, 0]
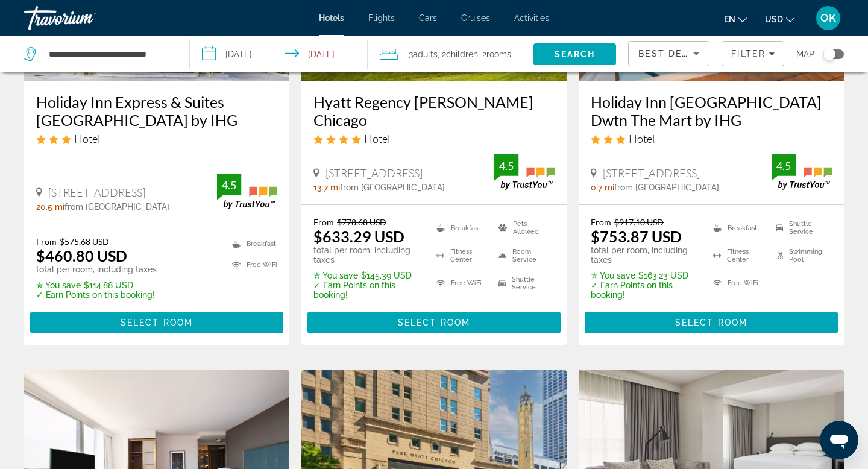
scroll to position [742, 0]
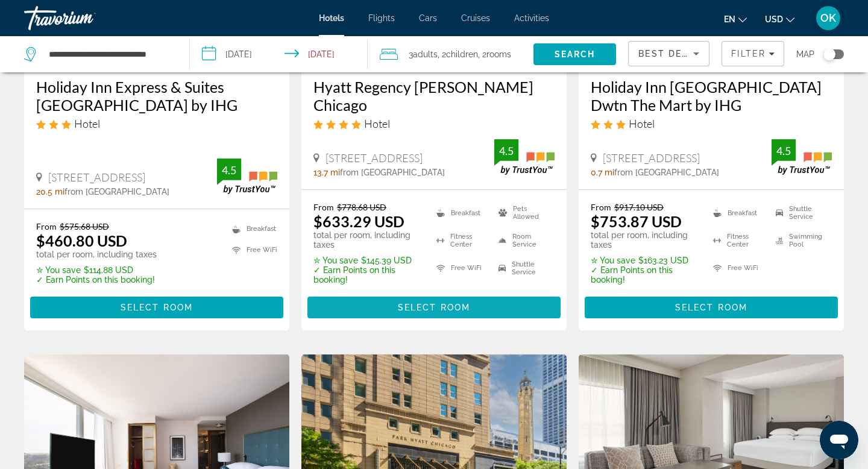
click at [438, 302] on span "Select Room" at bounding box center [434, 307] width 72 height 10
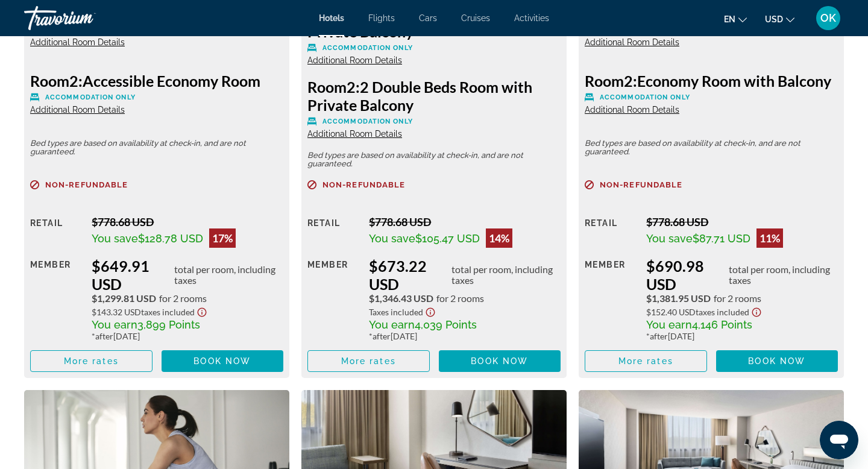
scroll to position [2395, 0]
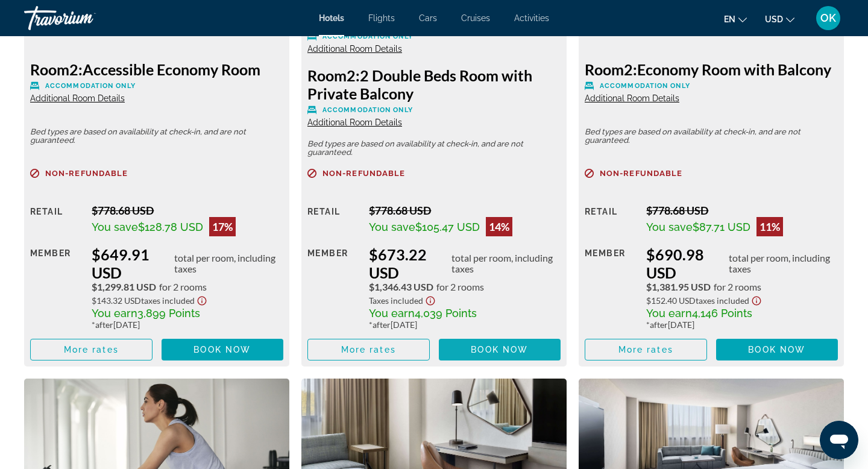
click at [477, 343] on span "Main content" at bounding box center [500, 349] width 122 height 29
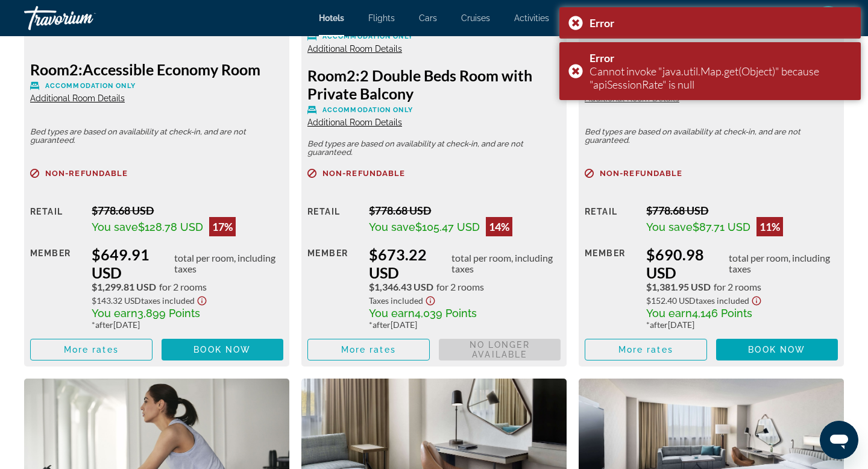
click at [236, 350] on span "Book now" at bounding box center [221, 350] width 57 height 10
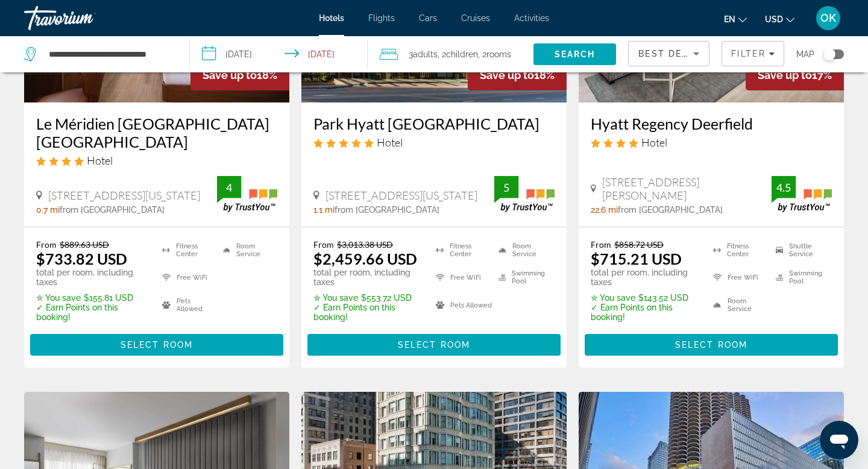
scroll to position [1203, 0]
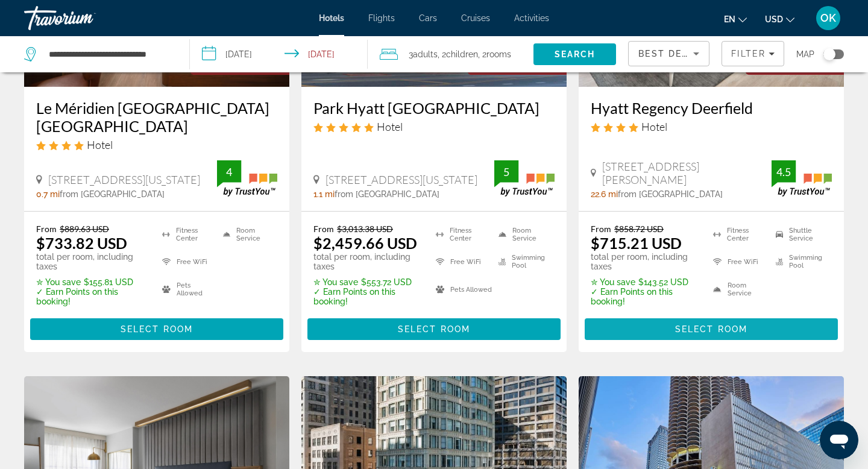
click at [725, 324] on span "Select Room" at bounding box center [711, 329] width 72 height 10
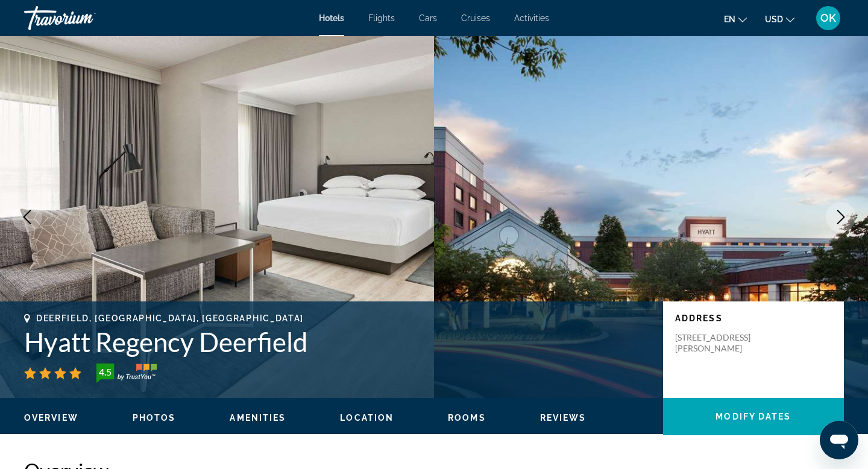
click at [835, 213] on icon "Next image" at bounding box center [840, 217] width 14 height 14
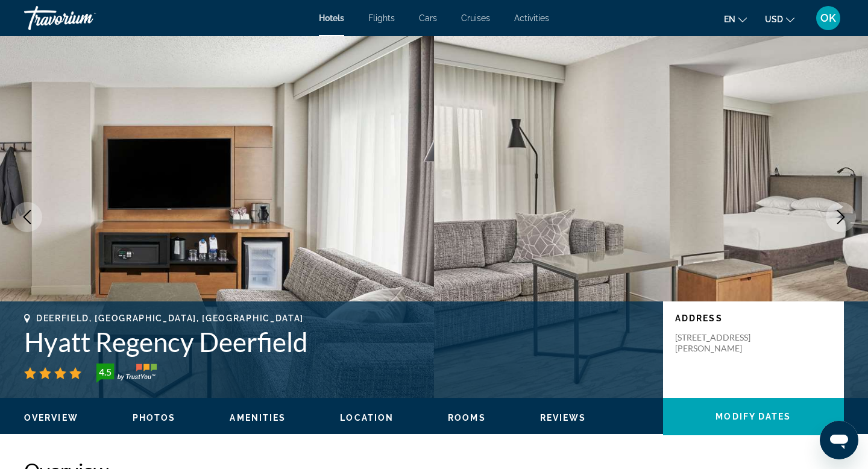
click at [835, 213] on icon "Next image" at bounding box center [840, 217] width 14 height 14
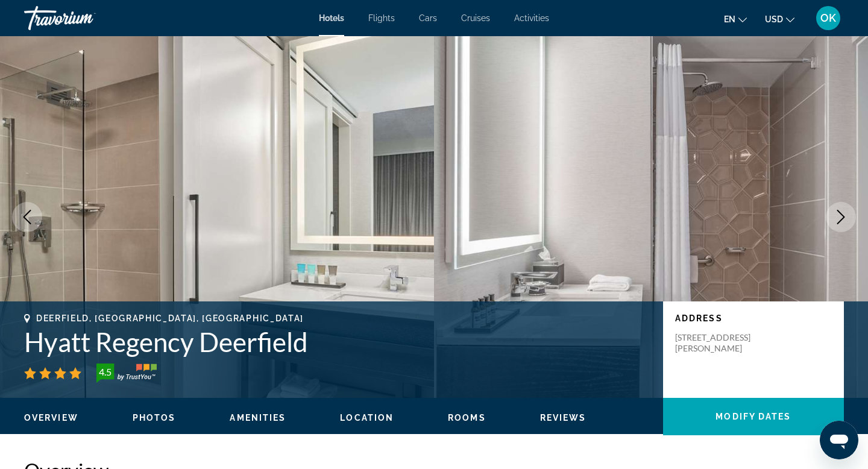
click at [835, 213] on icon "Next image" at bounding box center [840, 217] width 14 height 14
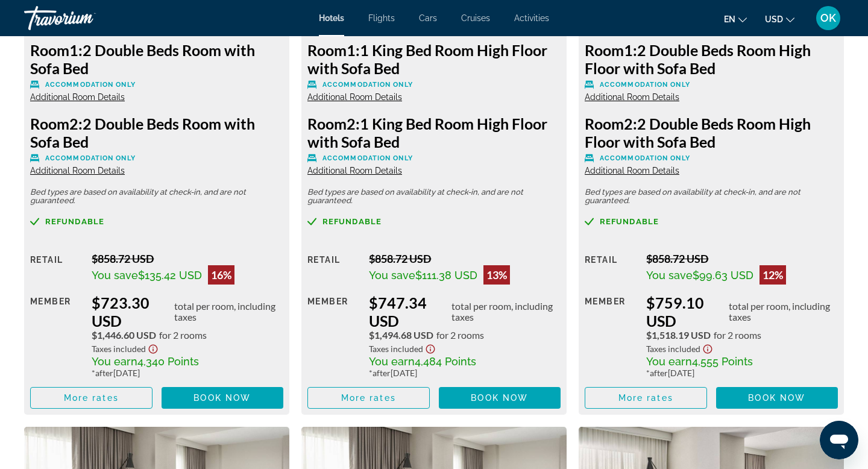
scroll to position [2365, 0]
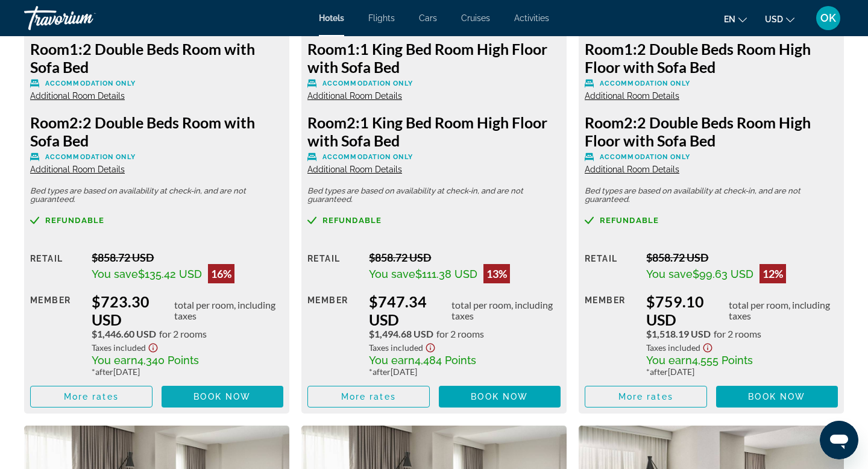
click at [240, 393] on span "Book now" at bounding box center [221, 397] width 57 height 10
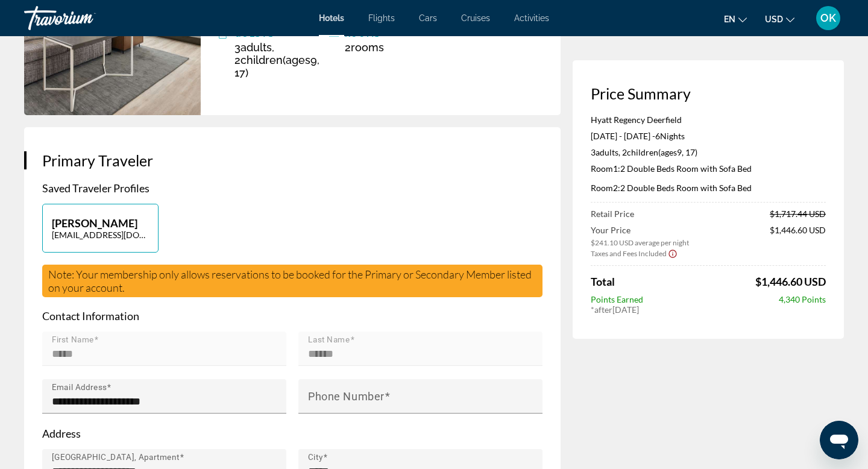
scroll to position [177, 0]
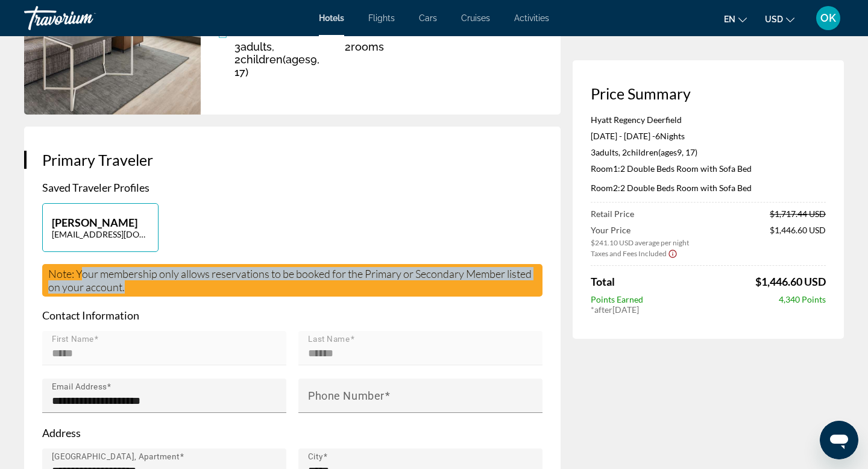
drag, startPoint x: 80, startPoint y: 272, endPoint x: 125, endPoint y: 285, distance: 47.1
click at [125, 286] on div "Note: Your membership only allows reservations to be booked for the Primary or …" at bounding box center [292, 280] width 500 height 33
click at [266, 217] on div "[PERSON_NAME] [EMAIL_ADDRESS][DOMAIN_NAME]" at bounding box center [292, 233] width 512 height 61
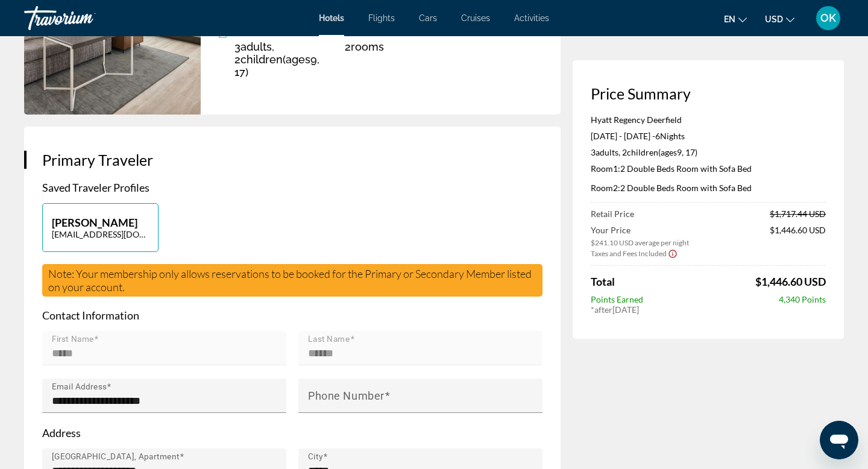
click at [266, 217] on div "[PERSON_NAME] [EMAIL_ADDRESS][DOMAIN_NAME]" at bounding box center [292, 233] width 512 height 61
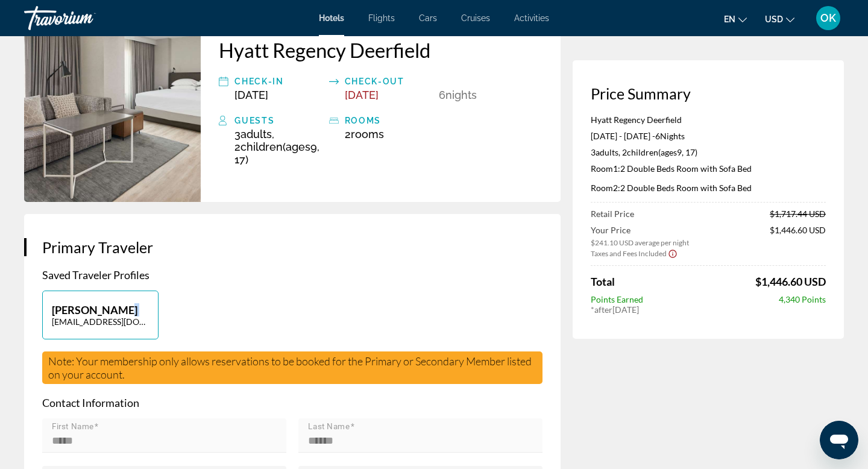
scroll to position [0, 0]
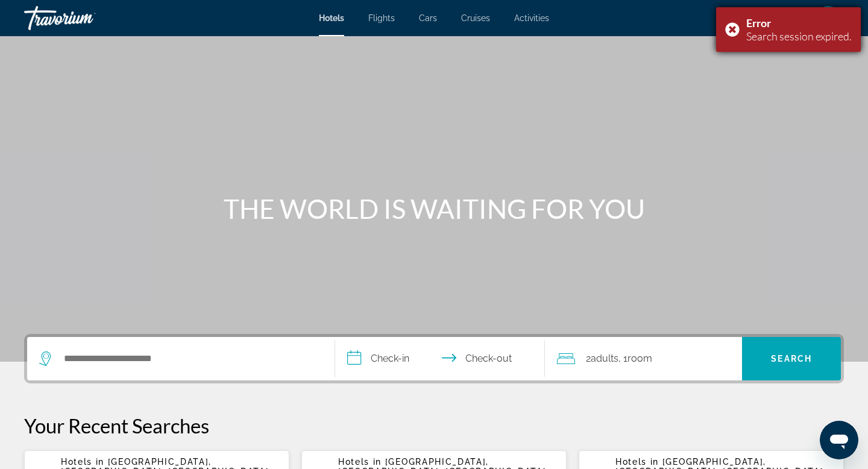
click at [731, 27] on div "Error Search session expired." at bounding box center [788, 29] width 145 height 45
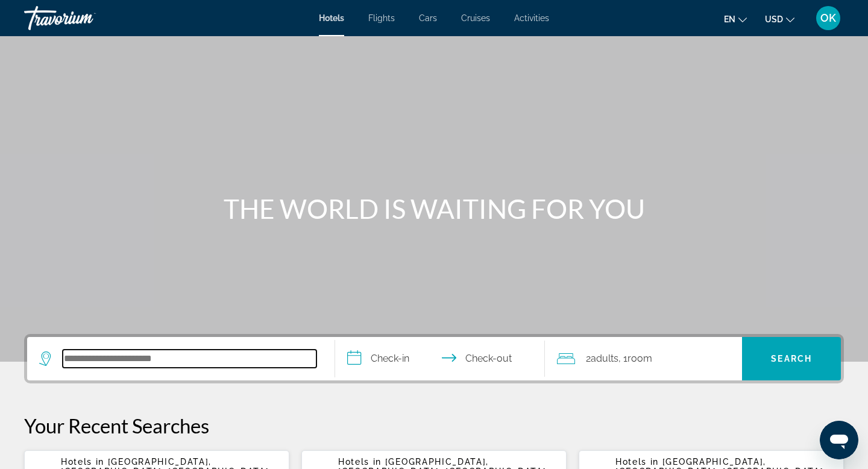
click at [169, 354] on input "Search hotel destination" at bounding box center [190, 358] width 254 height 18
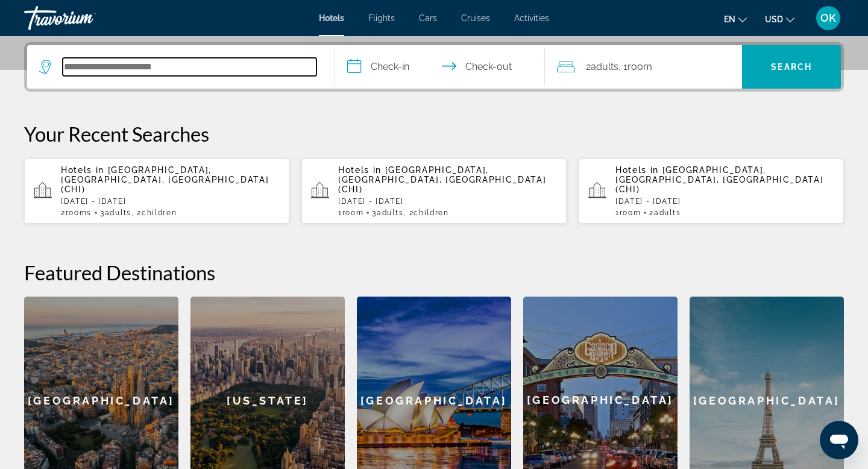
scroll to position [295, 0]
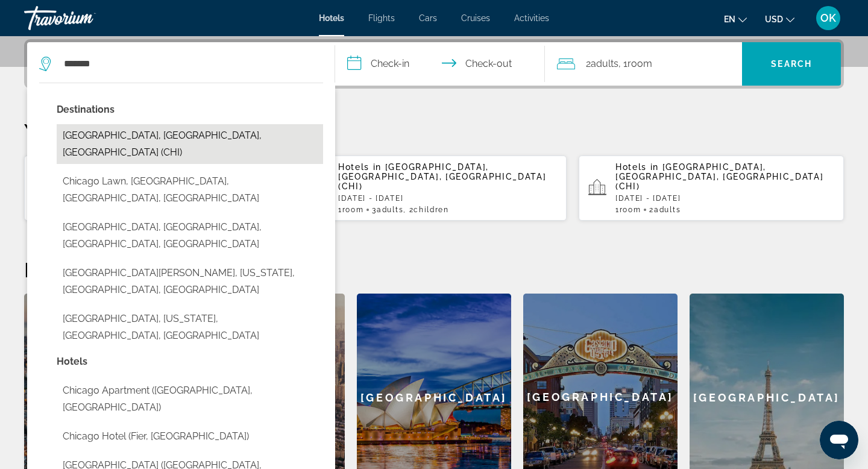
click at [142, 136] on button "[GEOGRAPHIC_DATA], [GEOGRAPHIC_DATA], [GEOGRAPHIC_DATA] (CHI)" at bounding box center [190, 144] width 266 height 40
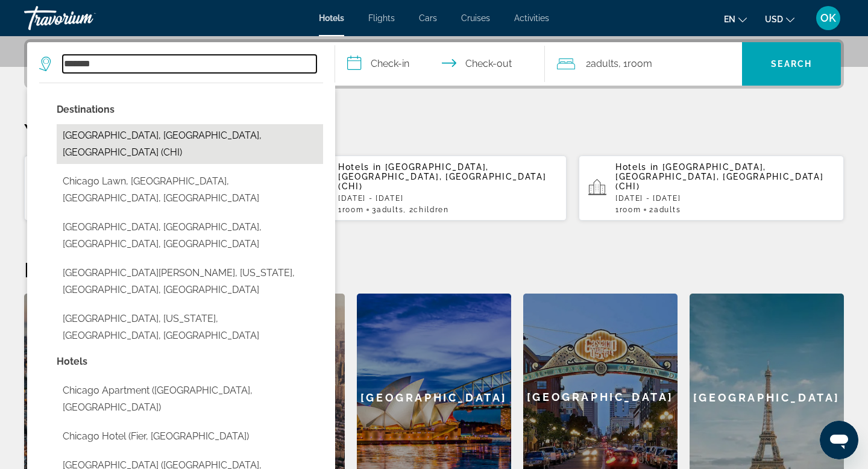
type input "**********"
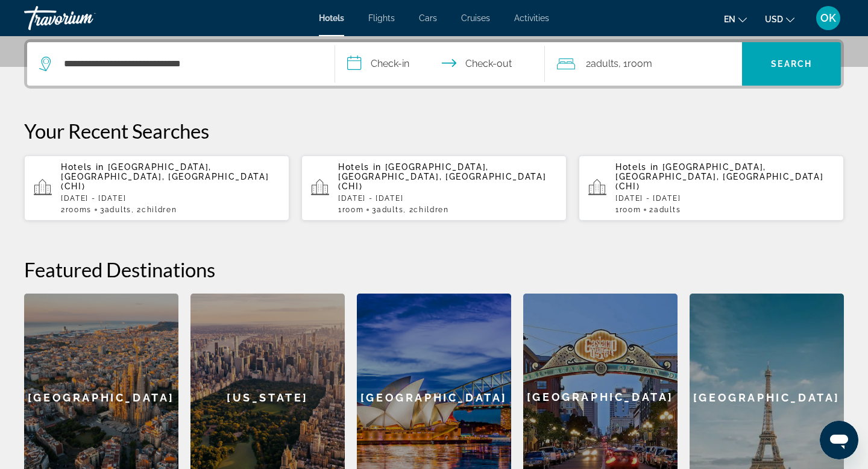
click at [419, 63] on input "**********" at bounding box center [442, 65] width 214 height 47
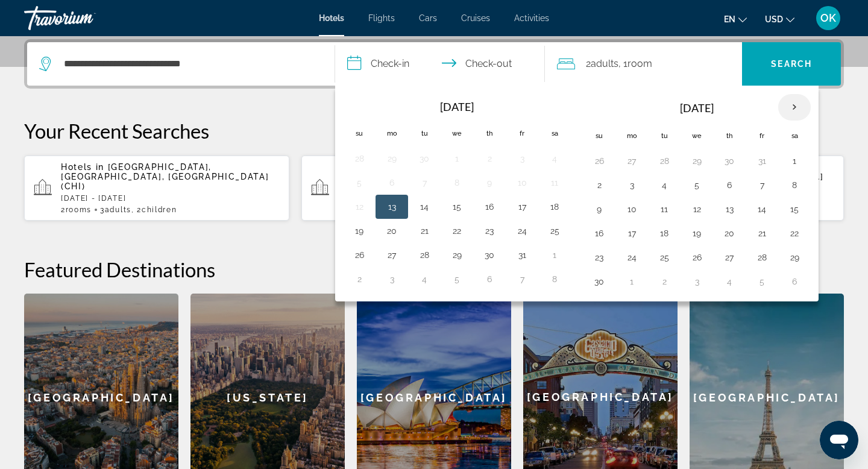
click at [789, 102] on th "Next month" at bounding box center [794, 107] width 33 height 27
click at [596, 254] on button "28" at bounding box center [598, 257] width 19 height 17
click at [801, 101] on th "Next month" at bounding box center [794, 107] width 33 height 27
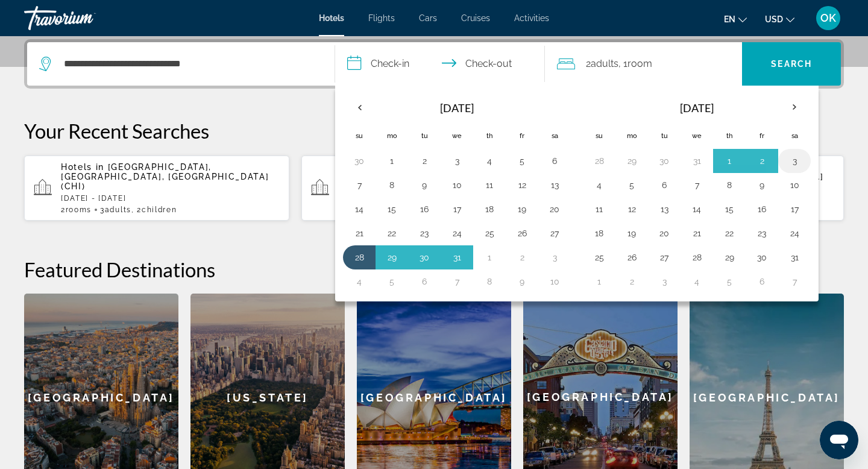
click at [801, 161] on button "3" at bounding box center [793, 160] width 19 height 17
type input "**********"
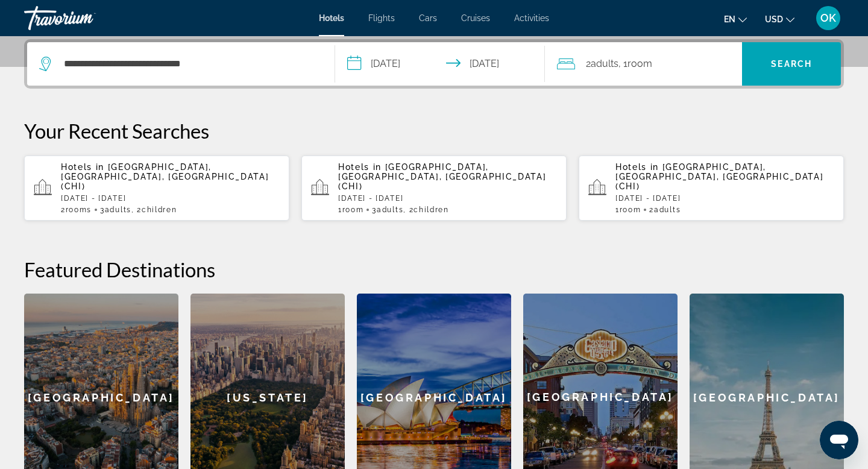
click at [648, 70] on span ", 1 Room rooms" at bounding box center [635, 63] width 34 height 17
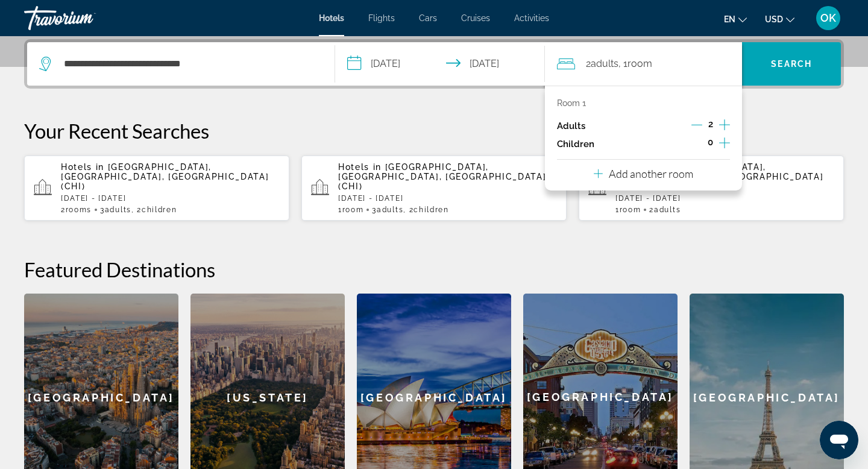
click at [669, 170] on p "Add another room" at bounding box center [650, 173] width 84 height 13
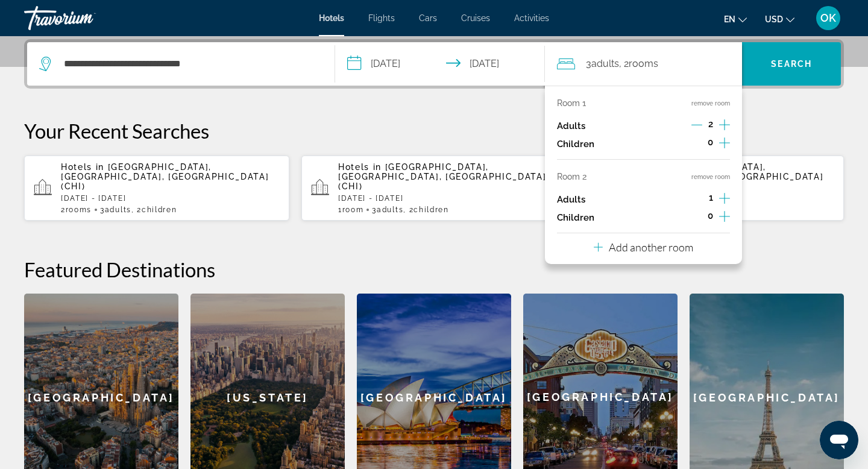
click at [726, 216] on icon "Increment children" at bounding box center [724, 216] width 11 height 11
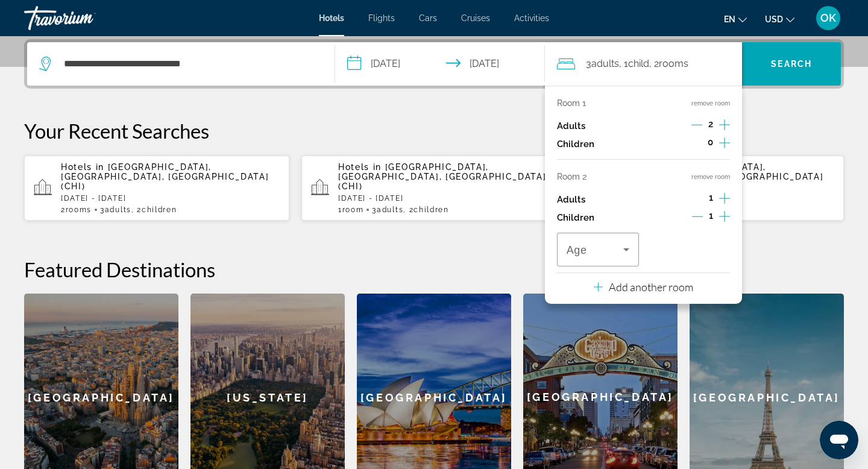
click at [726, 216] on icon "Increment children" at bounding box center [724, 216] width 11 height 11
click at [624, 248] on icon "Travelers: 3 adults, 2 children" at bounding box center [626, 249] width 6 height 3
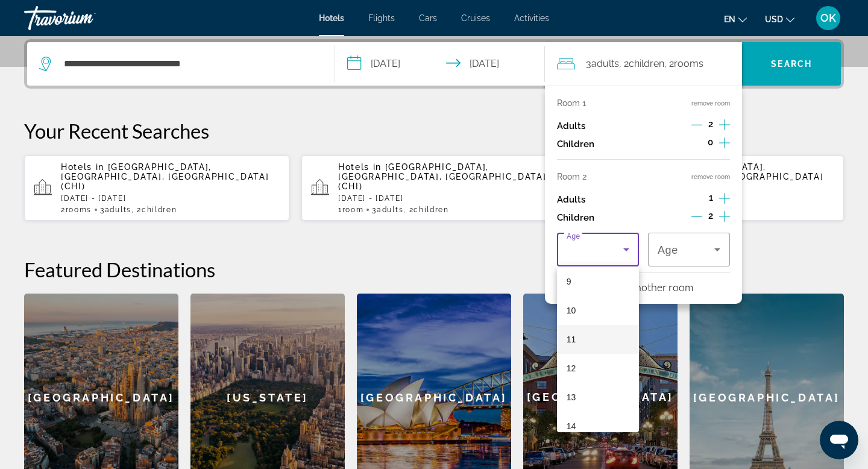
scroll to position [251, 0]
click at [591, 290] on mat-option "9" at bounding box center [598, 295] width 82 height 29
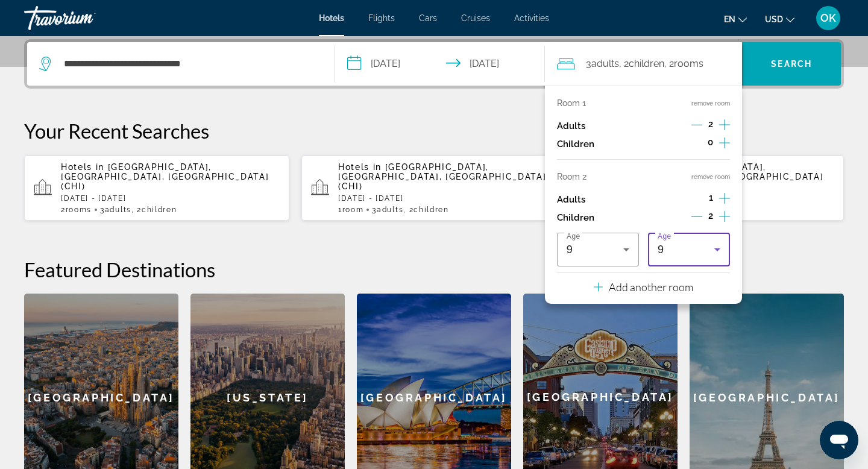
click at [698, 246] on div "9" at bounding box center [685, 249] width 57 height 14
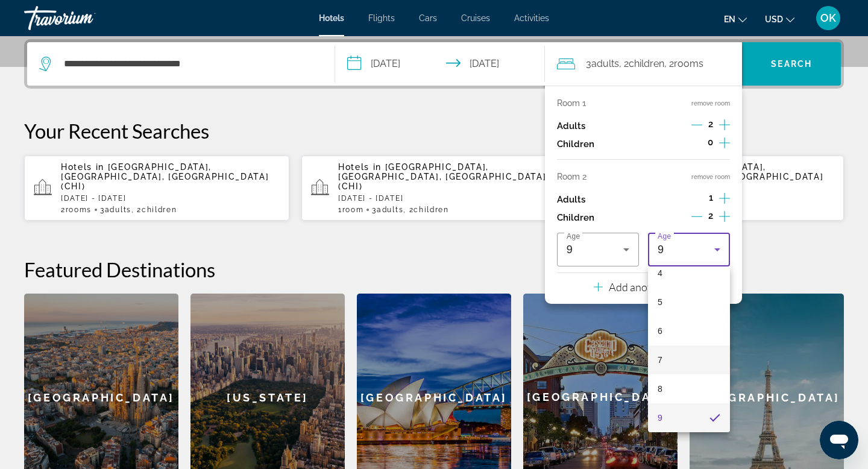
scroll to position [364, 0]
click at [666, 408] on span "17" at bounding box center [662, 412] width 10 height 14
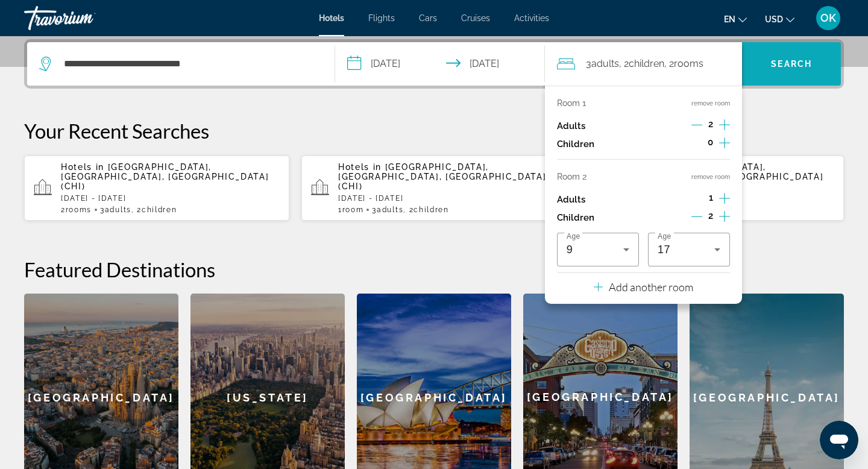
click at [775, 64] on span "Search" at bounding box center [791, 64] width 41 height 10
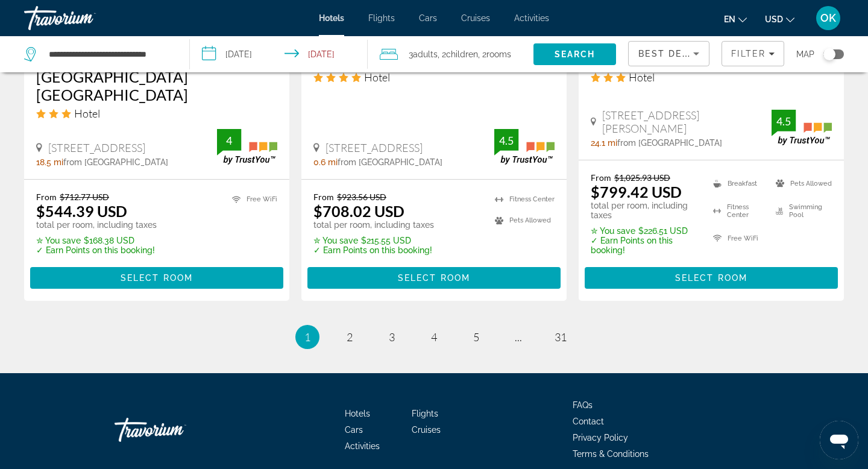
scroll to position [1694, 0]
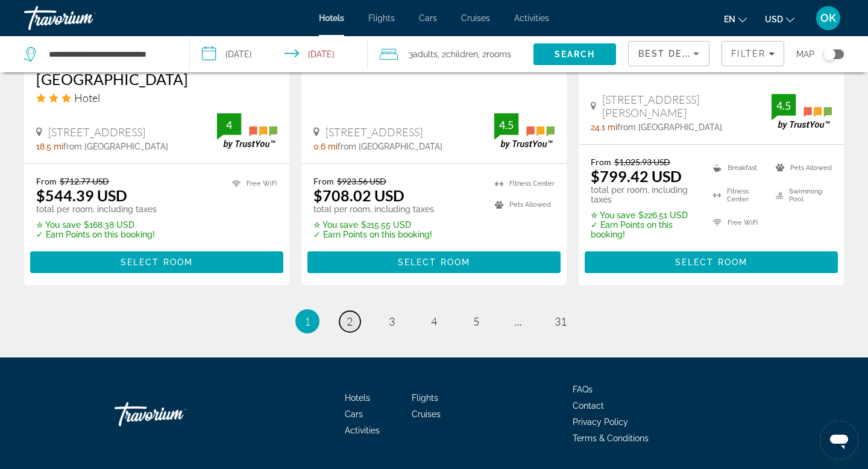
click at [348, 314] on span "2" at bounding box center [349, 320] width 6 height 13
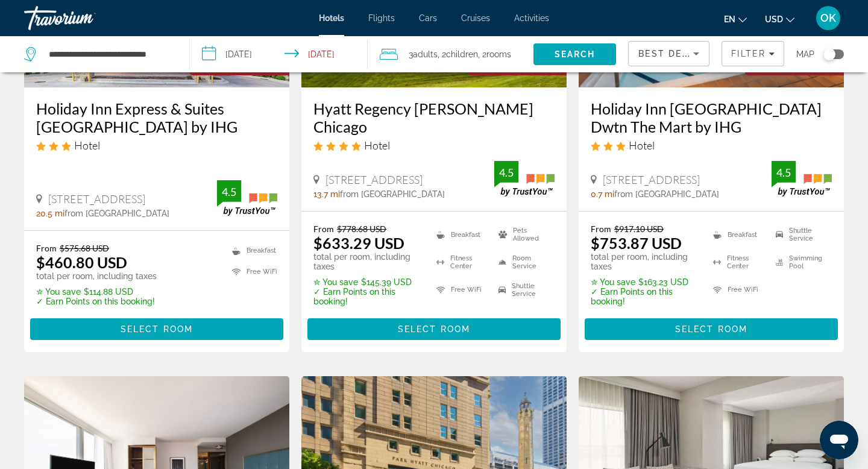
scroll to position [734, 0]
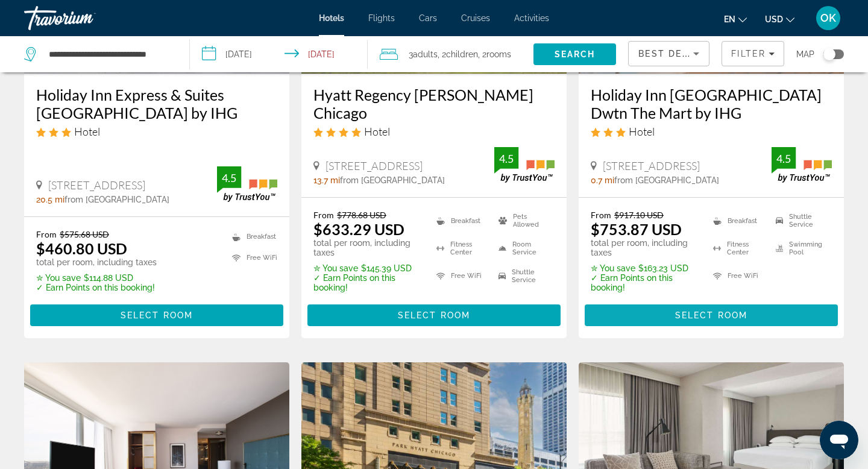
click at [693, 310] on span "Select Room" at bounding box center [711, 315] width 72 height 10
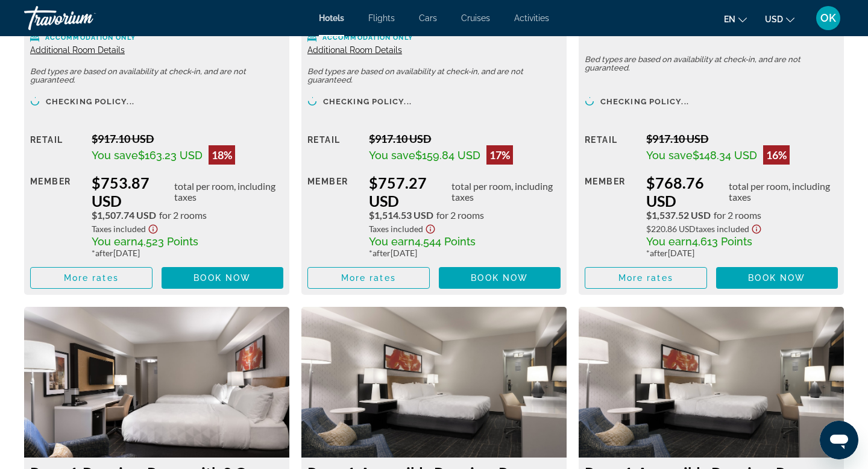
scroll to position [1927, 0]
